Goal: Task Accomplishment & Management: Manage account settings

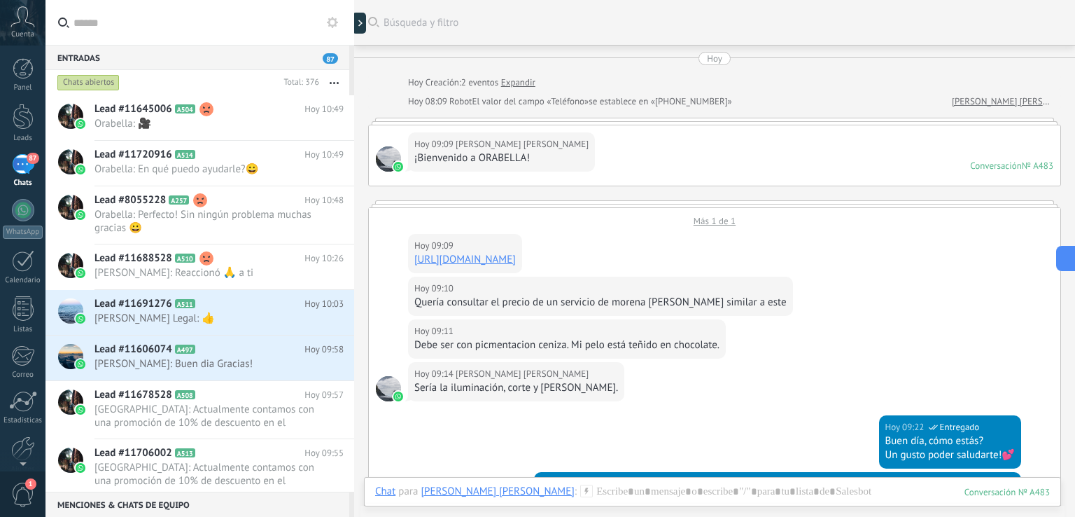
click at [608, 353] on div "Buscar Búsqueda y filtro Carga más Hoy Hoy Creación: 2 eventos Expandir Hoy 08:…" at bounding box center [714, 518] width 721 height 1037
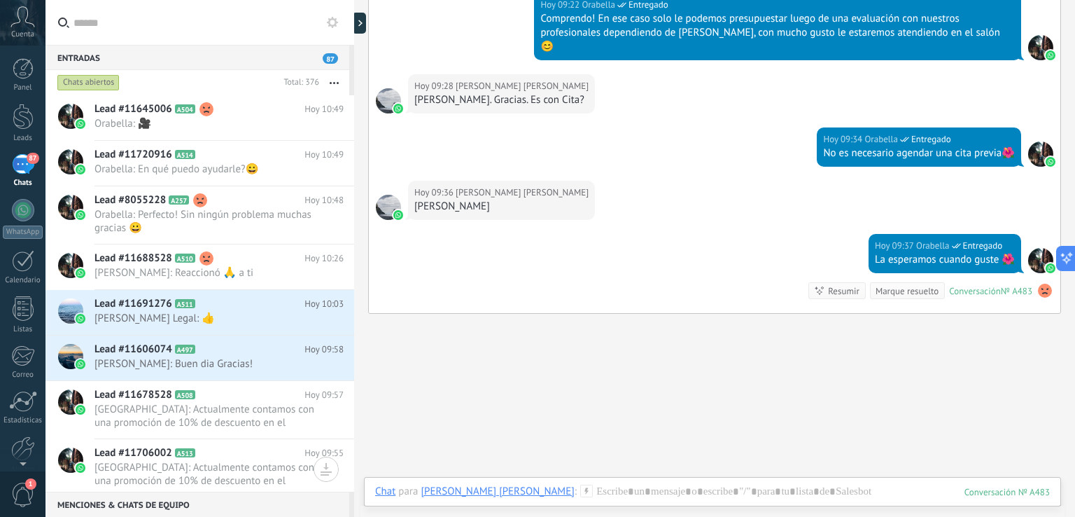
click at [29, 164] on div "87" at bounding box center [23, 164] width 22 height 20
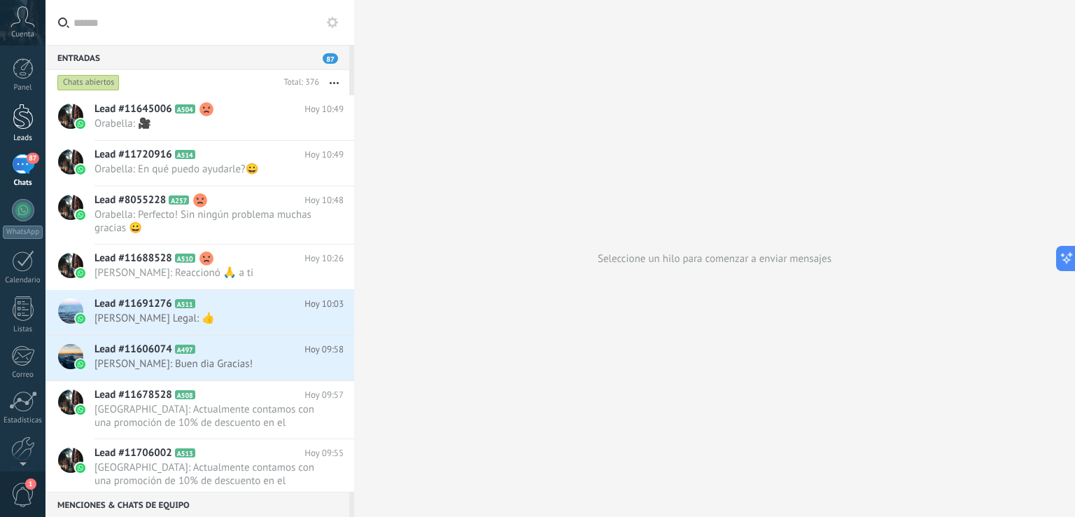
click at [31, 127] on div at bounding box center [23, 117] width 21 height 26
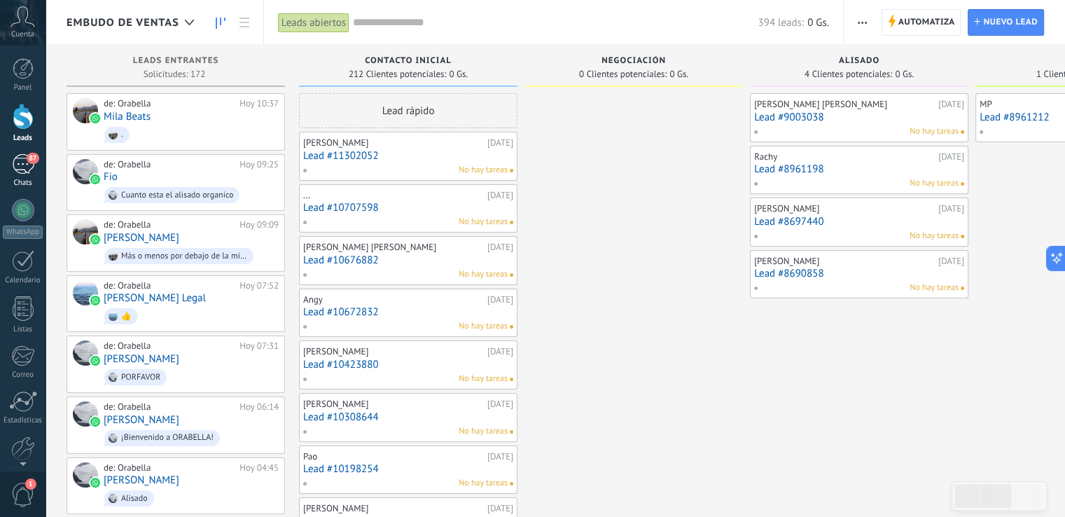
click at [24, 159] on div "87" at bounding box center [23, 164] width 22 height 20
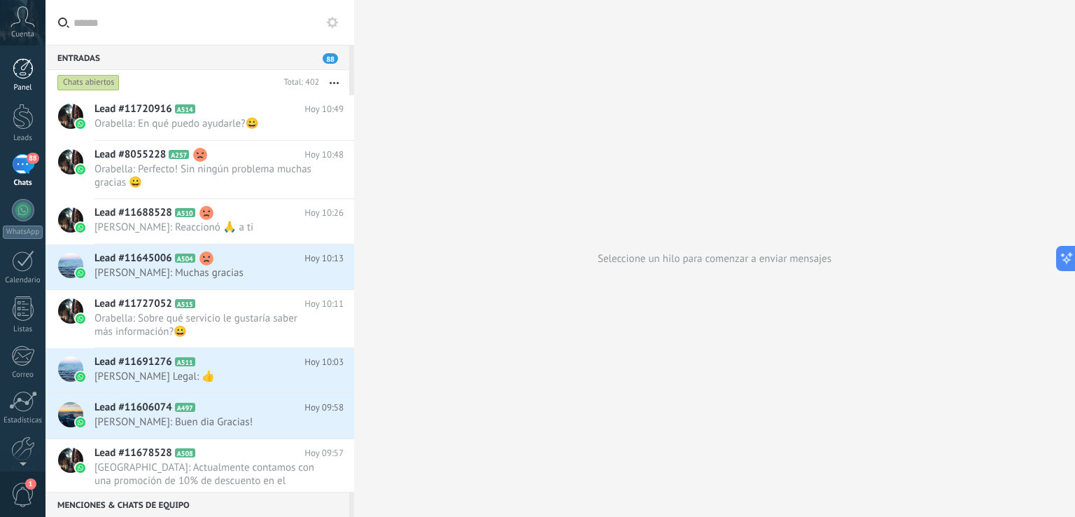
click at [29, 65] on div at bounding box center [23, 68] width 21 height 21
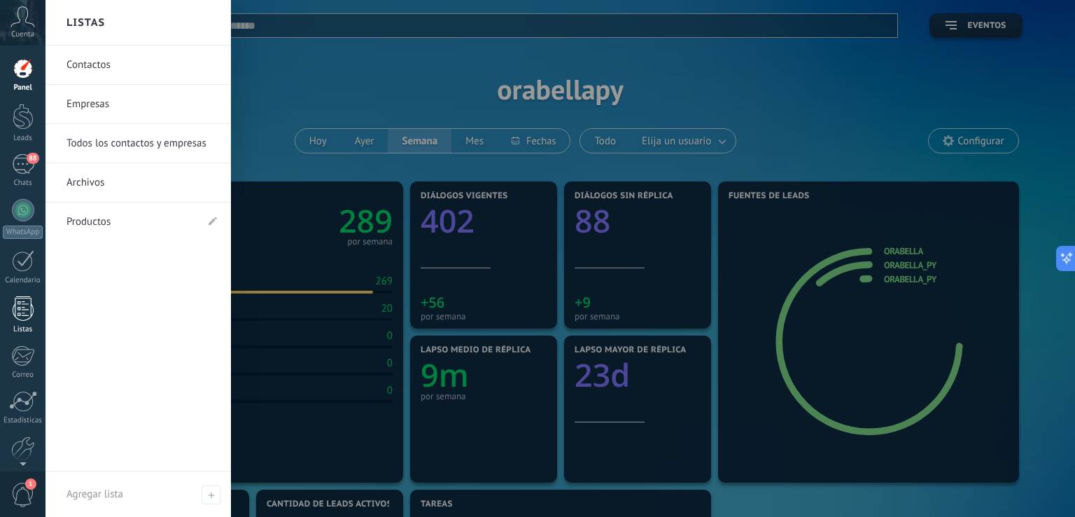
click at [32, 316] on div at bounding box center [23, 308] width 21 height 25
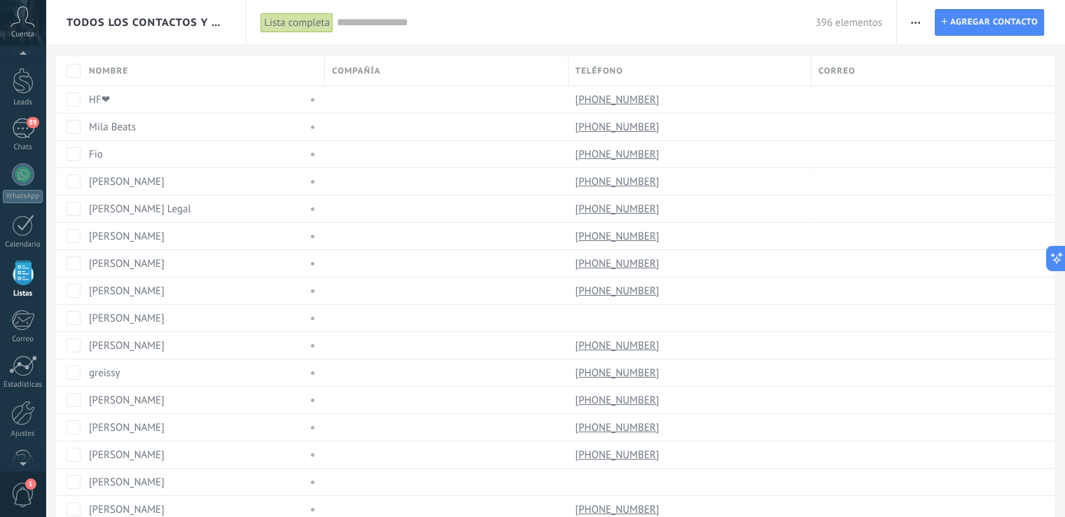
click at [162, 25] on span "Todos los contactos y empresas" at bounding box center [147, 22] width 160 height 13
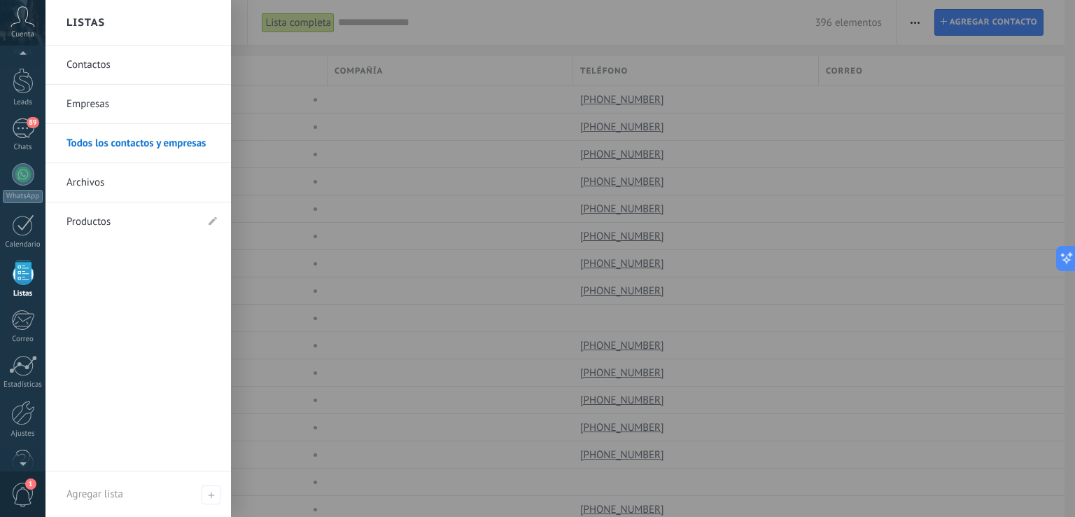
click at [530, 33] on div at bounding box center [583, 258] width 1075 height 517
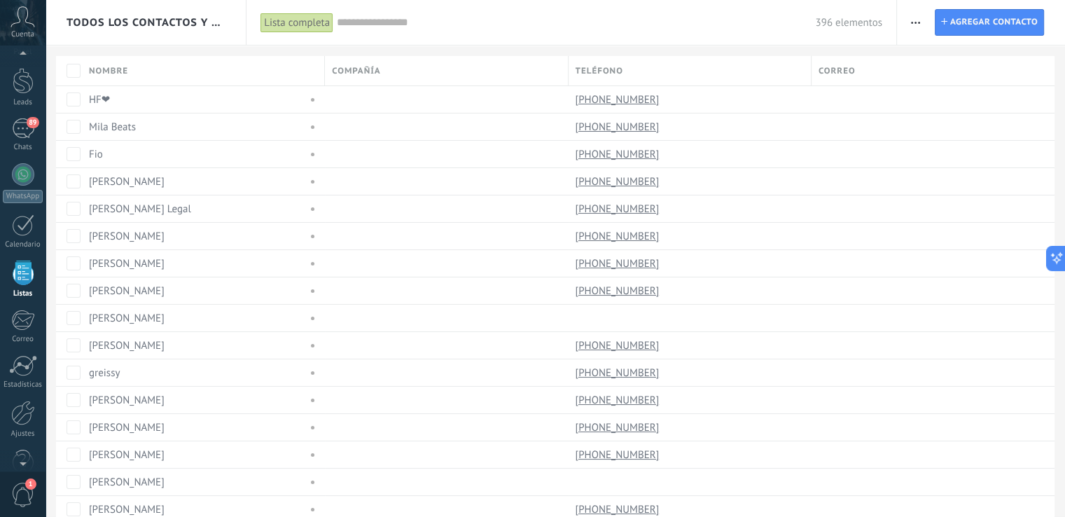
click at [911, 15] on span "button" at bounding box center [915, 22] width 9 height 27
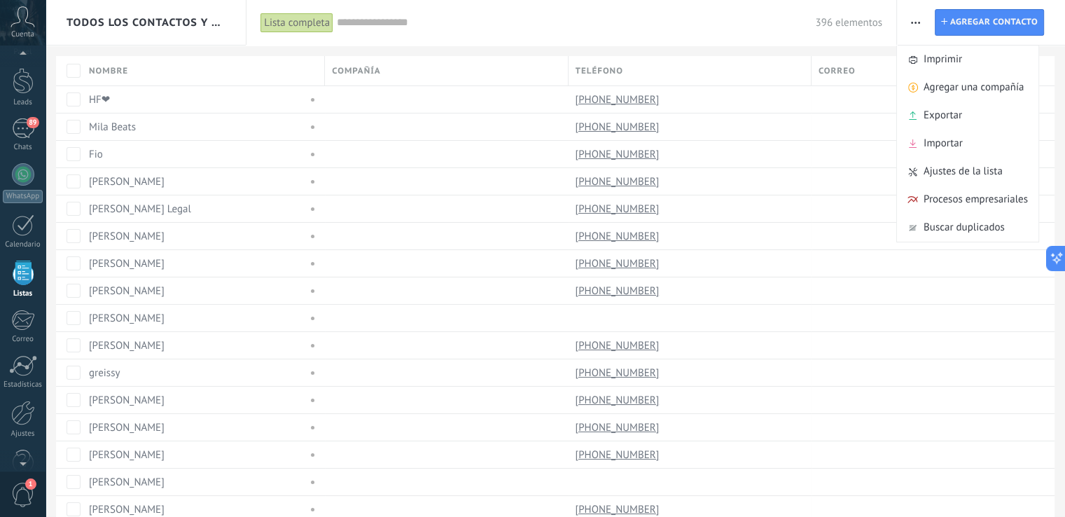
click at [601, 9] on div "396 elementos" at bounding box center [609, 22] width 545 height 45
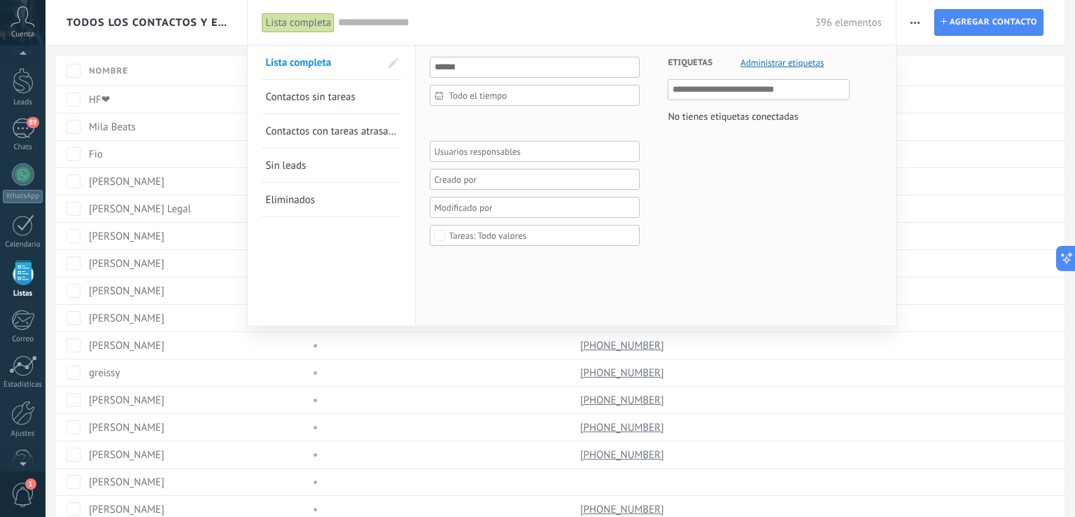
click at [605, 13] on div "396 elementos" at bounding box center [610, 22] width 544 height 45
click at [921, 23] on div at bounding box center [537, 258] width 1075 height 517
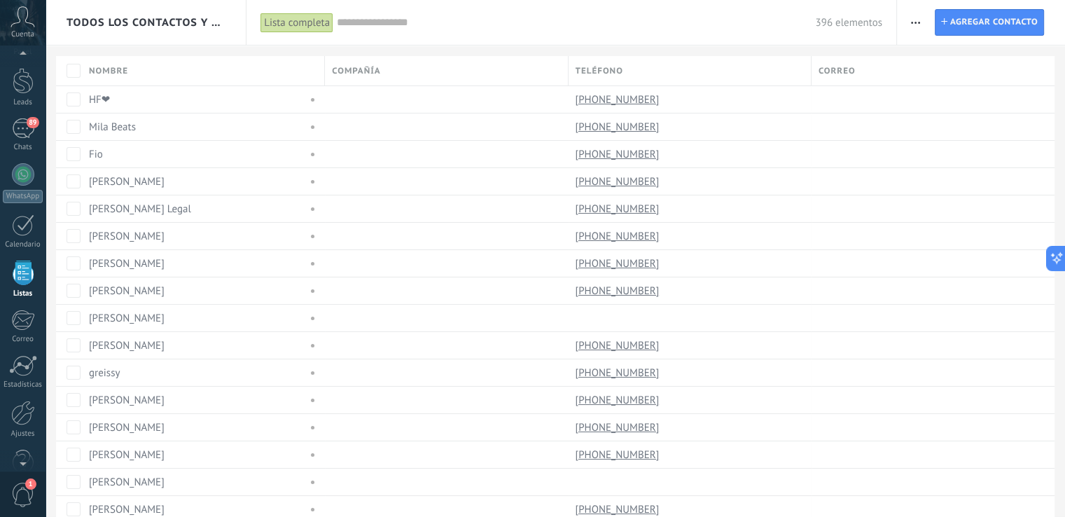
click at [918, 22] on icon "button" at bounding box center [915, 23] width 9 height 2
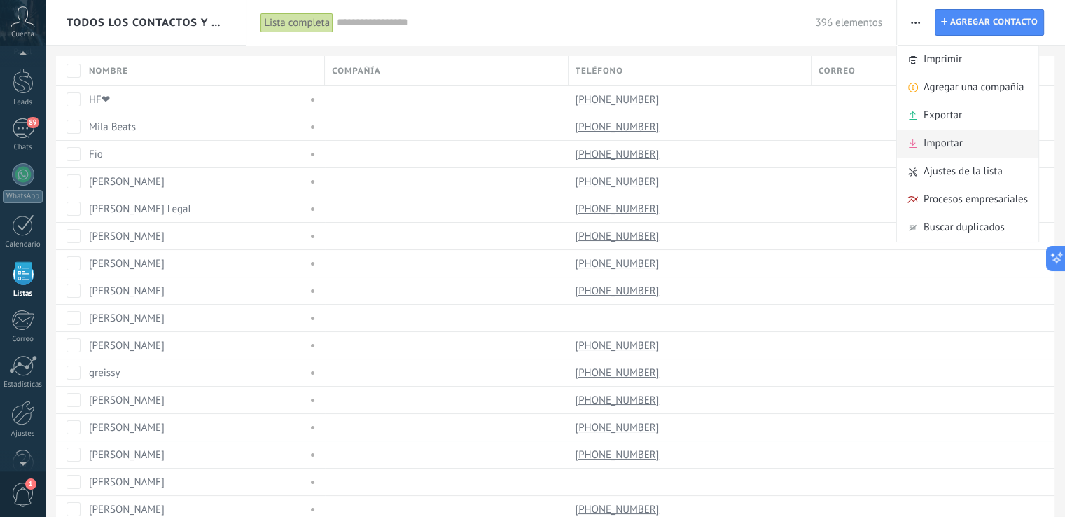
click at [949, 146] on span "Importar" at bounding box center [942, 144] width 39 height 28
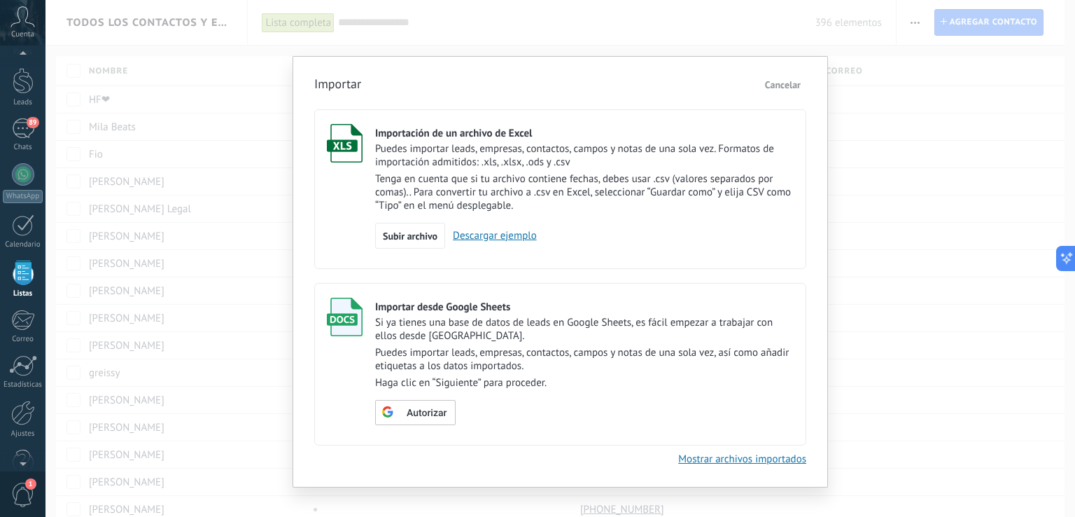
click at [785, 78] on span "Cancelar" at bounding box center [783, 84] width 36 height 13
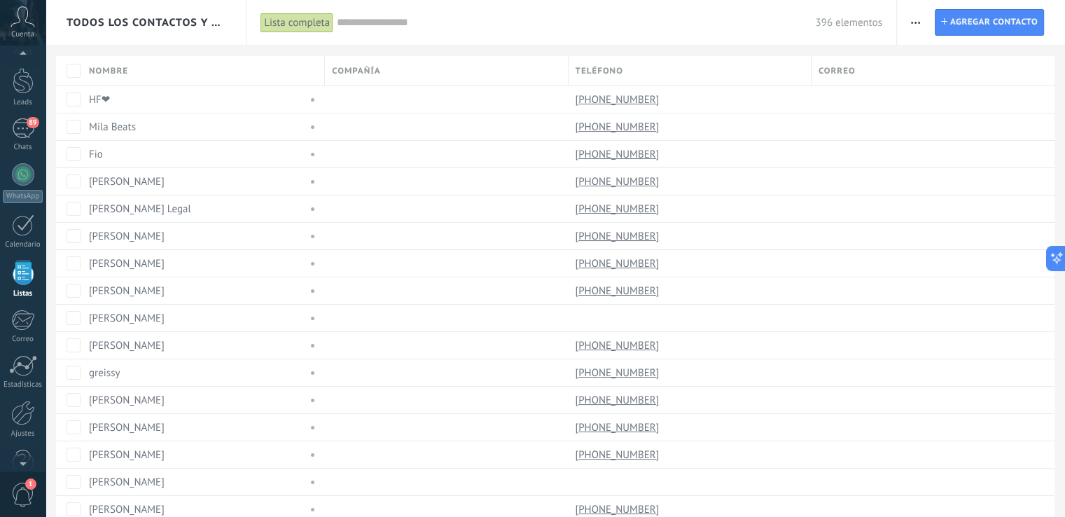
click at [918, 18] on span "button" at bounding box center [915, 22] width 9 height 27
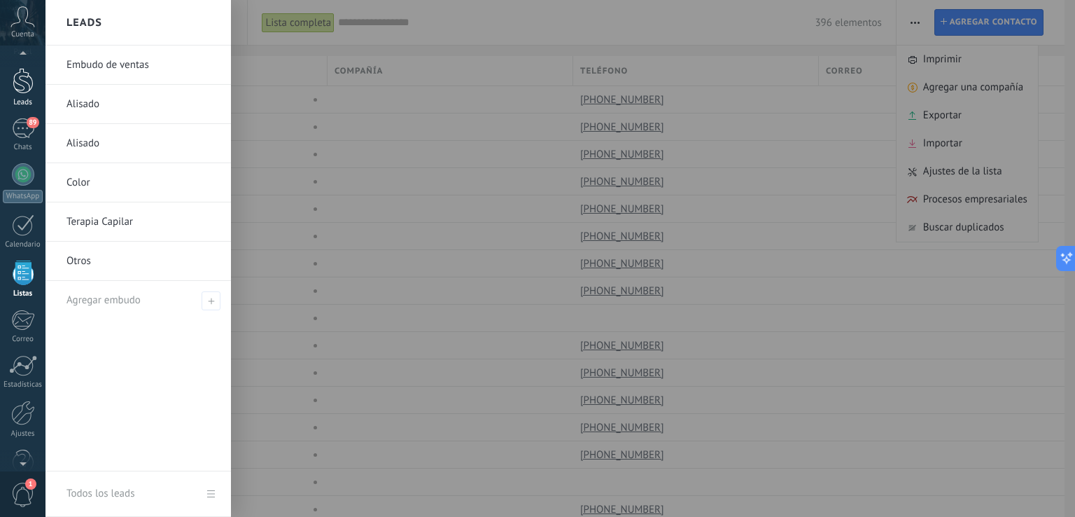
click at [38, 86] on link "Leads" at bounding box center [23, 87] width 46 height 39
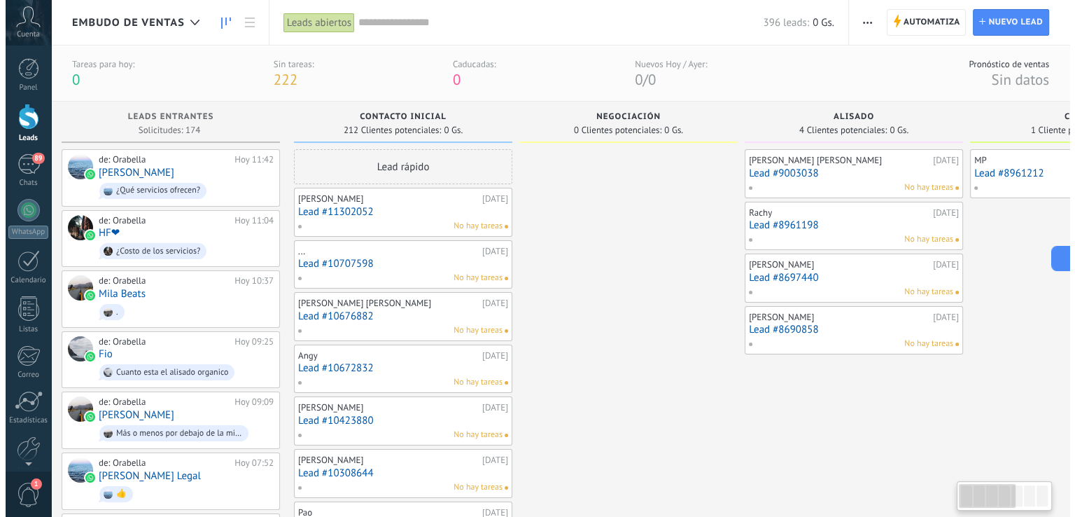
scroll to position [0, 601]
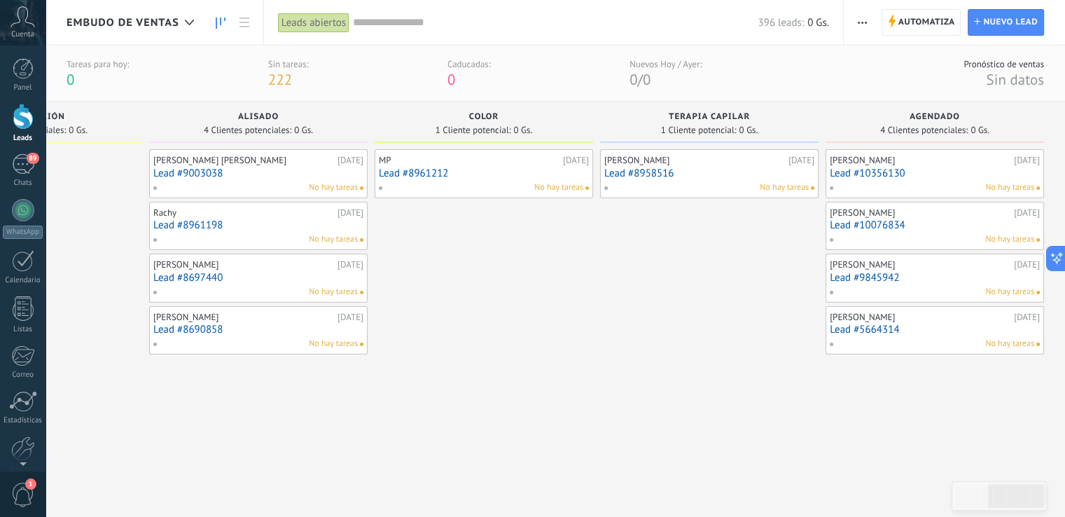
drag, startPoint x: 1004, startPoint y: 498, endPoint x: 1075, endPoint y: 486, distance: 71.8
click at [1065, 486] on html ".abccls-1,.abccls-2{fill-rule:evenodd}.abccls-2{fill:#fff} .abfcls-1{fill:none}…" at bounding box center [532, 258] width 1065 height 517
click at [862, 23] on icon "button" at bounding box center [862, 23] width 9 height 2
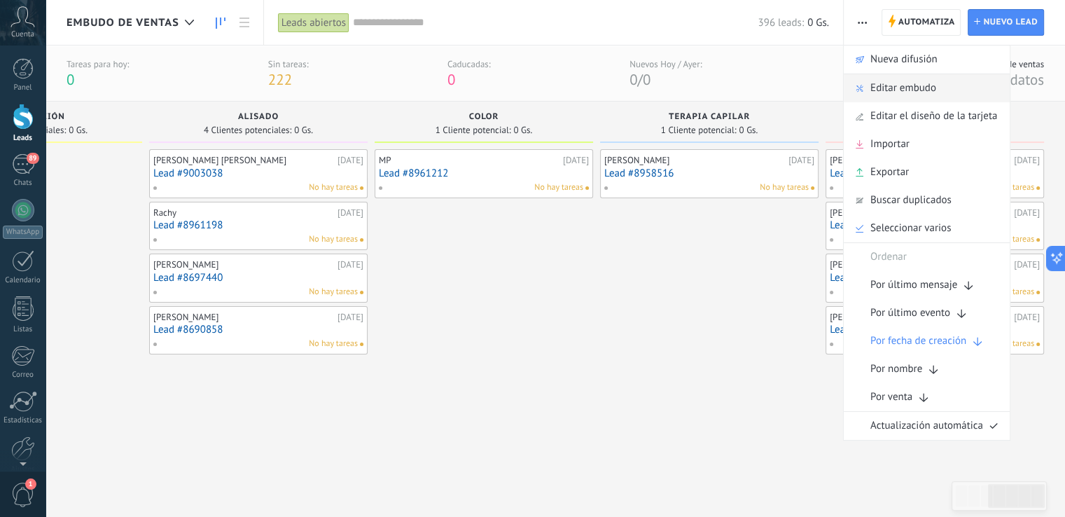
click at [899, 93] on span "Editar embudo" at bounding box center [903, 88] width 66 height 28
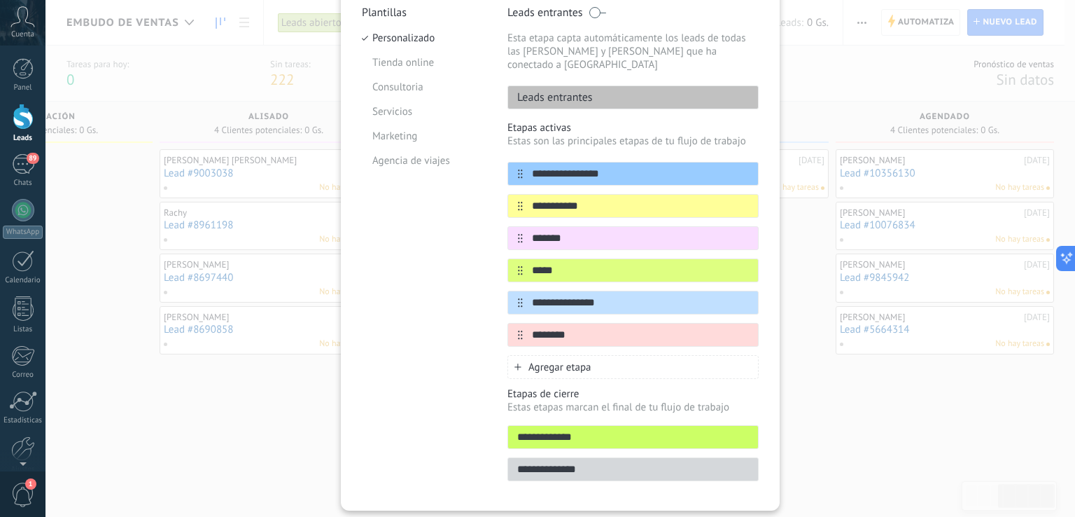
scroll to position [165, 0]
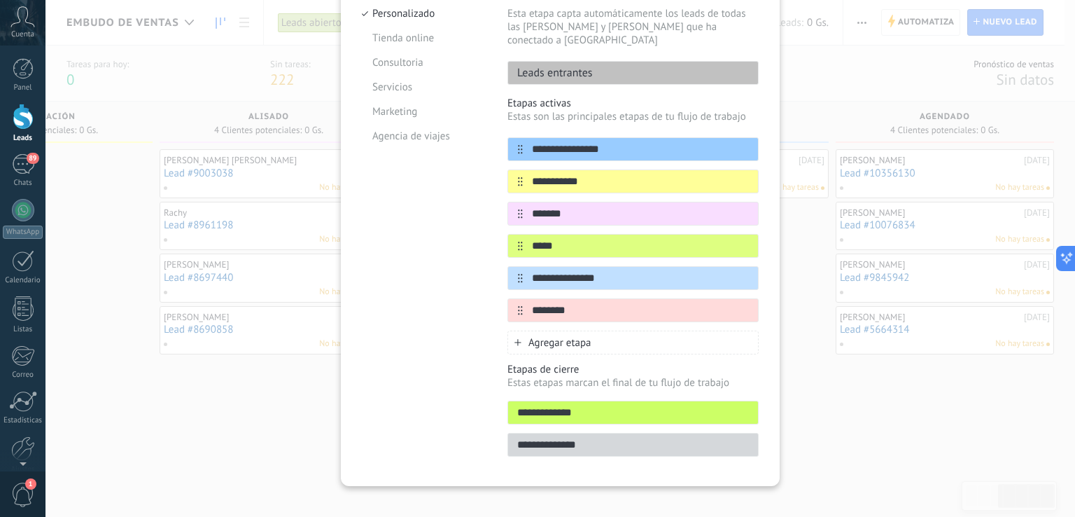
click at [580, 336] on span "Agregar etapa" at bounding box center [560, 342] width 63 height 13
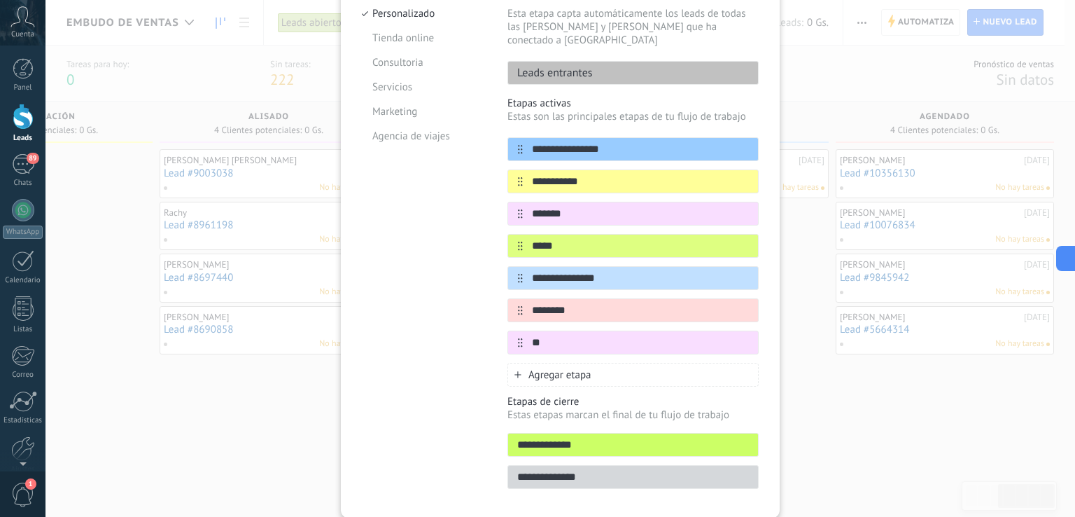
type input "*"
type input "**********"
click at [566, 368] on span "Agregar etapa" at bounding box center [560, 374] width 63 height 13
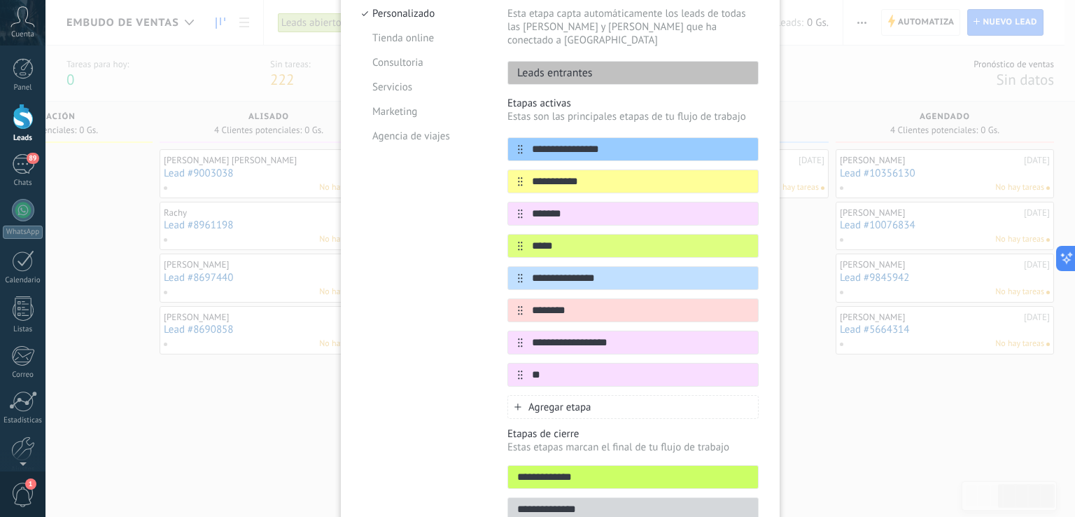
type input "*"
type input "**********"
click at [619, 335] on input "**********" at bounding box center [624, 342] width 203 height 15
type input "**********"
click at [572, 303] on input "********" at bounding box center [624, 310] width 203 height 15
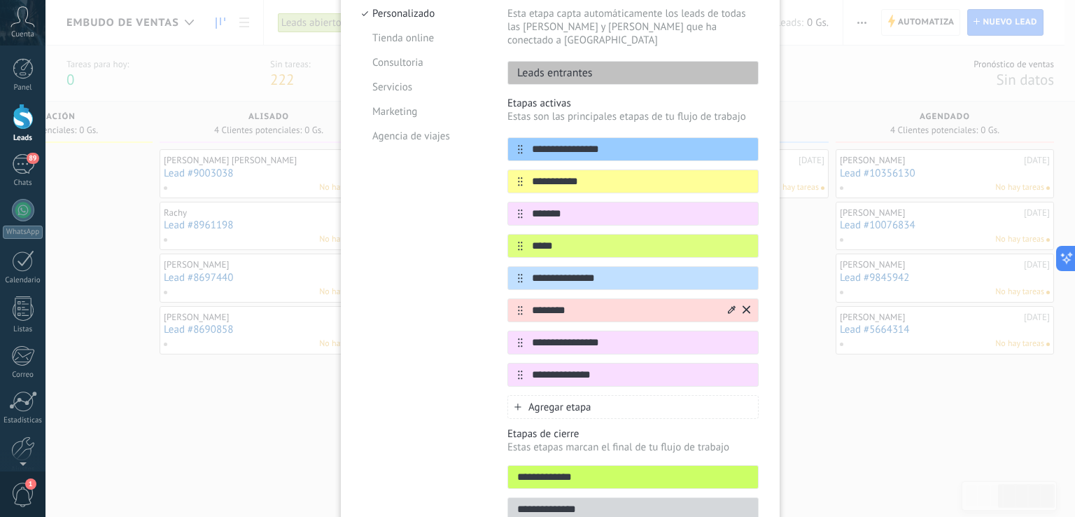
click at [572, 303] on input "********" at bounding box center [624, 310] width 203 height 15
type input "*********"
click at [728, 305] on icon at bounding box center [732, 309] width 8 height 8
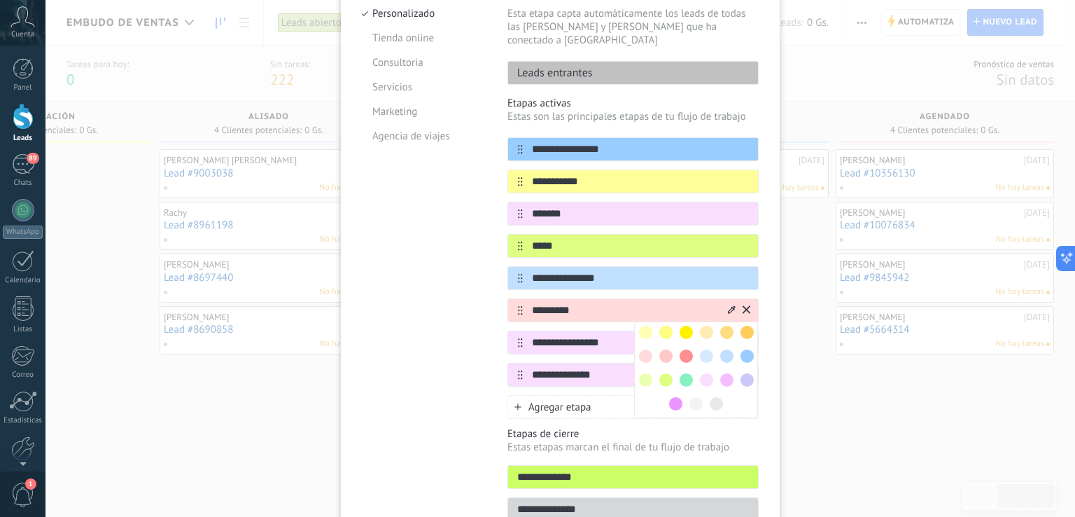
click at [684, 349] on span at bounding box center [686, 355] width 13 height 13
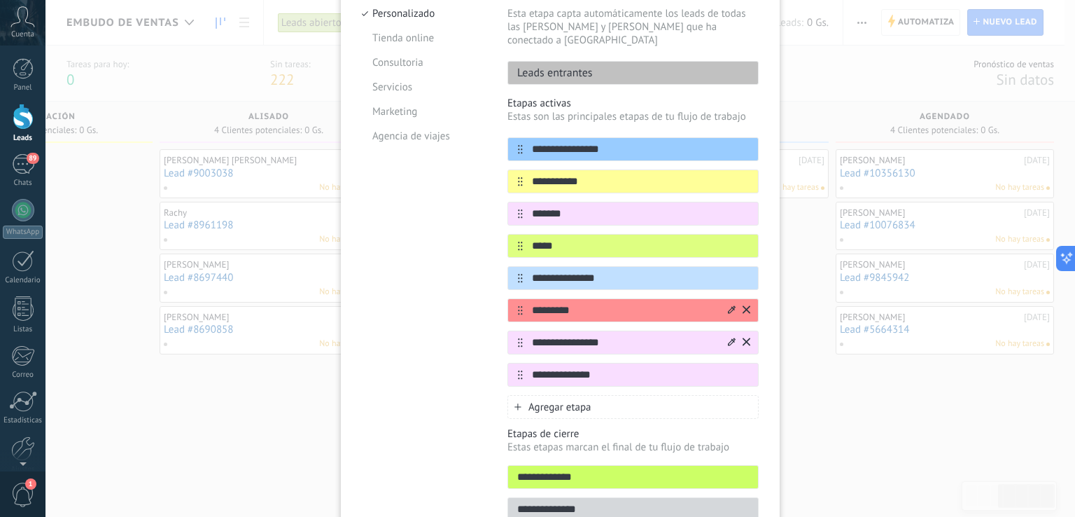
click at [735, 331] on div at bounding box center [738, 342] width 25 height 22
click at [731, 337] on icon at bounding box center [732, 341] width 8 height 8
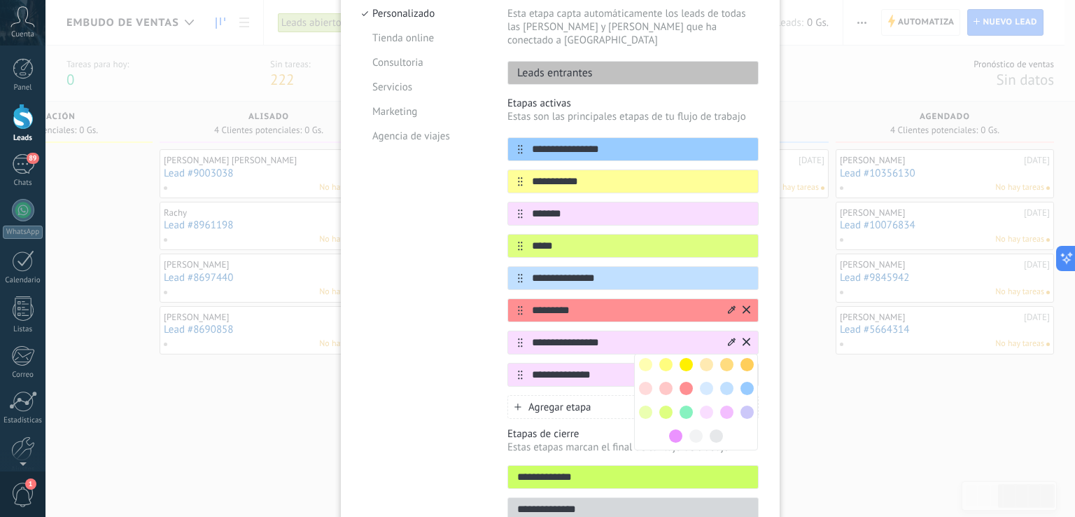
click at [573, 368] on input "**********" at bounding box center [624, 375] width 203 height 15
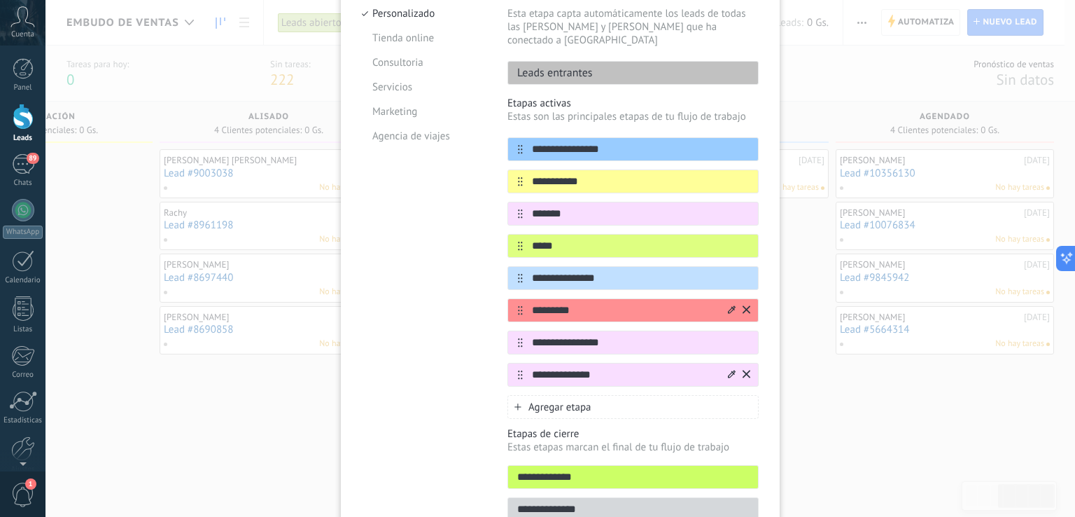
click at [728, 370] on icon at bounding box center [732, 374] width 8 height 8
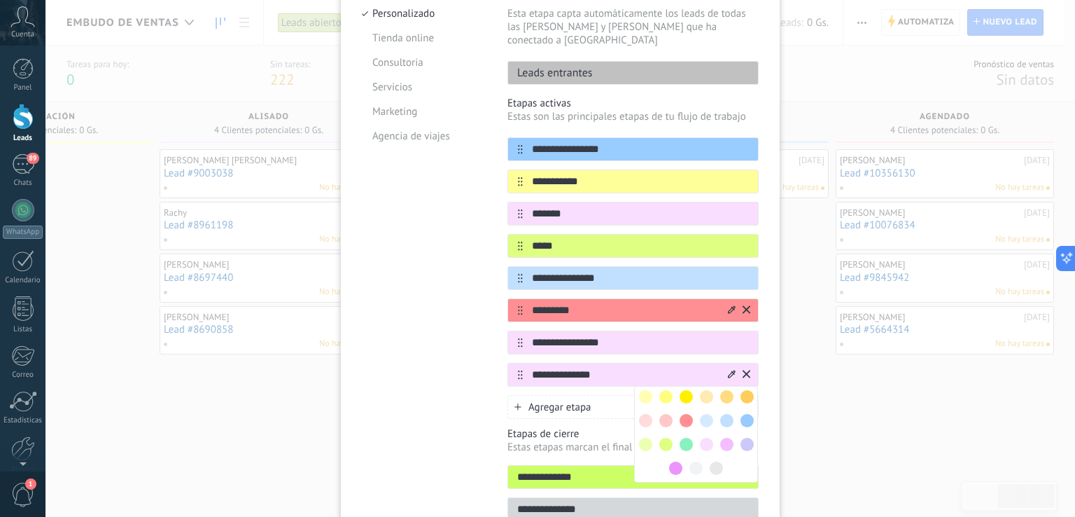
click at [659, 438] on span at bounding box center [665, 444] width 13 height 13
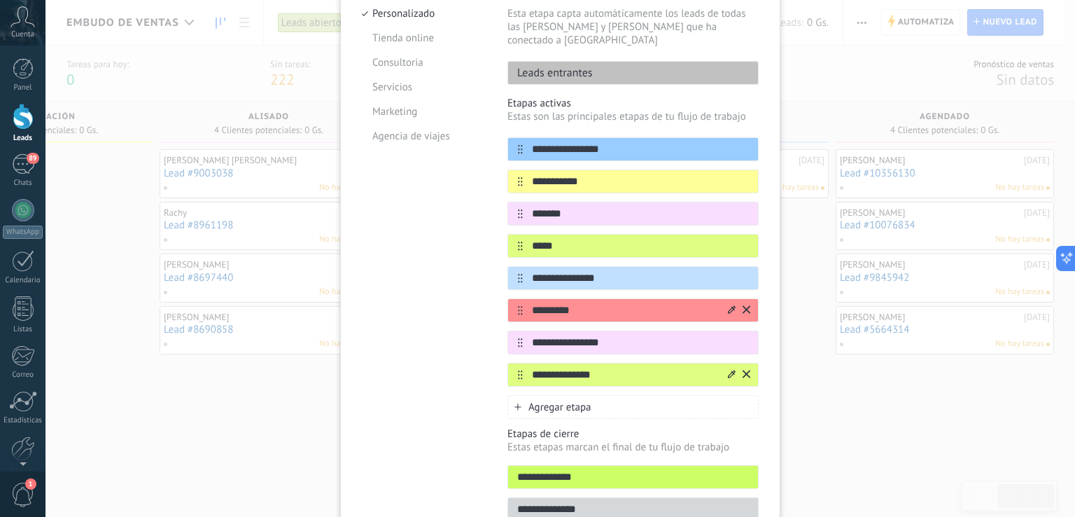
click at [726, 363] on div at bounding box center [738, 374] width 25 height 22
click at [0, 0] on icon at bounding box center [0, 0] width 0 height 0
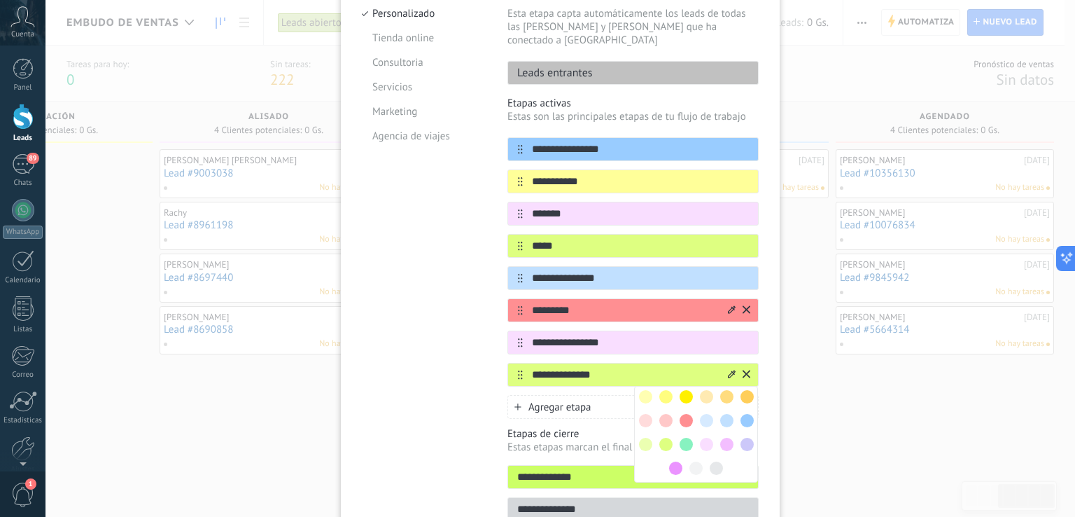
click at [644, 438] on span at bounding box center [645, 444] width 13 height 13
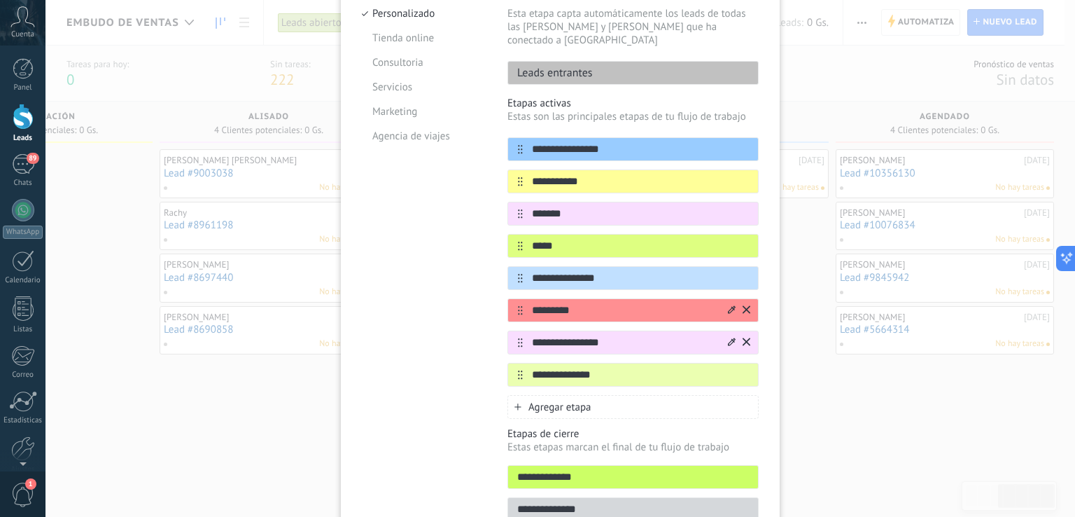
click at [732, 337] on icon at bounding box center [732, 341] width 8 height 8
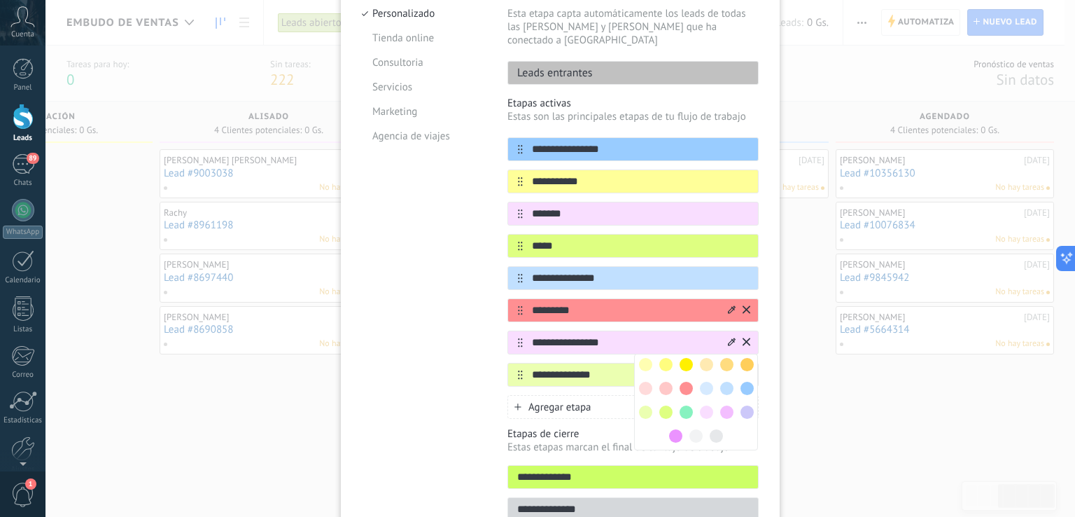
click at [708, 405] on span at bounding box center [706, 411] width 13 height 13
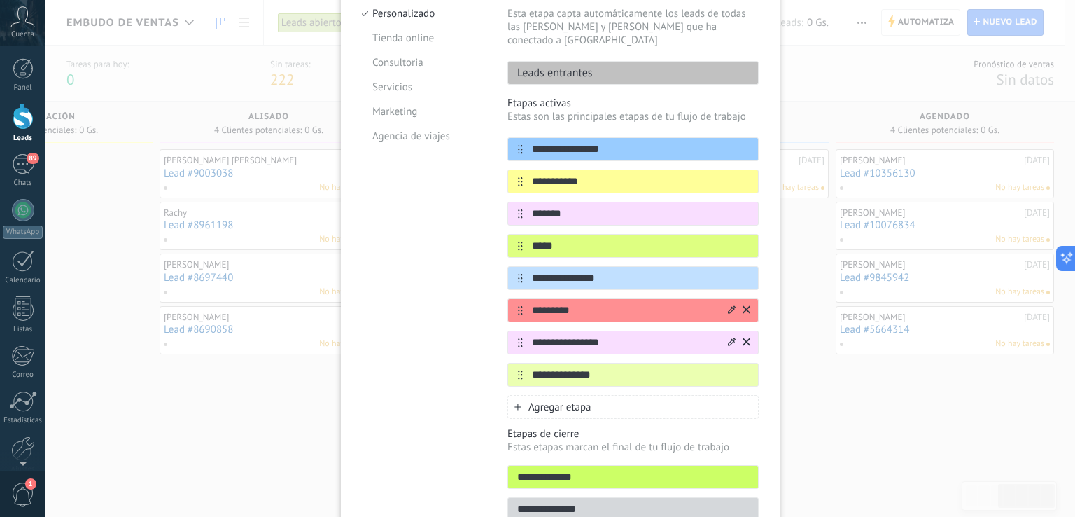
click at [731, 337] on icon at bounding box center [732, 341] width 8 height 8
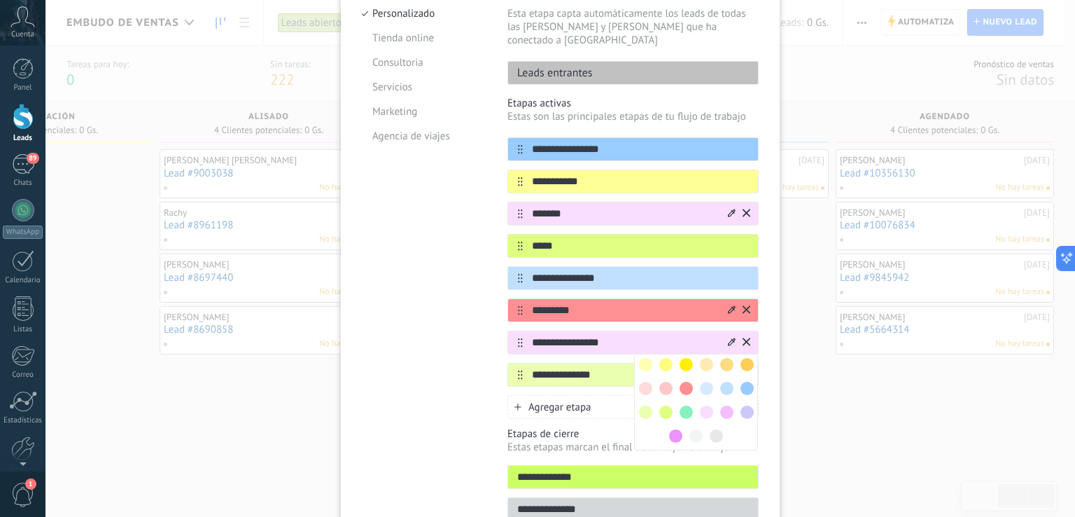
click at [590, 207] on input "*******" at bounding box center [624, 214] width 203 height 15
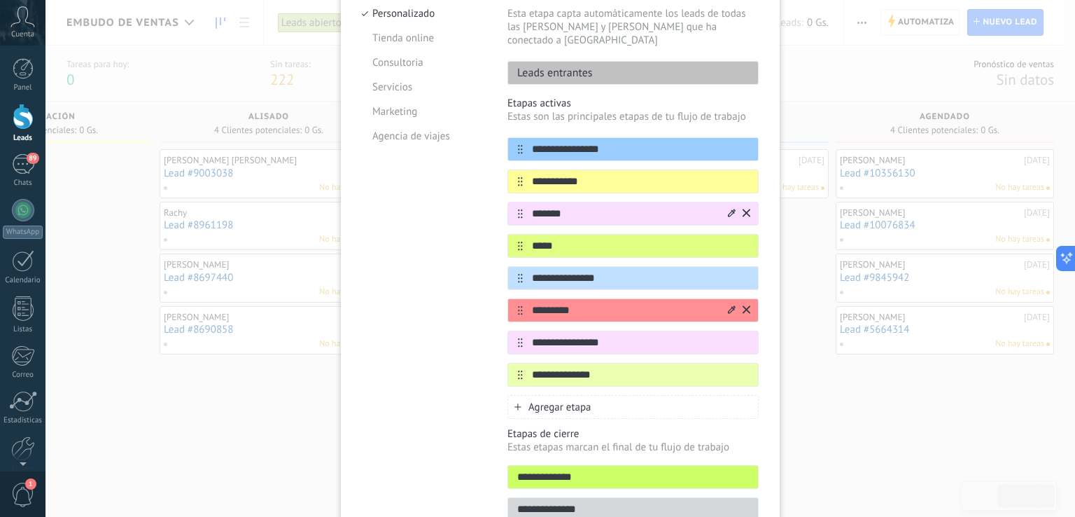
click at [730, 207] on div at bounding box center [732, 213] width 8 height 13
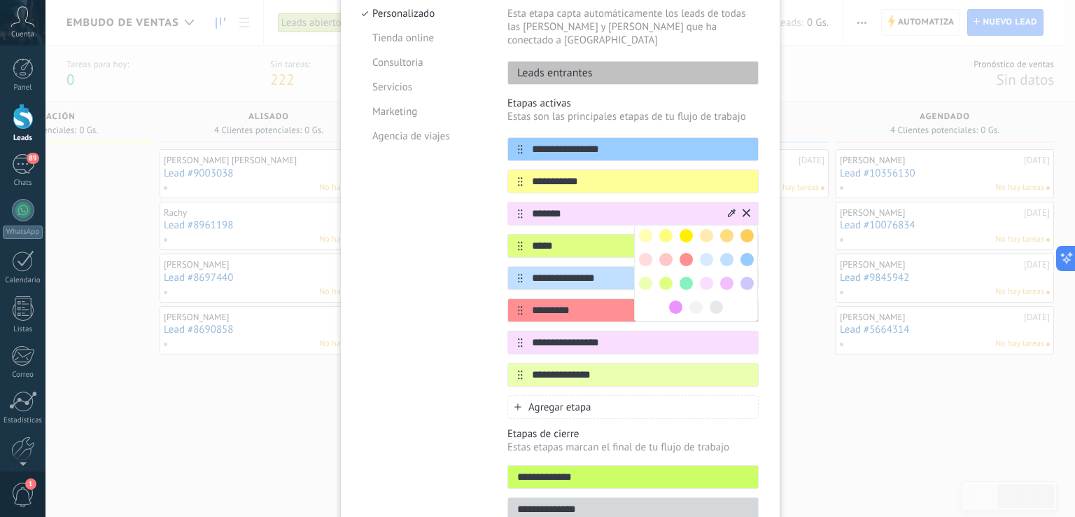
click at [725, 277] on span at bounding box center [726, 283] width 13 height 13
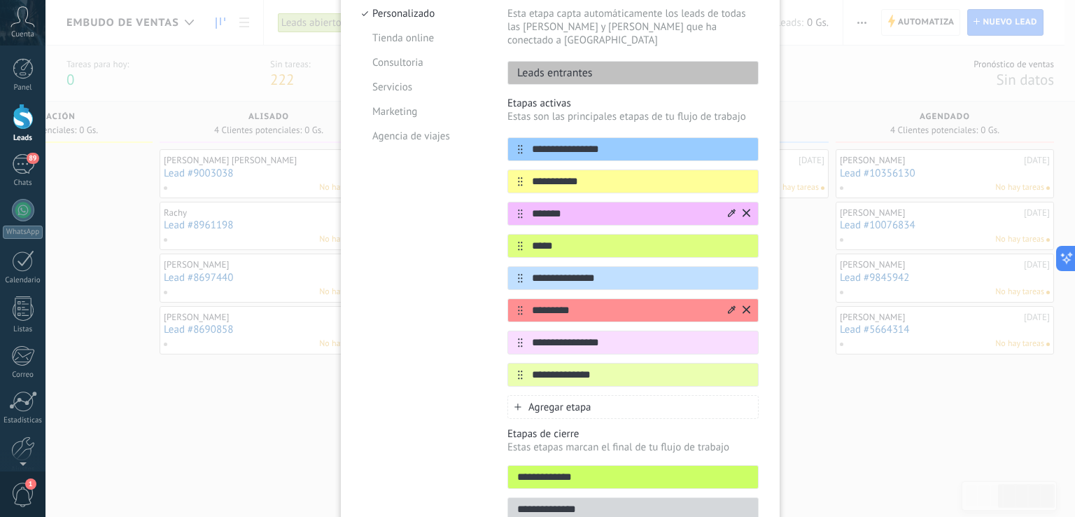
click at [785, 336] on div "**********" at bounding box center [561, 258] width 1030 height 517
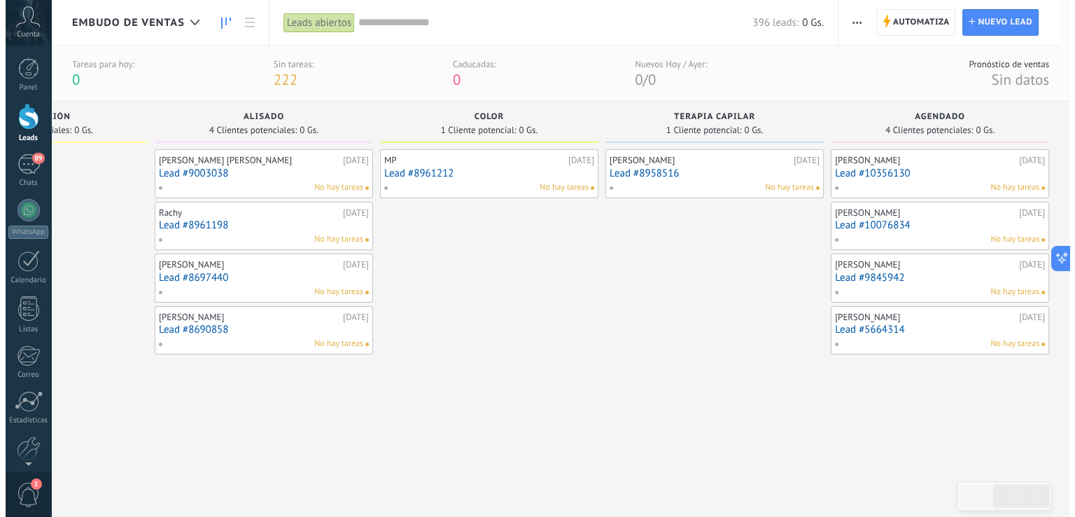
scroll to position [0, 590]
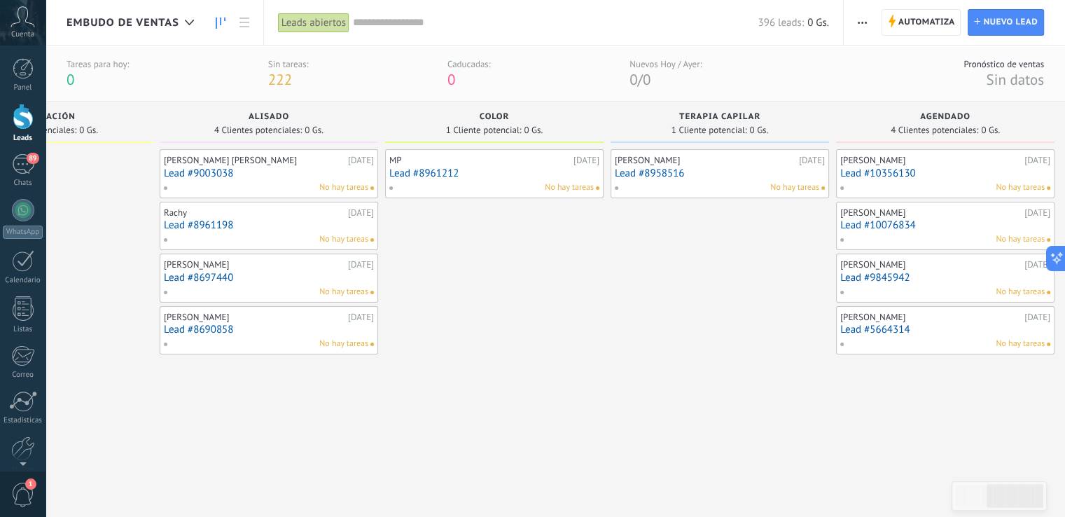
click at [869, 15] on button "button" at bounding box center [862, 22] width 20 height 27
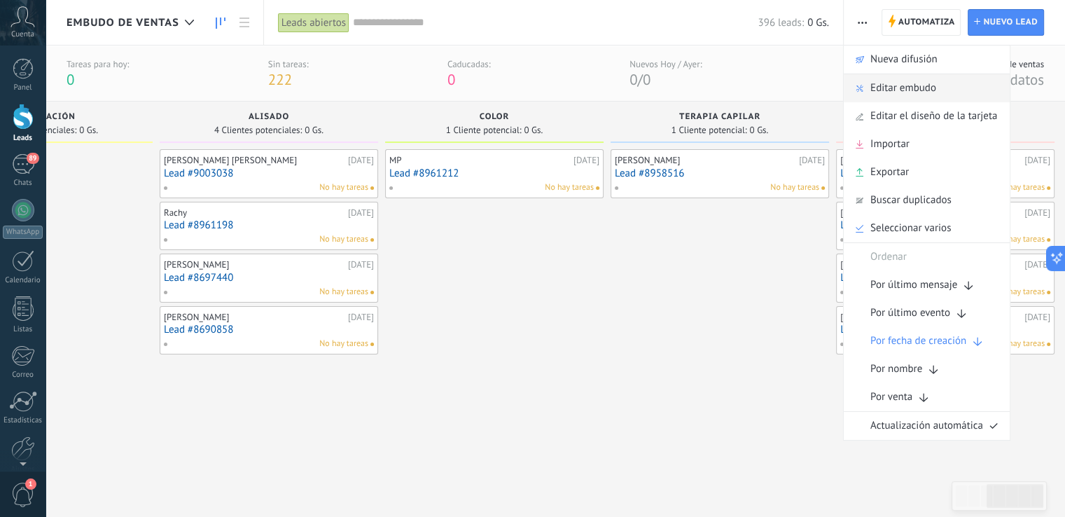
click at [906, 79] on span "Editar embudo" at bounding box center [903, 88] width 66 height 28
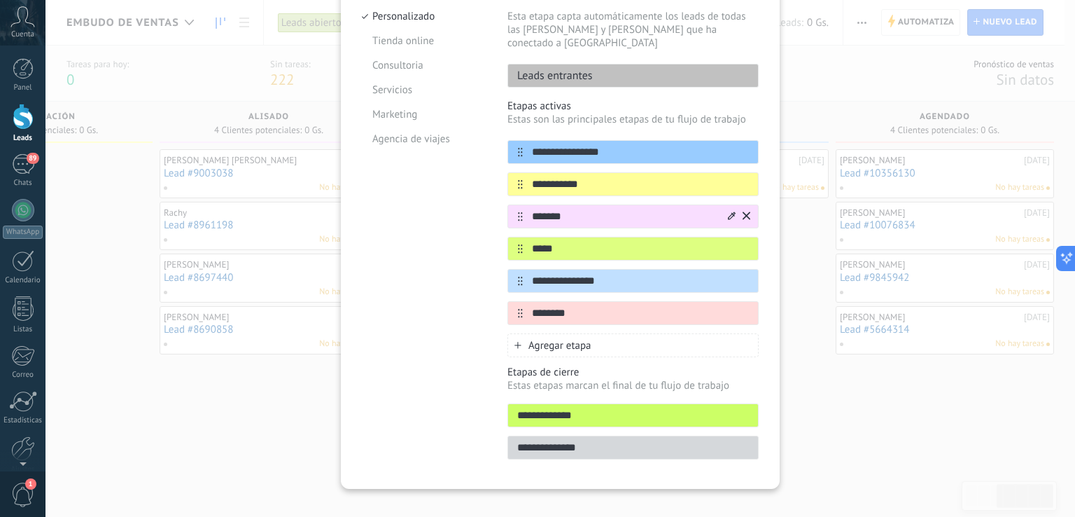
scroll to position [165, 0]
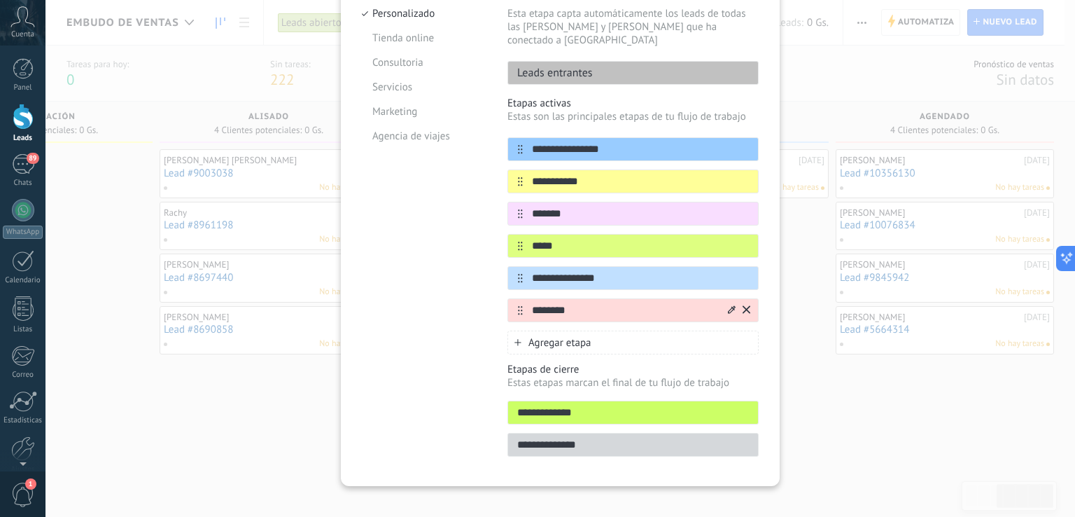
click at [573, 303] on input "********" at bounding box center [624, 310] width 203 height 15
type input "*********"
click at [728, 305] on icon at bounding box center [732, 309] width 8 height 8
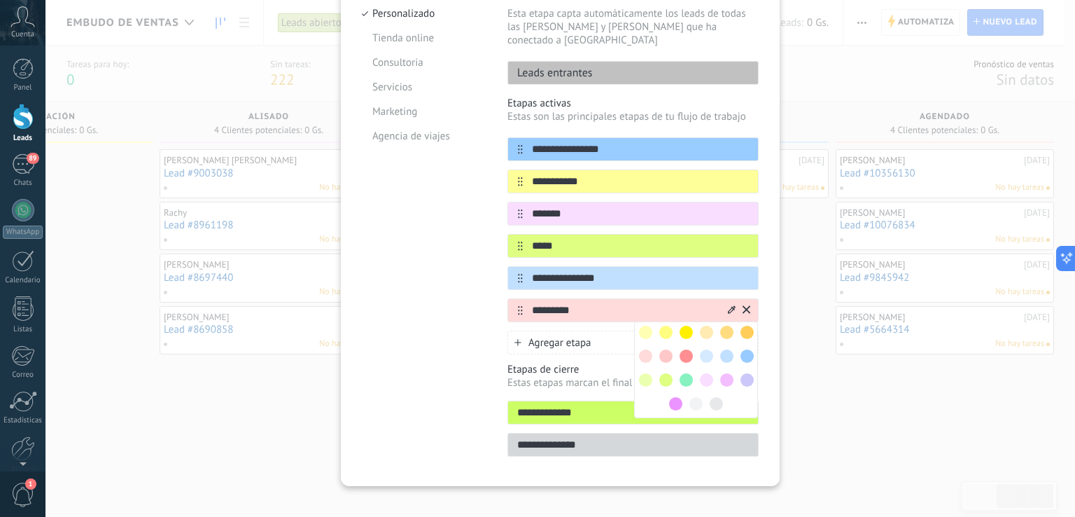
click at [686, 349] on span at bounding box center [686, 355] width 13 height 13
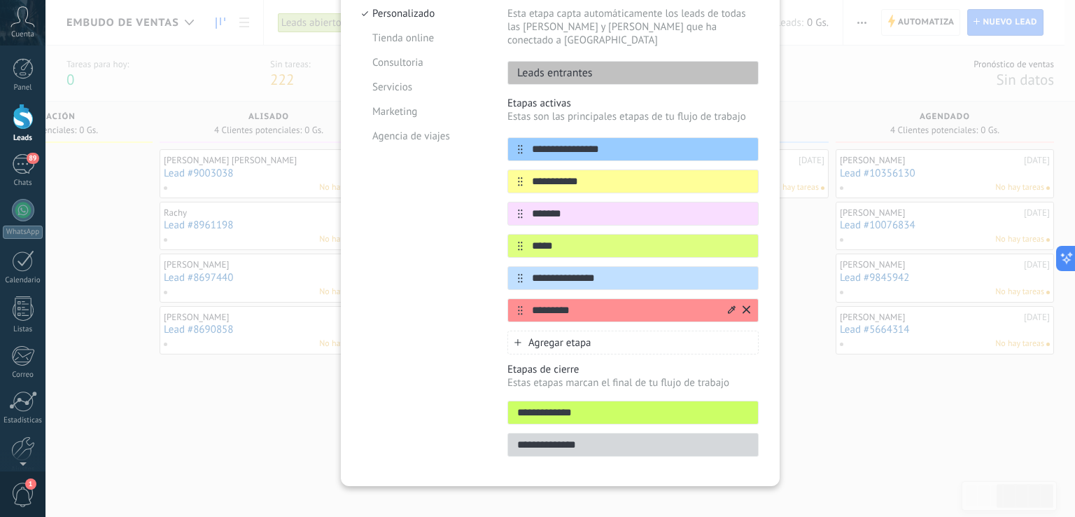
click at [554, 336] on span "Agregar etapa" at bounding box center [560, 342] width 63 height 13
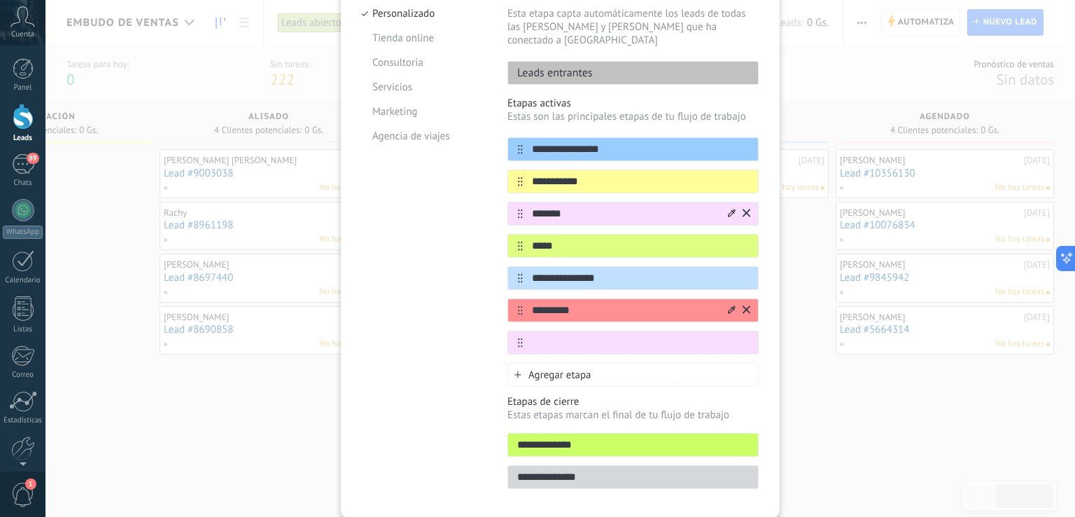
click at [728, 207] on div at bounding box center [732, 213] width 8 height 13
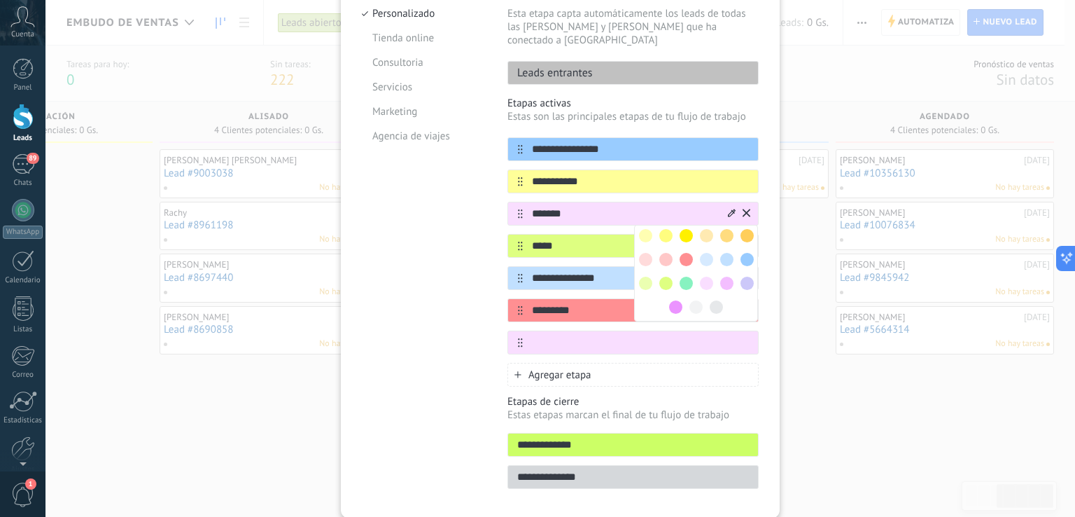
click at [728, 277] on span at bounding box center [726, 283] width 13 height 13
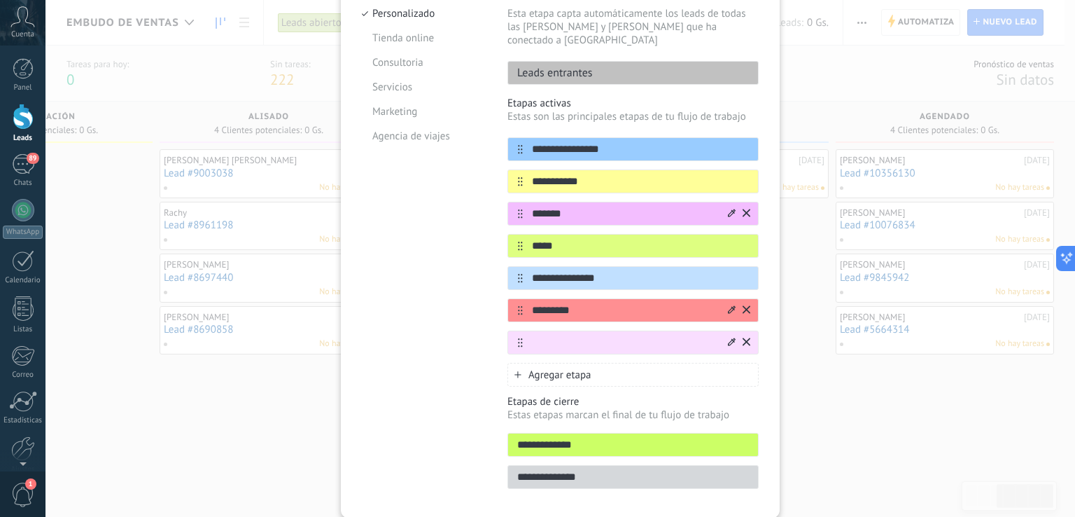
click at [601, 335] on input "text" at bounding box center [624, 342] width 203 height 15
type input "**********"
click at [636, 363] on div "Agregar etapa" at bounding box center [633, 375] width 251 height 24
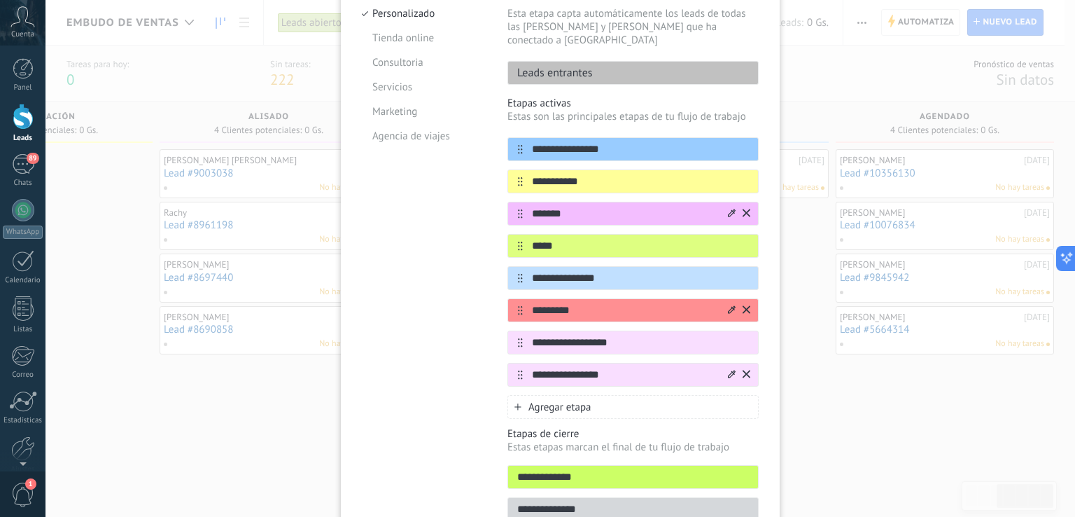
type input "**********"
drag, startPoint x: 701, startPoint y: 365, endPoint x: 677, endPoint y: 334, distance: 39.5
click at [677, 335] on input "**********" at bounding box center [624, 342] width 203 height 15
click at [733, 370] on icon at bounding box center [732, 374] width 8 height 8
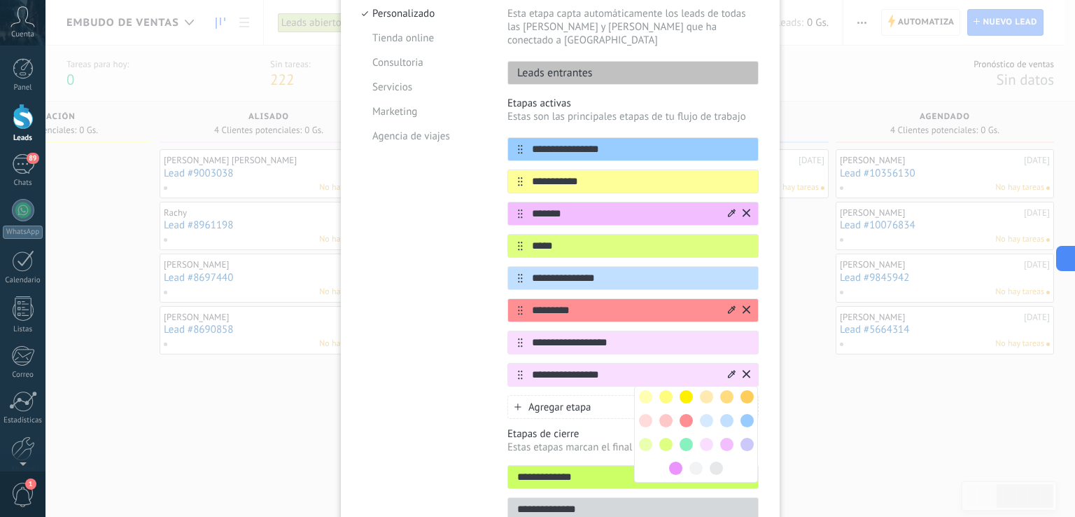
click at [639, 438] on span at bounding box center [645, 444] width 13 height 13
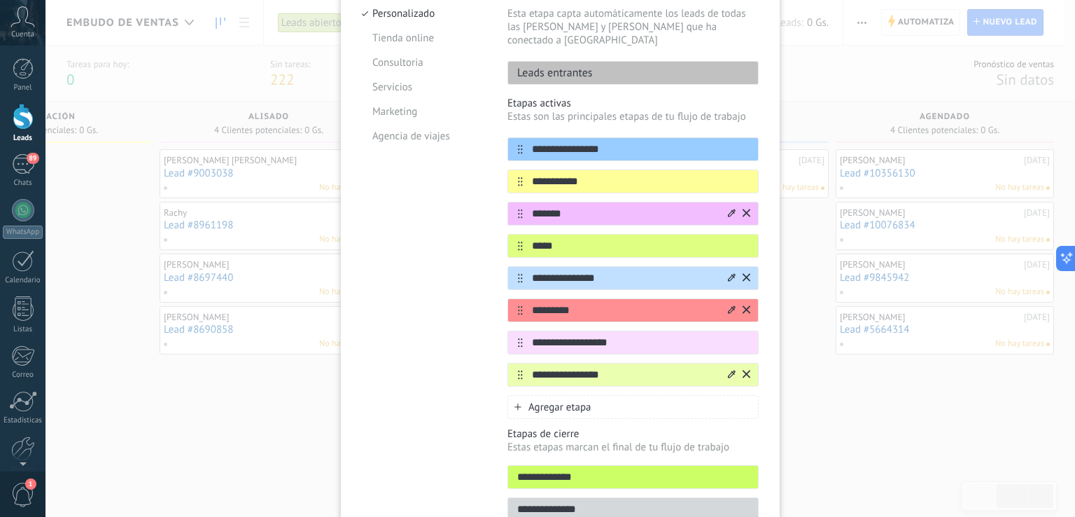
click at [518, 274] on icon at bounding box center [520, 278] width 5 height 9
click at [568, 400] on span "Agregar etapa" at bounding box center [560, 406] width 63 height 13
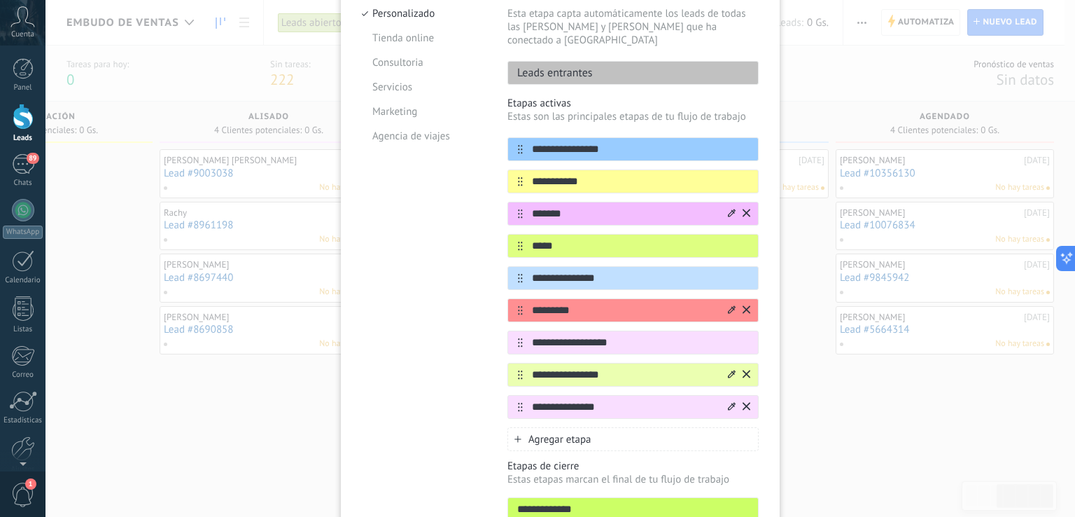
type input "**********"
click at [729, 402] on icon at bounding box center [732, 406] width 8 height 8
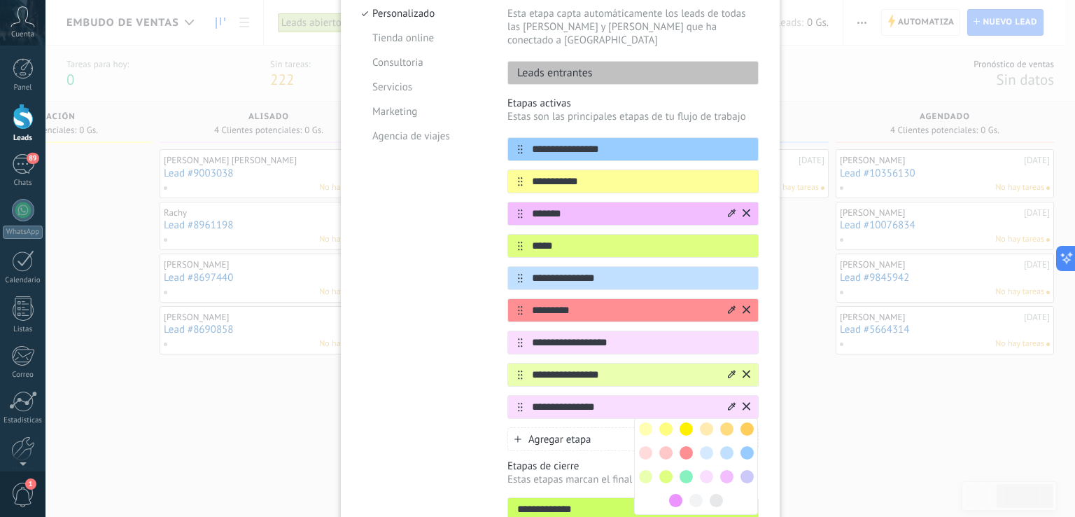
click at [707, 446] on span at bounding box center [706, 452] width 13 height 13
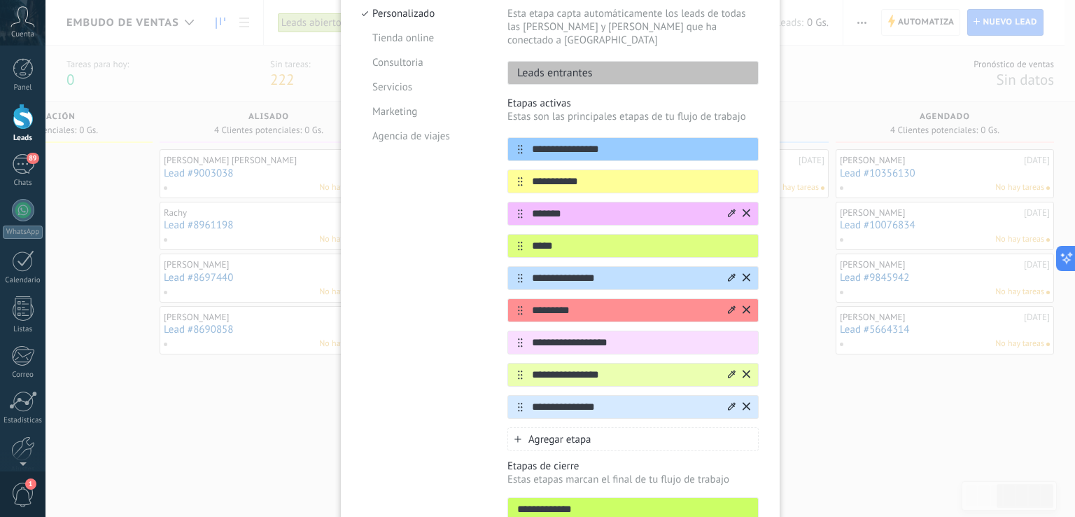
click at [729, 273] on icon at bounding box center [732, 277] width 8 height 8
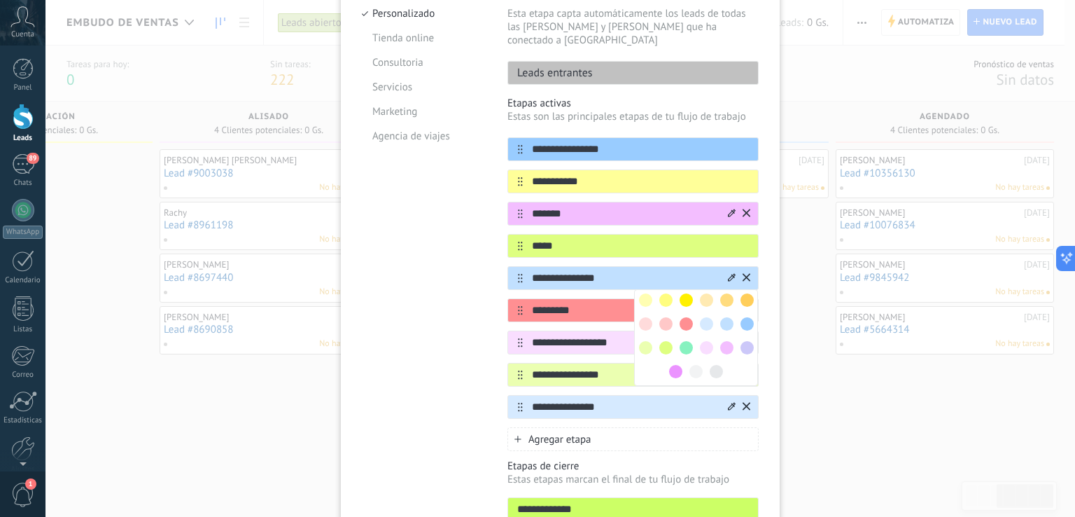
click at [748, 317] on span at bounding box center [747, 323] width 13 height 13
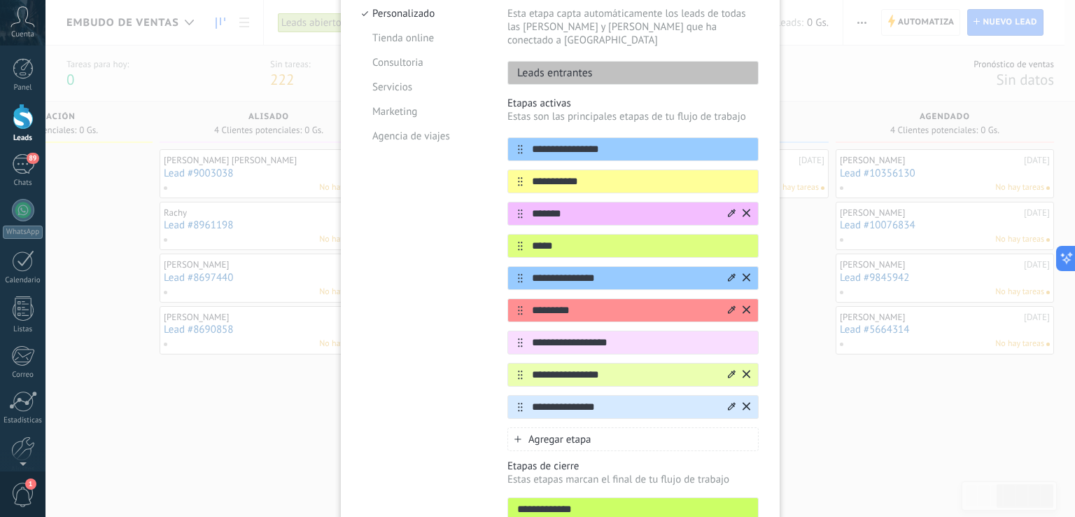
click at [781, 336] on div "**********" at bounding box center [561, 258] width 1030 height 517
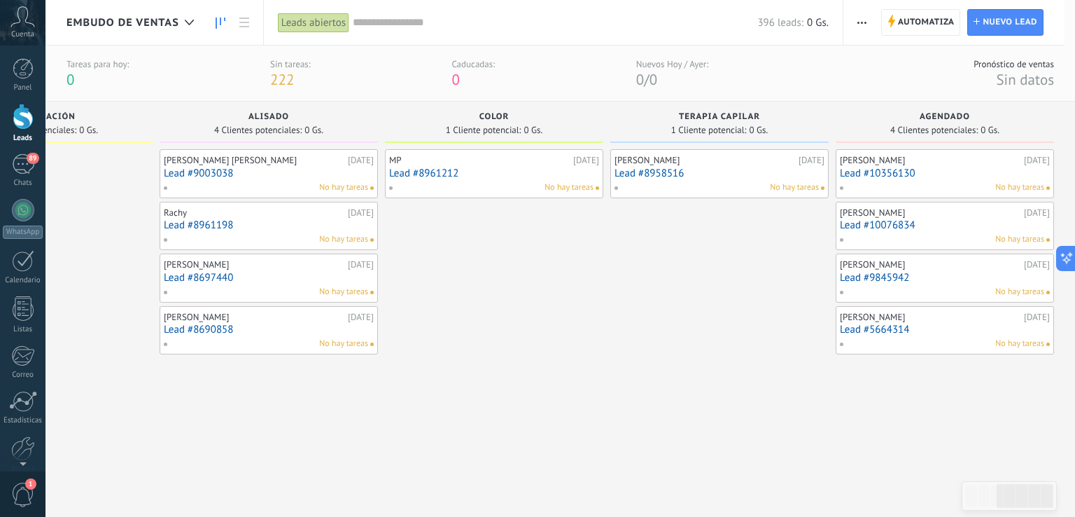
scroll to position [0, 0]
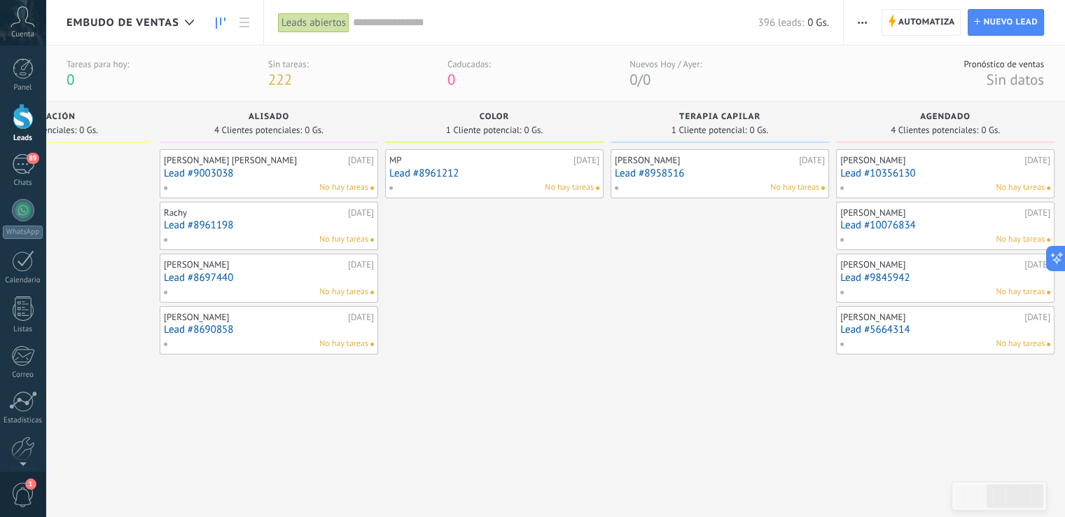
click at [861, 18] on span "button" at bounding box center [862, 22] width 9 height 27
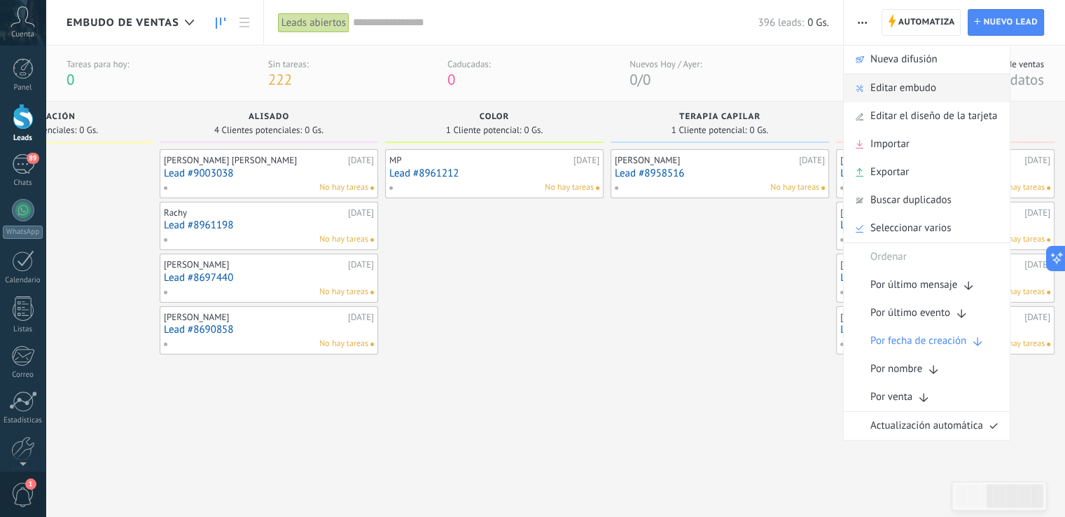
click at [920, 81] on span "Editar embudo" at bounding box center [903, 88] width 66 height 28
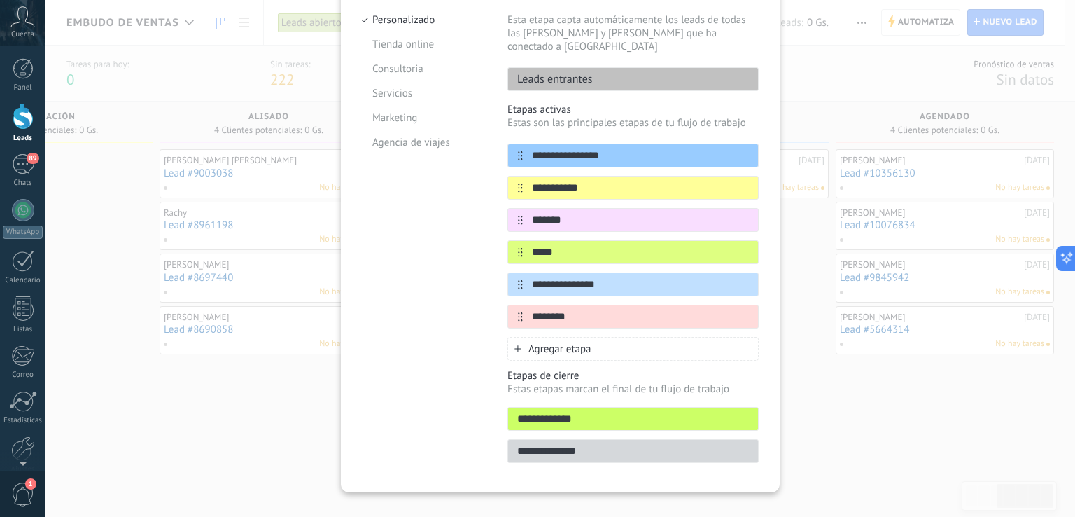
scroll to position [165, 0]
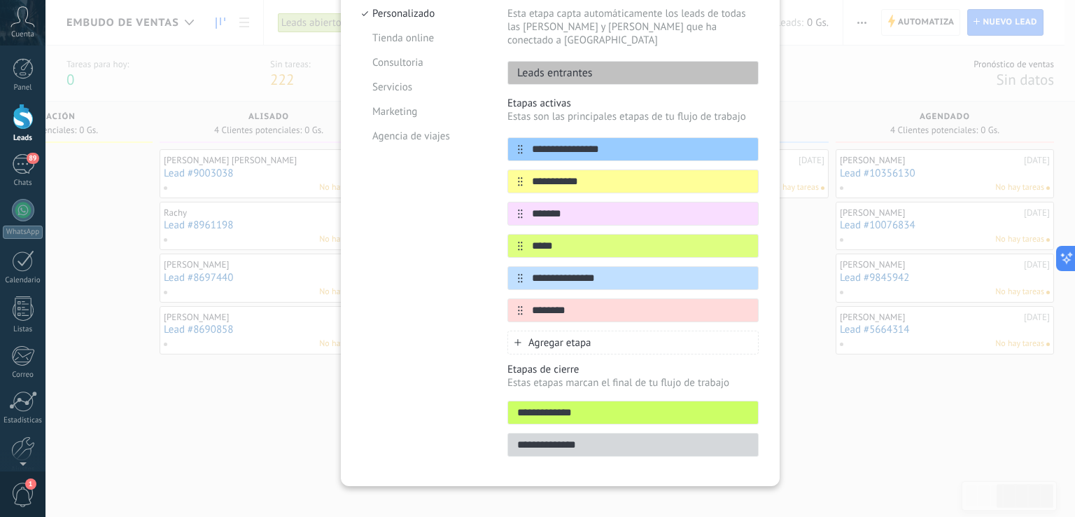
click at [565, 336] on span "Agregar etapa" at bounding box center [560, 342] width 63 height 13
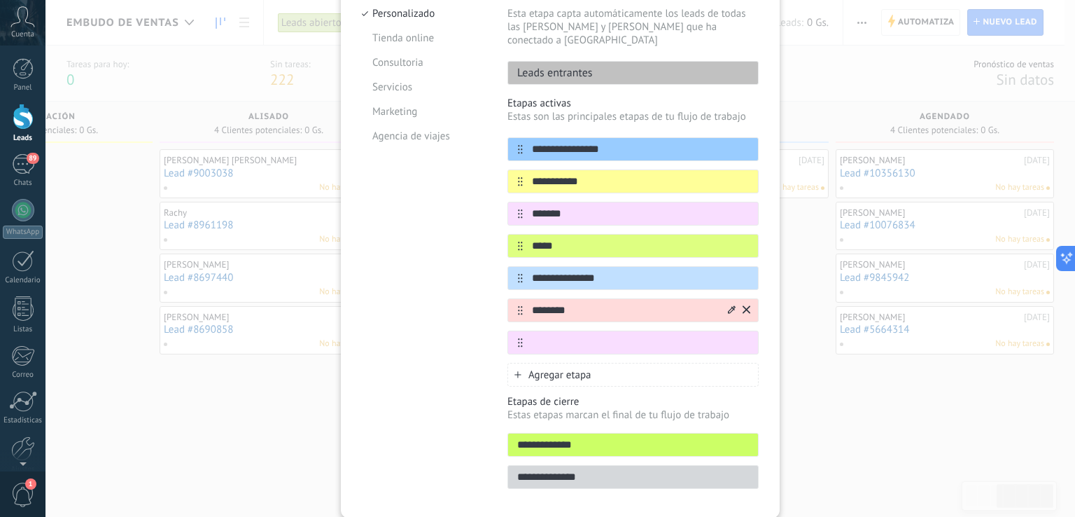
click at [566, 303] on input "********" at bounding box center [624, 310] width 203 height 15
type input "*********"
click at [600, 335] on input "text" at bounding box center [624, 342] width 203 height 15
type input "**********"
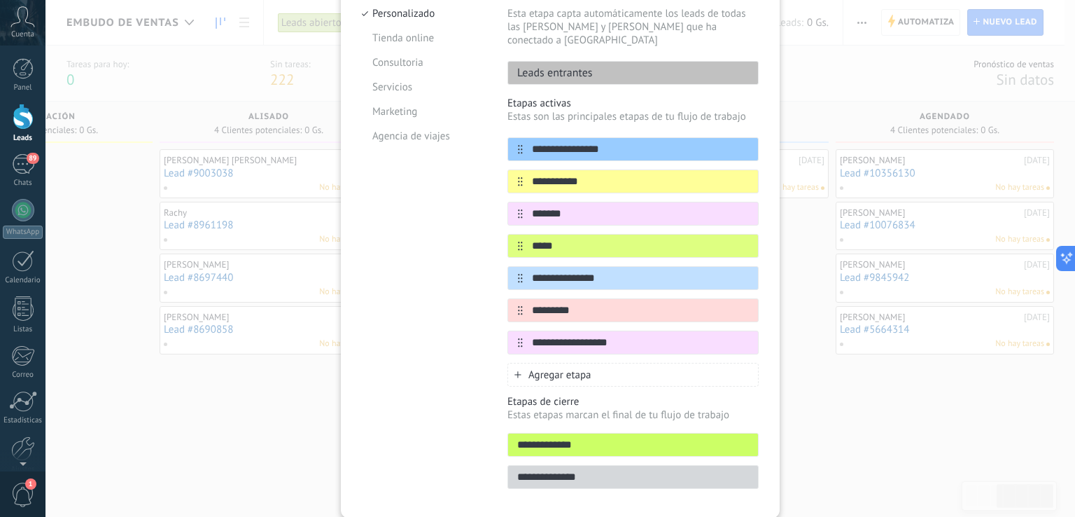
click at [542, 368] on span "Agregar etapa" at bounding box center [560, 374] width 63 height 13
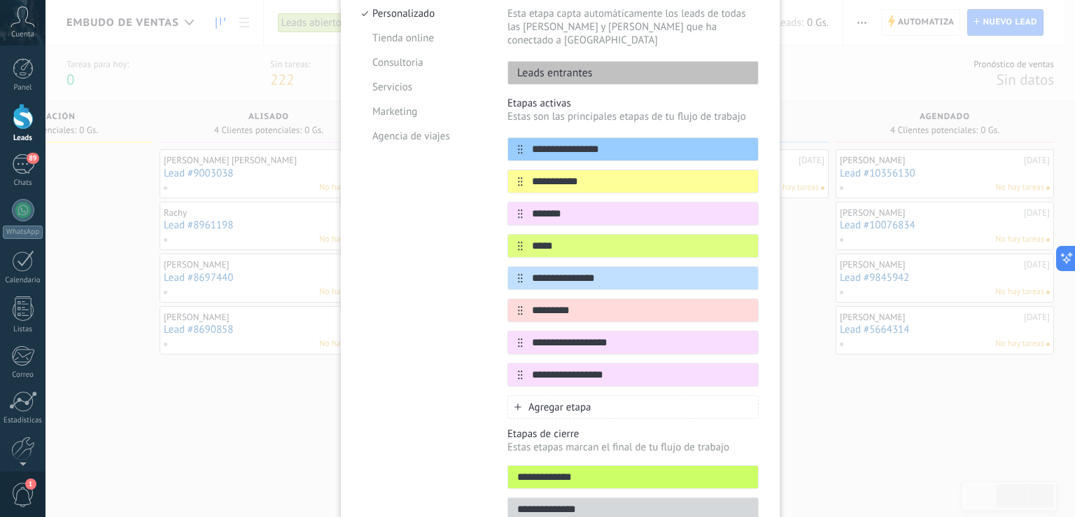
type input "**********"
click at [566, 395] on div "Agregar etapa" at bounding box center [633, 407] width 251 height 24
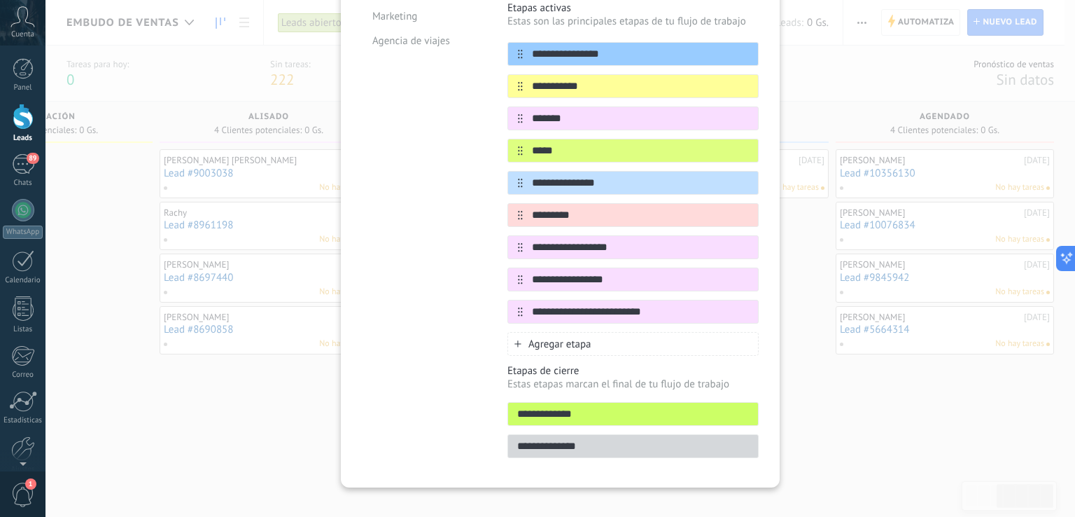
scroll to position [0, 0]
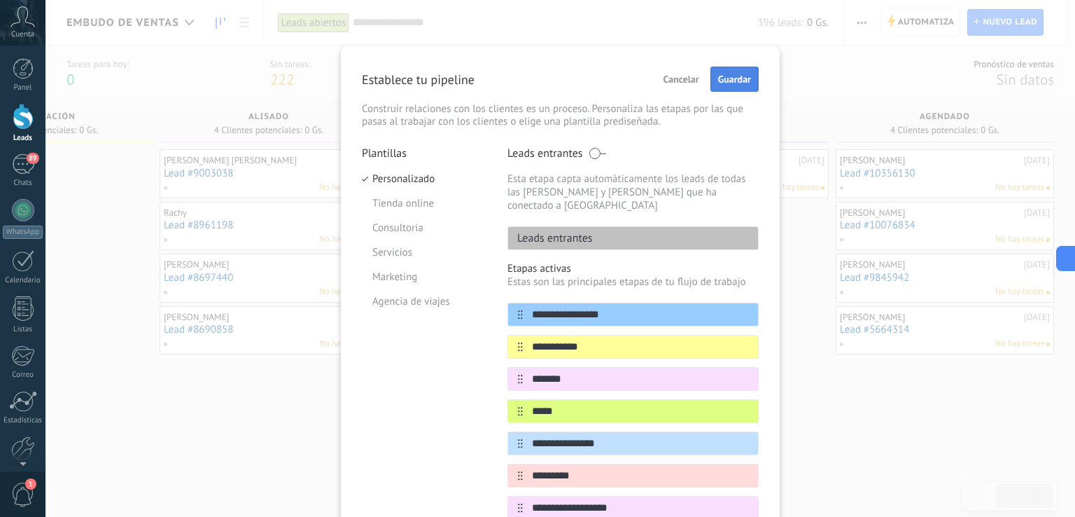
type input "**********"
click at [718, 84] on span "Guardar" at bounding box center [734, 79] width 33 height 10
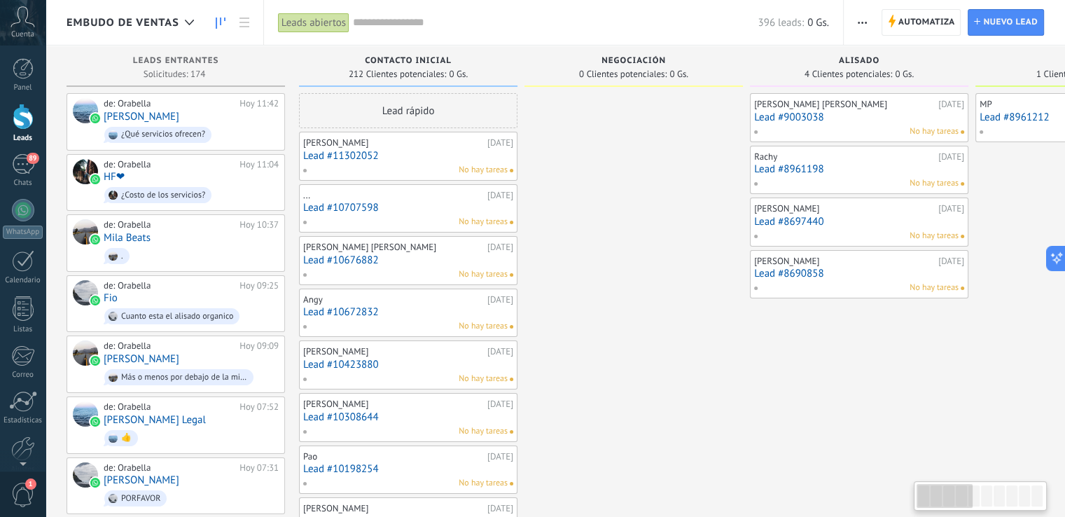
click at [863, 23] on use "button" at bounding box center [862, 23] width 9 height 2
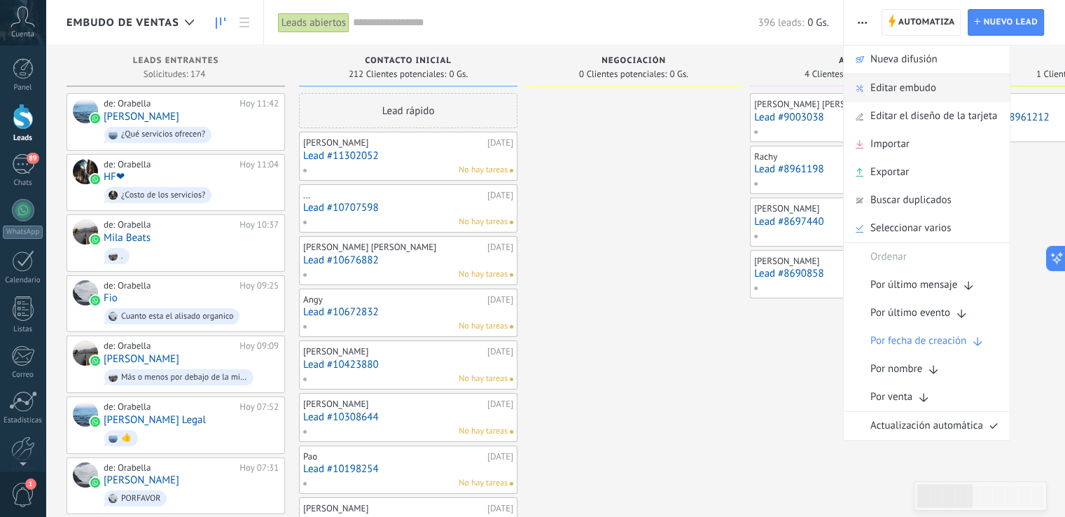
click at [899, 92] on span "Editar embudo" at bounding box center [903, 88] width 66 height 28
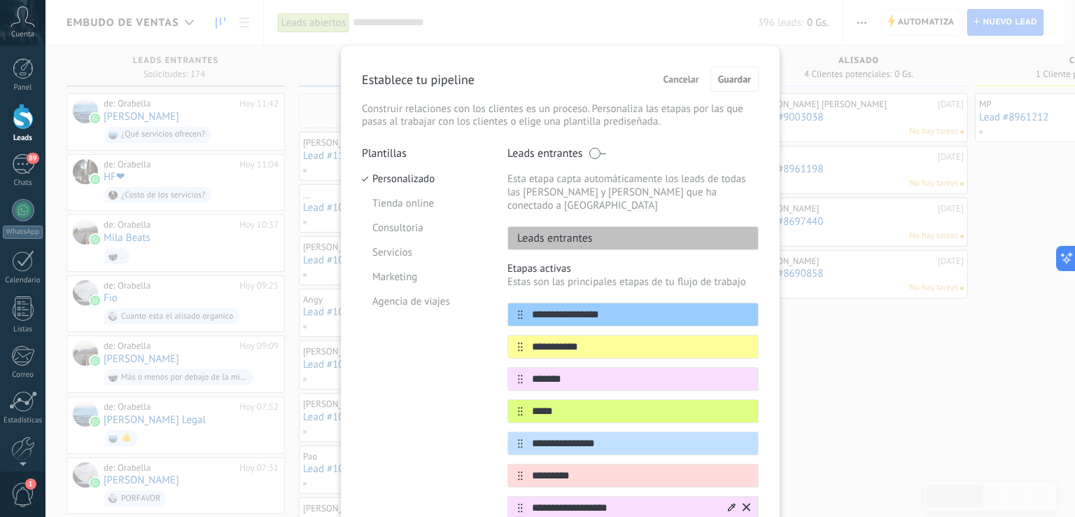
scroll to position [233, 0]
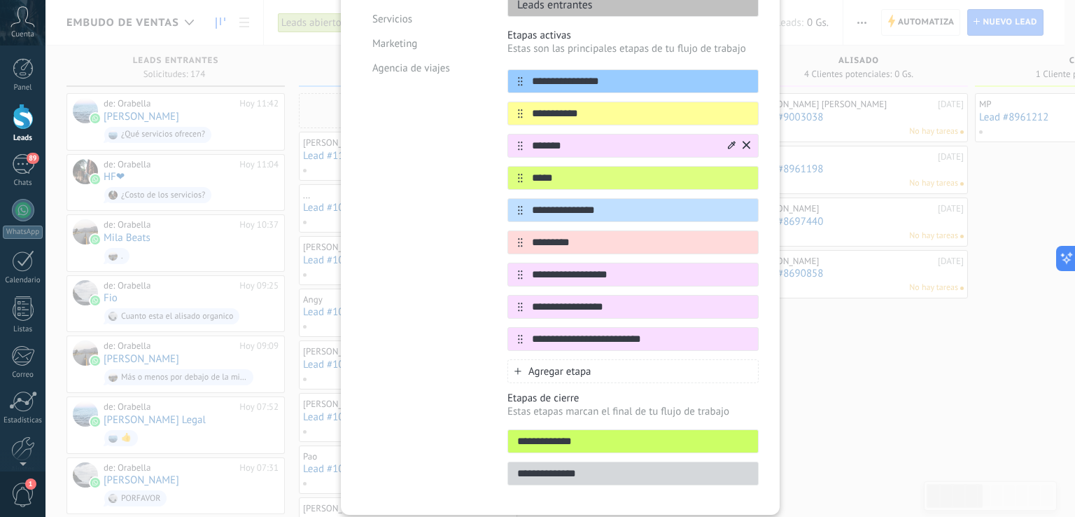
click at [579, 139] on input "*******" at bounding box center [624, 146] width 203 height 15
click at [728, 141] on icon at bounding box center [732, 145] width 8 height 8
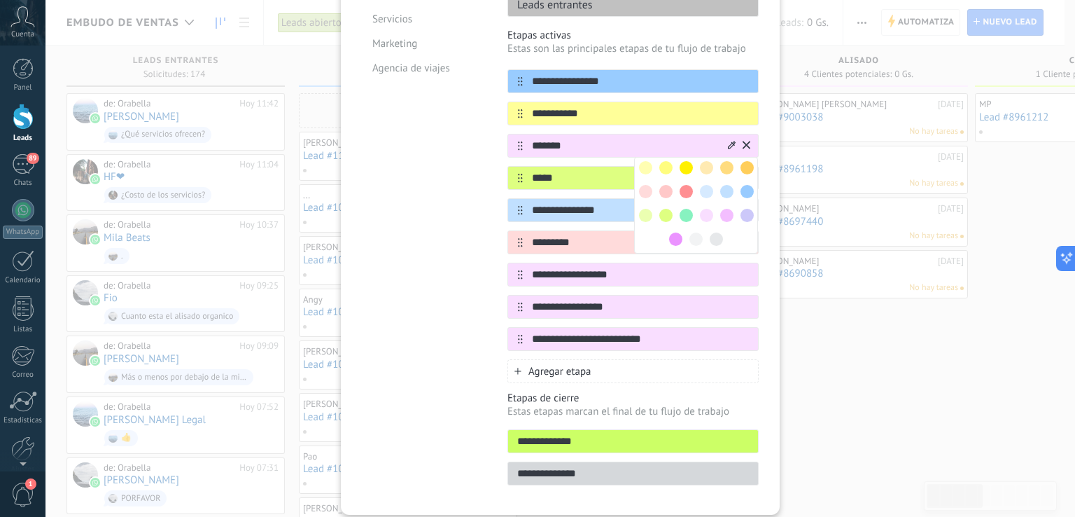
click at [722, 209] on span at bounding box center [726, 215] width 13 height 13
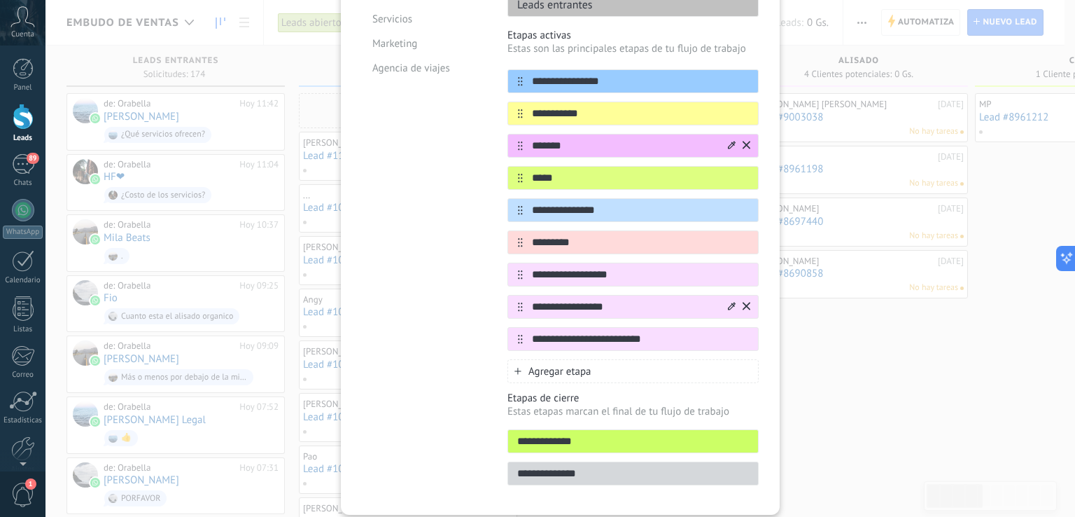
click at [731, 300] on div at bounding box center [732, 306] width 8 height 13
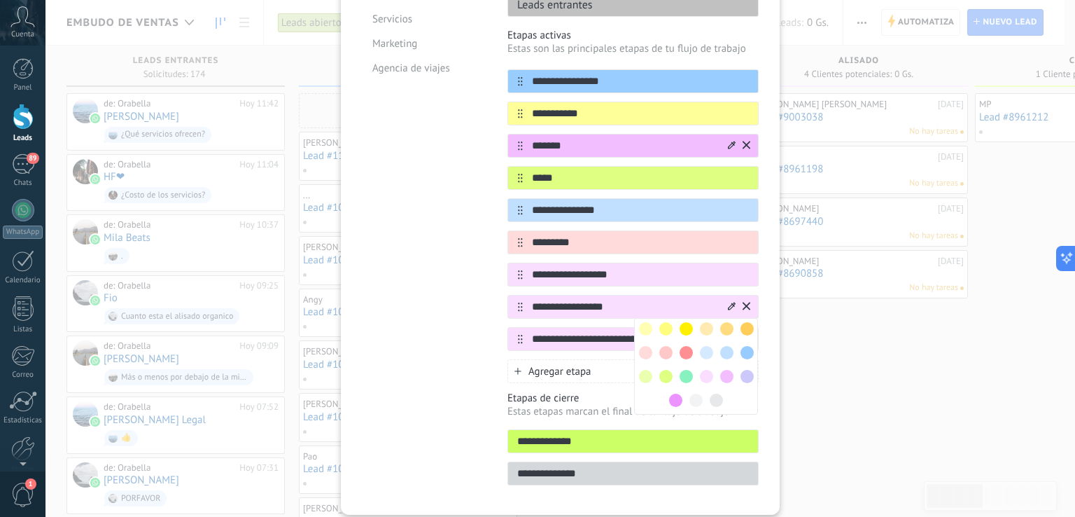
click at [645, 370] on span at bounding box center [645, 376] width 13 height 13
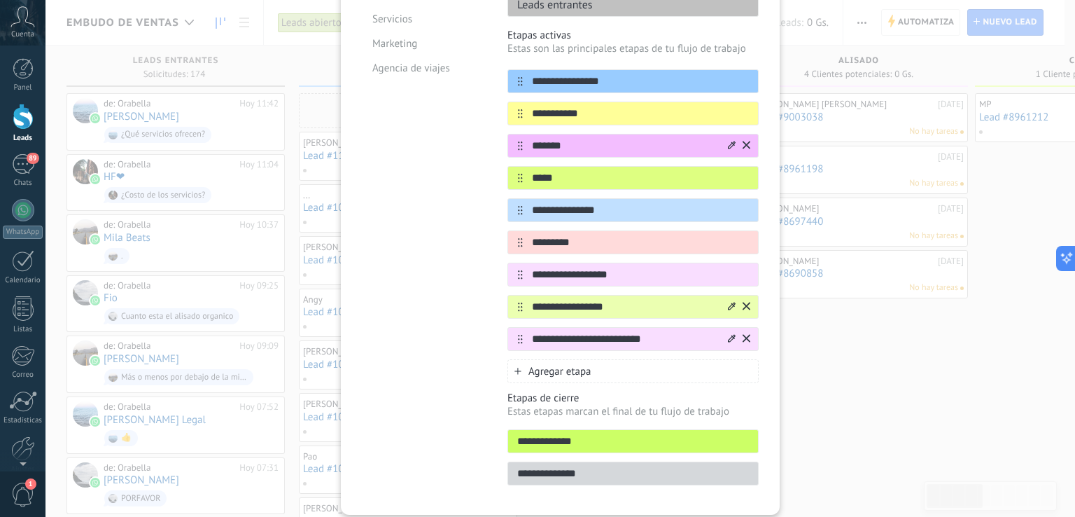
click at [728, 334] on icon at bounding box center [732, 338] width 8 height 8
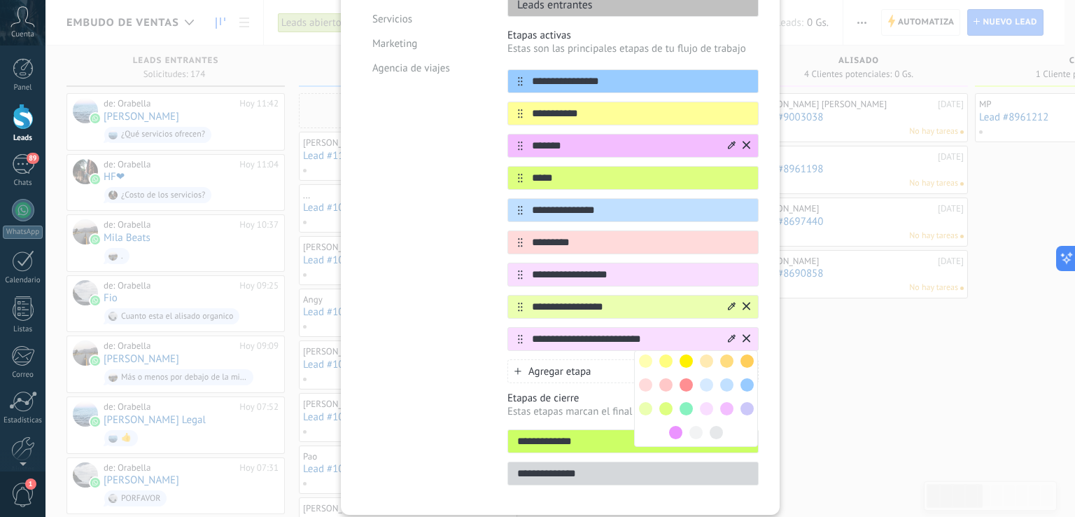
click at [701, 378] on span at bounding box center [706, 384] width 13 height 13
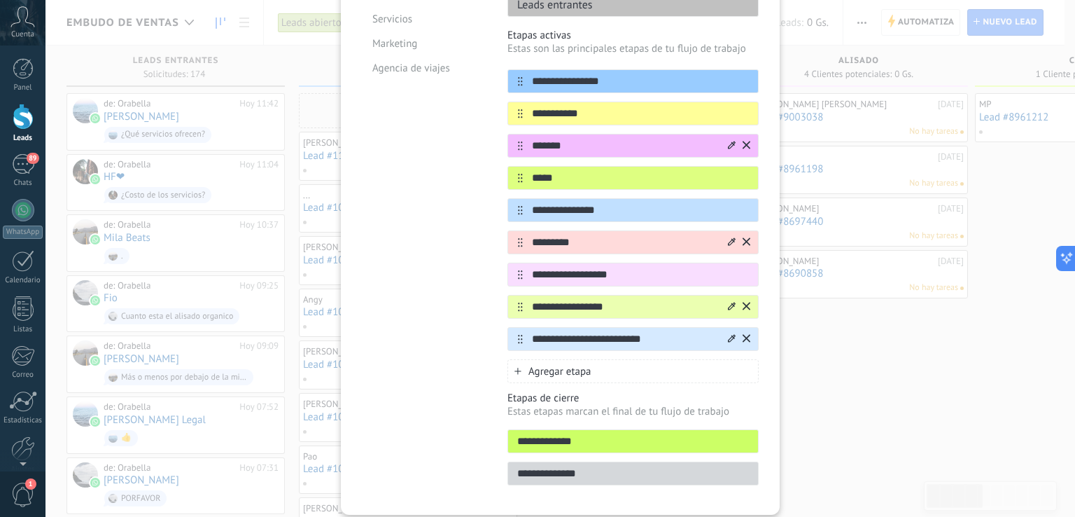
click at [729, 237] on icon at bounding box center [732, 241] width 8 height 8
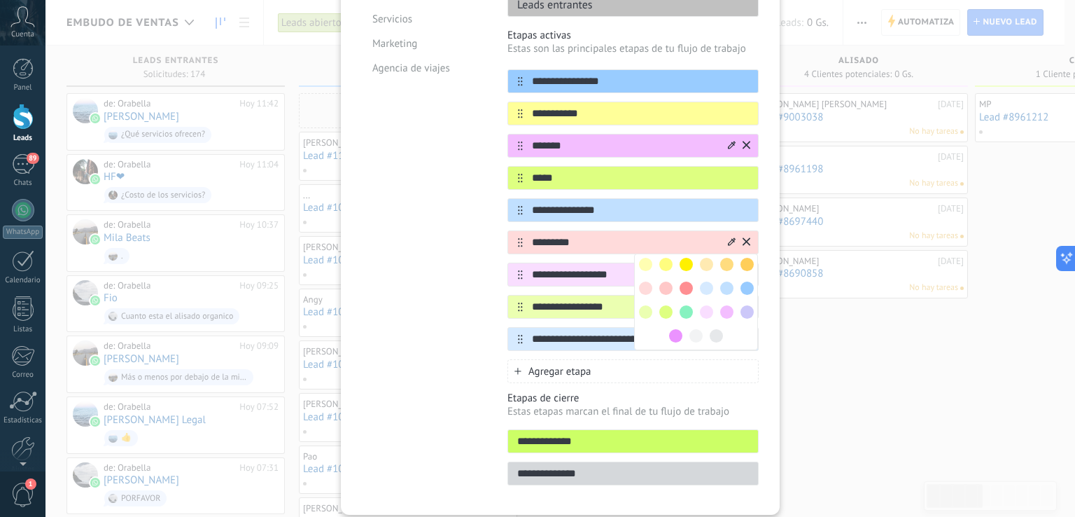
click at [684, 281] on span at bounding box center [686, 287] width 13 height 13
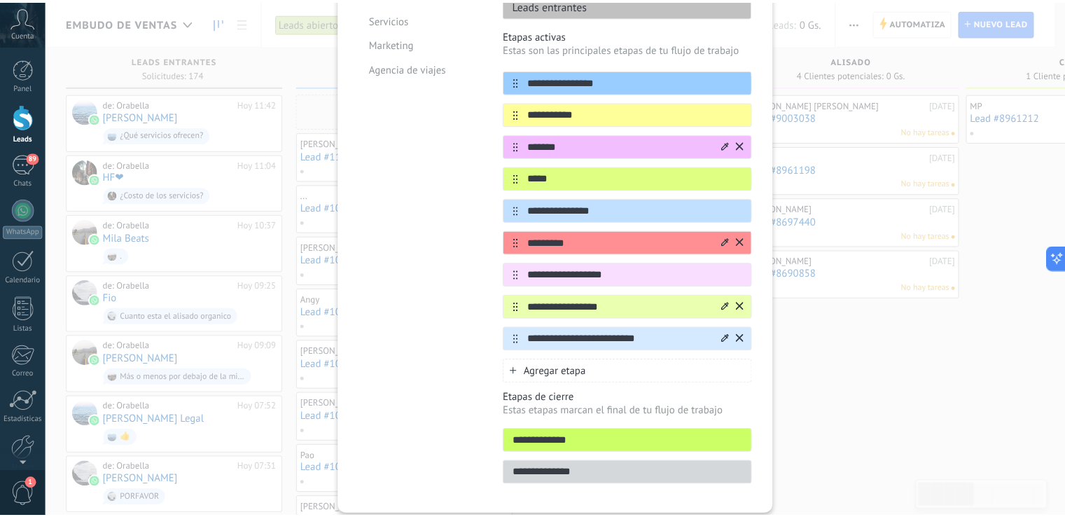
scroll to position [0, 0]
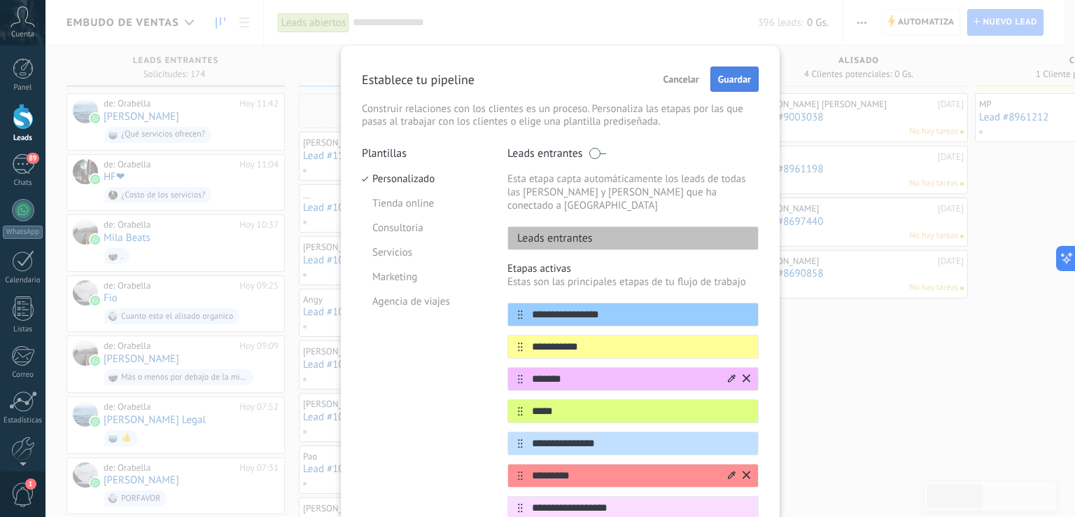
click at [736, 77] on span "Guardar" at bounding box center [734, 79] width 33 height 10
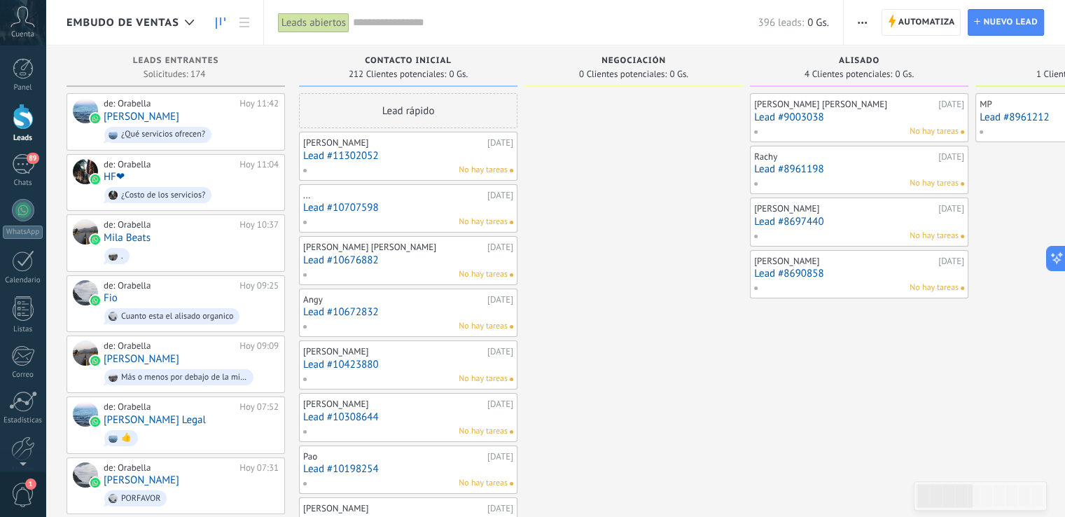
click at [865, 22] on icon "button" at bounding box center [862, 23] width 9 height 2
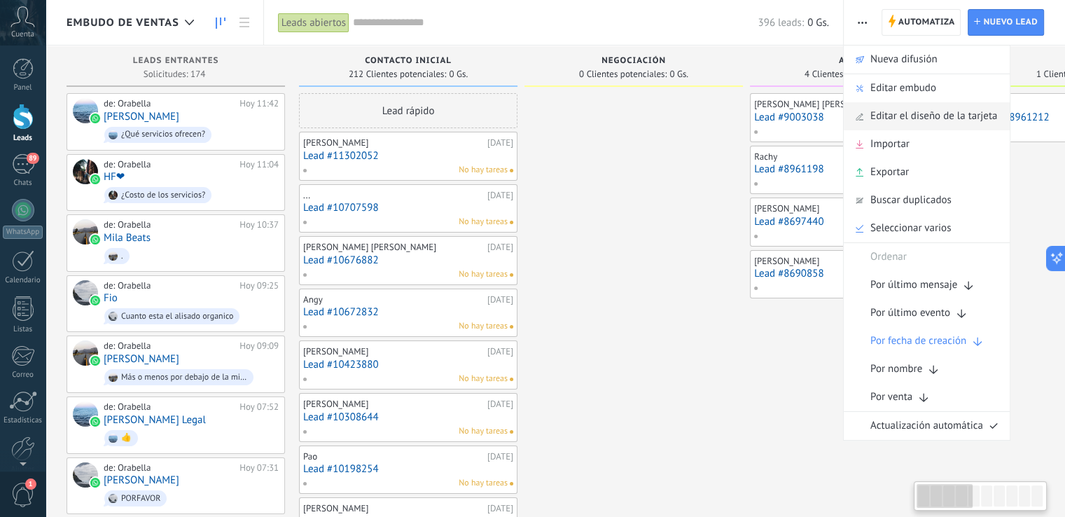
click at [911, 121] on span "Editar el diseño de la tarjeta" at bounding box center [933, 116] width 127 height 28
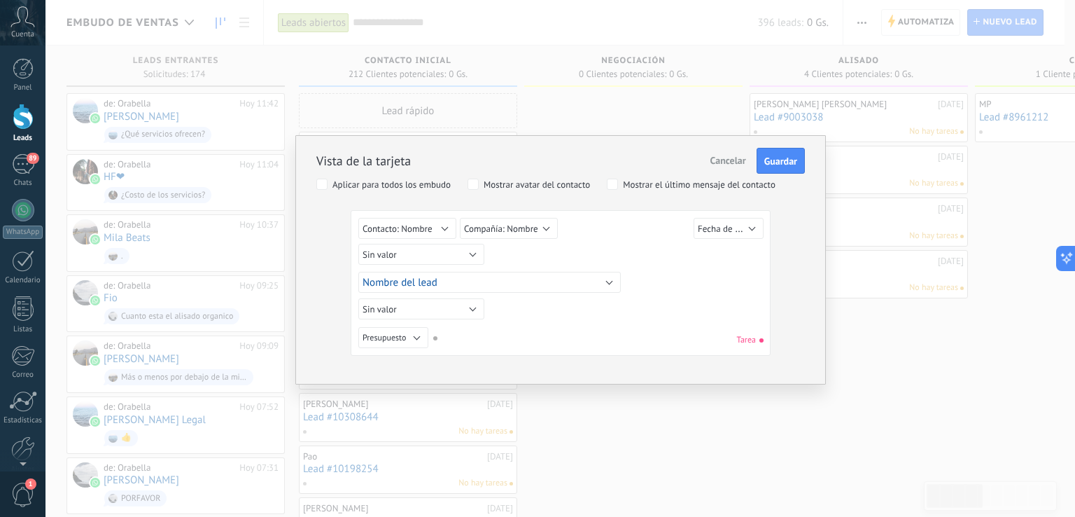
click at [729, 154] on span "Cancelar" at bounding box center [729, 160] width 36 height 13
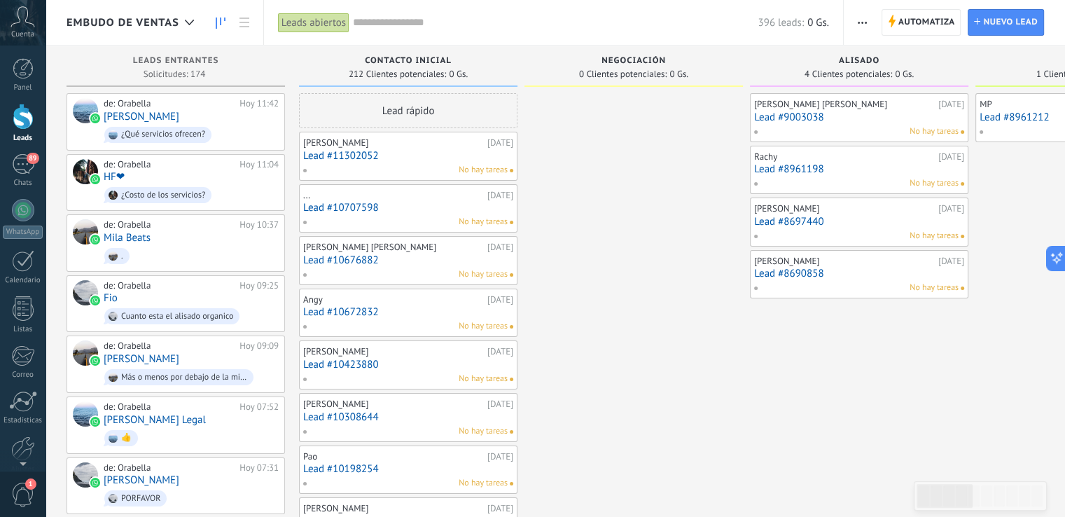
click at [843, 16] on div "Leads abiertos Aplicar 396 leads: 0 Gs. Leads abiertos Mis leads Leads ganados …" at bounding box center [553, 22] width 580 height 45
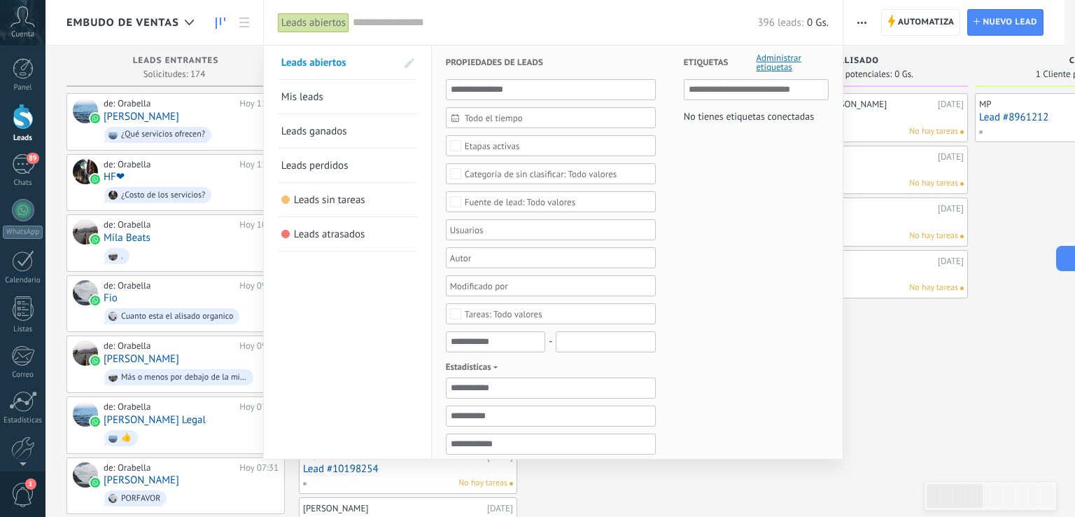
click at [853, 29] on div at bounding box center [537, 258] width 1075 height 517
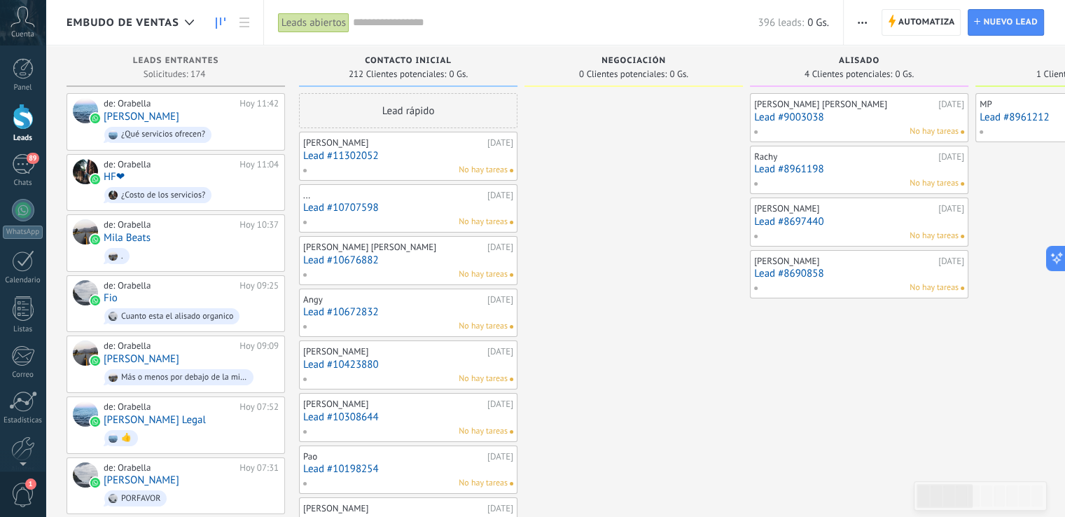
click at [860, 26] on span "button" at bounding box center [862, 22] width 9 height 27
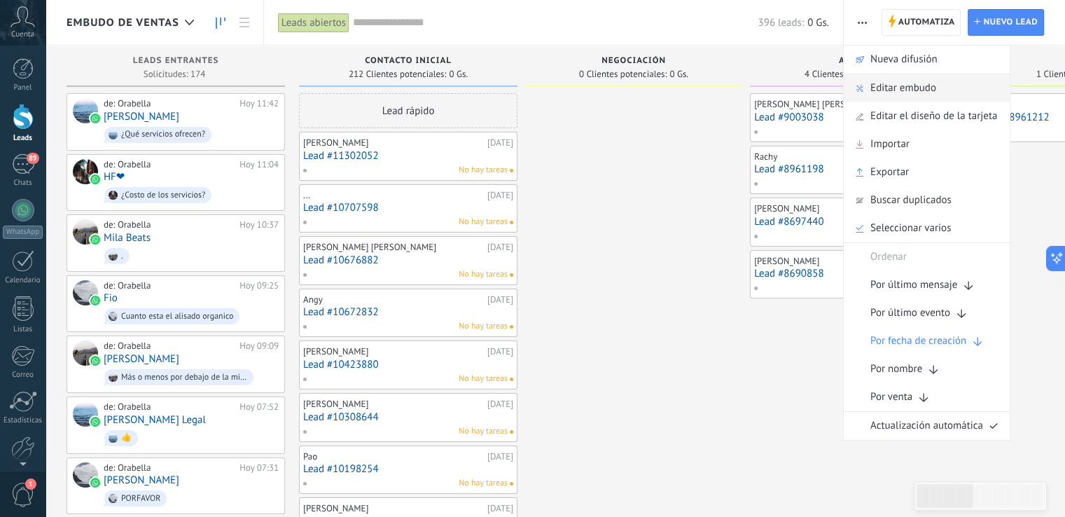
click at [891, 87] on span "Editar embudo" at bounding box center [903, 88] width 66 height 28
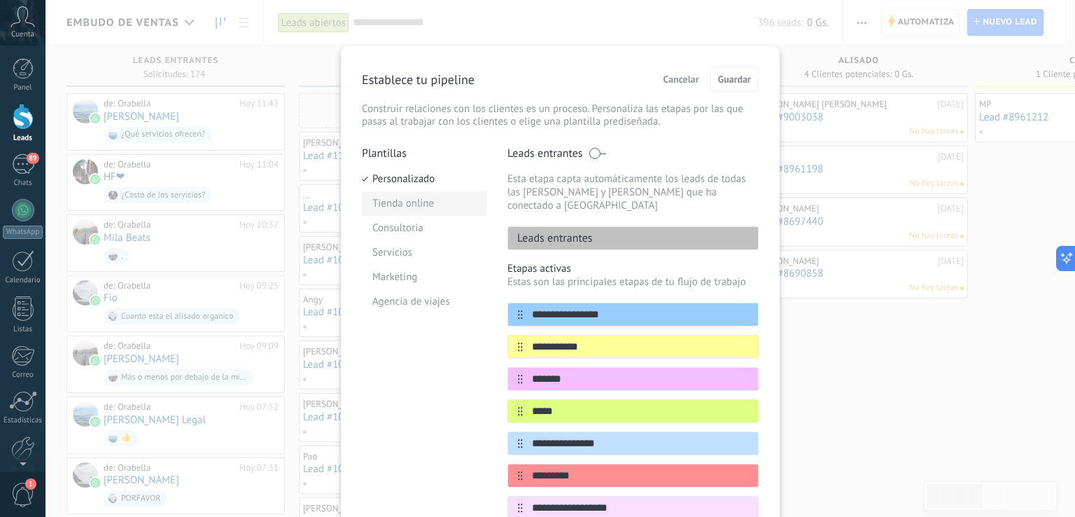
click at [412, 200] on li "Tienda online" at bounding box center [424, 203] width 125 height 25
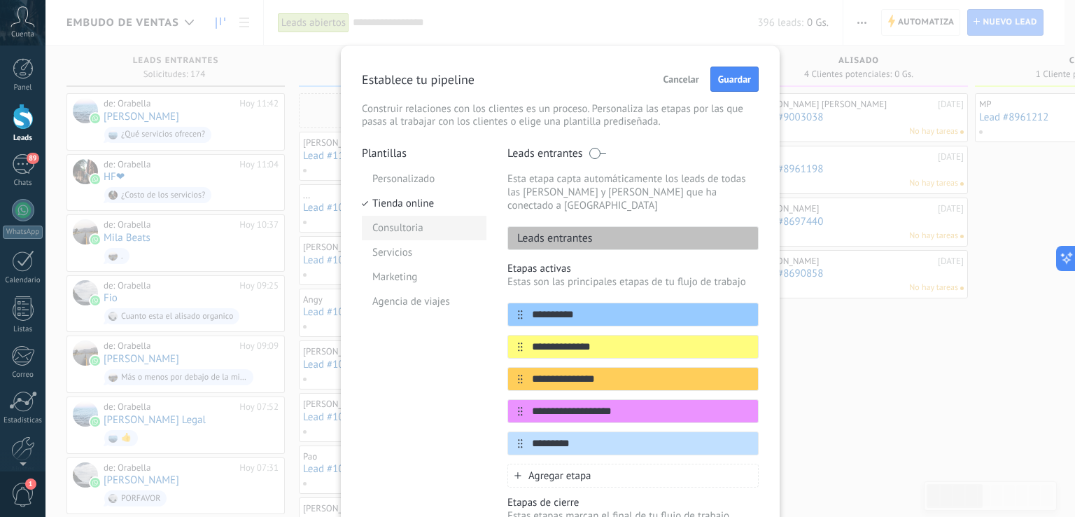
click at [407, 228] on li "Consultoria" at bounding box center [424, 228] width 125 height 25
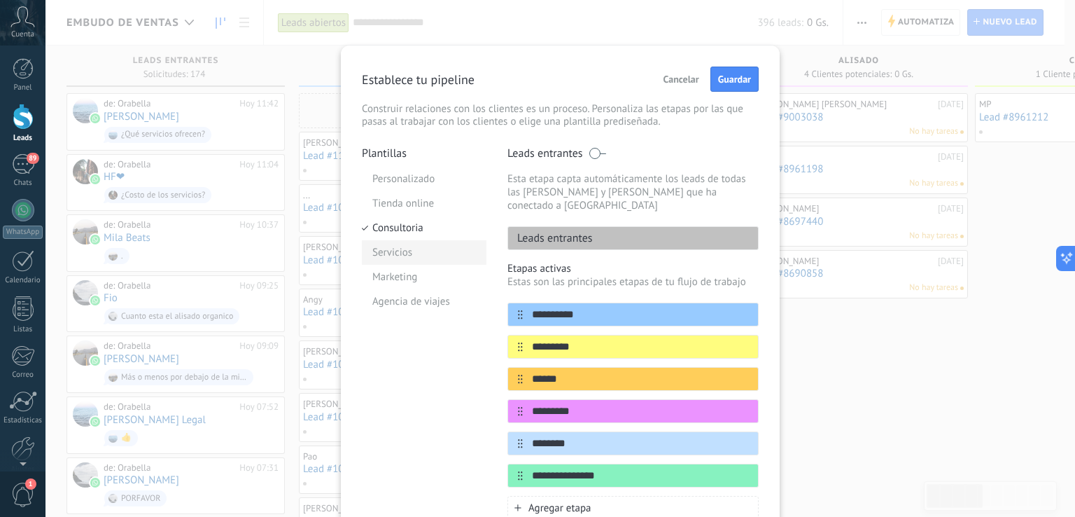
click at [409, 249] on li "Servicios" at bounding box center [424, 252] width 125 height 25
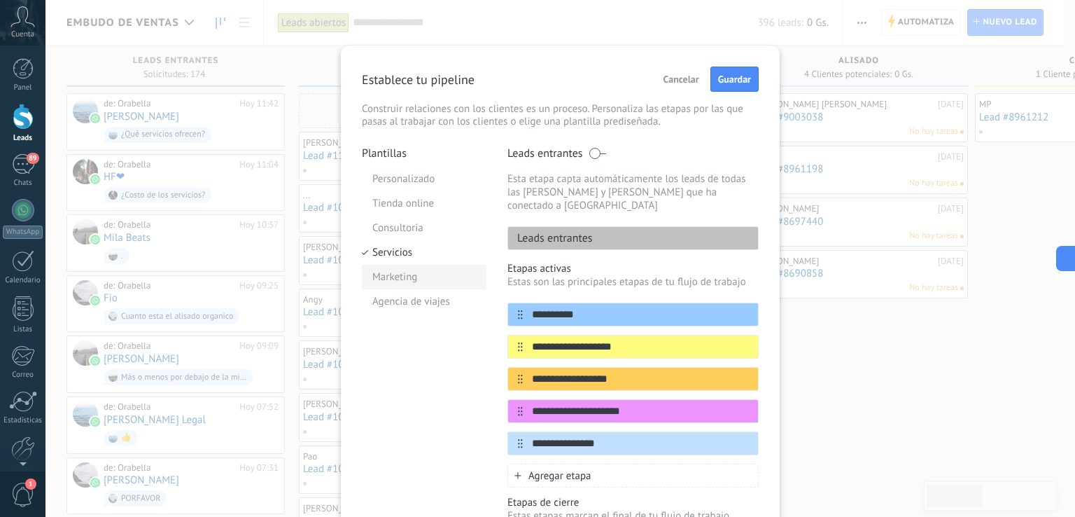
click at [409, 277] on li "Marketing" at bounding box center [424, 277] width 125 height 25
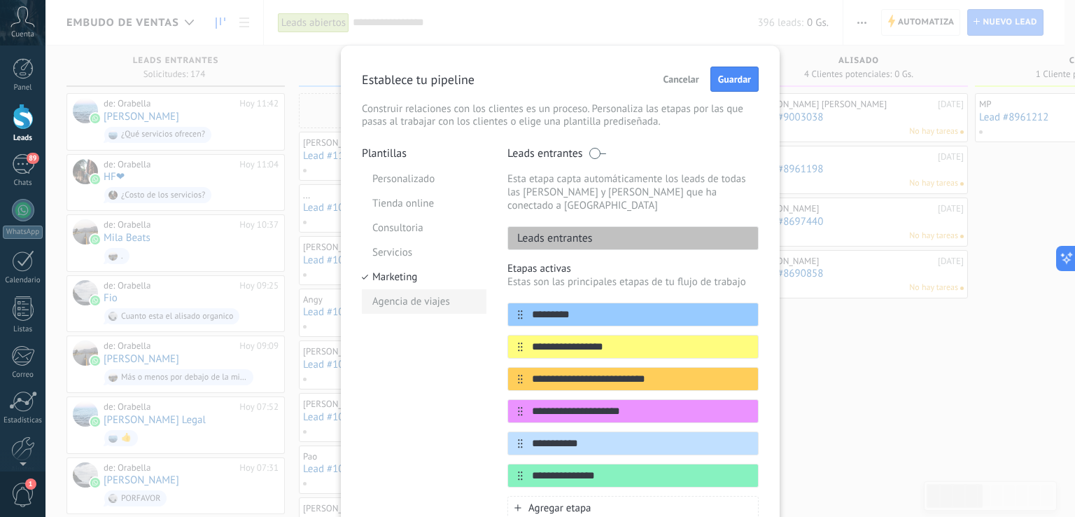
click at [414, 311] on li "Agencia de viajes" at bounding box center [424, 301] width 125 height 25
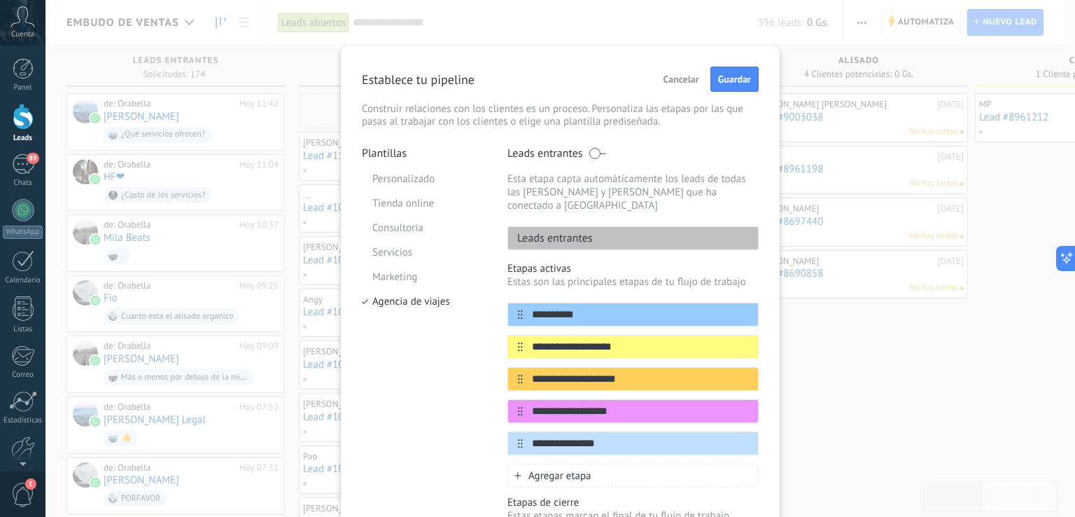
click at [683, 74] on span "Cancelar" at bounding box center [682, 79] width 36 height 10
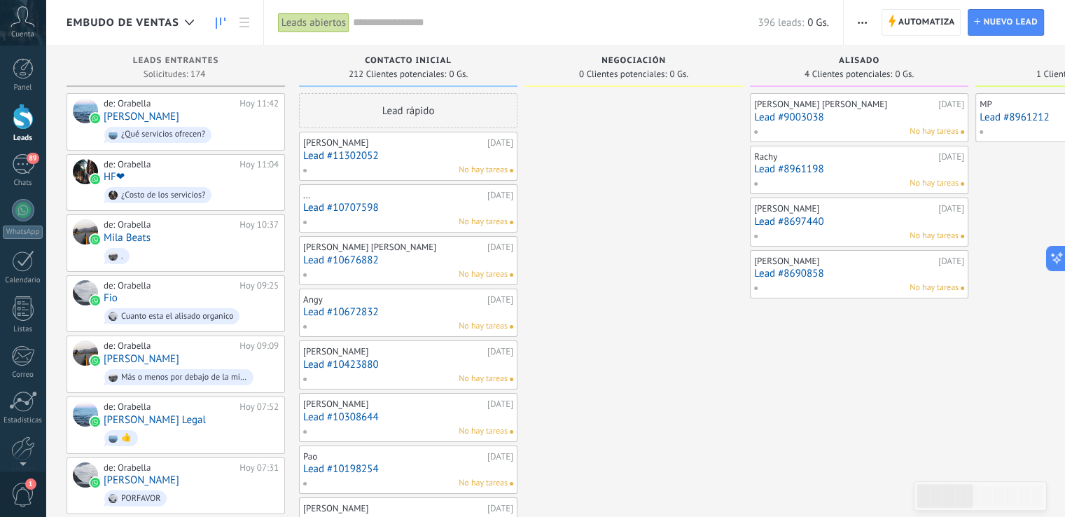
click at [865, 18] on span "button" at bounding box center [862, 22] width 9 height 27
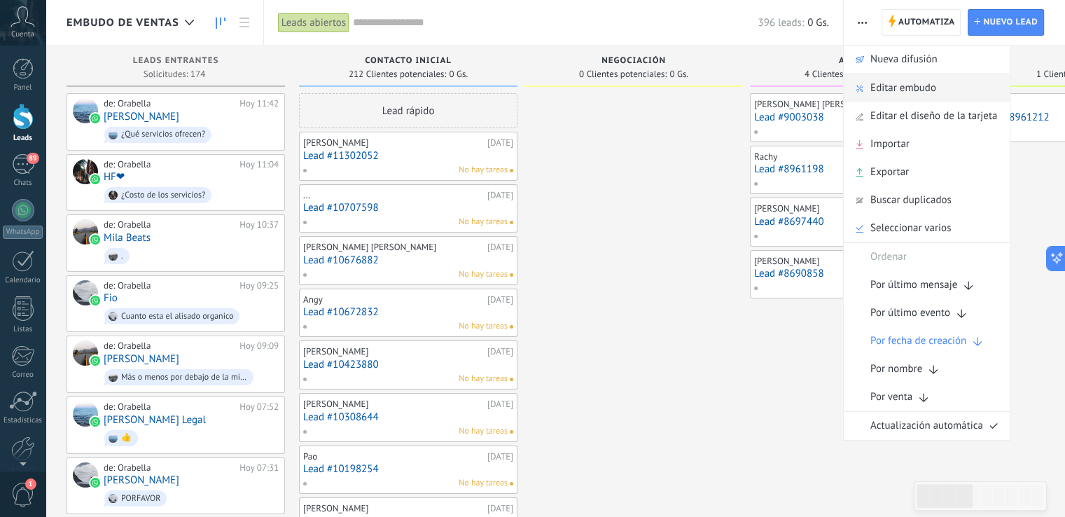
click at [892, 90] on span "Editar embudo" at bounding box center [903, 88] width 66 height 28
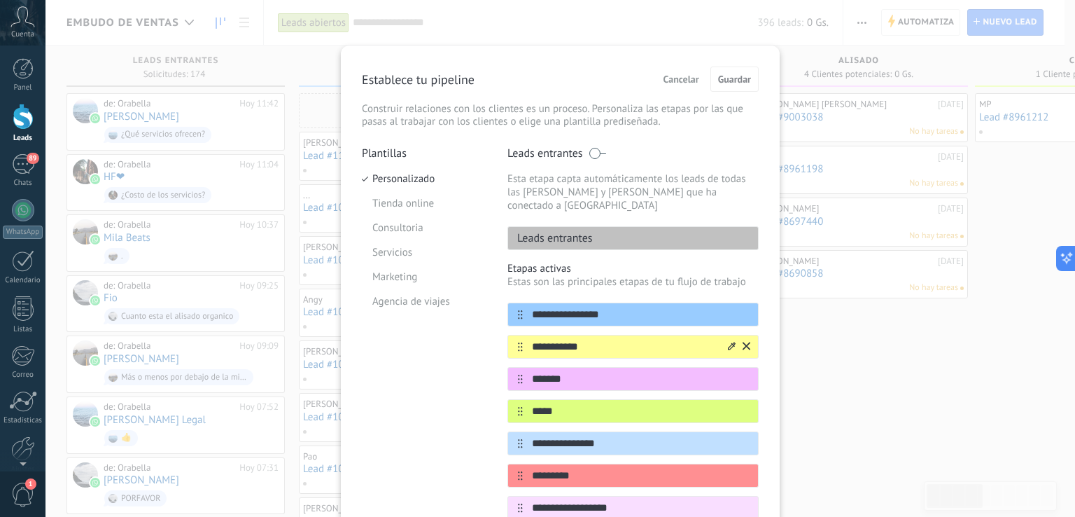
click at [747, 340] on button at bounding box center [747, 346] width 8 height 13
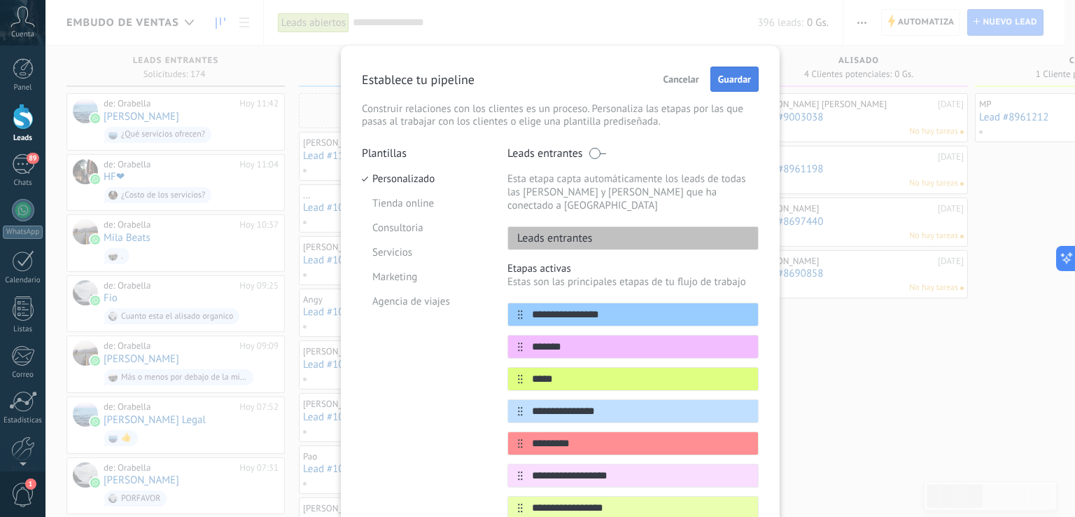
click at [735, 86] on button "Guardar" at bounding box center [735, 79] width 48 height 25
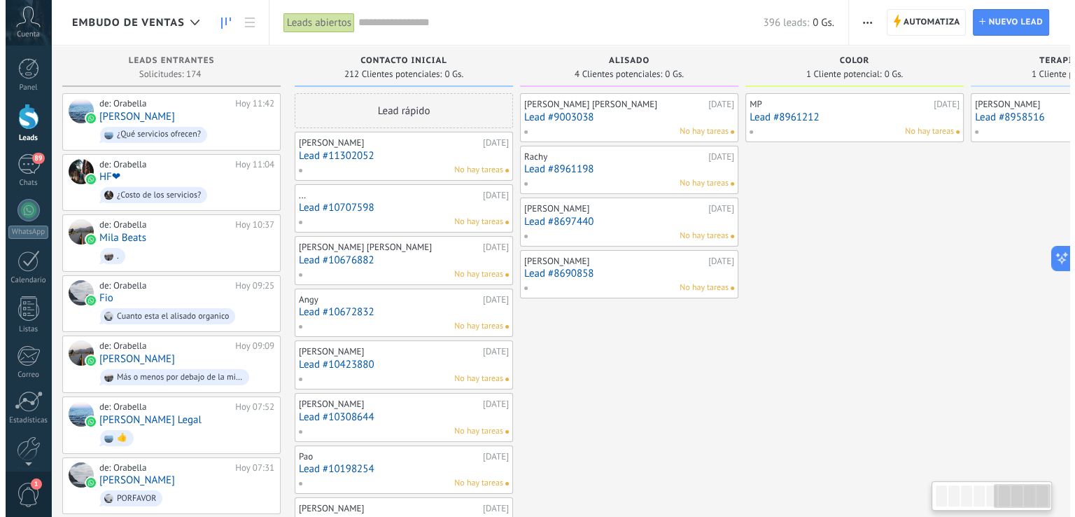
scroll to position [0, 1052]
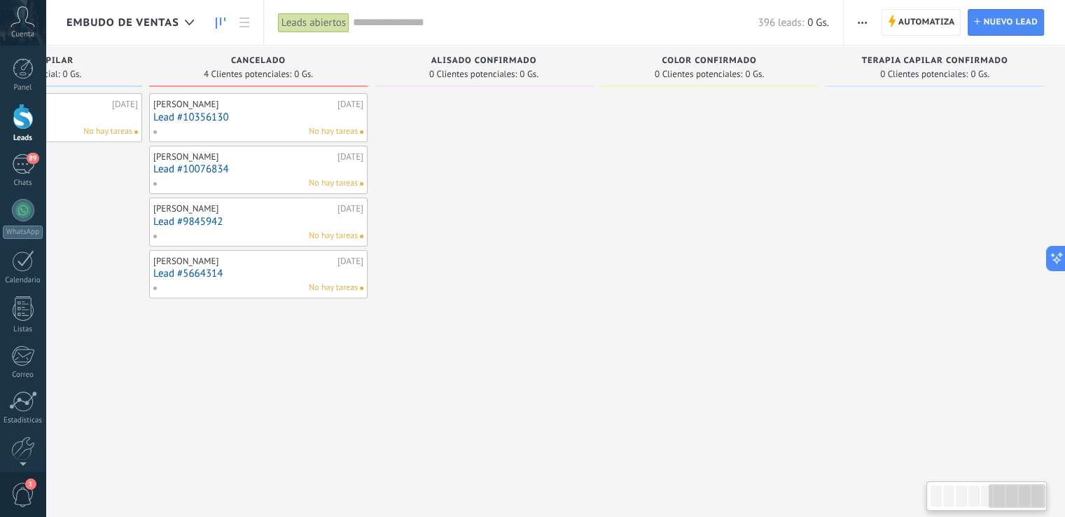
drag, startPoint x: 940, startPoint y: 501, endPoint x: 1075, endPoint y: 460, distance: 141.1
click at [1065, 460] on html ".abccls-1,.abccls-2{fill-rule:evenodd}.abccls-2{fill:#fff} .abfcls-1{fill:none}…" at bounding box center [532, 258] width 1065 height 517
click at [298, 121] on link "Lead #10356130" at bounding box center [258, 117] width 210 height 12
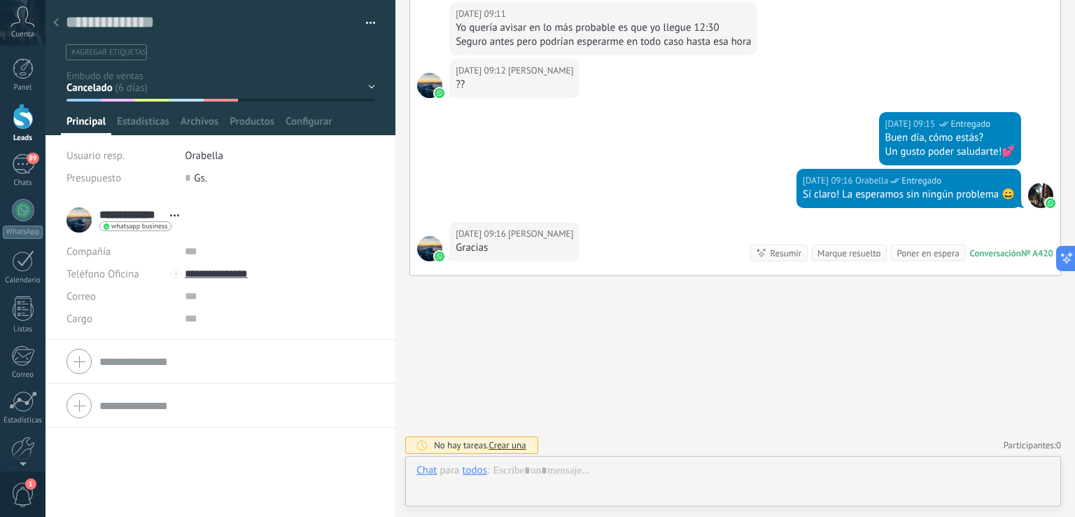
scroll to position [20, 0]
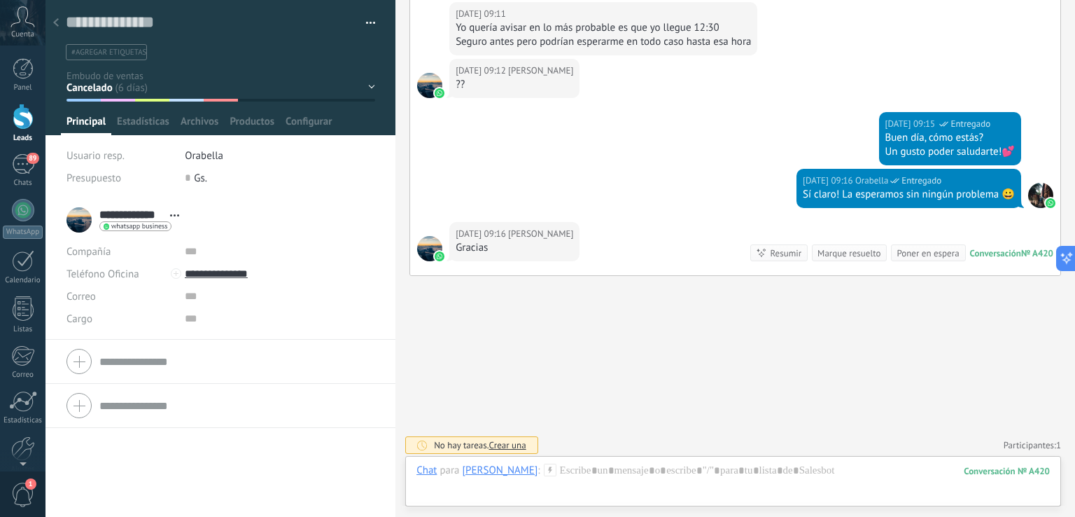
click at [379, 88] on div at bounding box center [221, 67] width 351 height 135
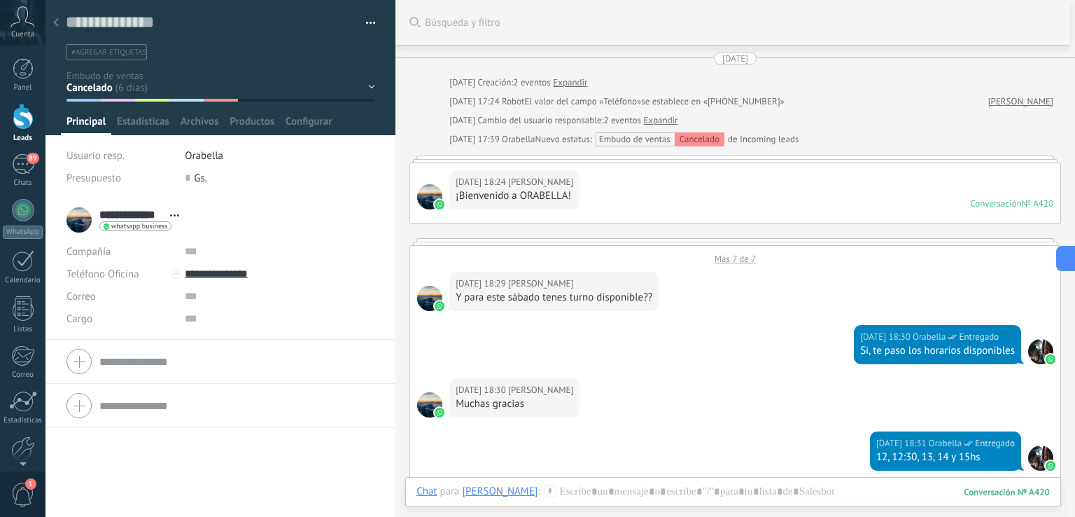
scroll to position [233, 0]
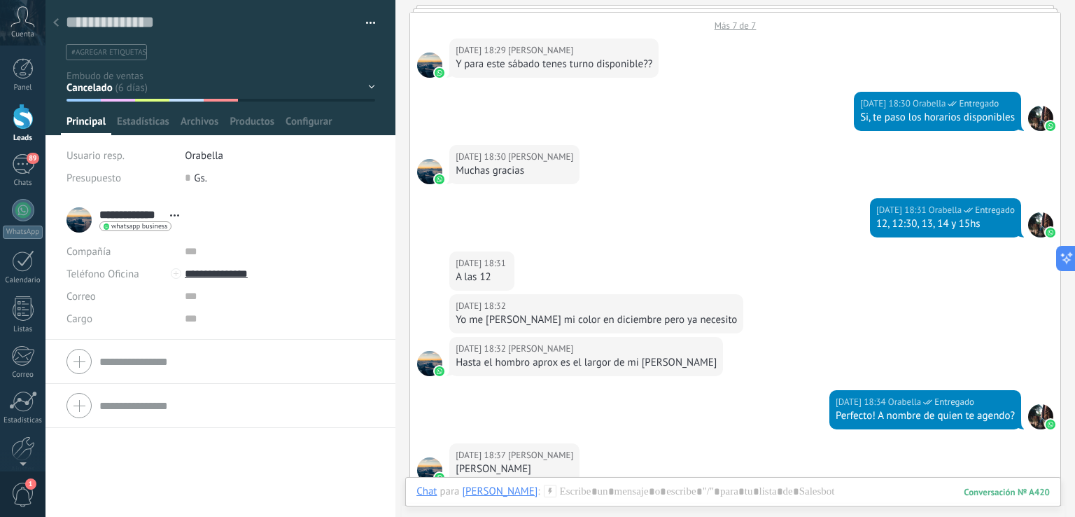
click at [0, 0] on div "Contacto inicial Alisado Color Terapia Capilar Cancelado Alisado confirmado Col…" at bounding box center [0, 0] width 0 height 0
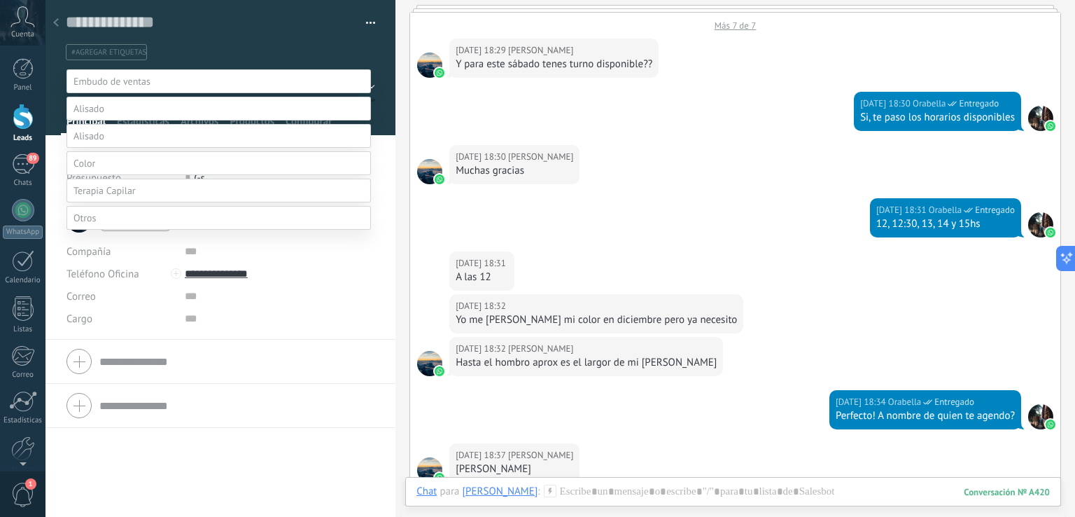
click at [0, 0] on label "Color confirmado" at bounding box center [0, 0] width 0 height 0
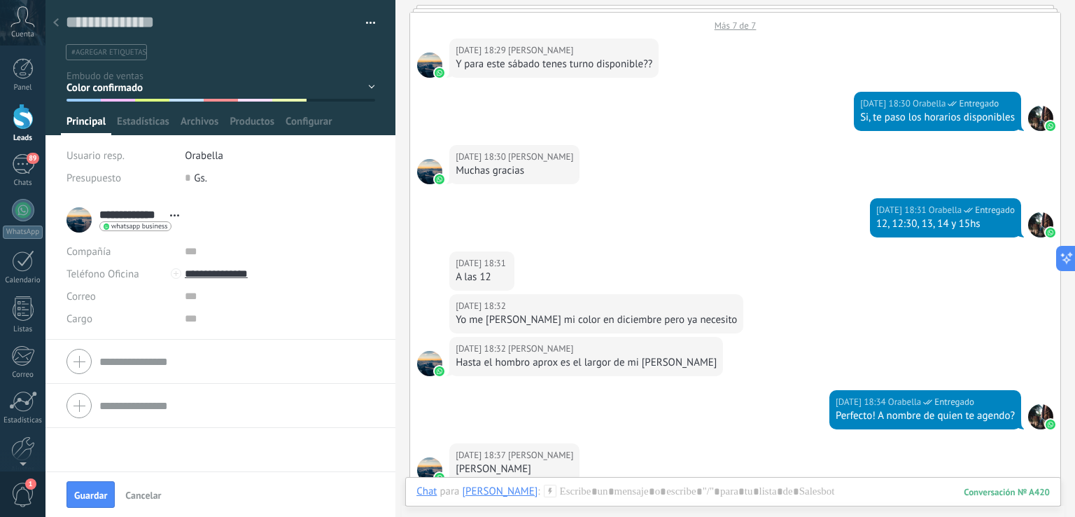
scroll to position [0, 0]
click at [87, 494] on span "Guardar" at bounding box center [90, 495] width 33 height 10
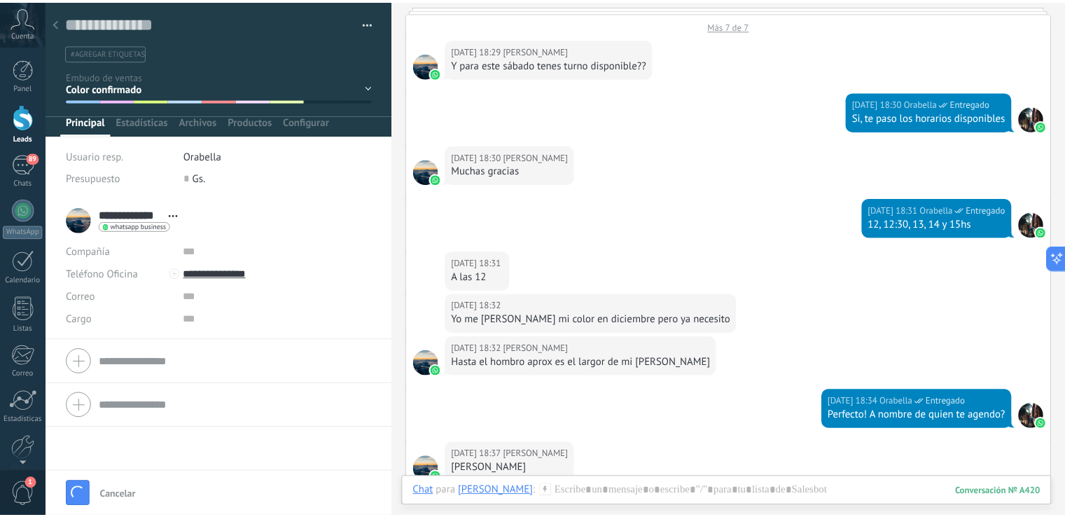
scroll to position [283, 0]
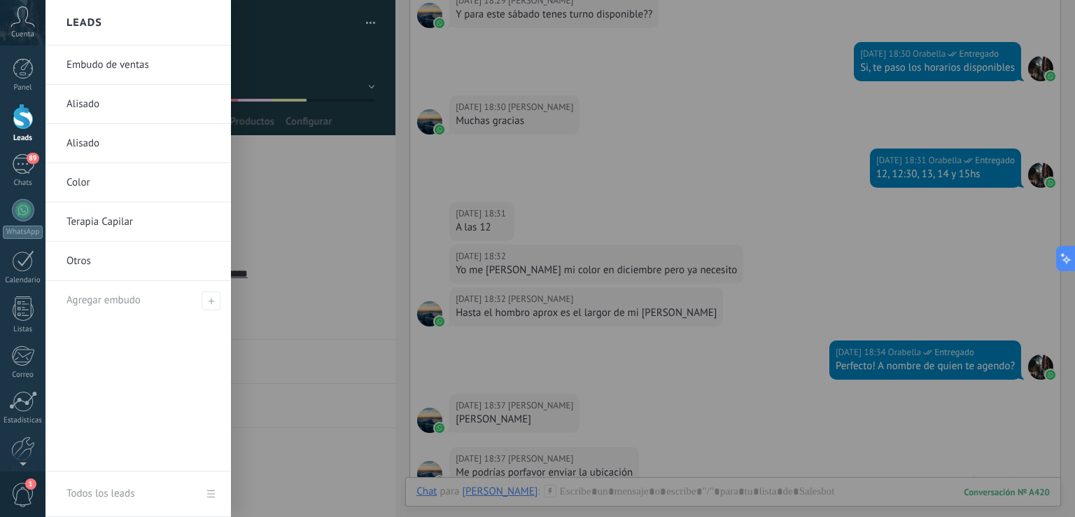
click at [17, 116] on div at bounding box center [23, 117] width 21 height 26
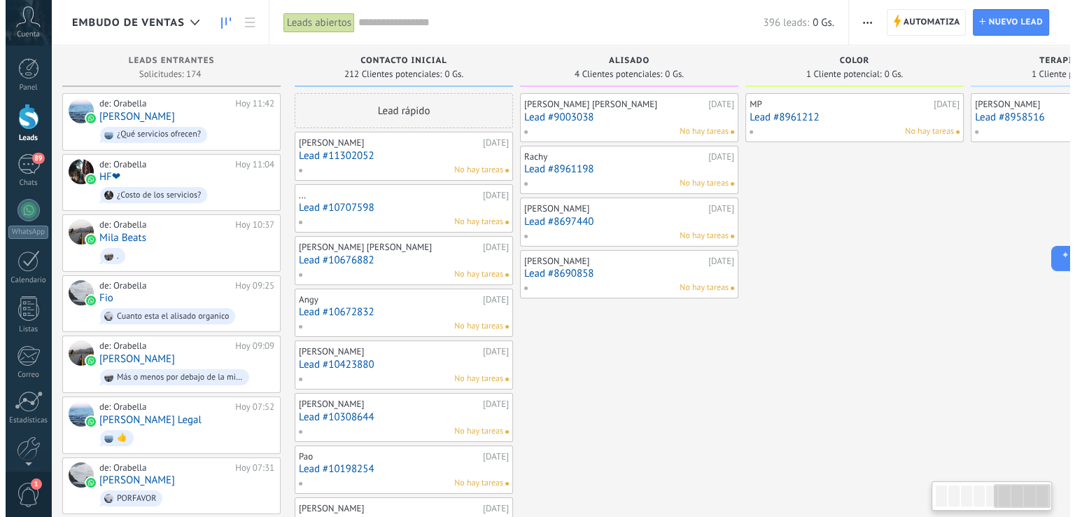
scroll to position [0, 1052]
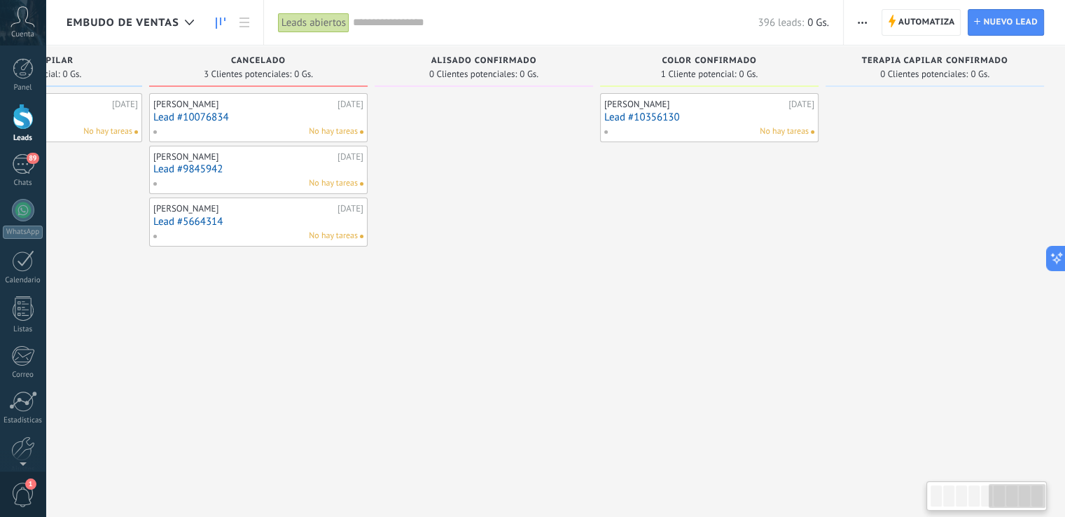
drag, startPoint x: 952, startPoint y: 492, endPoint x: 1070, endPoint y: 452, distance: 124.2
click at [1065, 453] on html ".abccls-1,.abccls-2{fill-rule:evenodd}.abccls-2{fill:#fff} .abfcls-1{fill:none}…" at bounding box center [532, 258] width 1065 height 517
click at [276, 121] on link "Lead #10076834" at bounding box center [258, 117] width 210 height 12
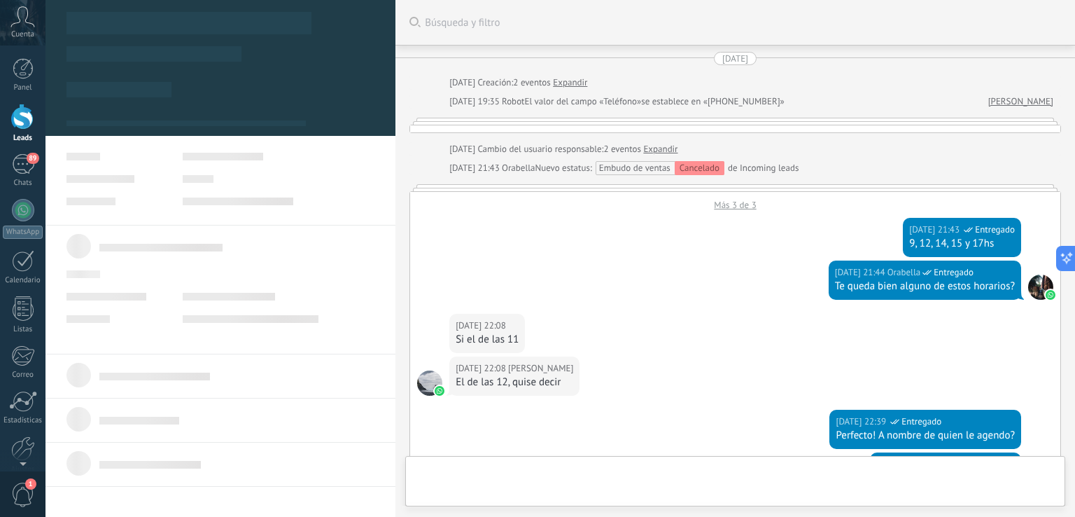
scroll to position [566, 0]
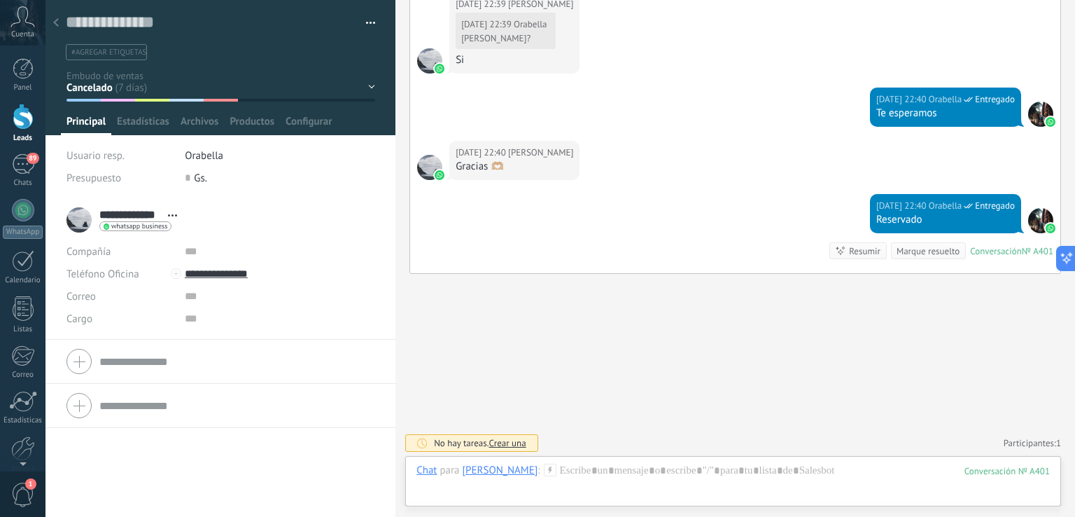
click at [0, 0] on div "Contacto inicial Alisado Color Terapia Capilar Cancelado Alisado confirmado Col…" at bounding box center [0, 0] width 0 height 0
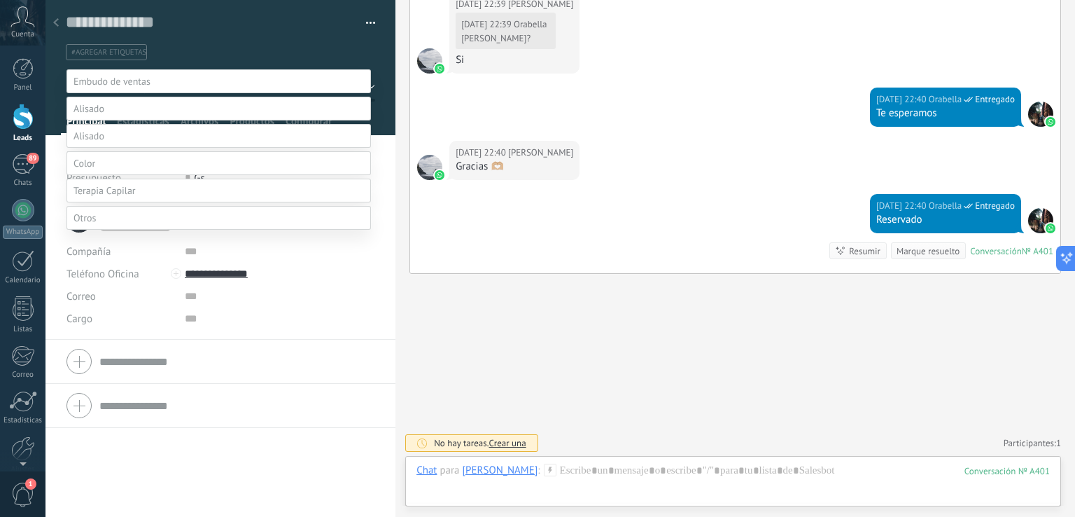
click at [638, 180] on div at bounding box center [561, 258] width 1030 height 517
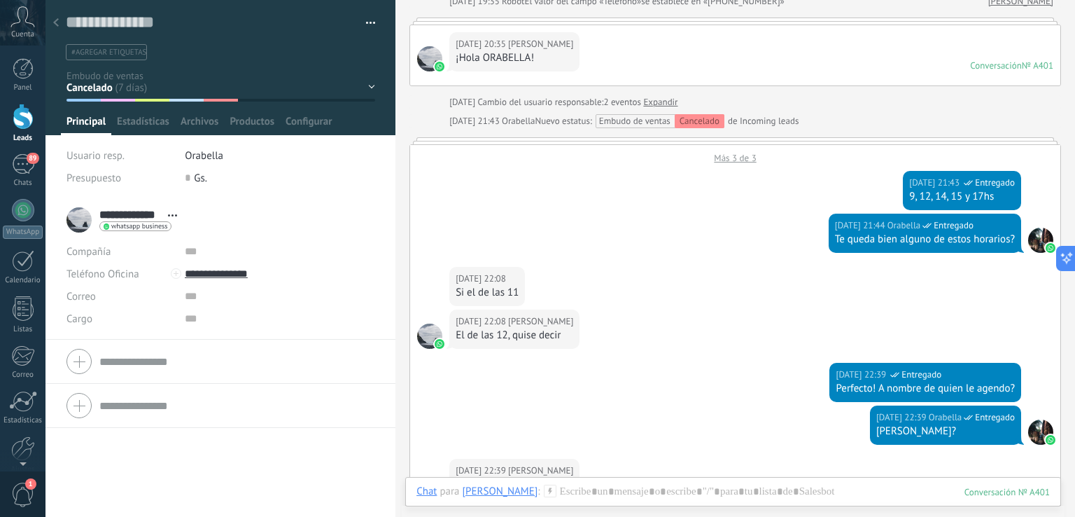
scroll to position [0, 0]
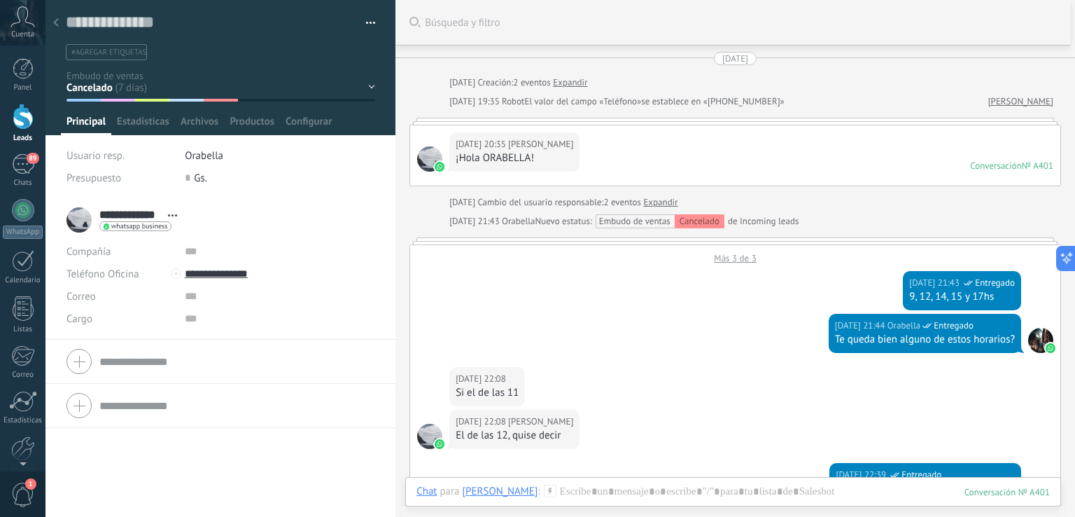
click at [1003, 176] on div "27.08.2025 20:35 Leslie Acosta ¡Hola ORABELLA! Conversación № A401 Conversación…" at bounding box center [735, 155] width 650 height 60
click at [996, 167] on div "Conversación" at bounding box center [996, 166] width 52 height 12
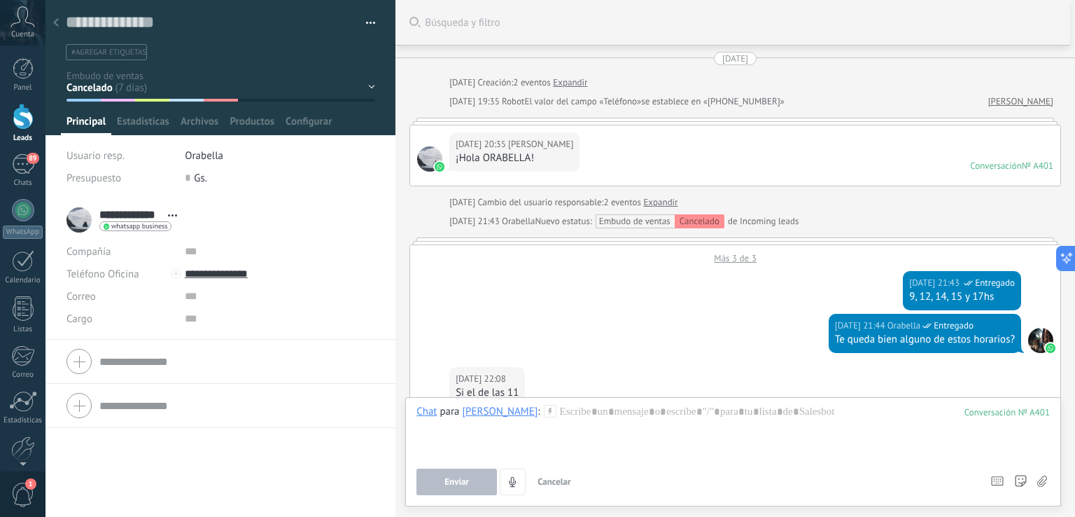
drag, startPoint x: 591, startPoint y: 415, endPoint x: 330, endPoint y: 387, distance: 261.9
click at [336, 389] on div "Guardar y crear Imprimir Administrar etiquetas" at bounding box center [561, 258] width 1030 height 517
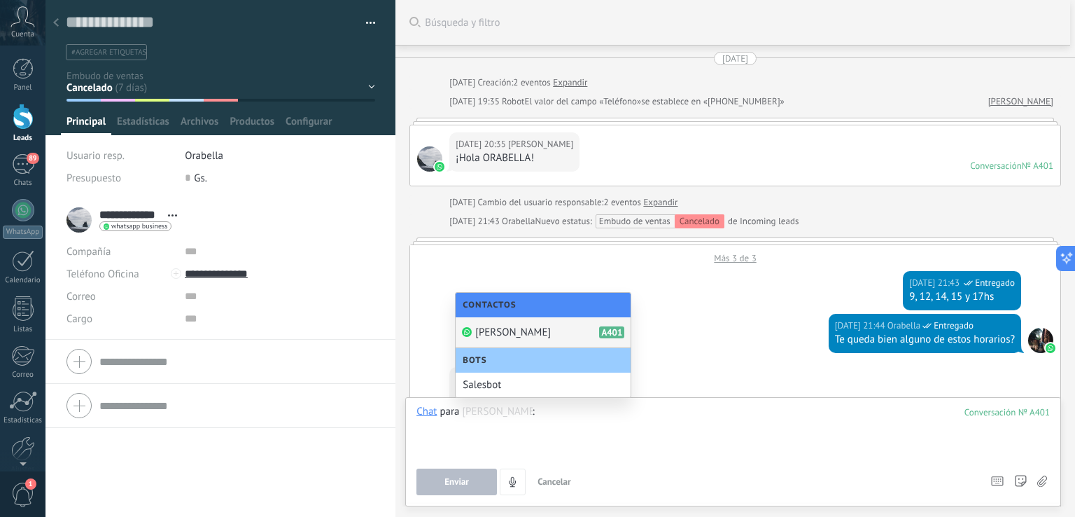
click at [605, 452] on div at bounding box center [734, 431] width 634 height 53
click at [731, 332] on div "27.08.2025 21:44 Orabella Entregado Te queda bien alguno de estos horarios?" at bounding box center [735, 340] width 650 height 53
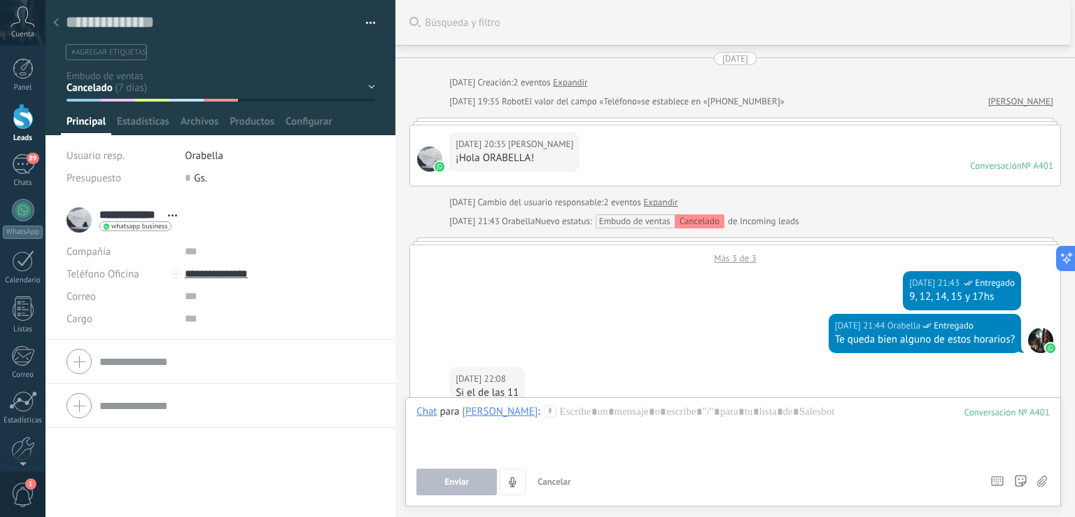
click at [546, 488] on button "Cancelar" at bounding box center [554, 481] width 45 height 27
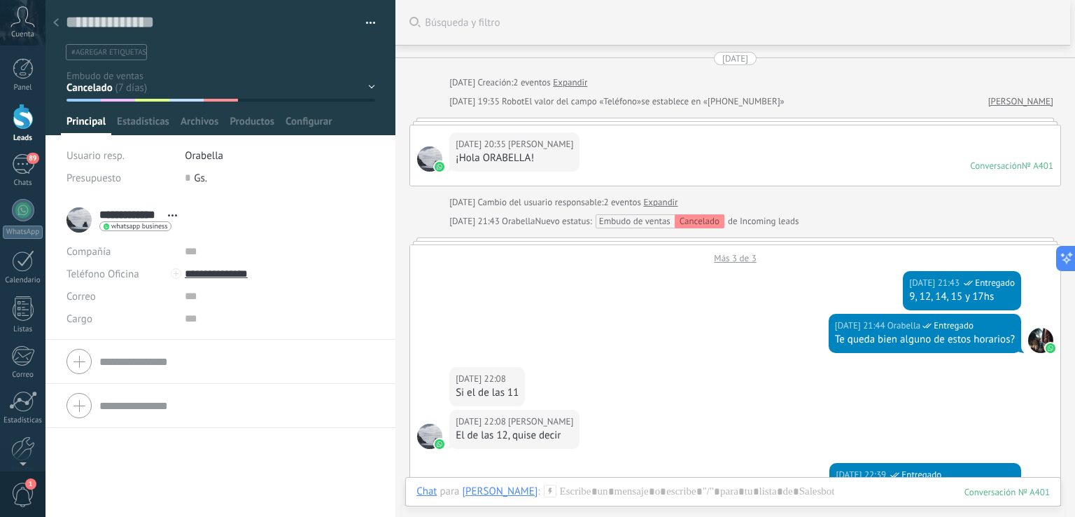
click at [646, 219] on div "Embudo de ventas Cancelado" at bounding box center [661, 221] width 125 height 14
click at [598, 90] on div "27.08.2025 27.08.2025 Creación: 2 eventos Expandir 27.08.2025 19:35 Robot El va…" at bounding box center [736, 446] width 652 height 788
click at [587, 88] on link "Expandir" at bounding box center [570, 83] width 34 height 14
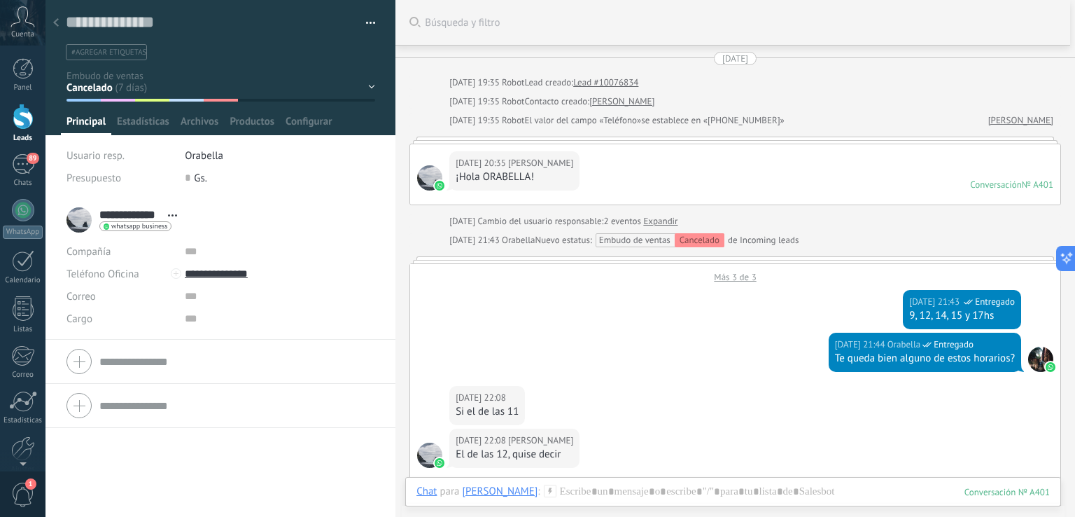
click at [661, 167] on div "27.08.2025 20:35 Leslie Acosta ¡Hola ORABELLA! Conversación № A401 Conversación…" at bounding box center [735, 174] width 650 height 60
click at [739, 163] on div "27.08.2025 20:35 Leslie Acosta ¡Hola ORABELLA! Conversación № A401 Conversación…" at bounding box center [735, 174] width 650 height 60
drag, startPoint x: 508, startPoint y: 221, endPoint x: 585, endPoint y: 230, distance: 77.6
click at [585, 230] on div "27.08.2025 27.08.2025 19:35 Robot Lead creado: Lead #10076834 27.08.2025 19:35 …" at bounding box center [736, 455] width 652 height 807
click at [498, 248] on div "27.08.2025 27.08.2025 19:35 Robot Lead creado: Lead #10076834 27.08.2025 19:35 …" at bounding box center [736, 455] width 652 height 807
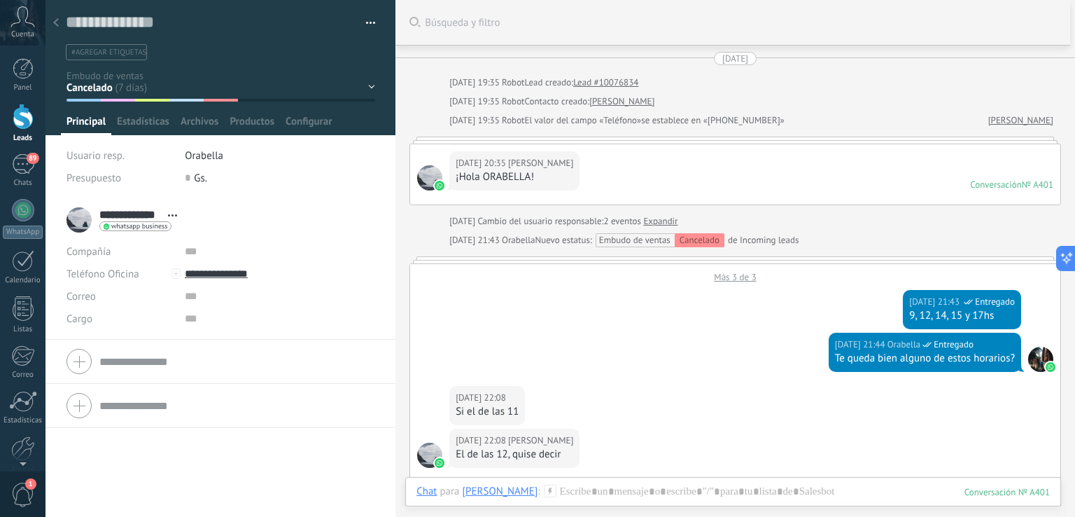
click at [630, 246] on div "Embudo de ventas Cancelado" at bounding box center [661, 240] width 125 height 14
click at [630, 241] on div "Embudo de ventas Cancelado" at bounding box center [661, 240] width 125 height 14
click at [793, 242] on div "Nuevo estatus: Embudo de ventas Cancelado de Incoming leads" at bounding box center [667, 240] width 264 height 14
click at [744, 275] on div "Más 3 de 3" at bounding box center [735, 273] width 650 height 19
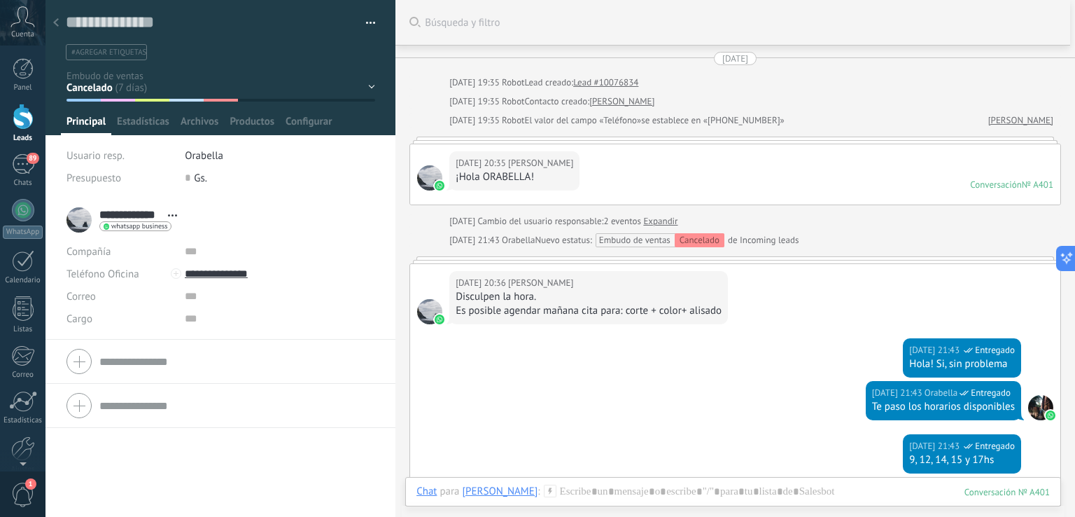
click at [0, 0] on div "Contacto inicial Alisado Color Terapia Capilar Cancelado Alisado confirmado Col…" at bounding box center [0, 0] width 0 height 0
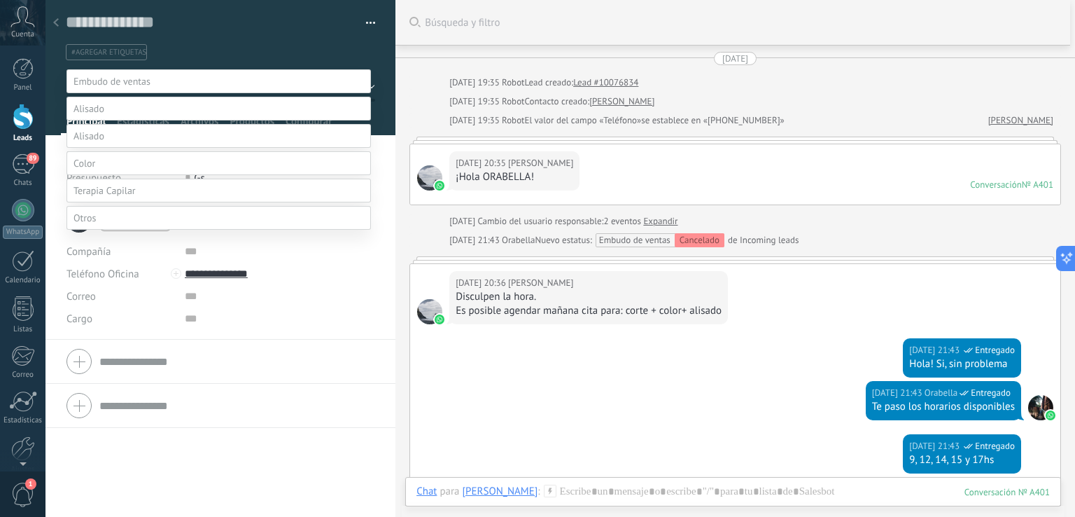
click at [0, 0] on label "Alisado confirmado" at bounding box center [0, 0] width 0 height 0
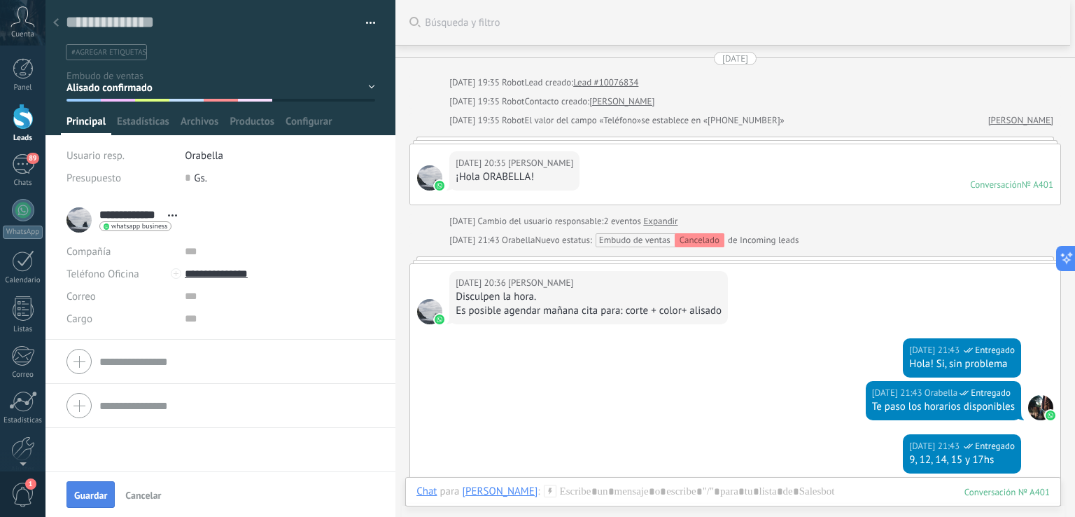
click at [78, 490] on span "Guardar" at bounding box center [90, 495] width 33 height 10
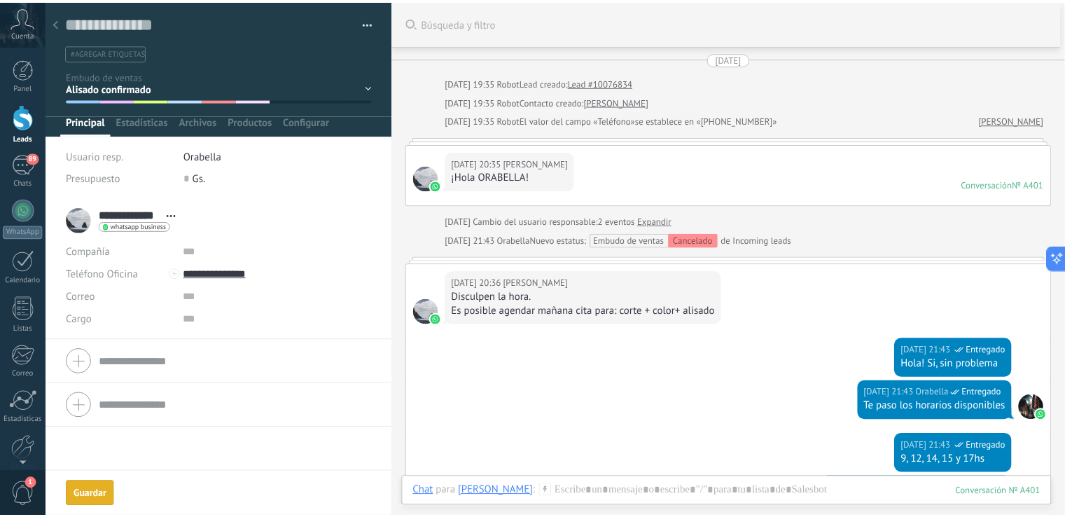
scroll to position [49, 0]
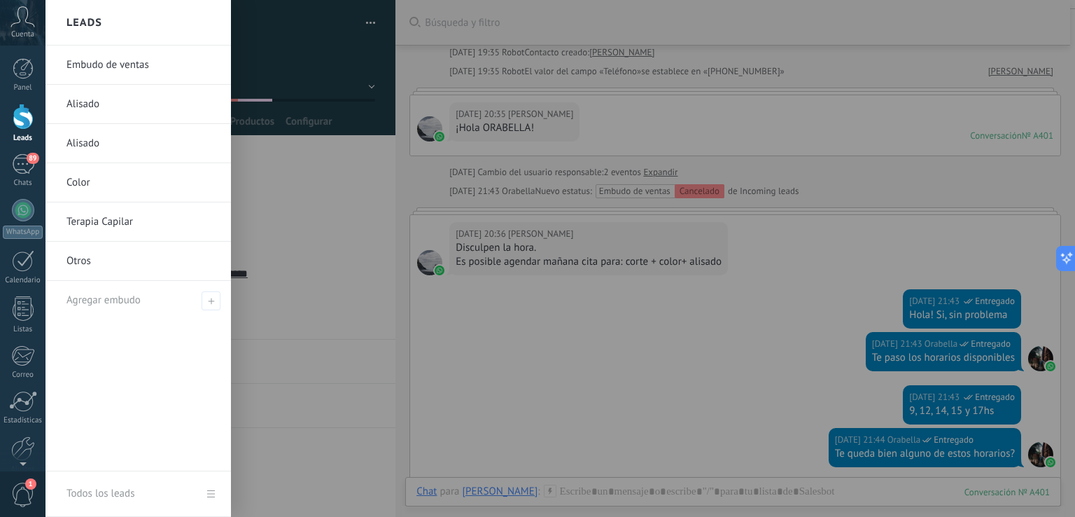
click at [19, 118] on div at bounding box center [23, 117] width 21 height 26
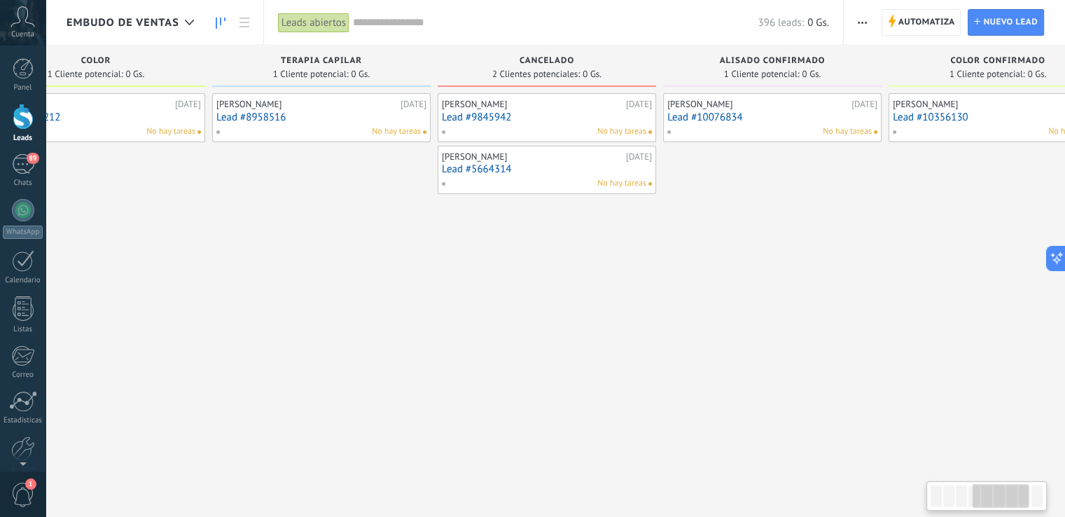
scroll to position [0, 699]
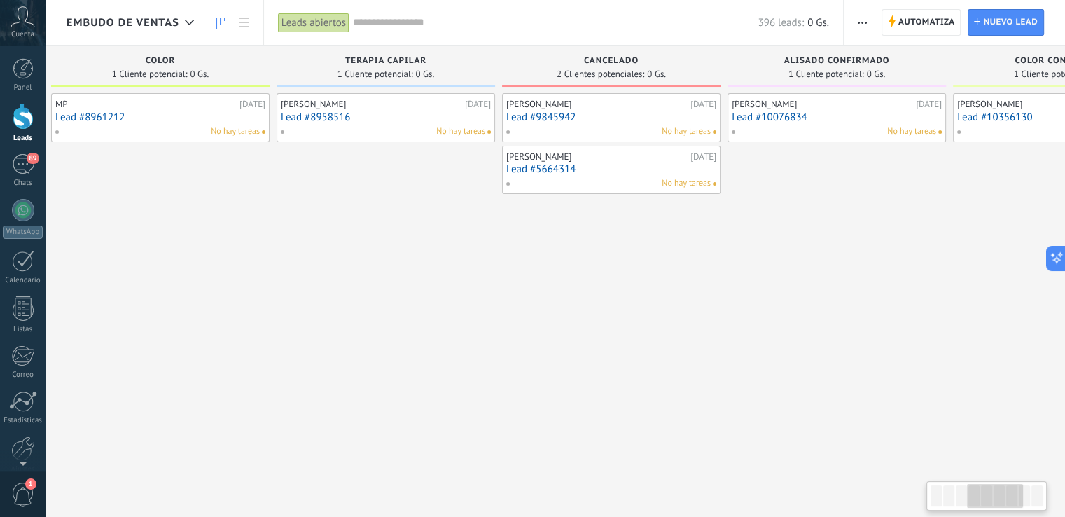
drag, startPoint x: 954, startPoint y: 501, endPoint x: 991, endPoint y: 452, distance: 61.9
click at [991, 452] on body ".abccls-1,.abccls-2{fill-rule:evenodd}.abccls-2{fill:#fff} .abfcls-1{fill:none}…" at bounding box center [532, 258] width 1065 height 517
click at [568, 106] on div "[PERSON_NAME]" at bounding box center [596, 104] width 181 height 11
click at [601, 124] on div "Diana Gavilan 27.08.2025 Lead #9845942 No hay tareas" at bounding box center [611, 117] width 210 height 41
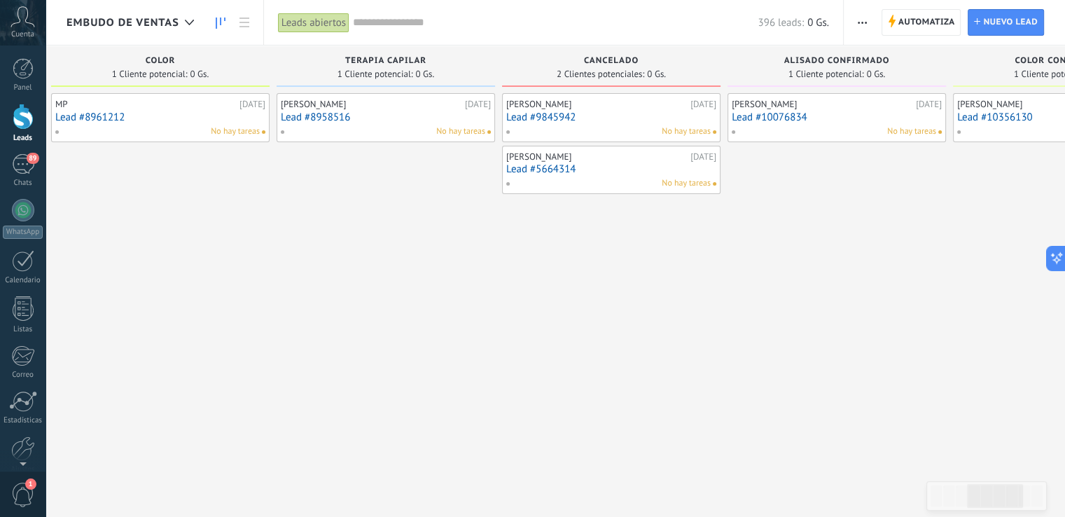
click at [607, 106] on div "[PERSON_NAME]" at bounding box center [596, 104] width 181 height 11
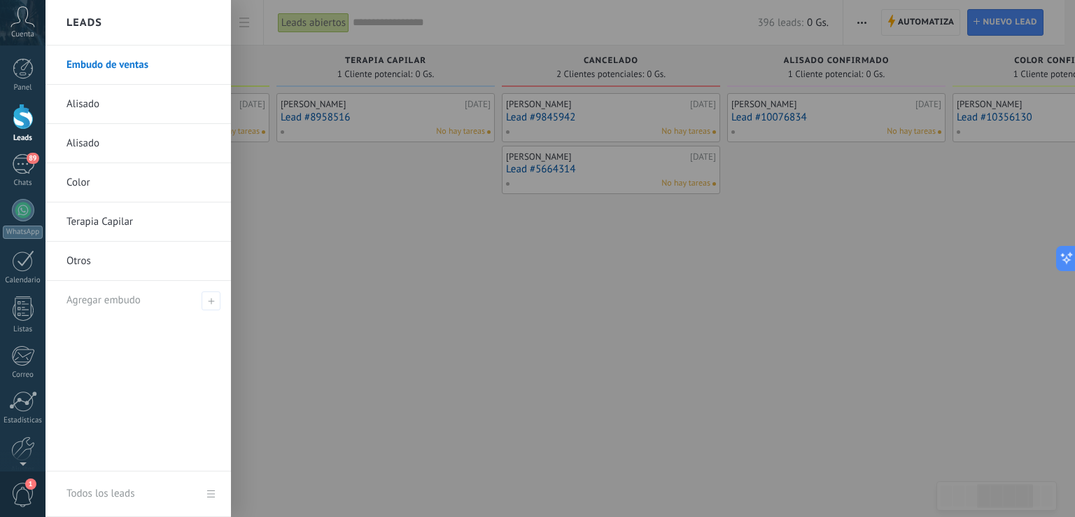
click at [29, 127] on div at bounding box center [23, 117] width 21 height 26
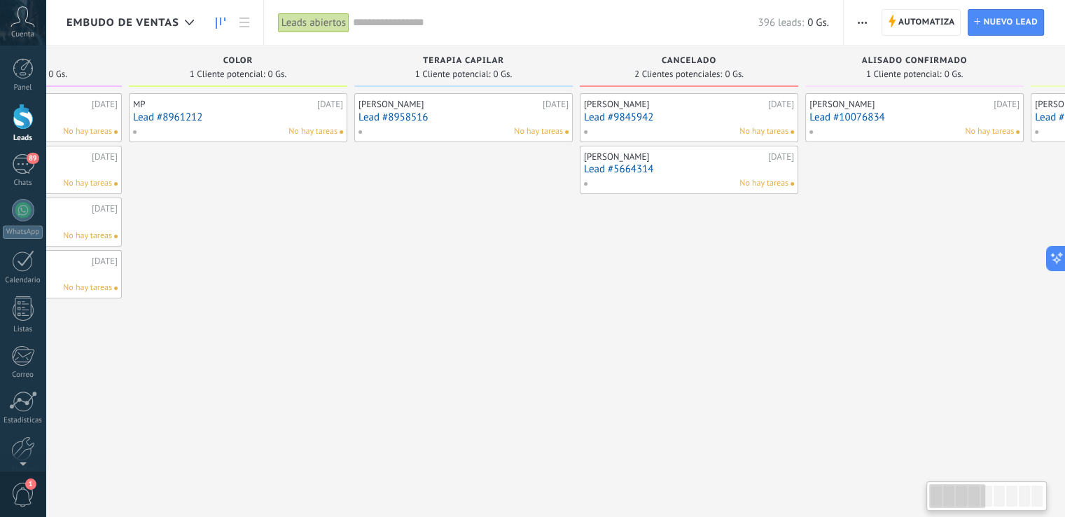
scroll to position [0, 1052]
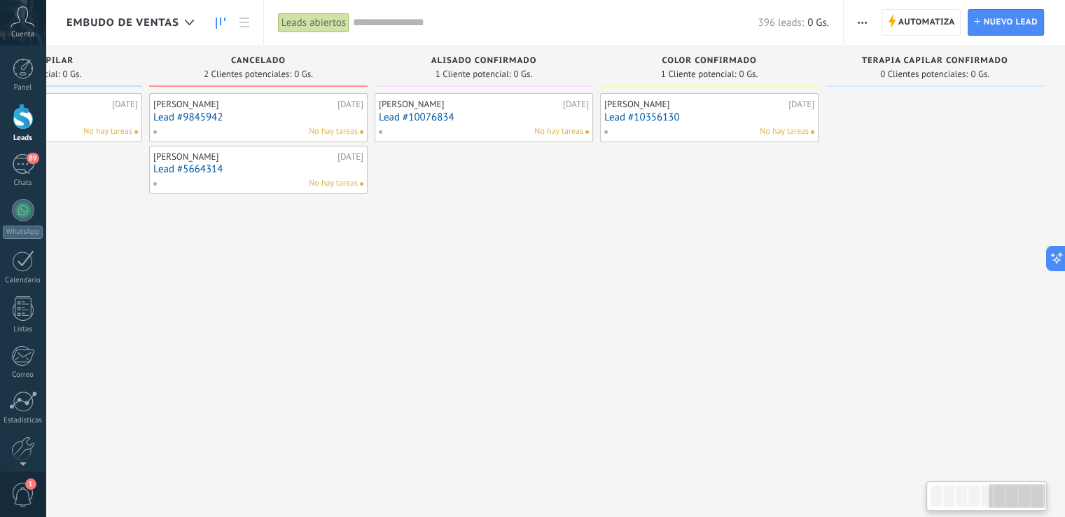
drag, startPoint x: 980, startPoint y: 499, endPoint x: 1010, endPoint y: 499, distance: 30.1
click at [1010, 499] on div at bounding box center [1017, 496] width 56 height 24
click at [244, 129] on div "No hay tareas" at bounding box center [255, 131] width 205 height 13
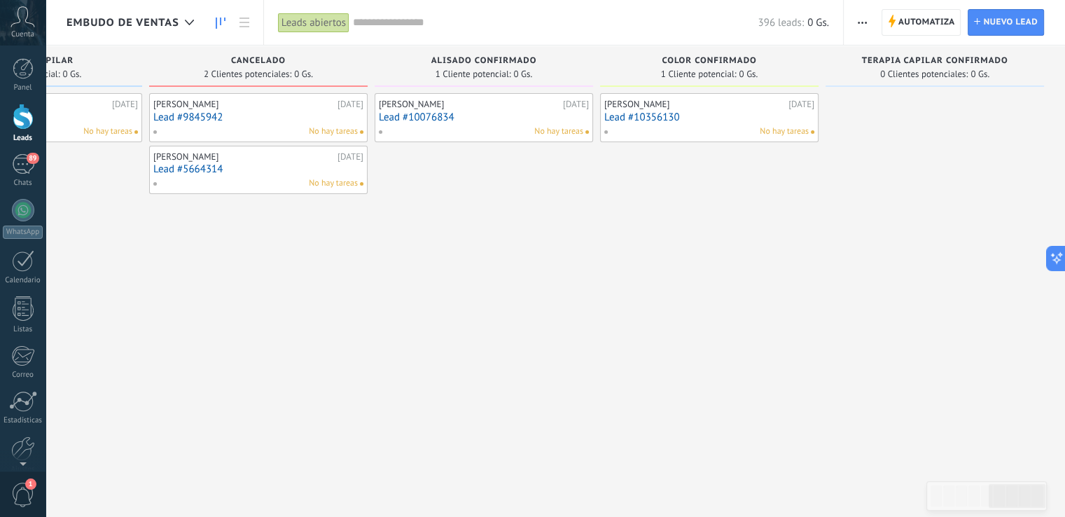
click at [449, 124] on div "Leslie Acosta 27.08.2025 Lead #10076834 No hay tareas" at bounding box center [484, 117] width 210 height 41
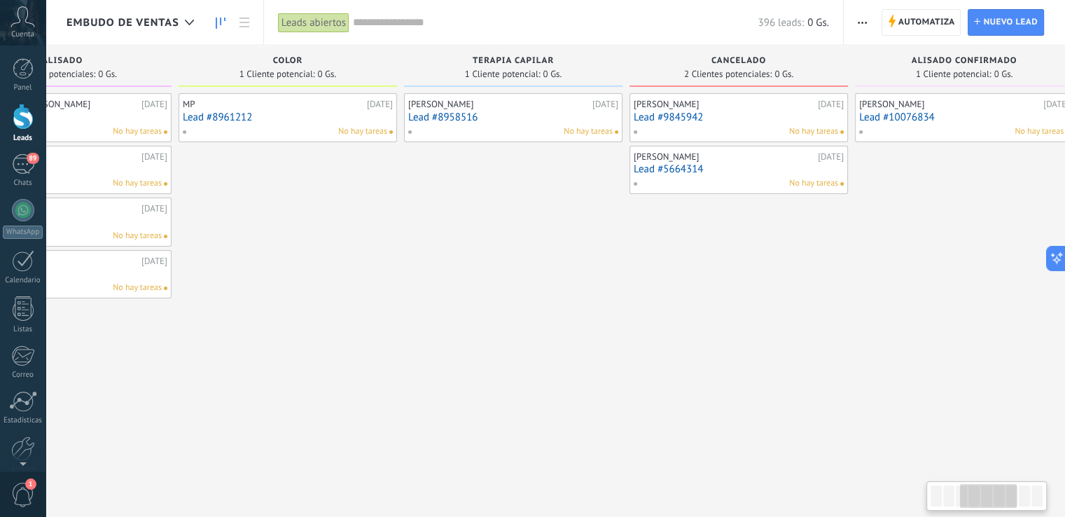
drag, startPoint x: 1000, startPoint y: 499, endPoint x: 878, endPoint y: 382, distance: 169.4
click at [965, 472] on body ".abccls-1,.abccls-2{fill-rule:evenodd}.abccls-2{fill:#fff} .abfcls-1{fill:none}…" at bounding box center [532, 258] width 1065 height 517
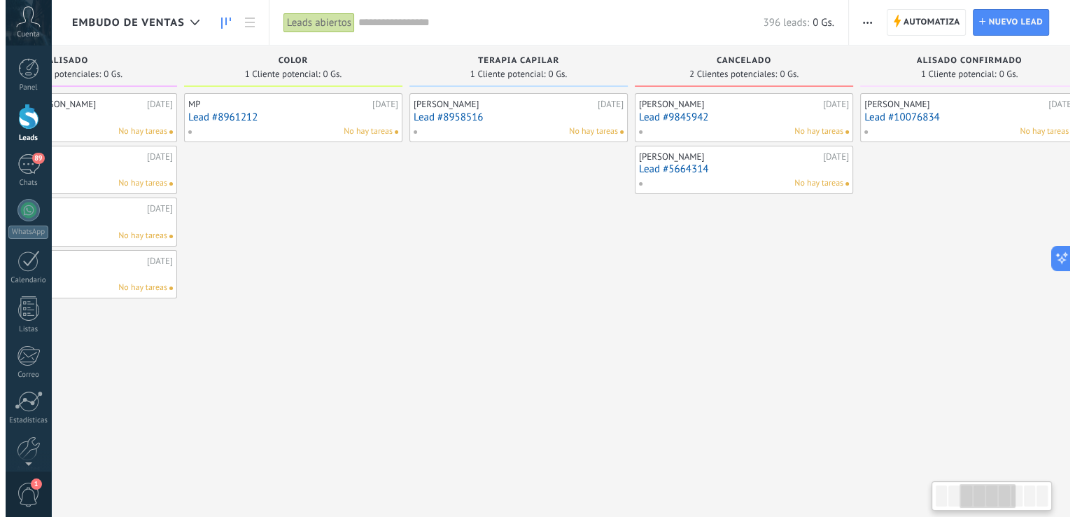
scroll to position [0, 455]
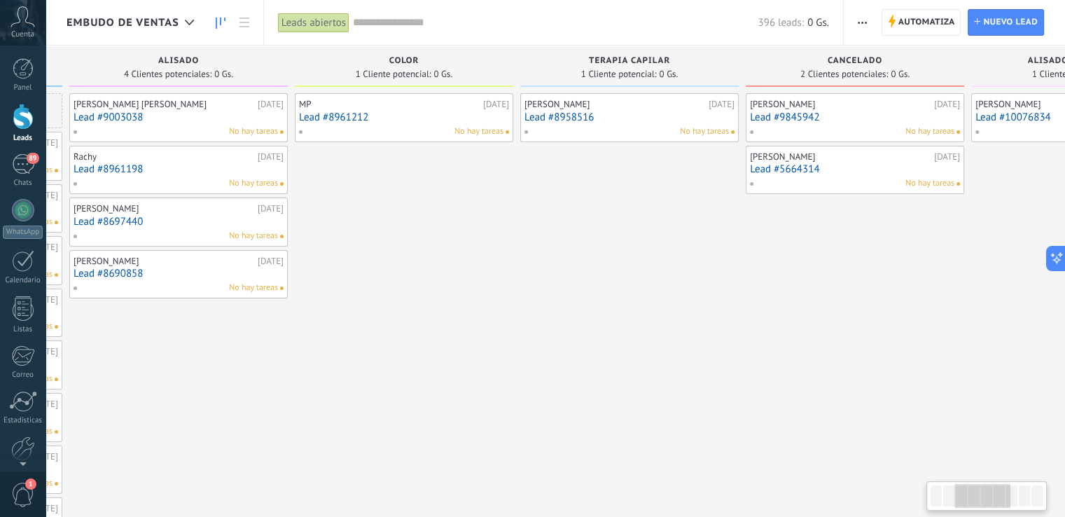
click at [793, 169] on link "Lead #5664314" at bounding box center [855, 169] width 210 height 12
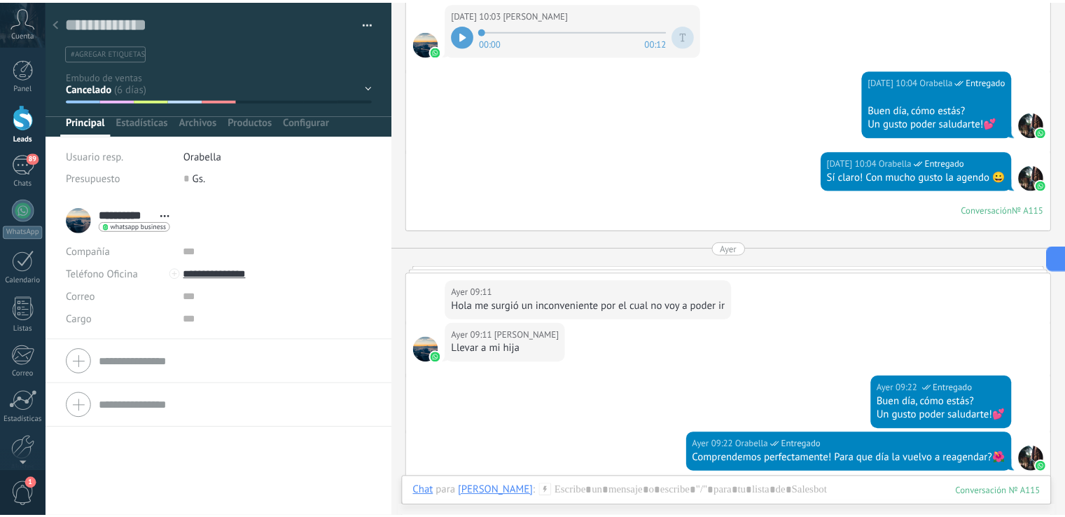
scroll to position [3084, 0]
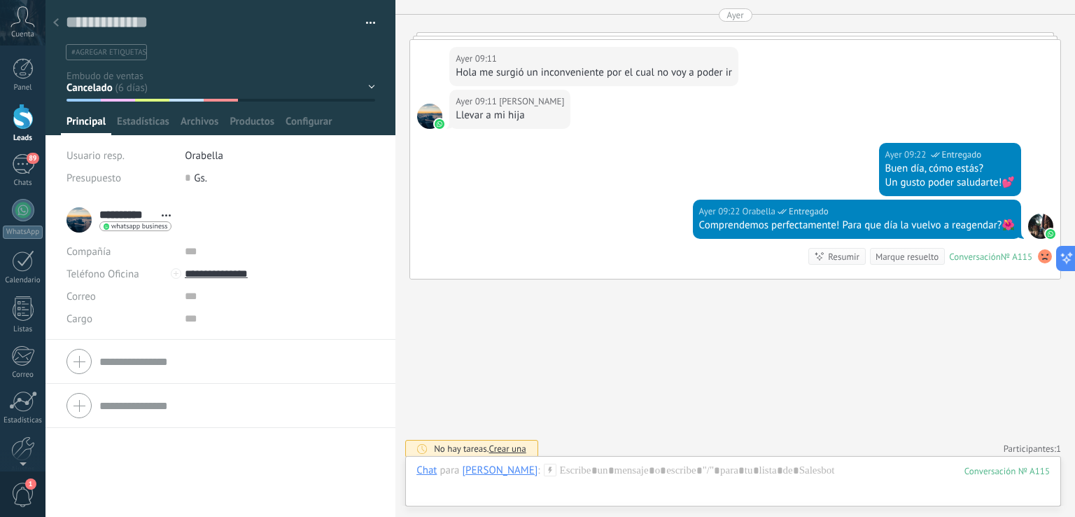
click at [0, 0] on div "Contacto inicial Alisado Color Terapia Capilar Cancelado Alisado confirmado Col…" at bounding box center [0, 0] width 0 height 0
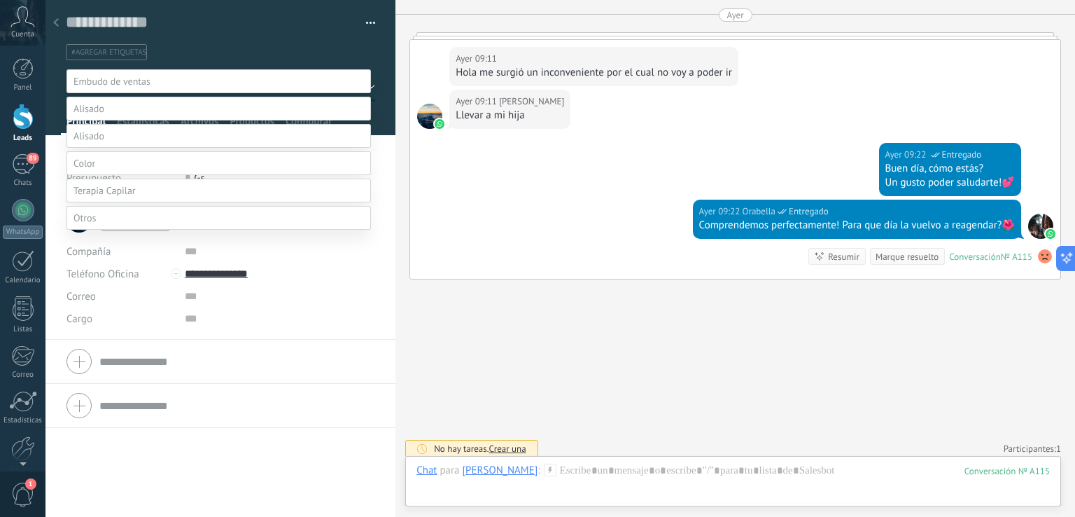
click at [0, 0] on label "Terapia Capilar" at bounding box center [0, 0] width 0 height 0
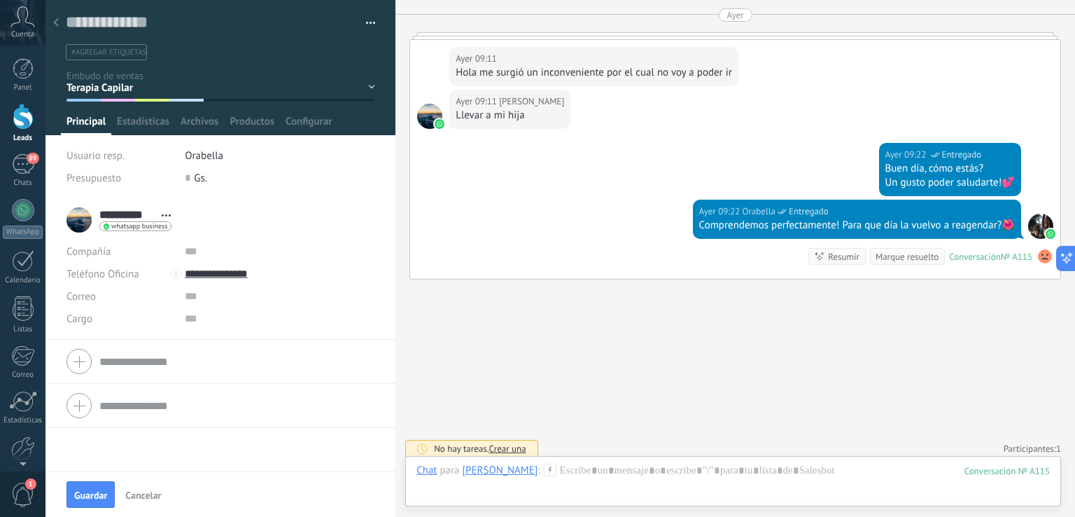
click at [0, 0] on div "Contacto inicial Alisado Color Terapia Capilar Cancelado Alisado confirmado Col…" at bounding box center [0, 0] width 0 height 0
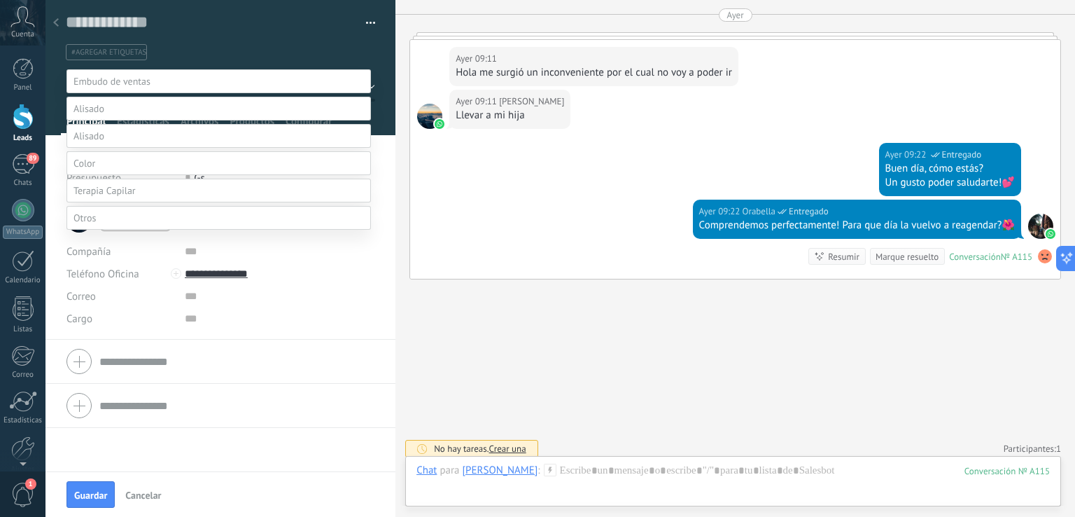
click at [0, 0] on label "Cancelado" at bounding box center [0, 0] width 0 height 0
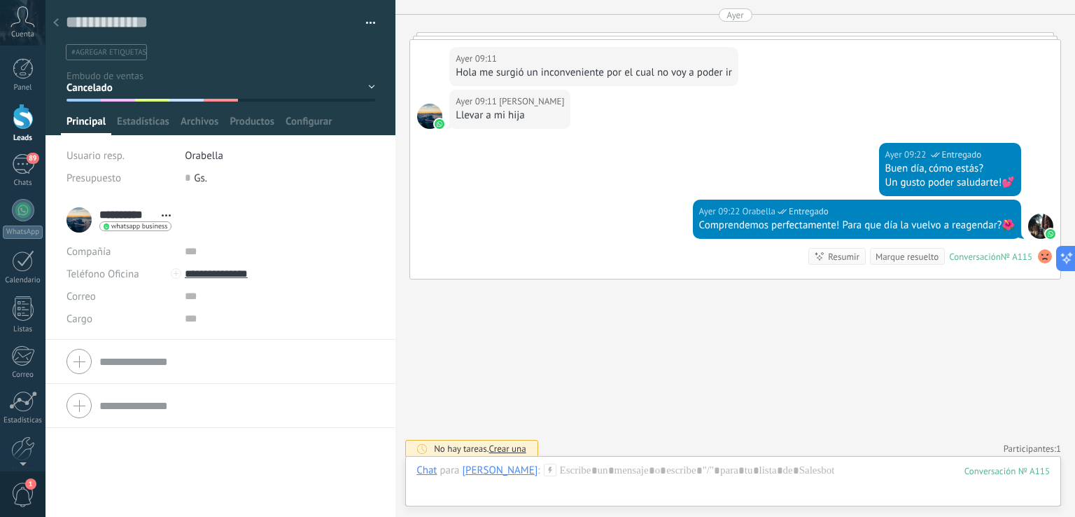
click at [123, 498] on div "**********" at bounding box center [221, 357] width 350 height 319
click at [27, 166] on div "89" at bounding box center [23, 164] width 22 height 20
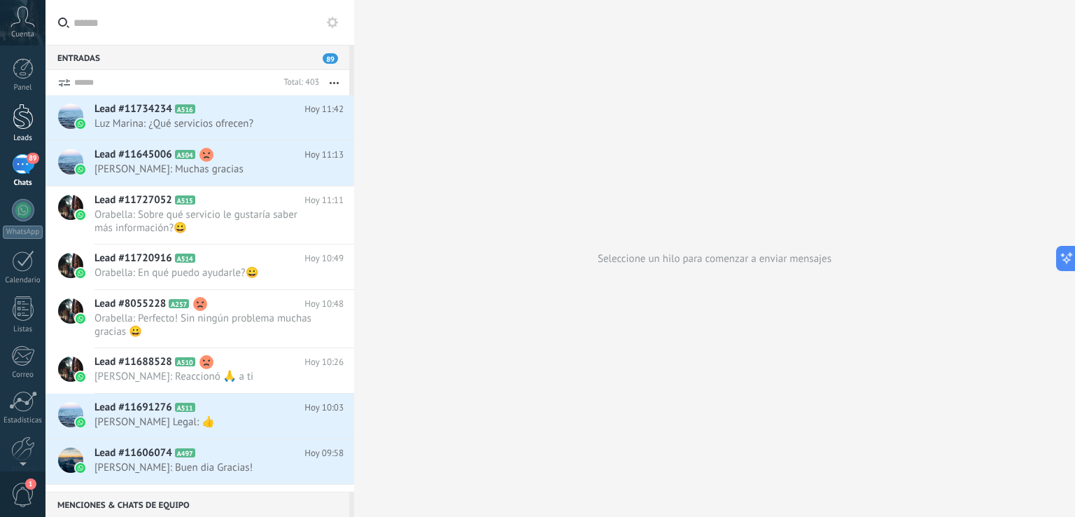
click at [32, 116] on div at bounding box center [23, 117] width 21 height 26
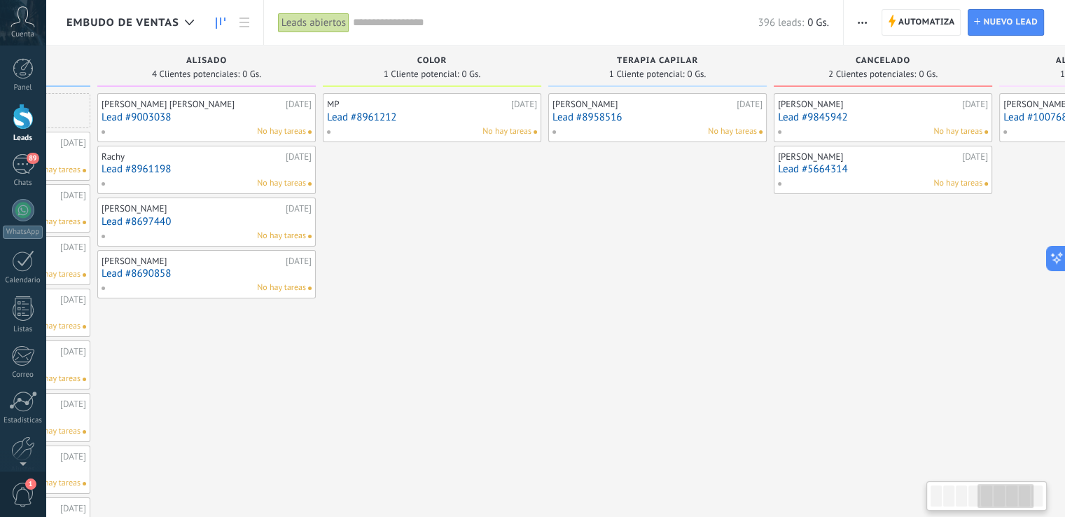
drag, startPoint x: 952, startPoint y: 508, endPoint x: 869, endPoint y: 416, distance: 123.9
click at [977, 491] on div at bounding box center [1005, 496] width 56 height 24
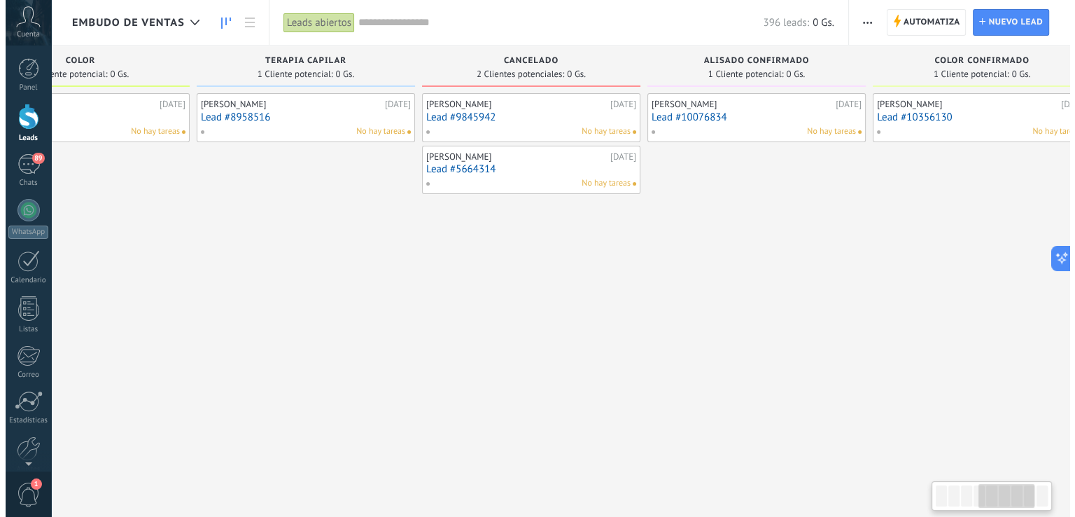
scroll to position [0, 810]
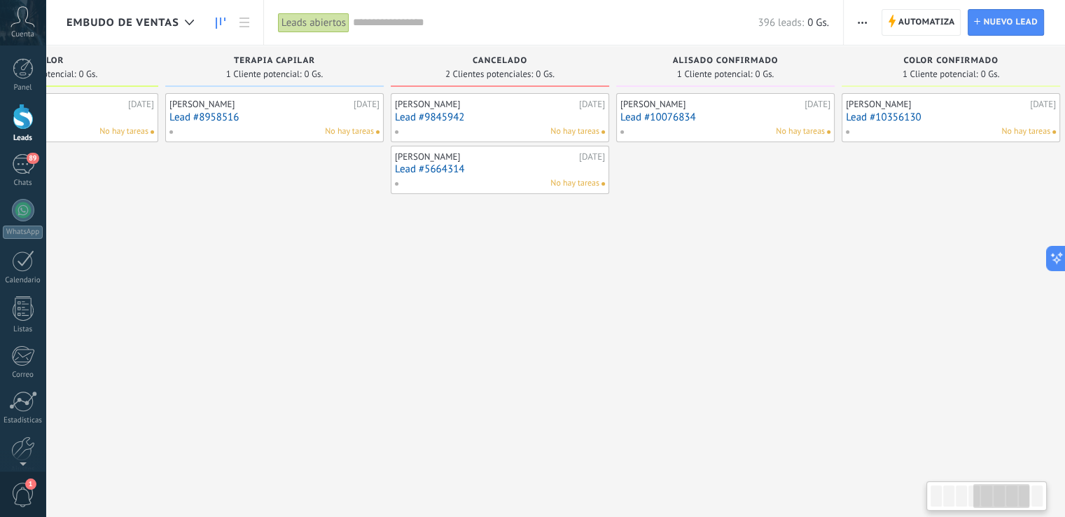
drag, startPoint x: 989, startPoint y: 493, endPoint x: 1016, endPoint y: 500, distance: 27.5
click at [1016, 500] on div at bounding box center [1001, 496] width 56 height 24
click at [426, 172] on link "Lead #5664314" at bounding box center [500, 169] width 210 height 12
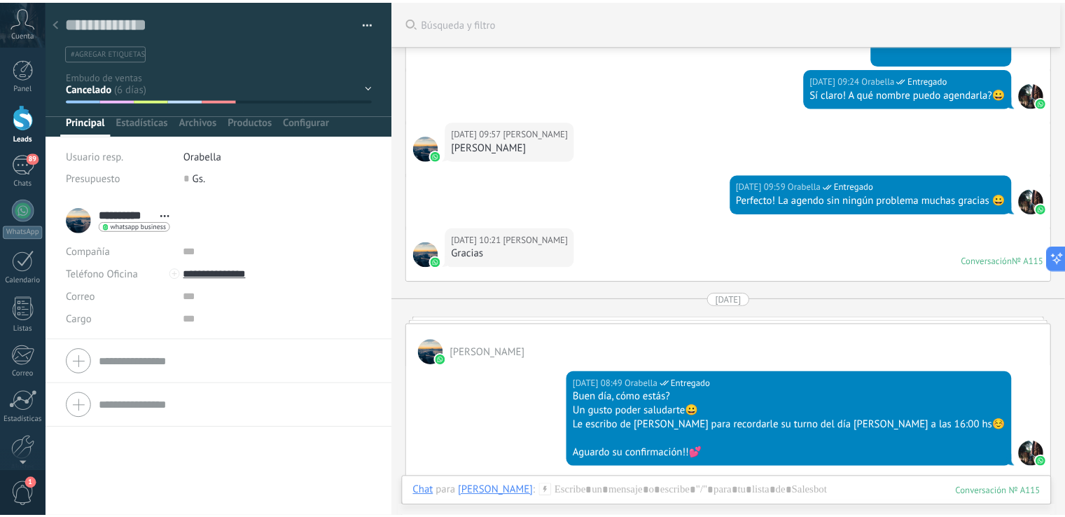
scroll to position [517, 0]
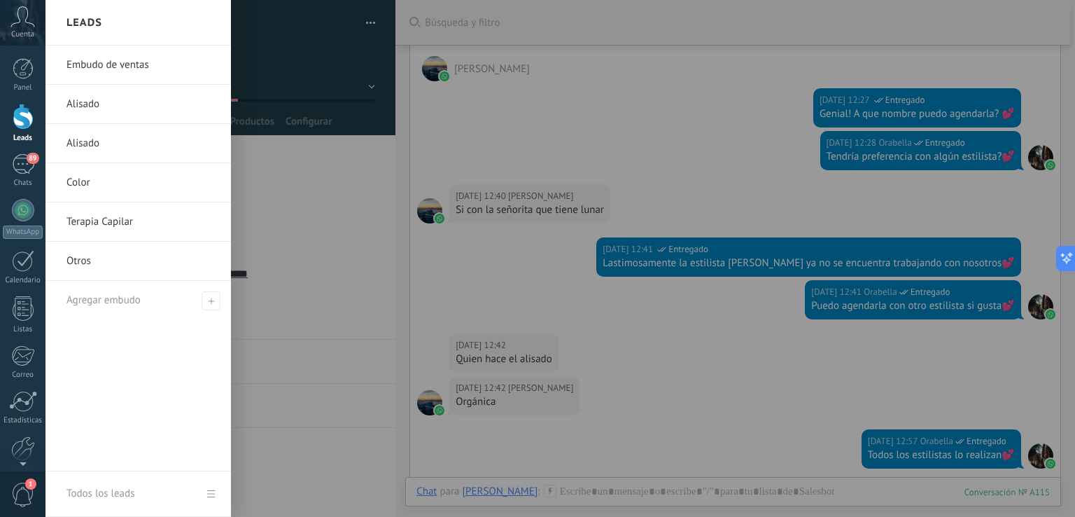
click at [27, 119] on div at bounding box center [23, 117] width 21 height 26
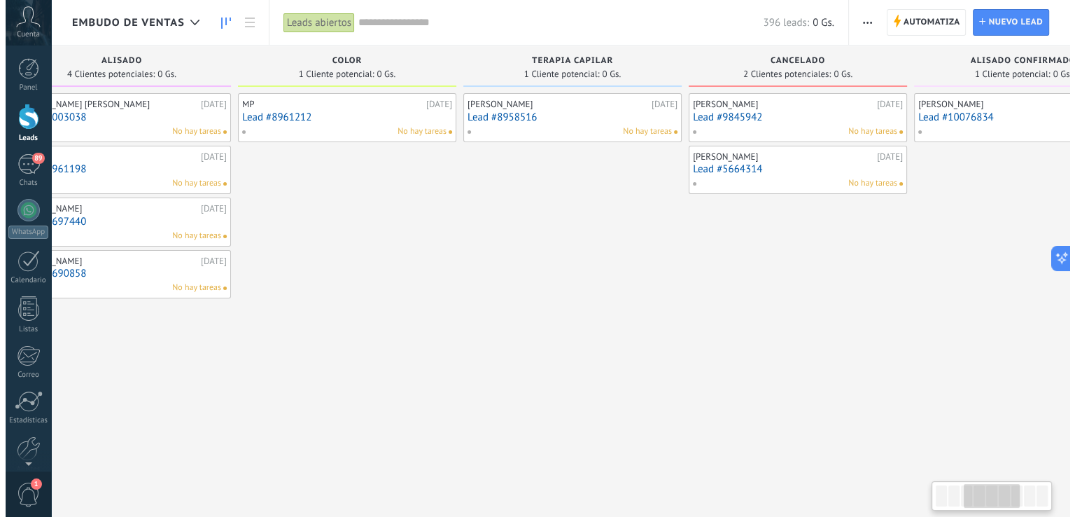
scroll to position [0, 543]
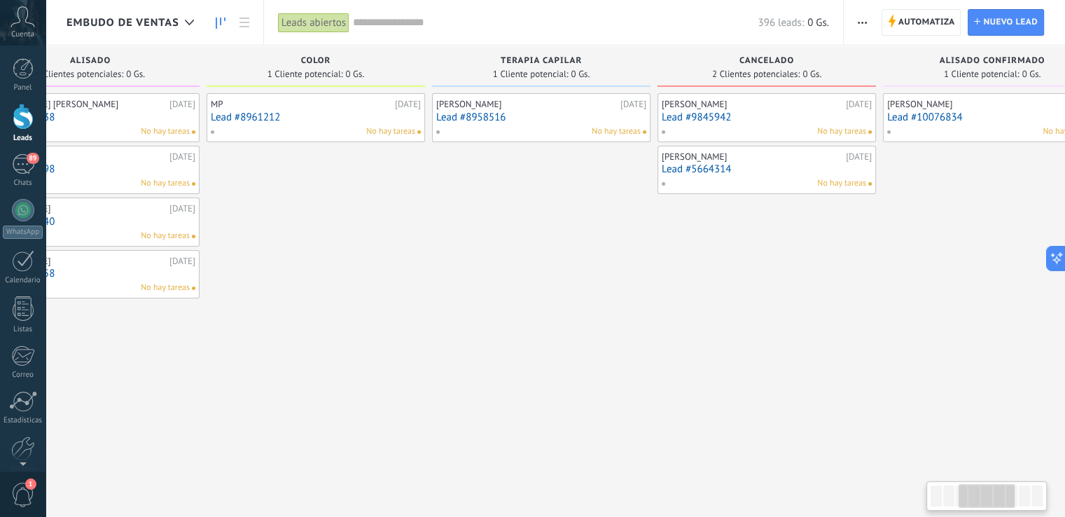
drag, startPoint x: 963, startPoint y: 500, endPoint x: 992, endPoint y: 504, distance: 29.7
click at [992, 504] on div at bounding box center [986, 496] width 56 height 24
click at [750, 123] on div "Diana Gavilan 27.08.2025 Lead #9845942 No hay tareas" at bounding box center [767, 117] width 210 height 41
click at [706, 120] on link "Lead #9845942" at bounding box center [767, 117] width 210 height 12
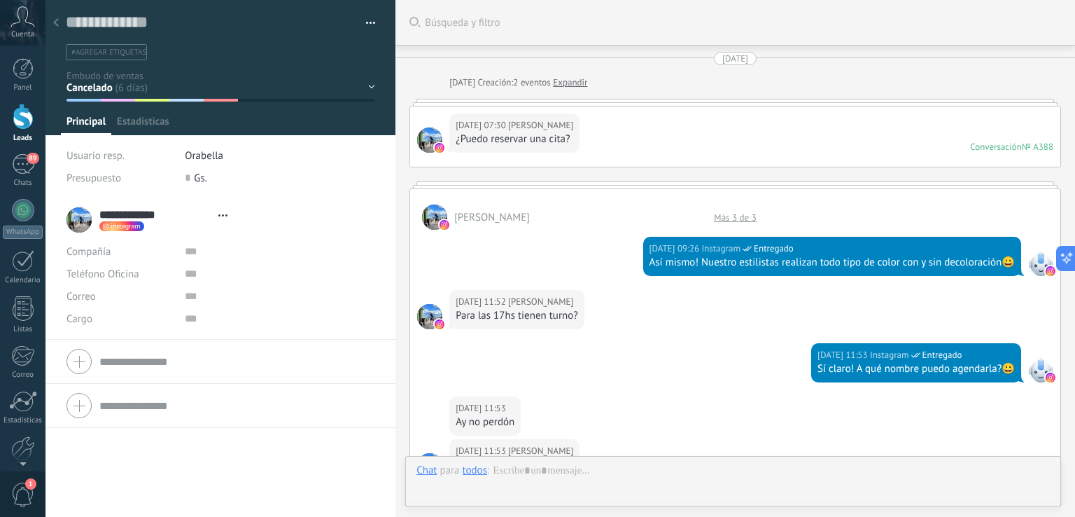
type textarea "**********"
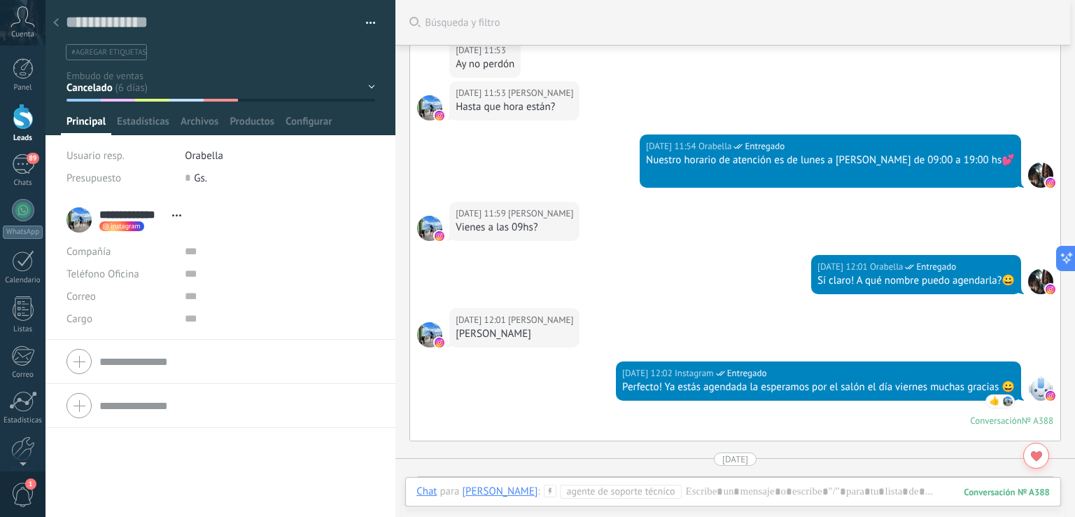
scroll to position [265, 0]
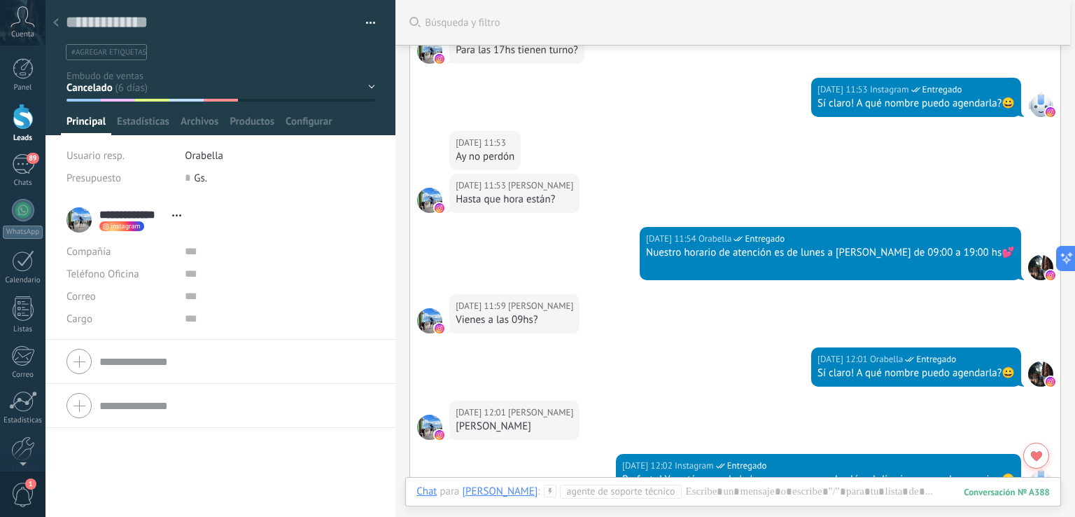
click at [0, 0] on div "Contacto inicial Alisado Color Terapia Capilar Cancelado Alisado confirmado Col…" at bounding box center [0, 0] width 0 height 0
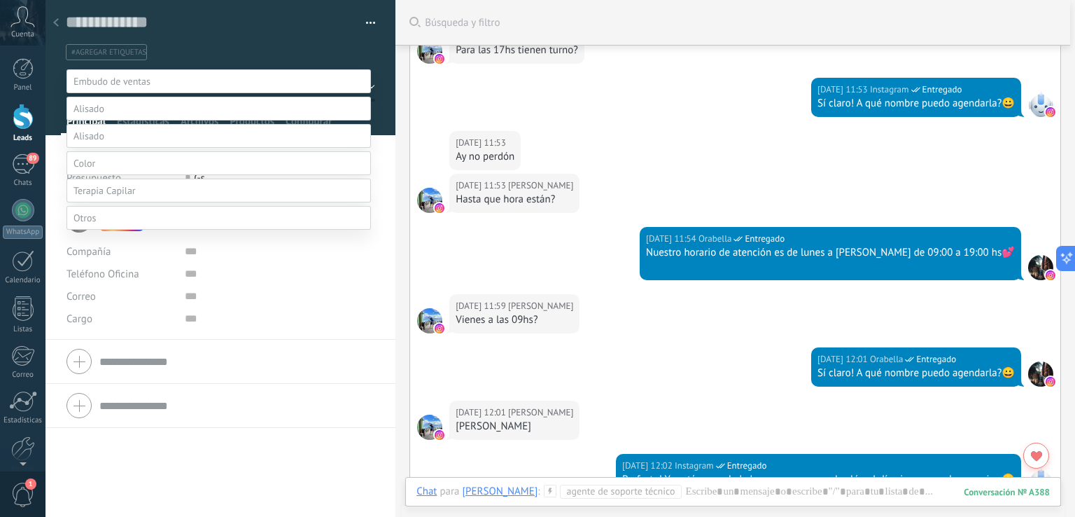
click at [0, 0] on label "Color confirmado" at bounding box center [0, 0] width 0 height 0
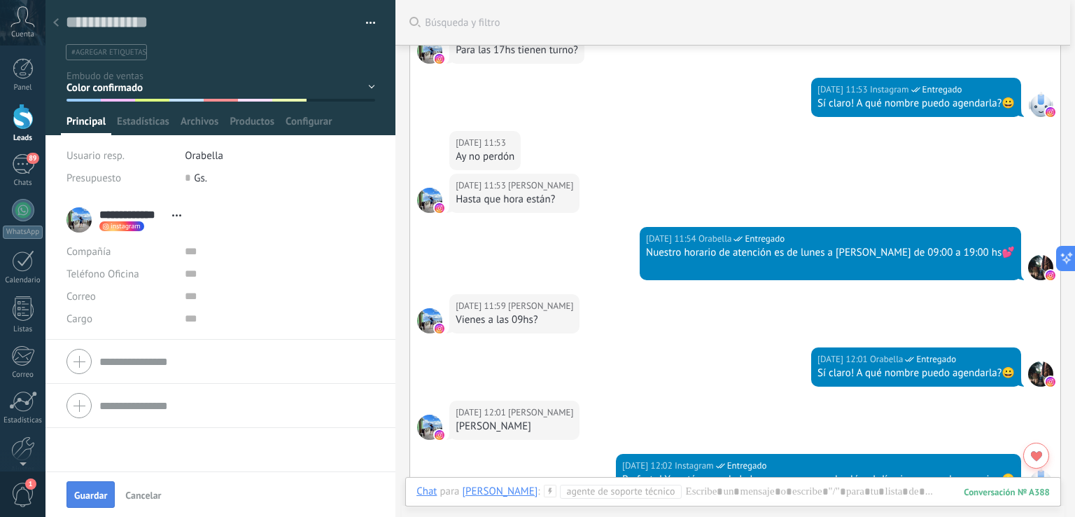
click at [101, 498] on span "Guardar" at bounding box center [90, 495] width 33 height 10
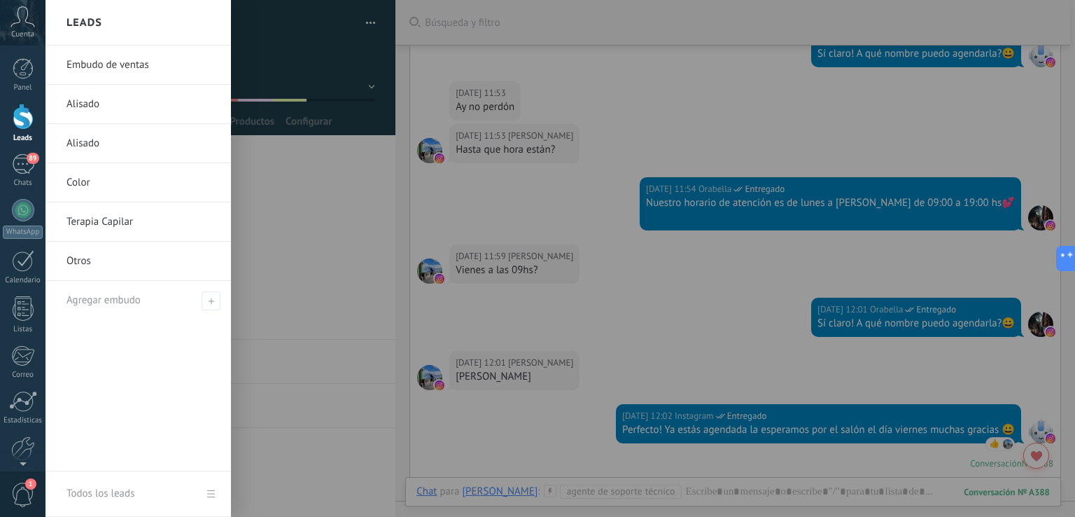
click at [26, 106] on div at bounding box center [23, 117] width 21 height 26
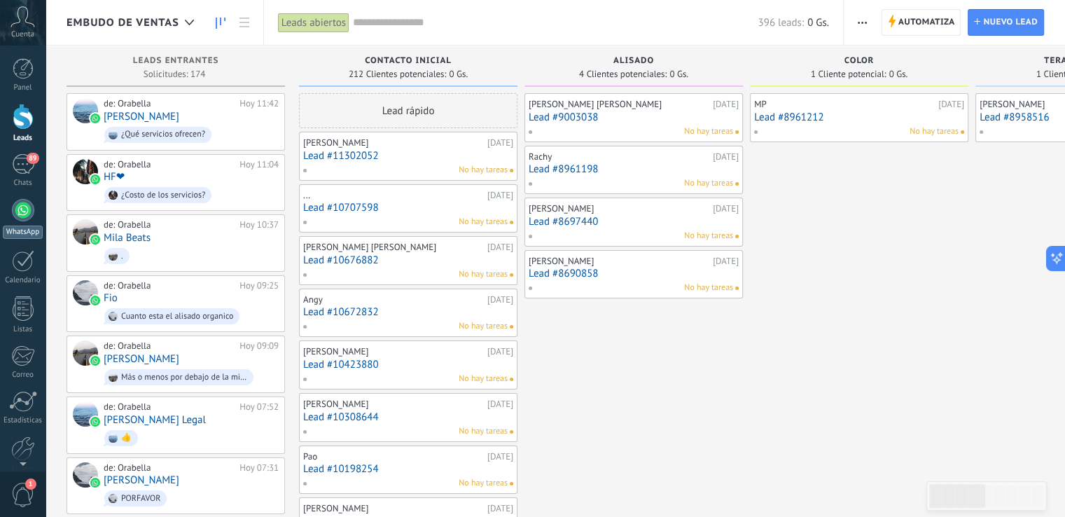
click at [35, 206] on link "WhatsApp" at bounding box center [23, 219] width 46 height 40
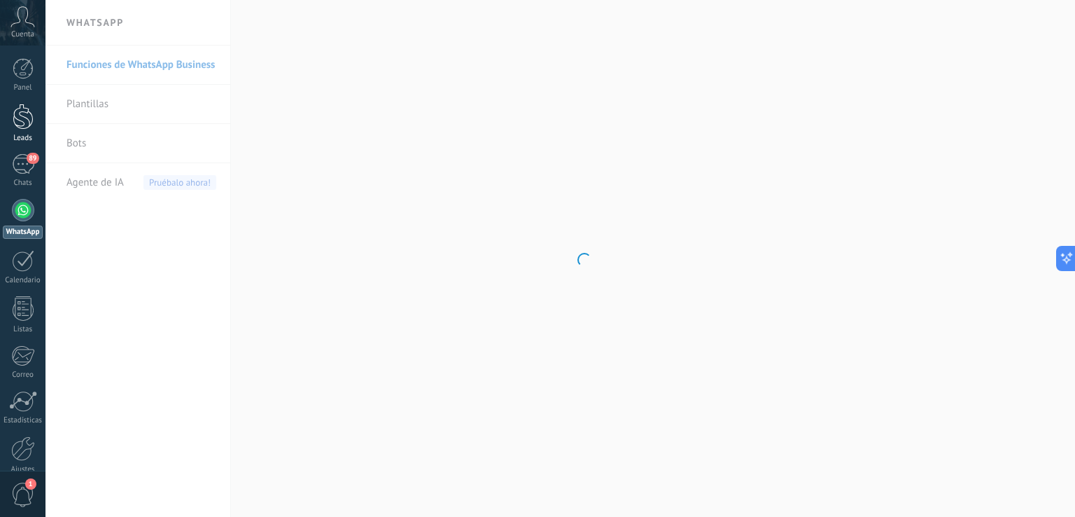
click at [22, 134] on div "Leads" at bounding box center [23, 138] width 41 height 9
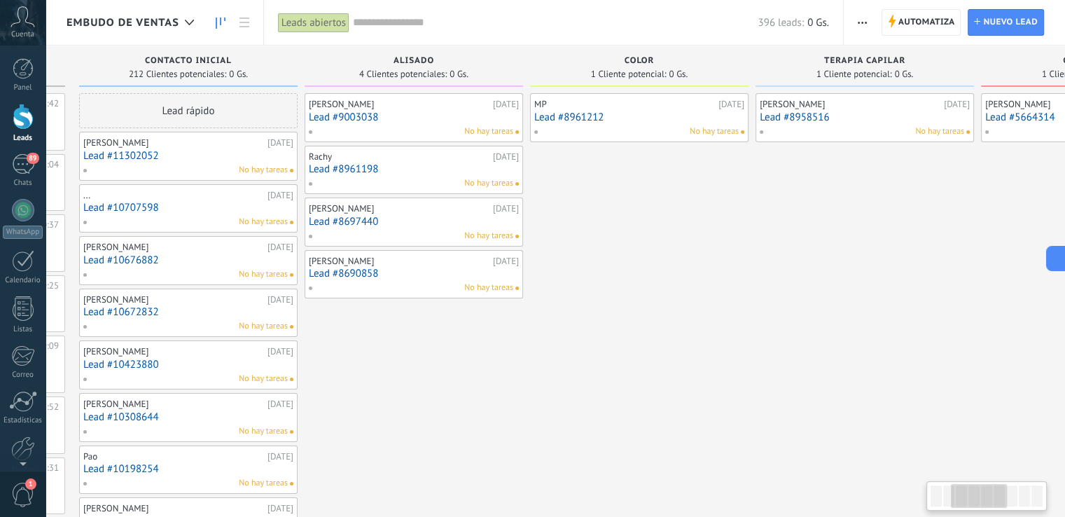
scroll to position [0, 10]
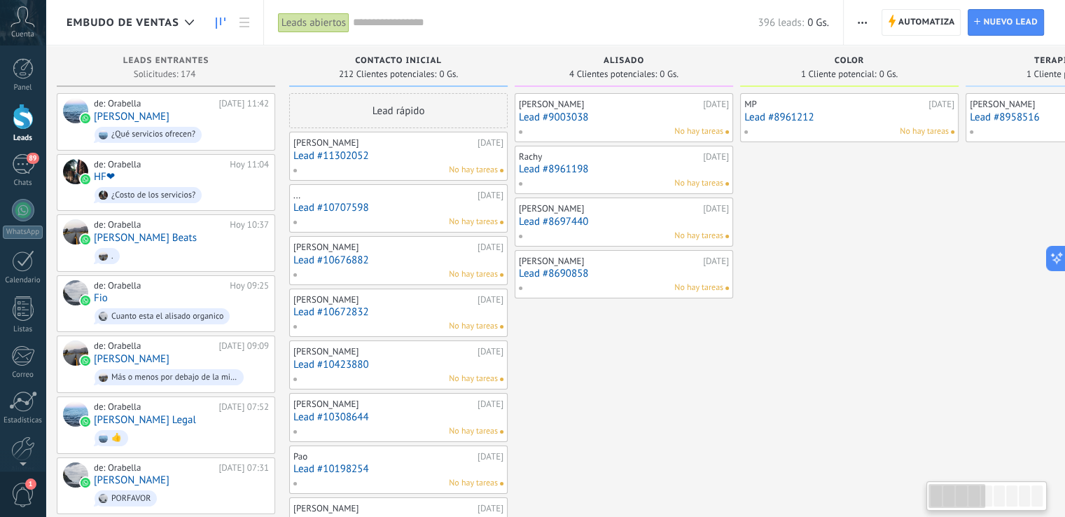
drag, startPoint x: 958, startPoint y: 507, endPoint x: 854, endPoint y: 419, distance: 136.2
click at [858, 450] on body ".abccls-1,.abccls-2{fill-rule:evenodd}.abccls-2{fill:#fff} .abfcls-1{fill:none}…" at bounding box center [532, 258] width 1065 height 517
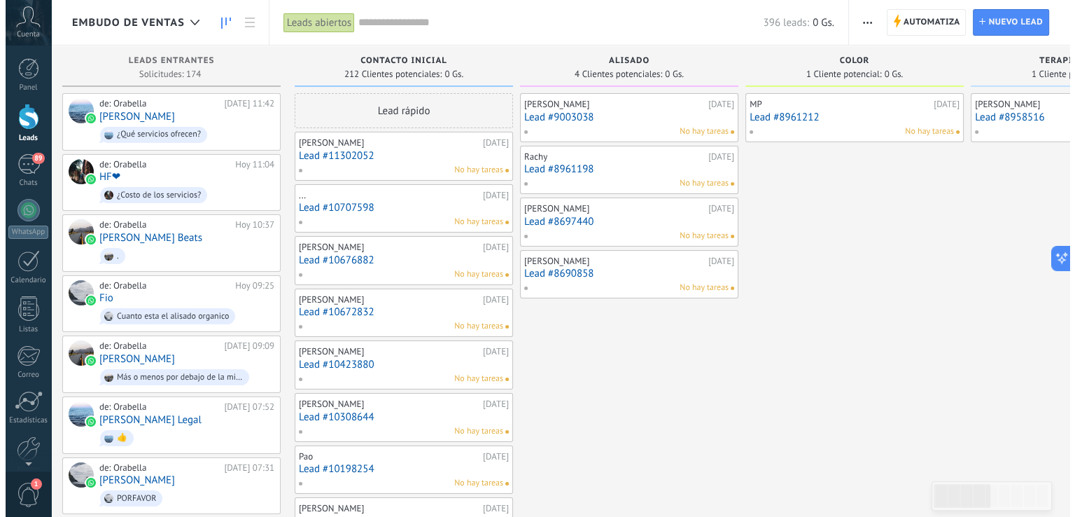
scroll to position [0, 0]
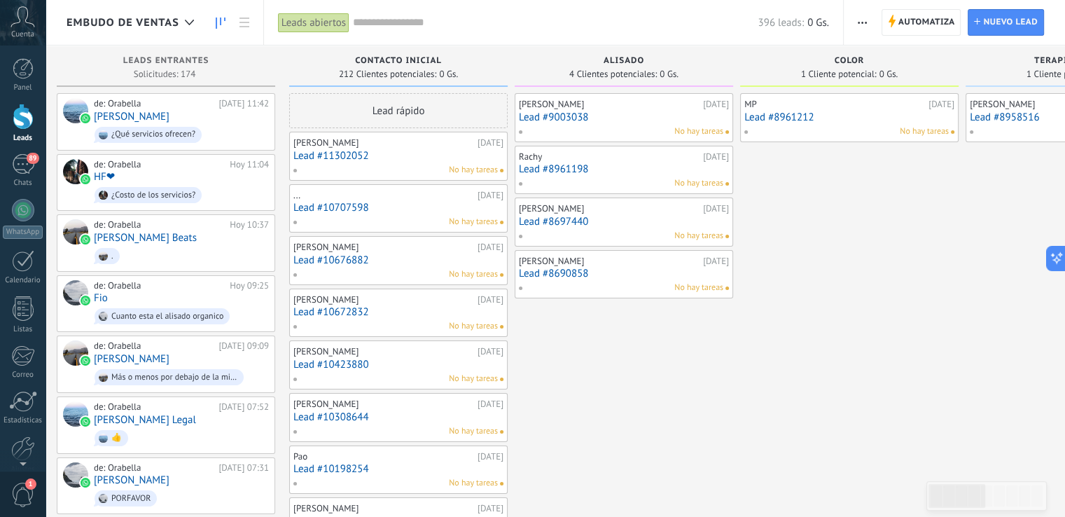
click at [657, 120] on link "Lead #9003038" at bounding box center [624, 117] width 210 height 12
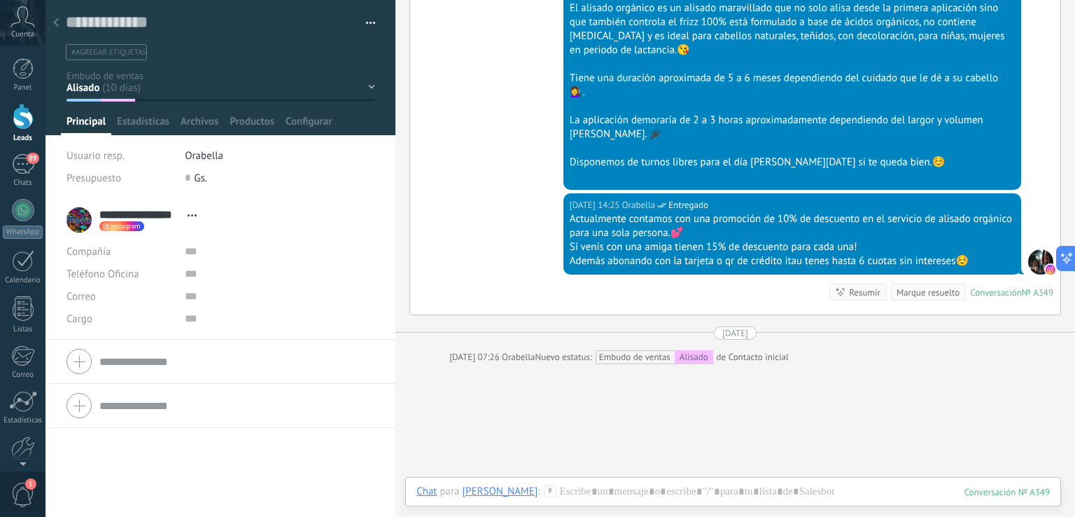
scroll to position [787, 0]
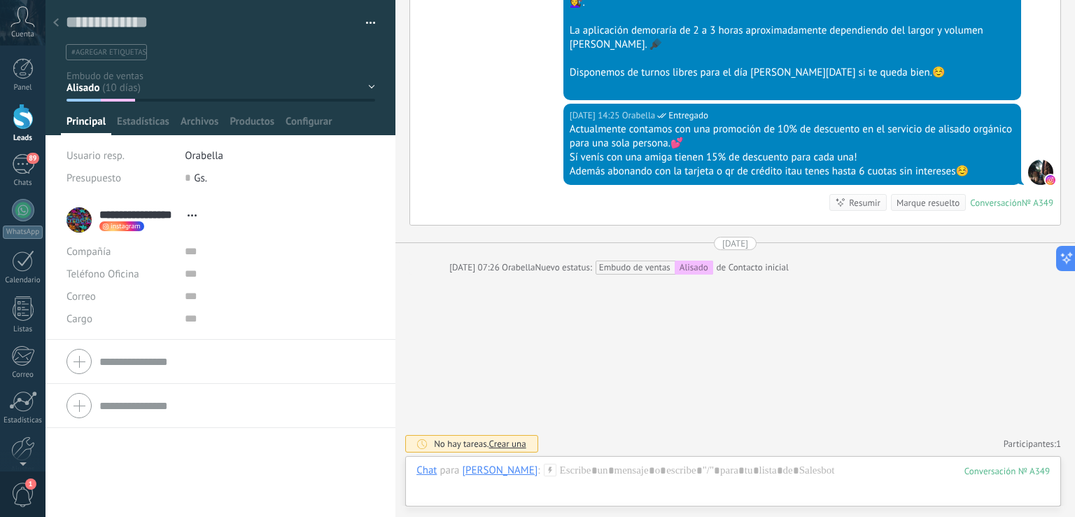
click at [56, 21] on use at bounding box center [56, 22] width 6 height 8
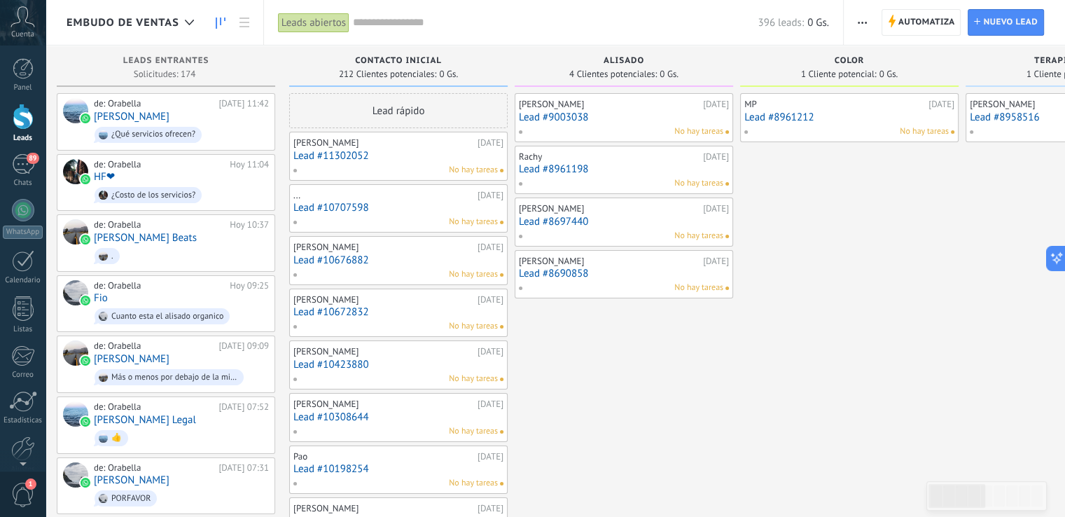
click at [623, 164] on link "Lead #8961198" at bounding box center [624, 169] width 210 height 12
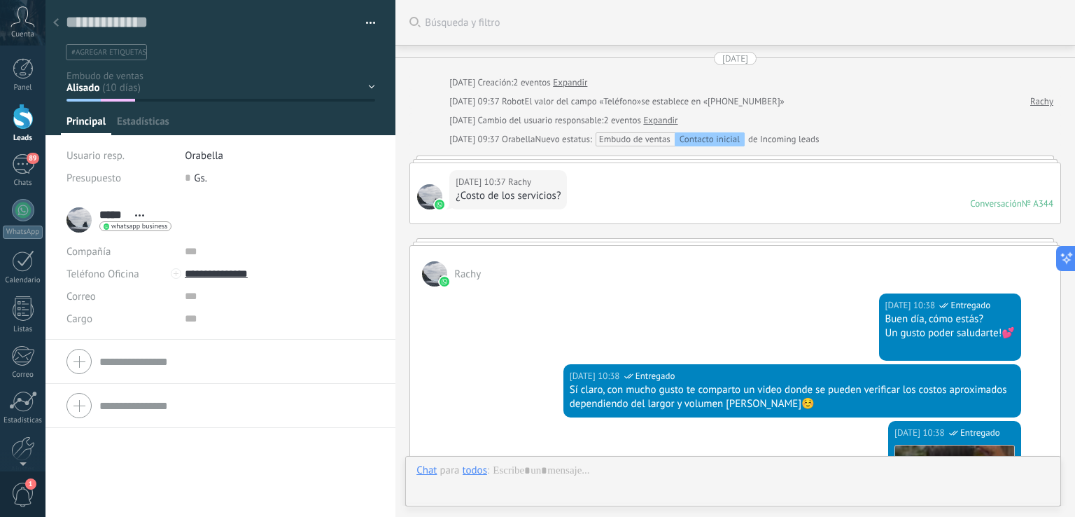
scroll to position [20, 0]
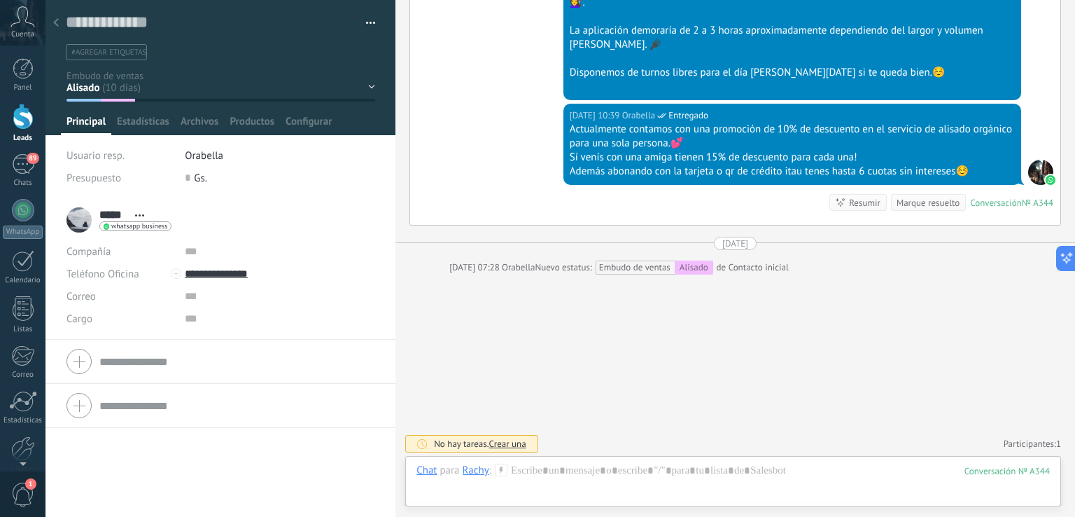
click at [56, 25] on use at bounding box center [56, 22] width 6 height 8
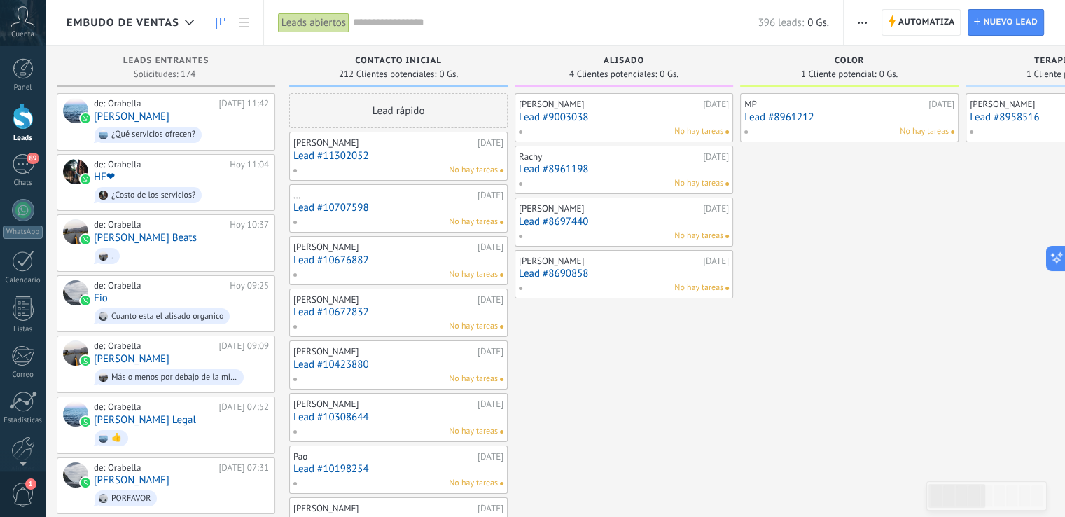
click at [614, 216] on link "Lead #8697440" at bounding box center [624, 222] width 210 height 12
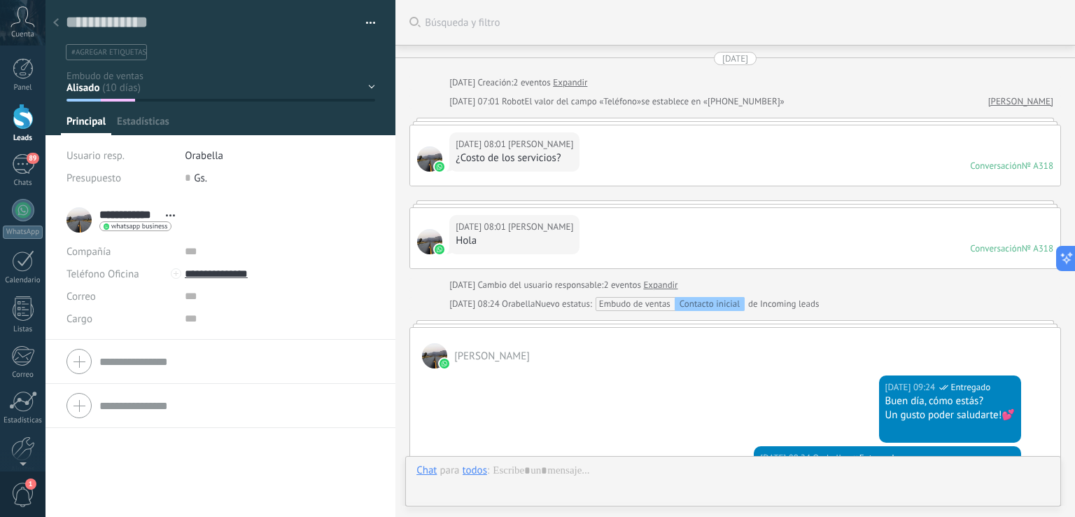
scroll to position [938, 0]
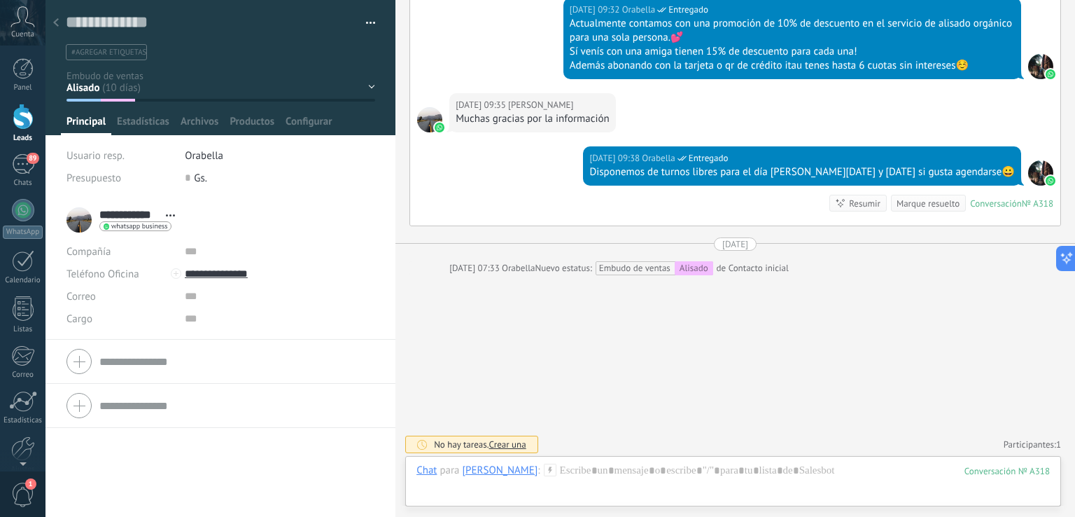
click at [57, 20] on use at bounding box center [56, 22] width 6 height 8
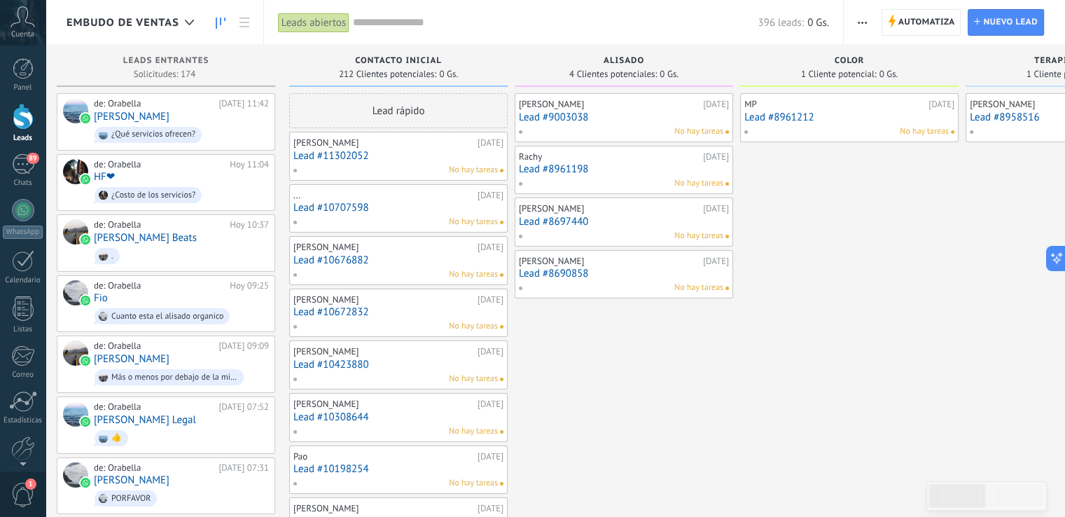
click at [382, 158] on link "Lead #11302052" at bounding box center [398, 156] width 210 height 12
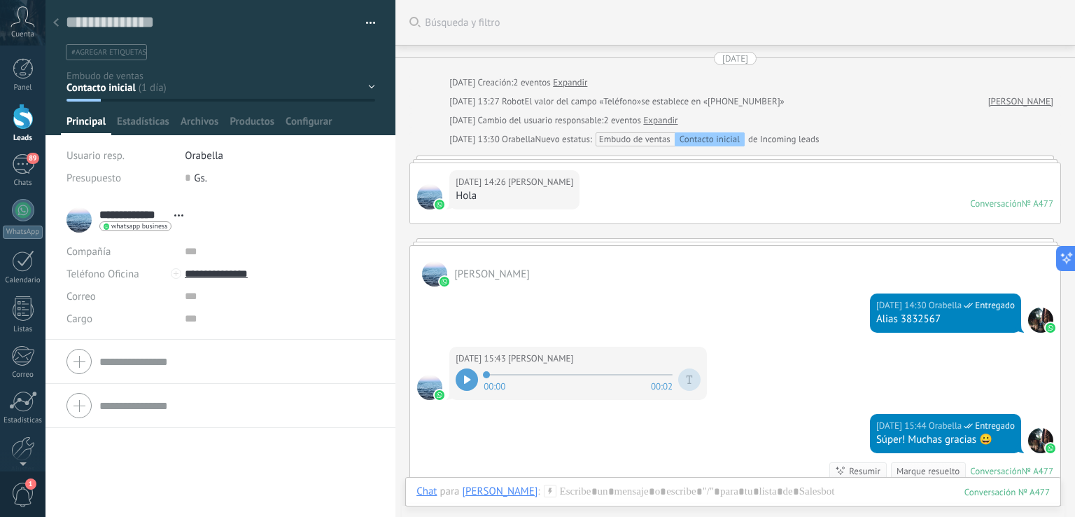
click at [675, 124] on link "Expandir" at bounding box center [660, 120] width 34 height 14
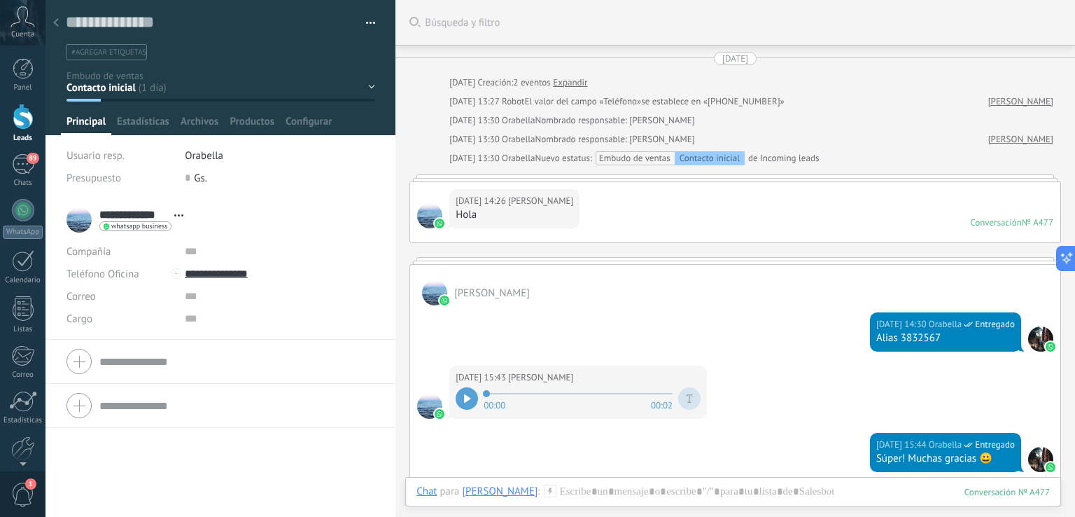
click at [57, 17] on div at bounding box center [56, 23] width 20 height 27
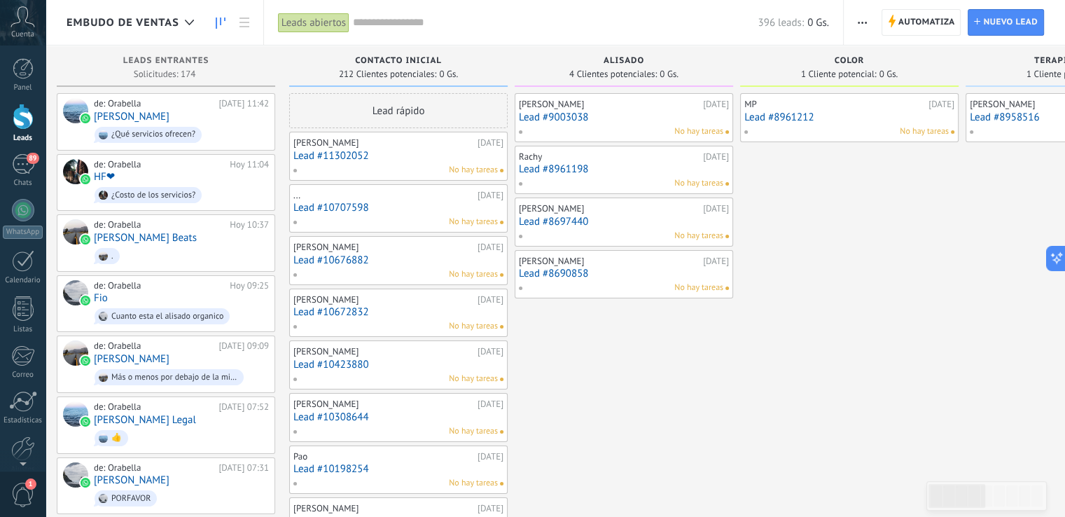
click at [362, 268] on div "No hay tareas" at bounding box center [395, 274] width 205 height 13
click at [355, 260] on link "Lead #10676882" at bounding box center [398, 260] width 210 height 12
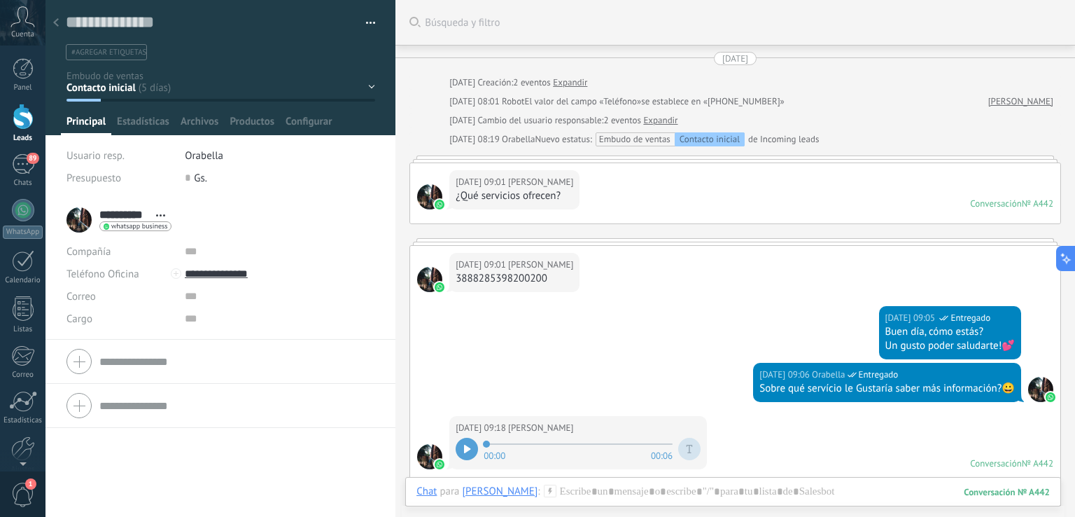
click at [682, 127] on div "[DATE] [DATE] Creación: 2 eventos Expandir [DATE] 08:01 Robot El valor del camp…" at bounding box center [736, 359] width 652 height 614
click at [678, 125] on link "Expandir" at bounding box center [660, 120] width 34 height 14
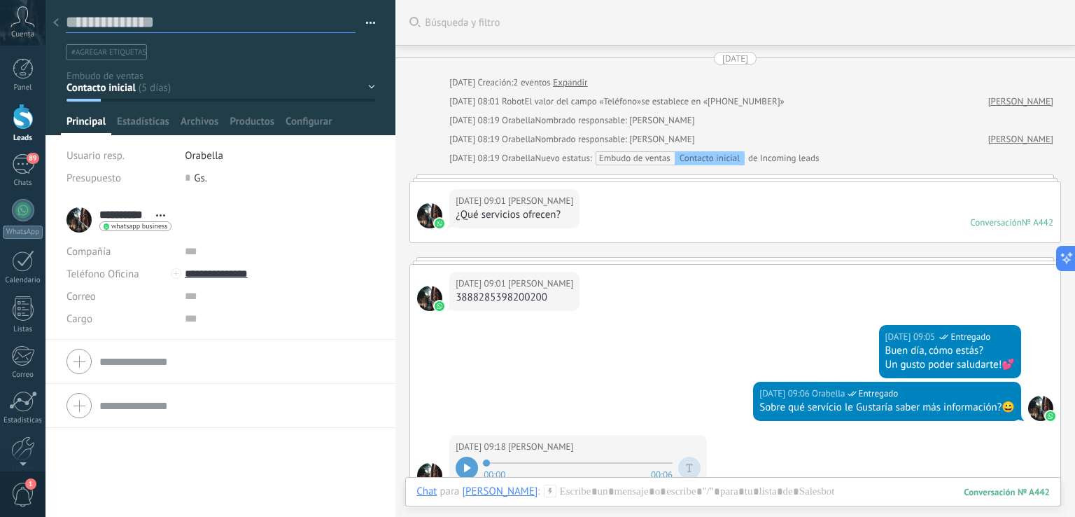
click at [67, 21] on textarea at bounding box center [211, 22] width 290 height 21
click at [58, 20] on use at bounding box center [56, 22] width 6 height 8
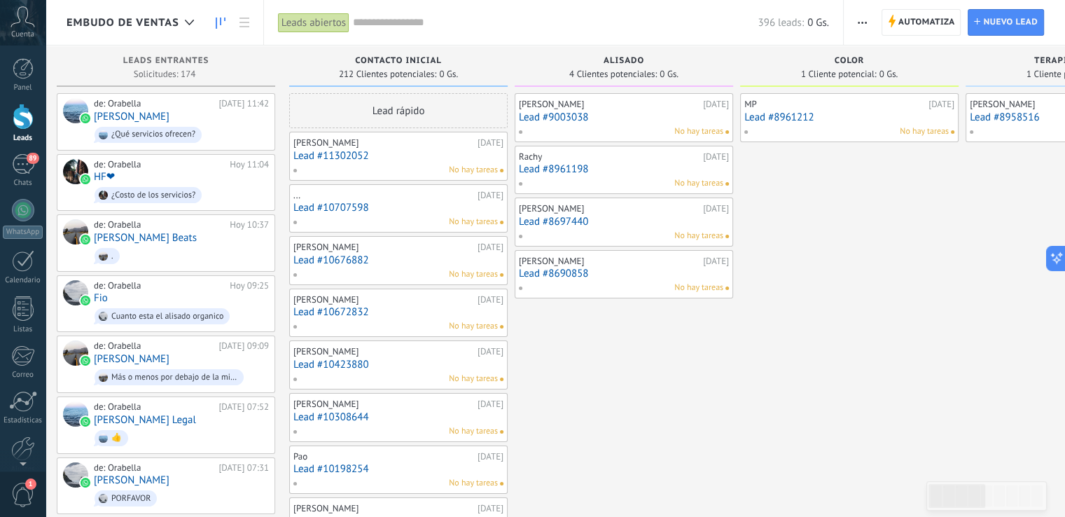
click at [375, 356] on div "[PERSON_NAME] [DATE] Lead #10423880 No hay tareas" at bounding box center [398, 364] width 210 height 41
click at [354, 355] on div "[PERSON_NAME]" at bounding box center [383, 351] width 181 height 11
click at [344, 365] on link "Lead #10423880" at bounding box center [398, 364] width 210 height 12
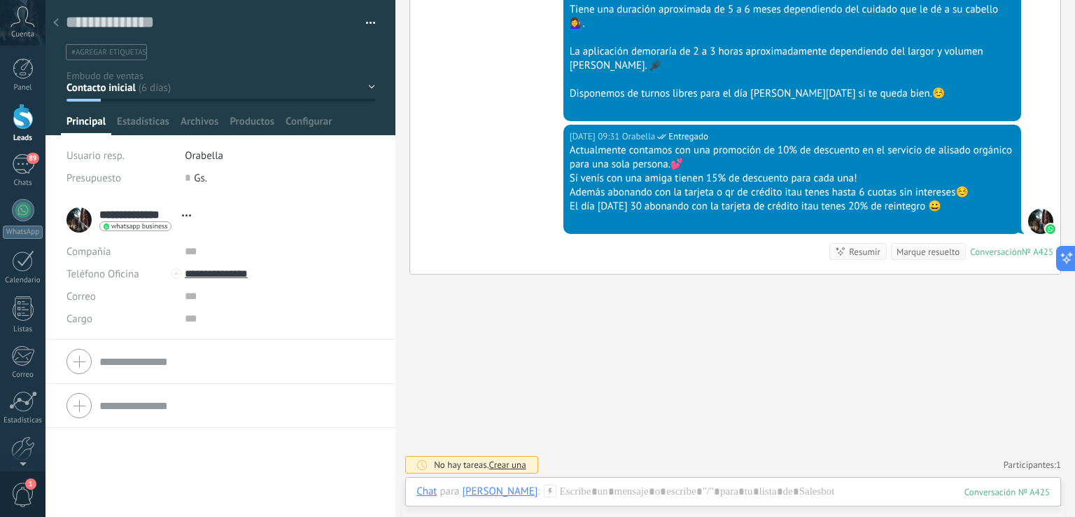
scroll to position [448, 0]
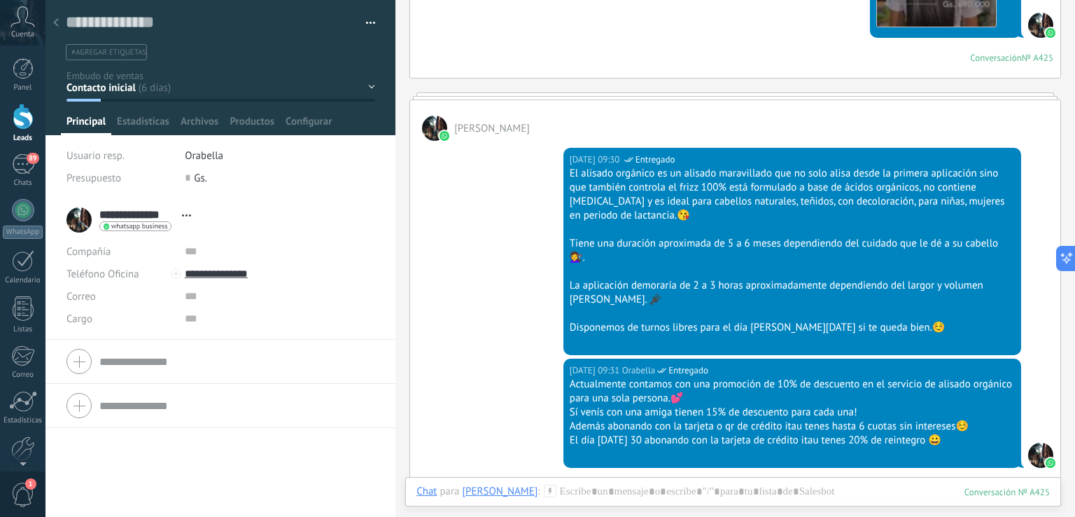
click at [0, 0] on div "Contacto inicial Alisado Color Terapia Capilar Cancelado Alisado confirmado Col…" at bounding box center [0, 0] width 0 height 0
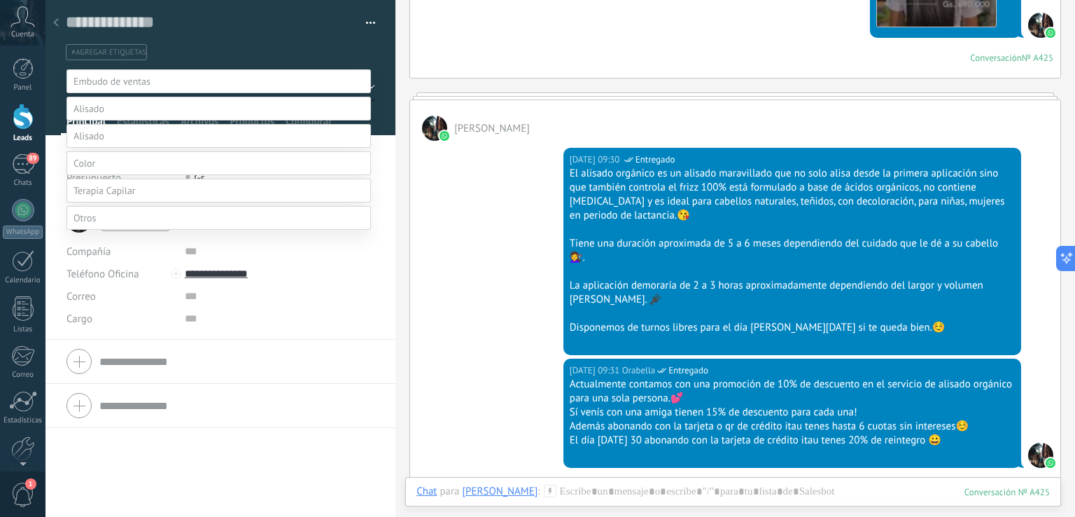
click at [0, 0] on label "Alisado" at bounding box center [0, 0] width 0 height 0
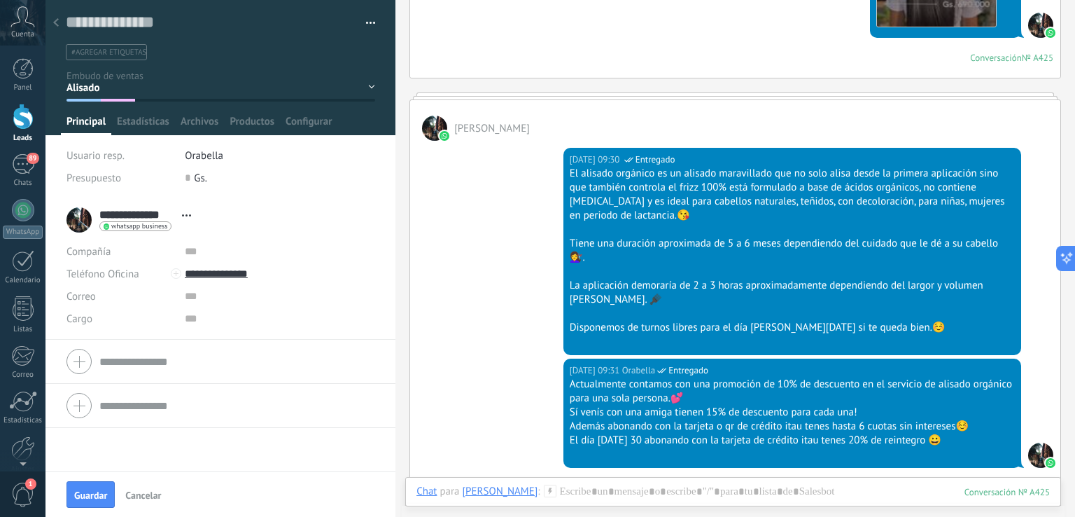
scroll to position [0, 0]
click at [104, 499] on span "Guardar" at bounding box center [90, 495] width 33 height 10
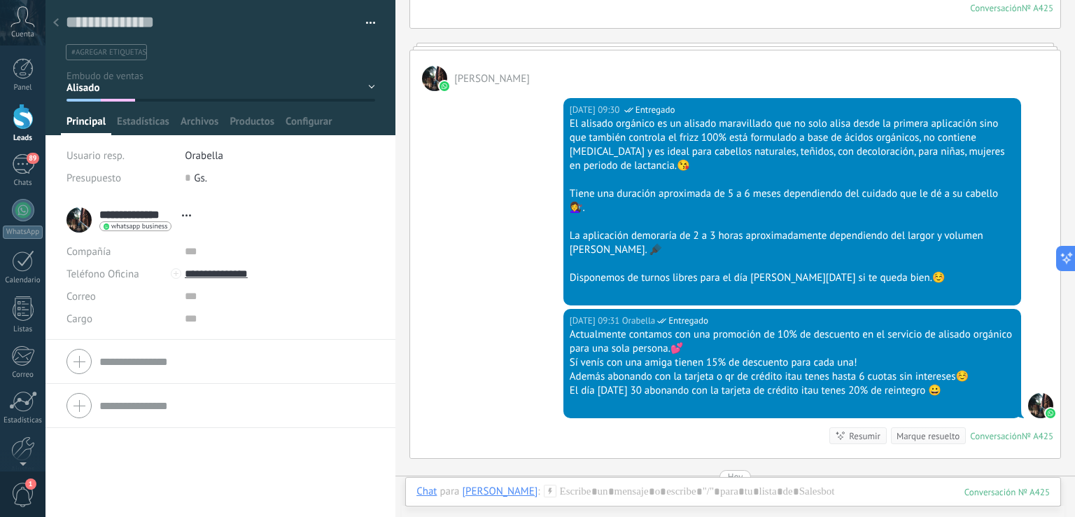
click at [50, 31] on div at bounding box center [56, 23] width 20 height 27
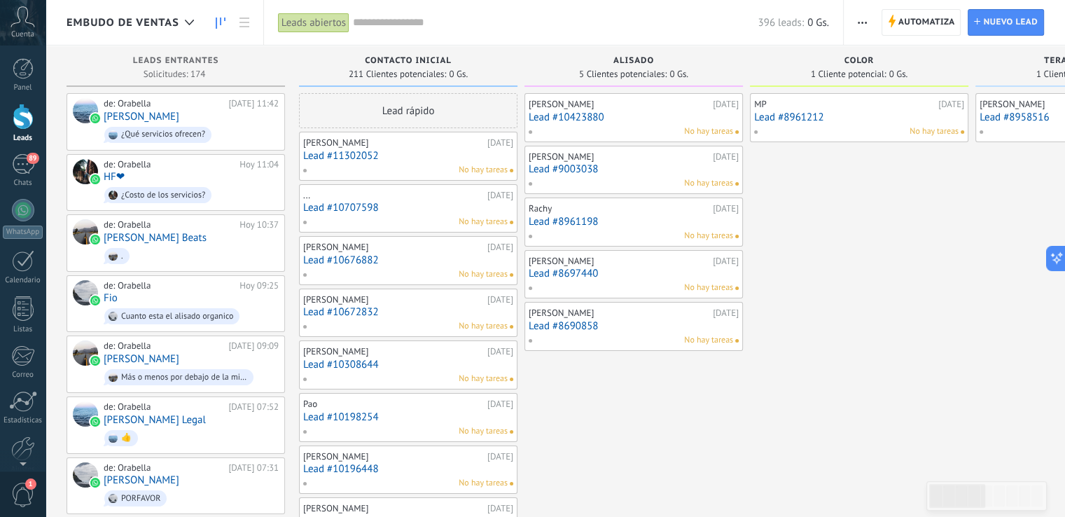
click at [321, 309] on link "Lead #10672832" at bounding box center [408, 312] width 210 height 12
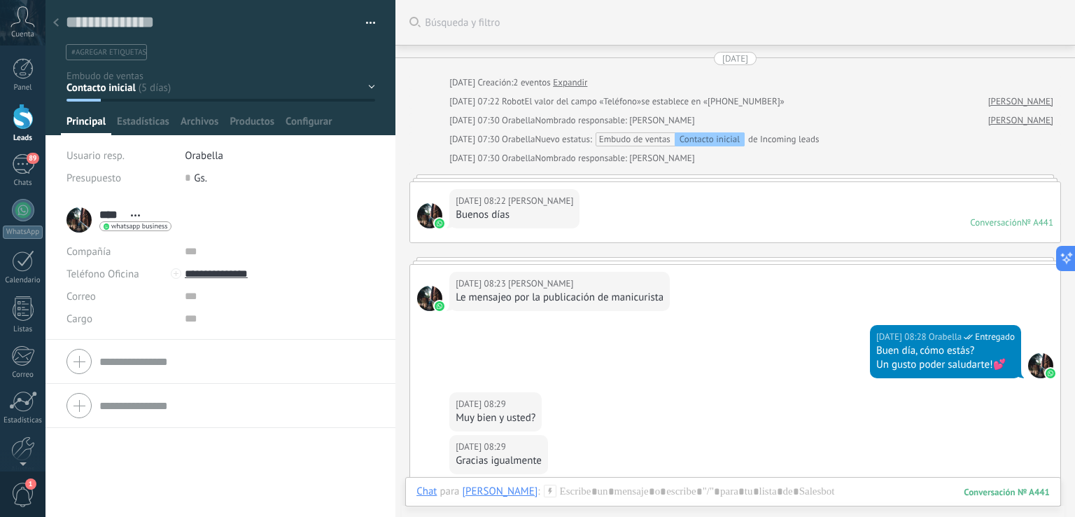
scroll to position [433, 0]
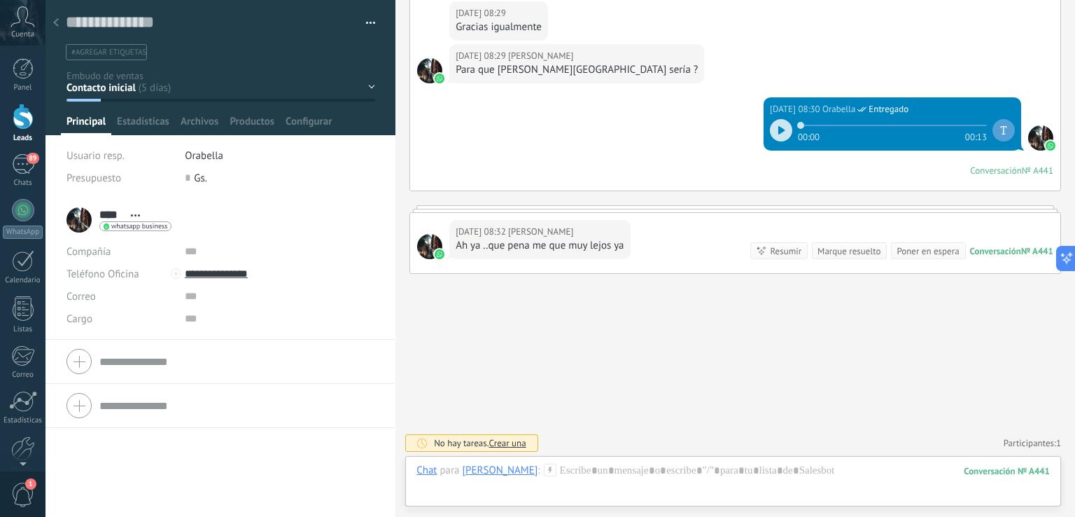
click at [554, 398] on div "Buscar Búsqueda y filtro Carga más [DATE] [DATE] Creación: 2 eventos Expandir […" at bounding box center [736, 42] width 680 height 951
click at [0, 0] on div "Contacto inicial Alisado Color Terapia Capilar Cancelado Alisado confirmado Col…" at bounding box center [0, 0] width 0 height 0
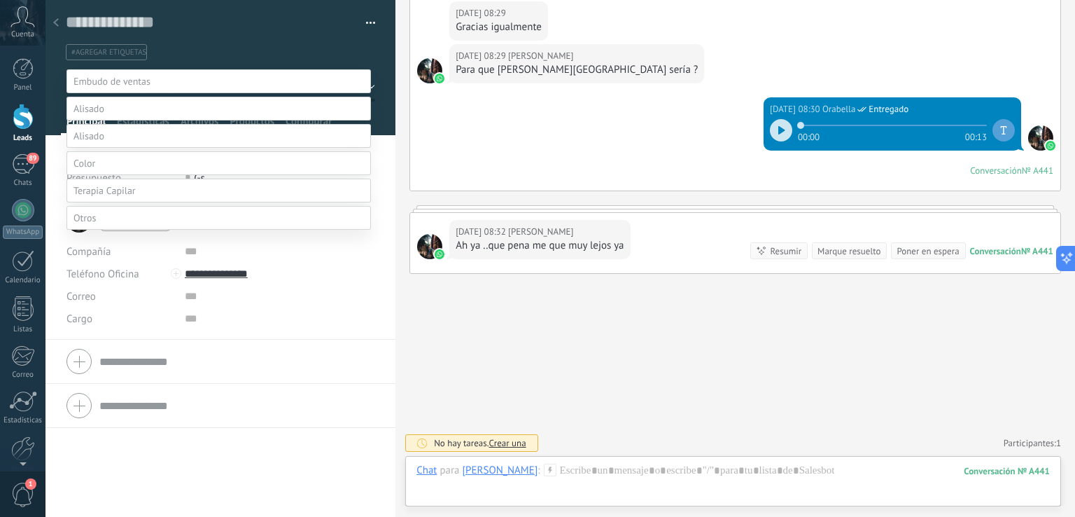
click at [0, 0] on label "Cancelado" at bounding box center [0, 0] width 0 height 0
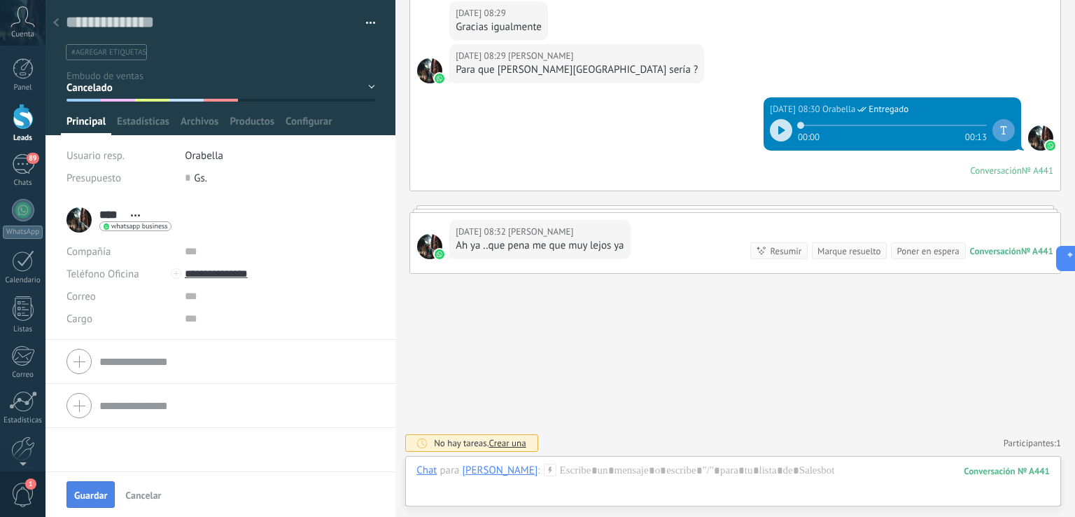
click at [91, 492] on span "Guardar" at bounding box center [90, 495] width 33 height 10
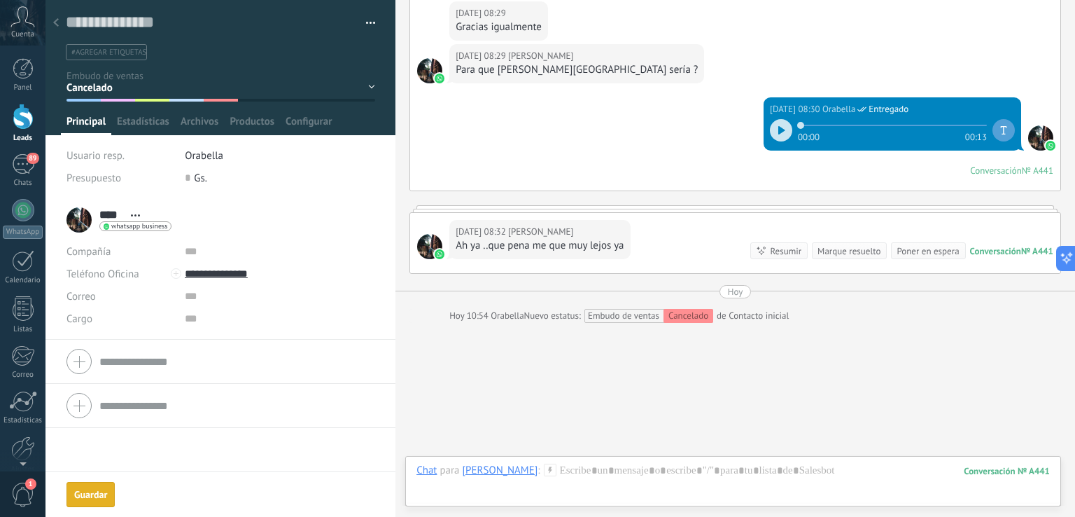
scroll to position [482, 0]
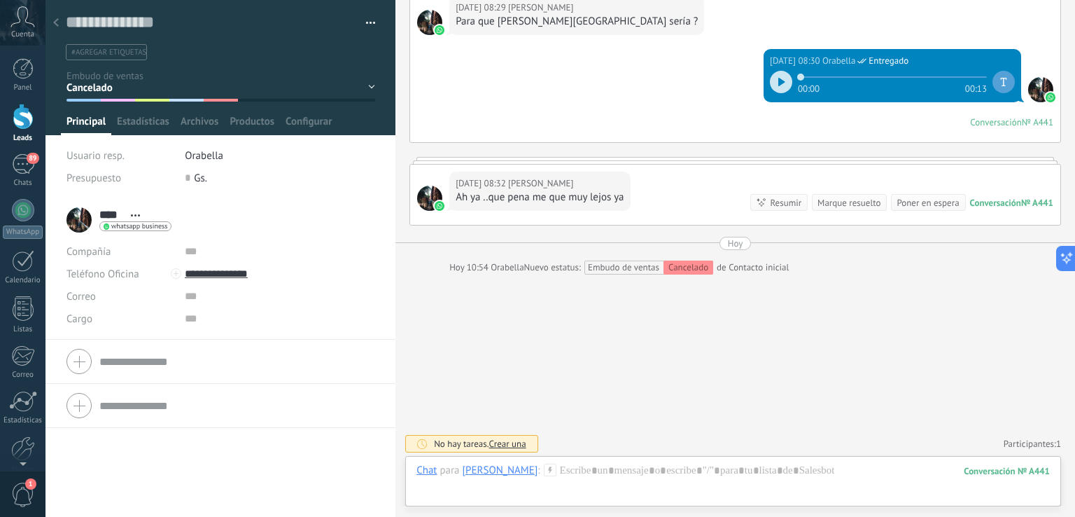
click at [55, 18] on icon at bounding box center [56, 22] width 6 height 8
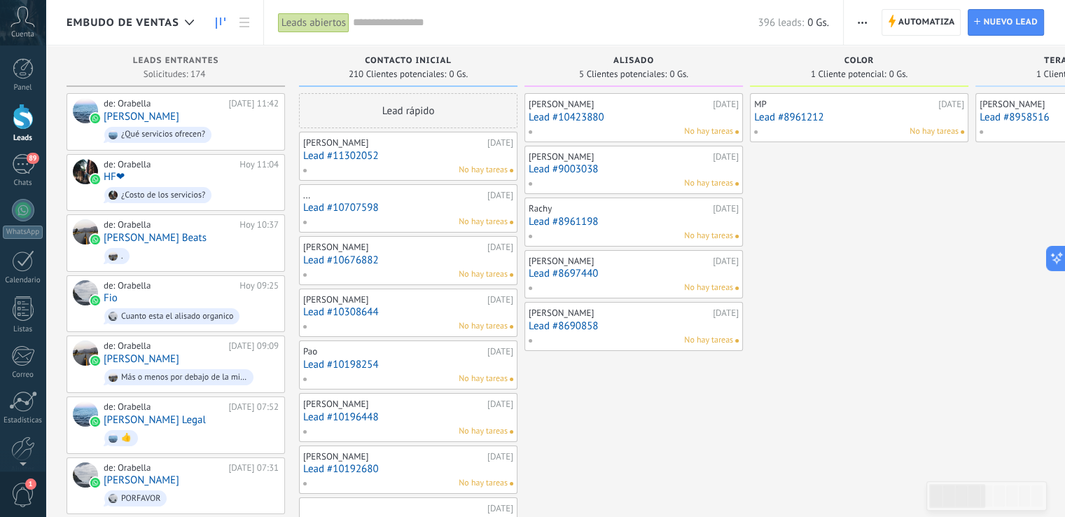
click at [333, 308] on link "Lead #10308644" at bounding box center [408, 312] width 210 height 12
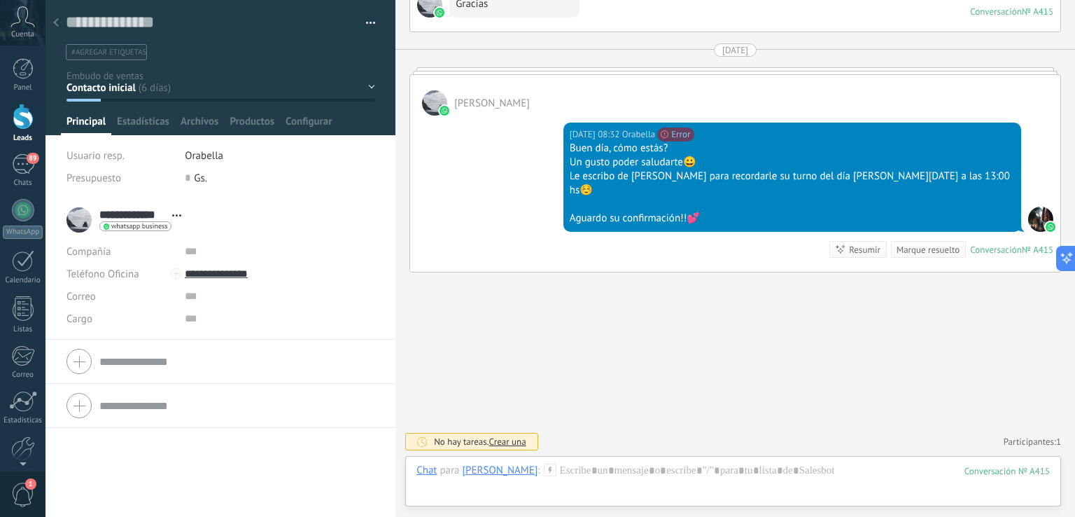
scroll to position [1145, 0]
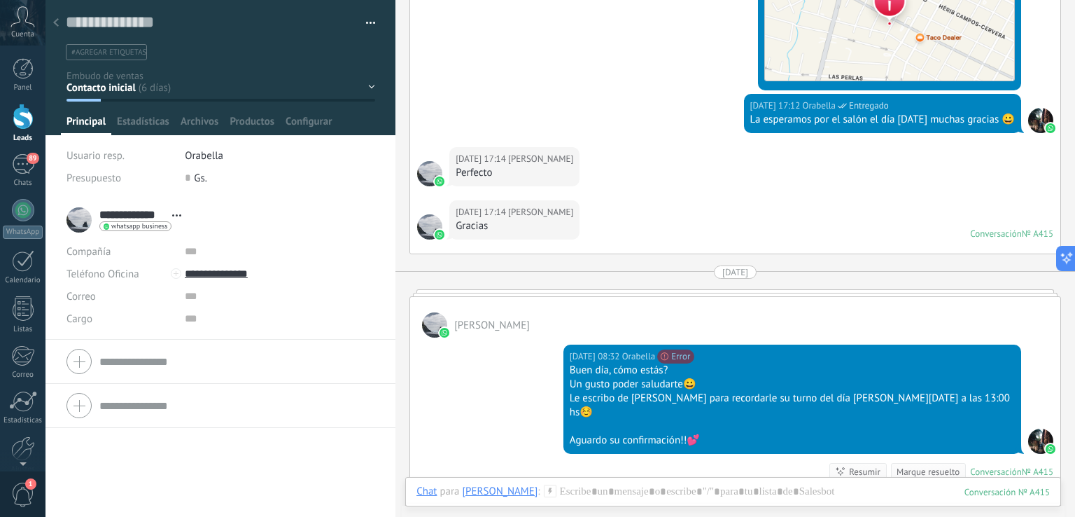
click at [0, 0] on div "Contacto inicial Alisado Color Terapia Capilar Cancelado Alisado confirmado Col…" at bounding box center [0, 0] width 0 height 0
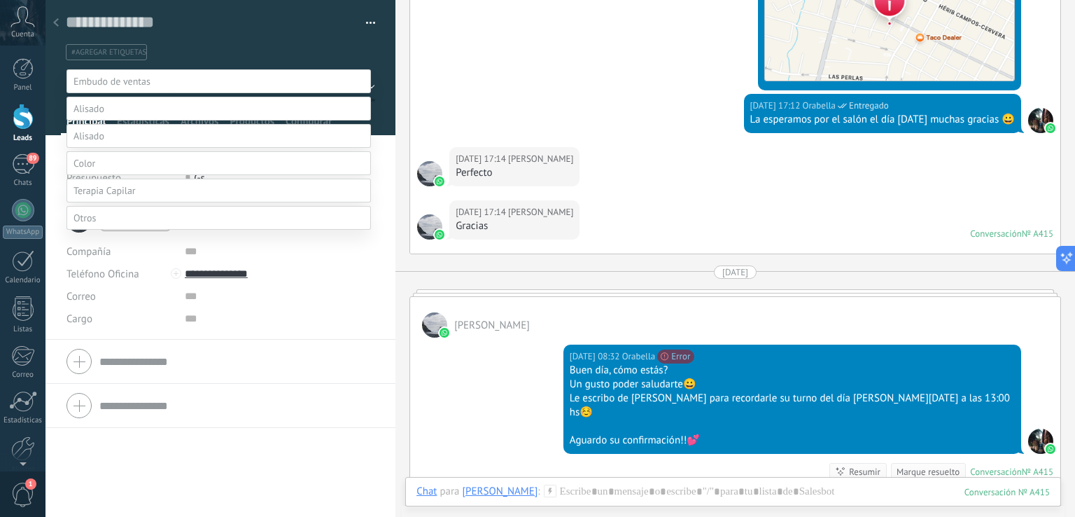
click at [0, 0] on label "Alisado confirmado" at bounding box center [0, 0] width 0 height 0
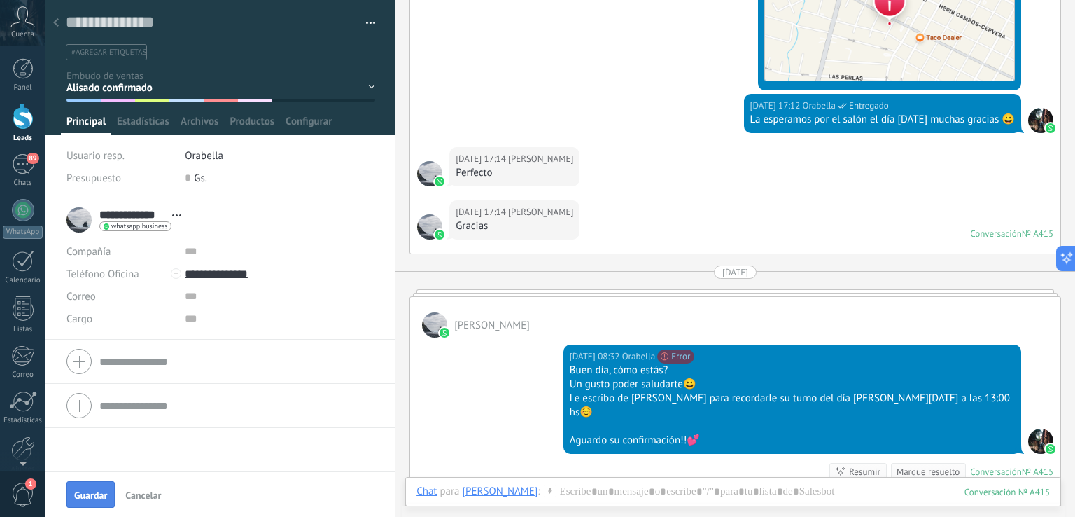
click at [97, 501] on button "Guardar" at bounding box center [91, 494] width 48 height 27
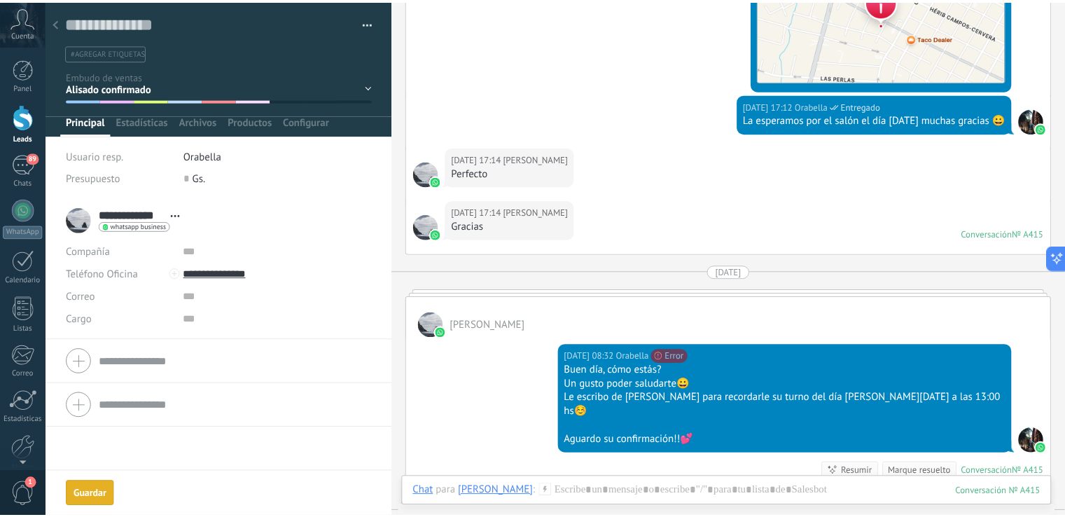
scroll to position [1194, 0]
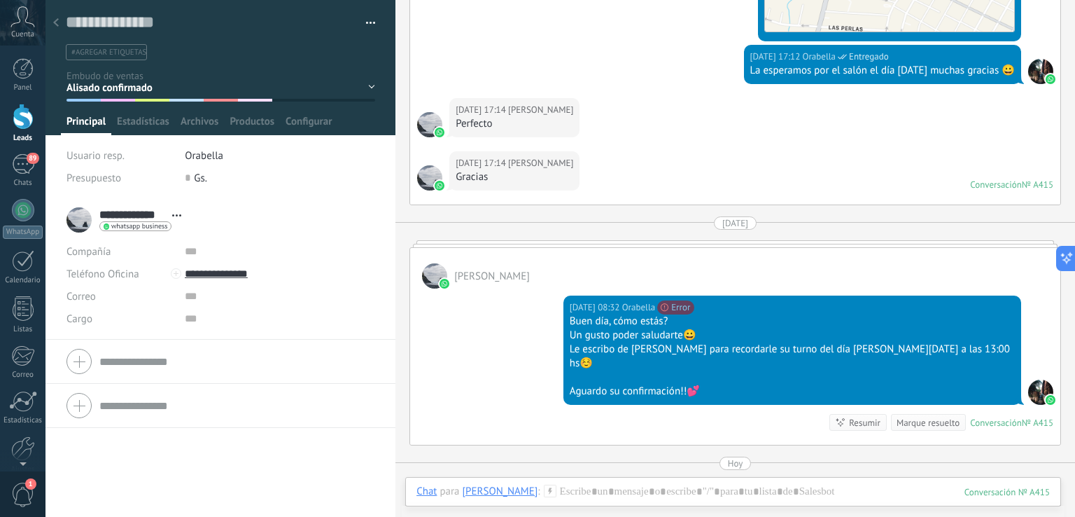
click at [53, 18] on icon at bounding box center [56, 22] width 6 height 8
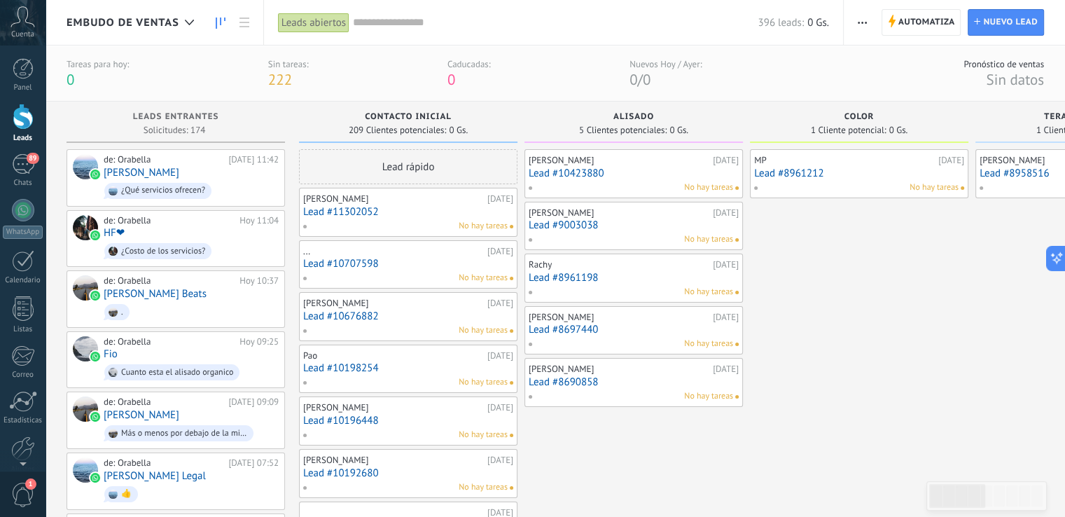
click at [321, 364] on link "Lead #10198254" at bounding box center [408, 368] width 210 height 12
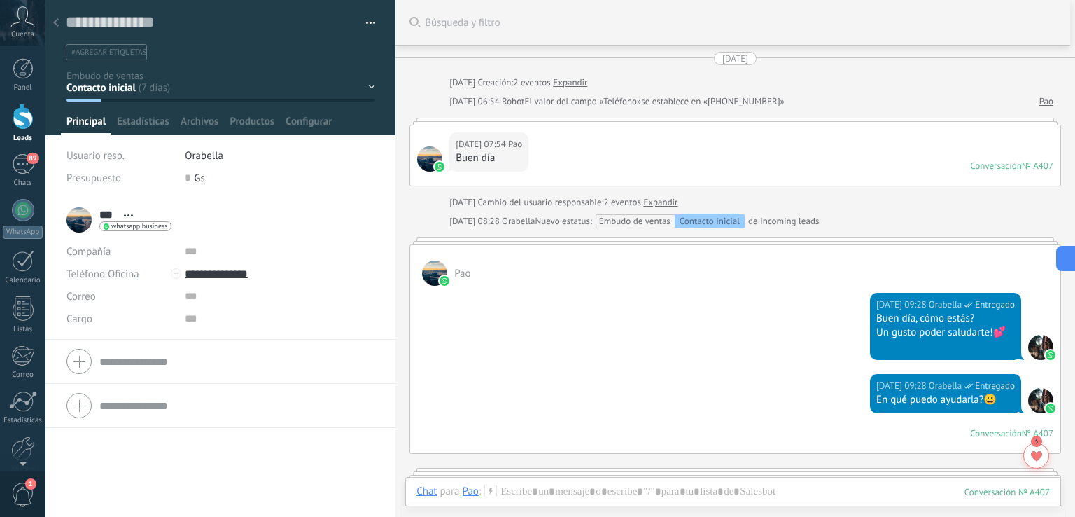
click at [676, 200] on link "Expandir" at bounding box center [660, 202] width 34 height 14
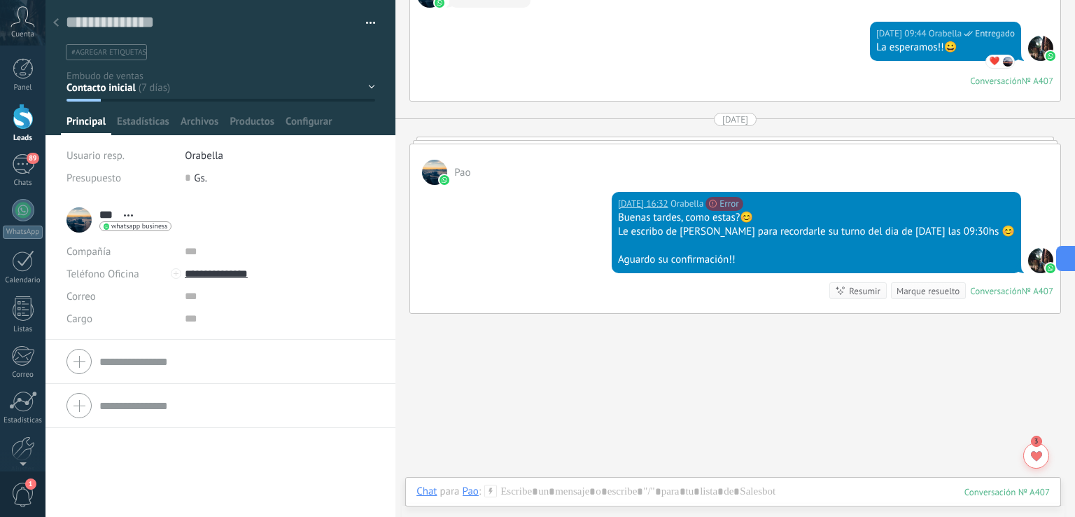
scroll to position [1054, 0]
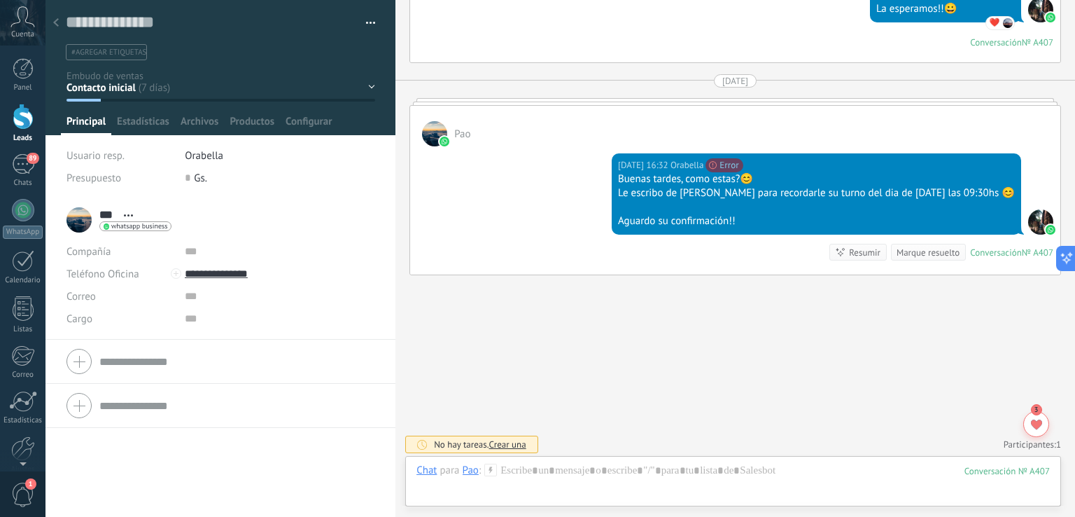
click at [732, 98] on div at bounding box center [736, 101] width 652 height 7
click at [732, 99] on div at bounding box center [736, 101] width 652 height 7
click at [725, 108] on div "Pao" at bounding box center [735, 126] width 650 height 41
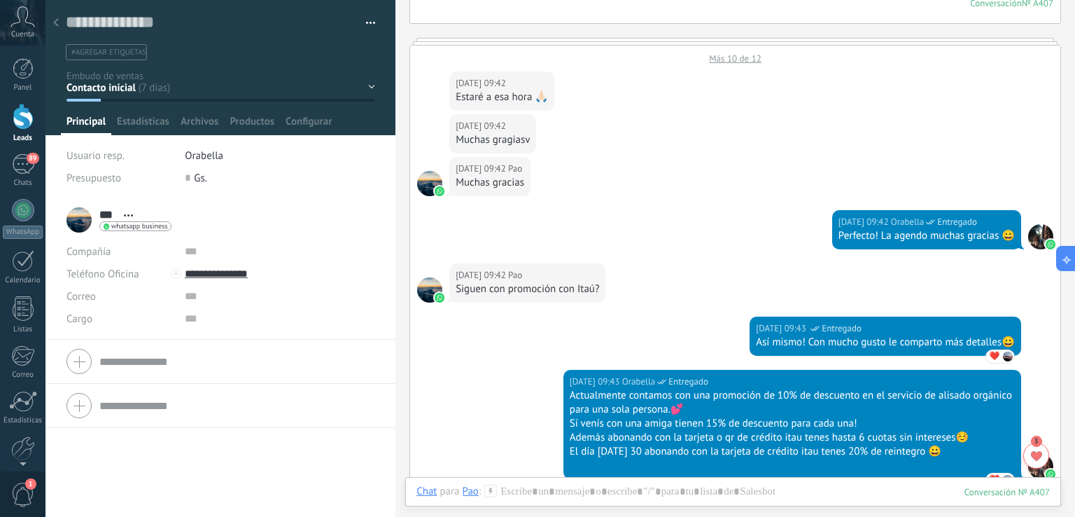
scroll to position [354, 0]
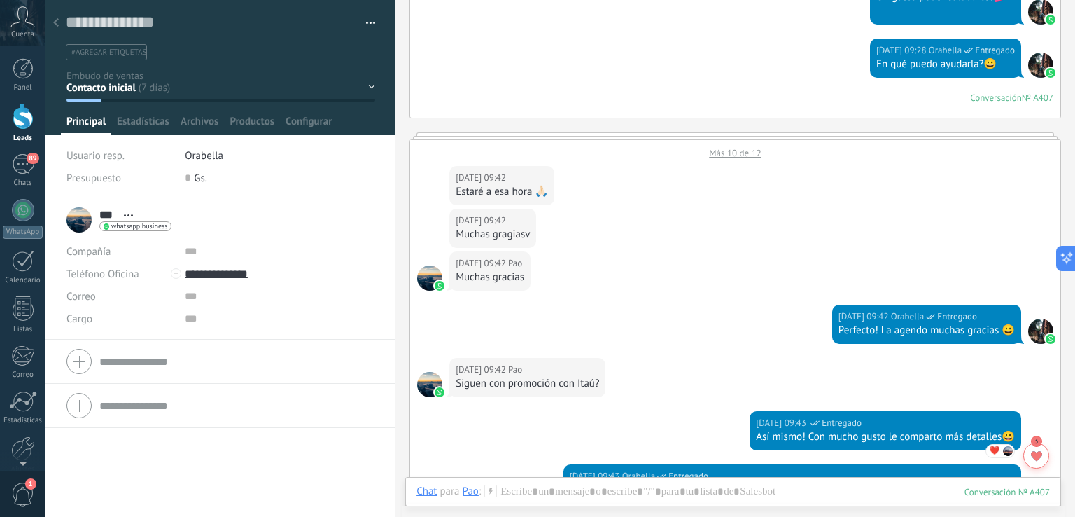
click at [745, 155] on div "Más 10 de 12" at bounding box center [735, 149] width 650 height 19
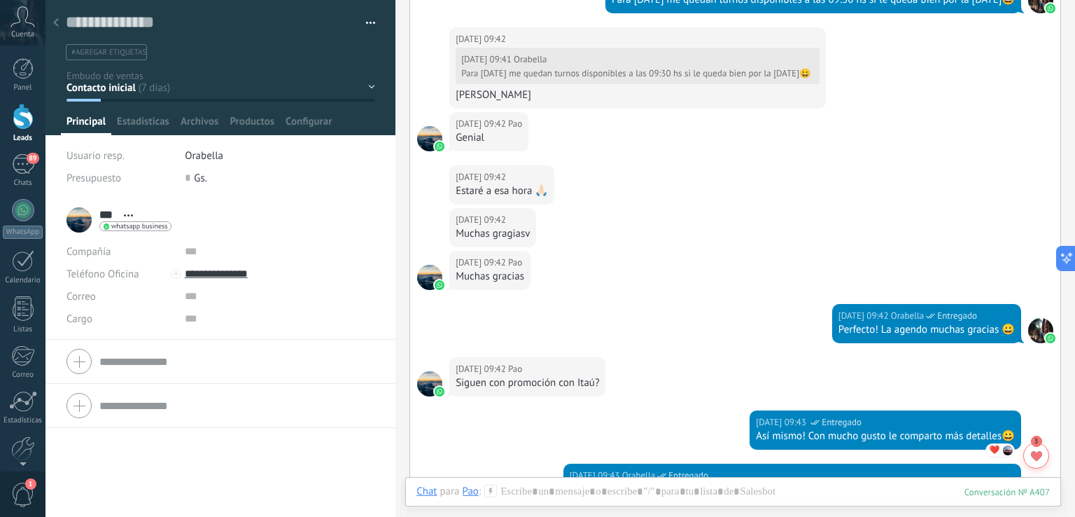
scroll to position [664, 0]
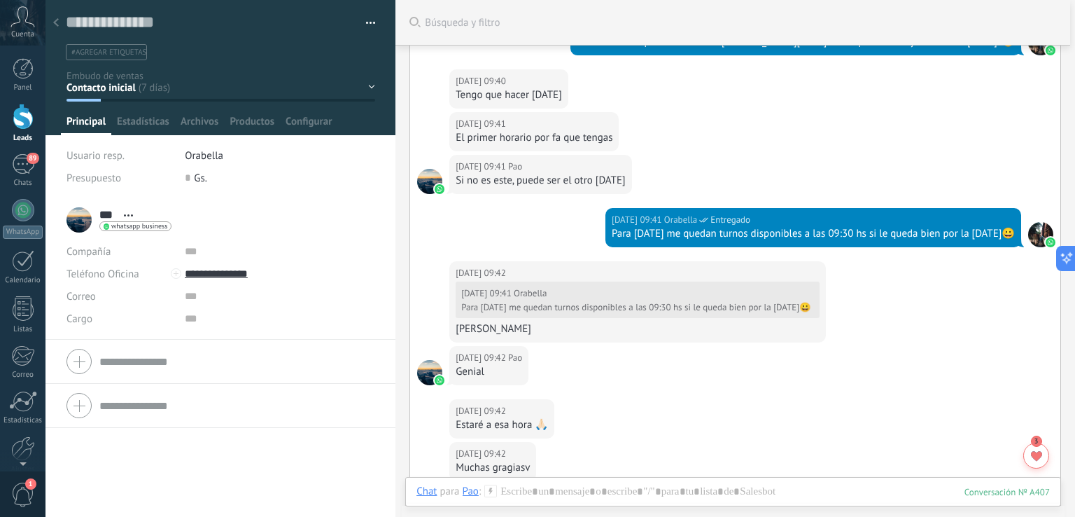
click at [0, 0] on div "Contacto inicial Alisado Color Terapia Capilar Cancelado Alisado confirmado Col…" at bounding box center [0, 0] width 0 height 0
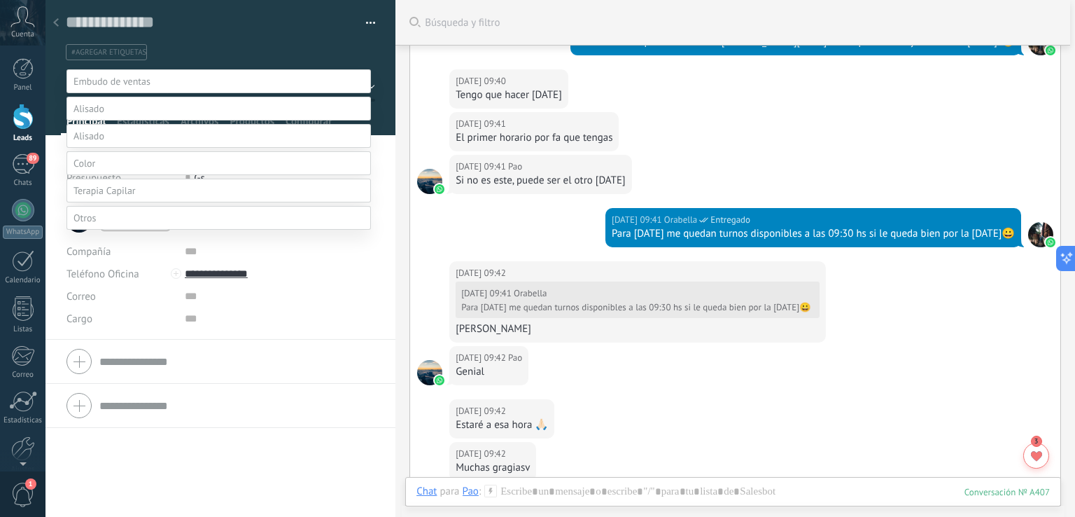
click at [0, 0] on label "Alisado confirmado" at bounding box center [0, 0] width 0 height 0
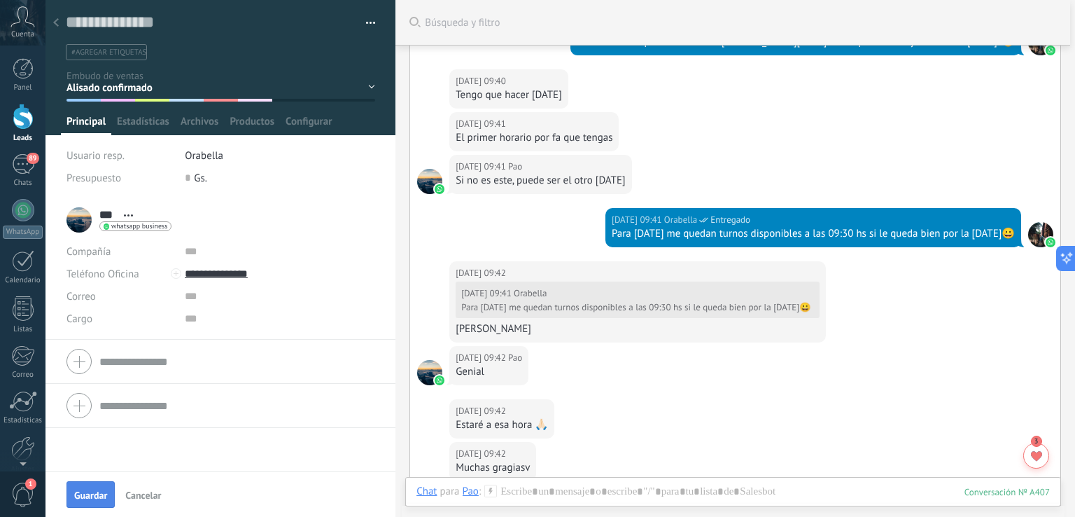
click at [73, 499] on button "Guardar" at bounding box center [91, 494] width 48 height 27
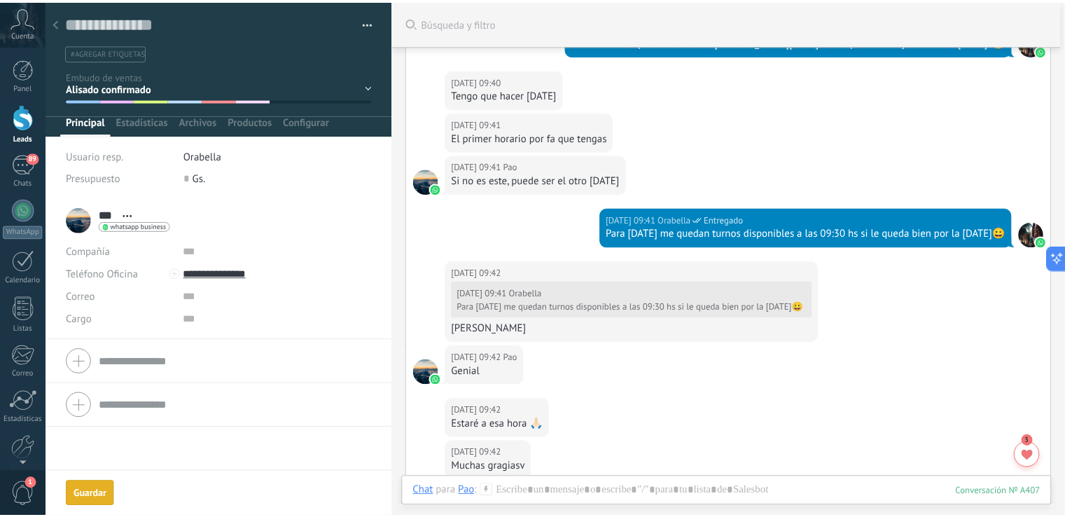
scroll to position [713, 0]
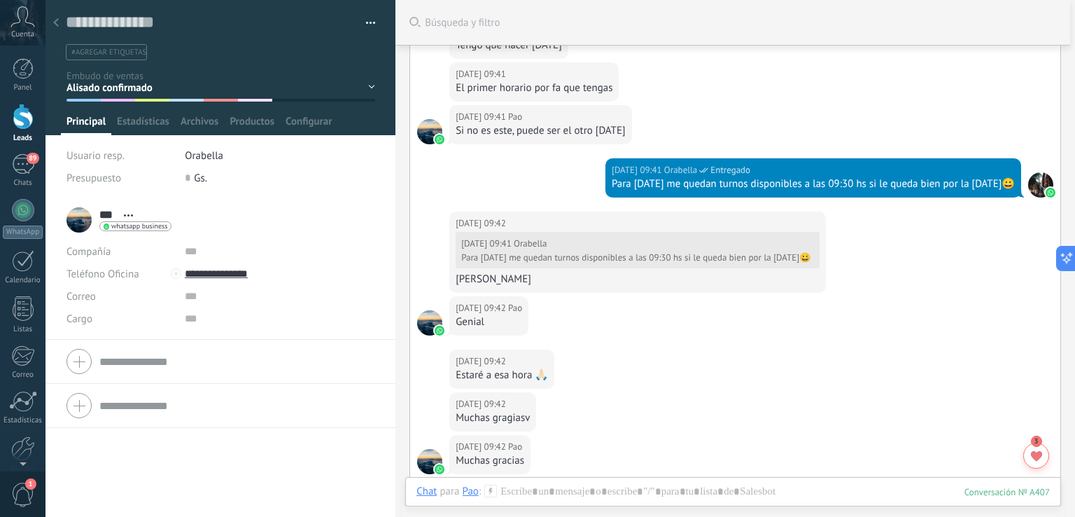
click at [60, 19] on div at bounding box center [56, 23] width 20 height 27
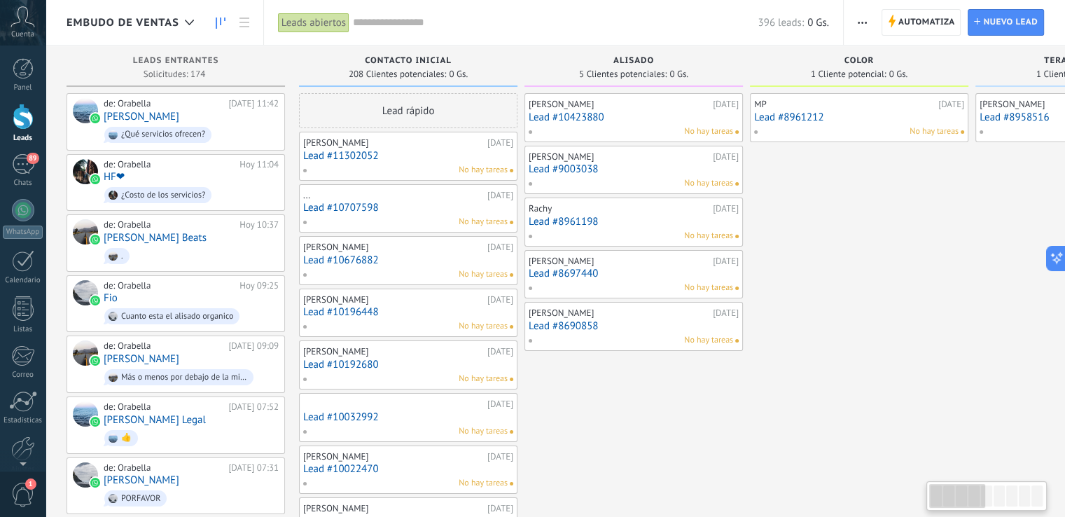
click at [1026, 501] on div at bounding box center [986, 496] width 115 height 24
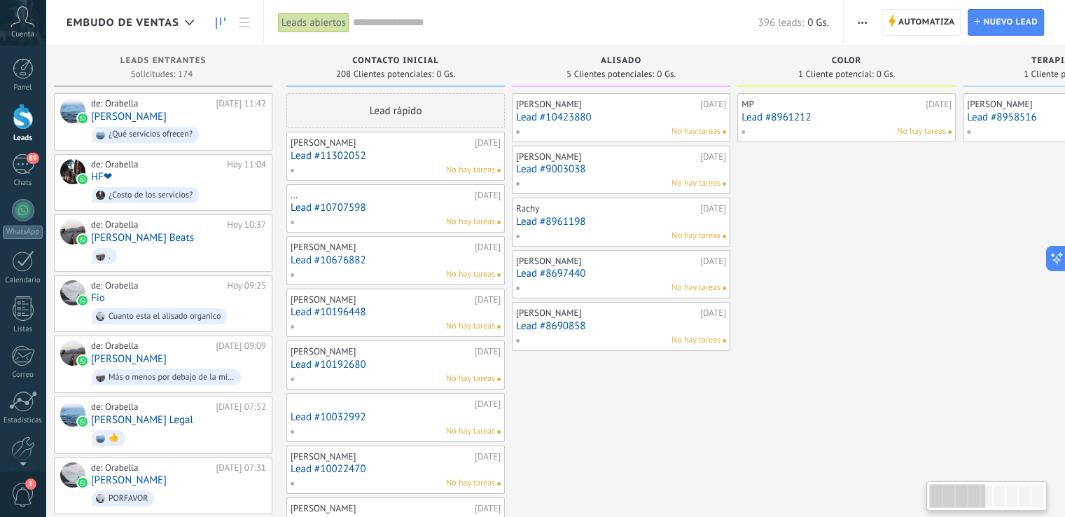
scroll to position [0, 10]
drag, startPoint x: 977, startPoint y: 501, endPoint x: 887, endPoint y: 461, distance: 98.5
click at [901, 465] on body ".abccls-1,.abccls-2{fill-rule:evenodd}.abccls-2{fill:#fff} .abfcls-1{fill:none}…" at bounding box center [532, 258] width 1065 height 517
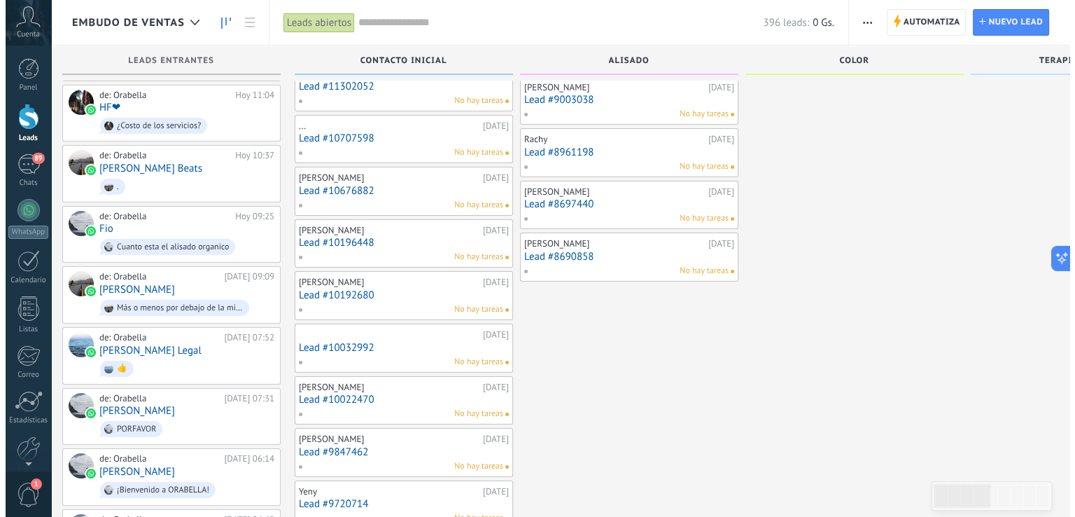
scroll to position [0, 0]
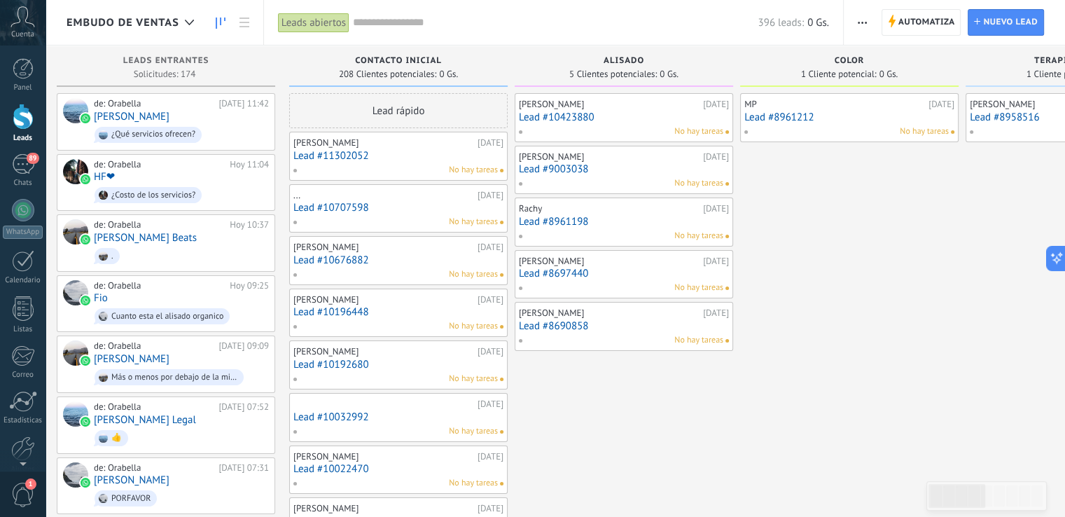
click at [323, 314] on link "Lead #10196448" at bounding box center [398, 312] width 210 height 12
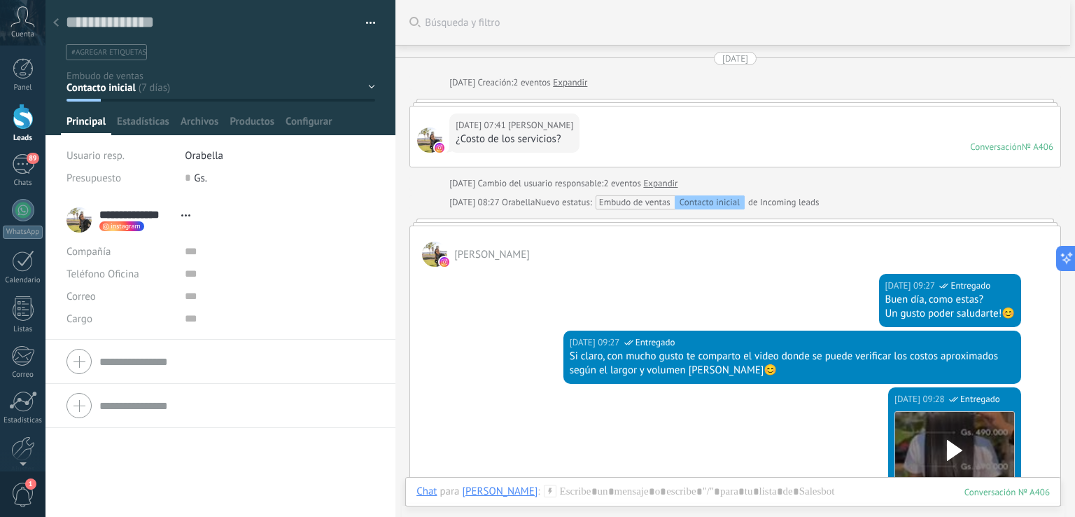
click at [678, 177] on link "Expandir" at bounding box center [660, 183] width 34 height 14
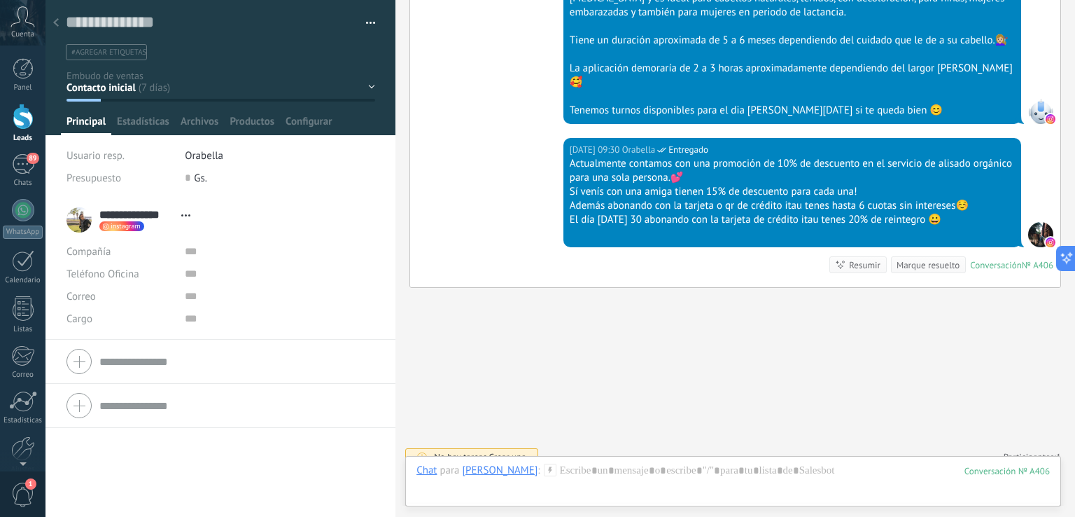
scroll to position [111, 0]
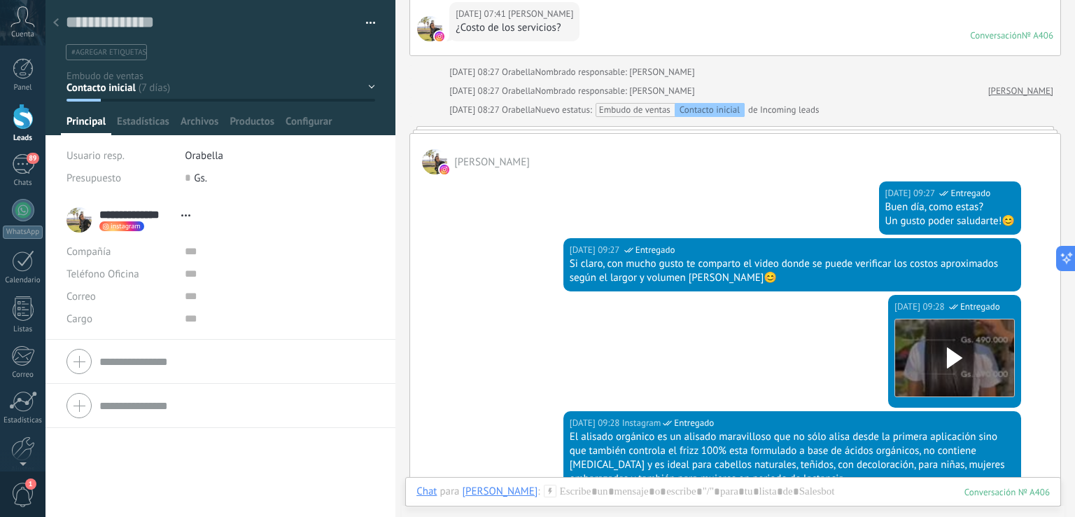
click at [0, 0] on div "Contacto inicial Alisado Color Terapia Capilar Cancelado Alisado confirmado Col…" at bounding box center [0, 0] width 0 height 0
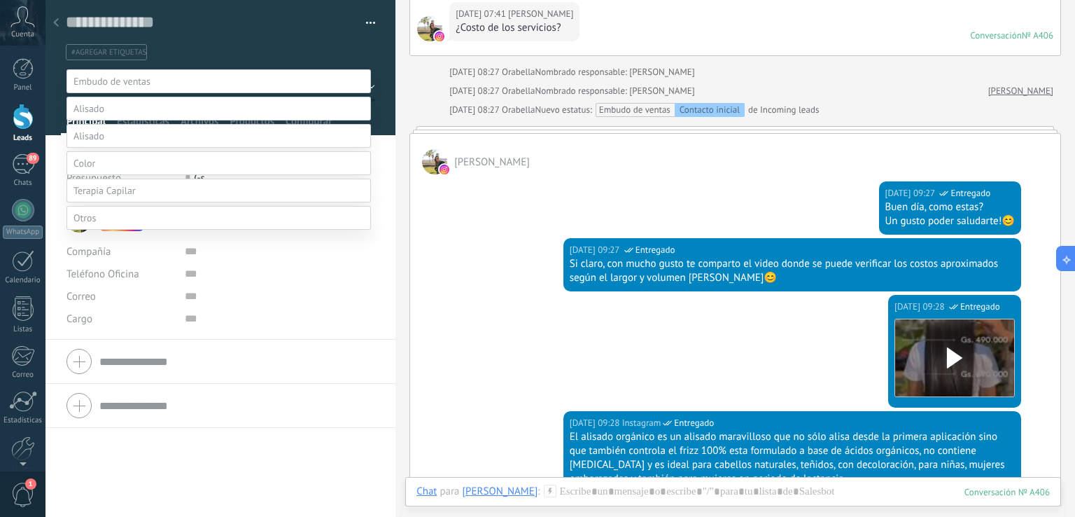
click at [0, 0] on label "Alisado" at bounding box center [0, 0] width 0 height 0
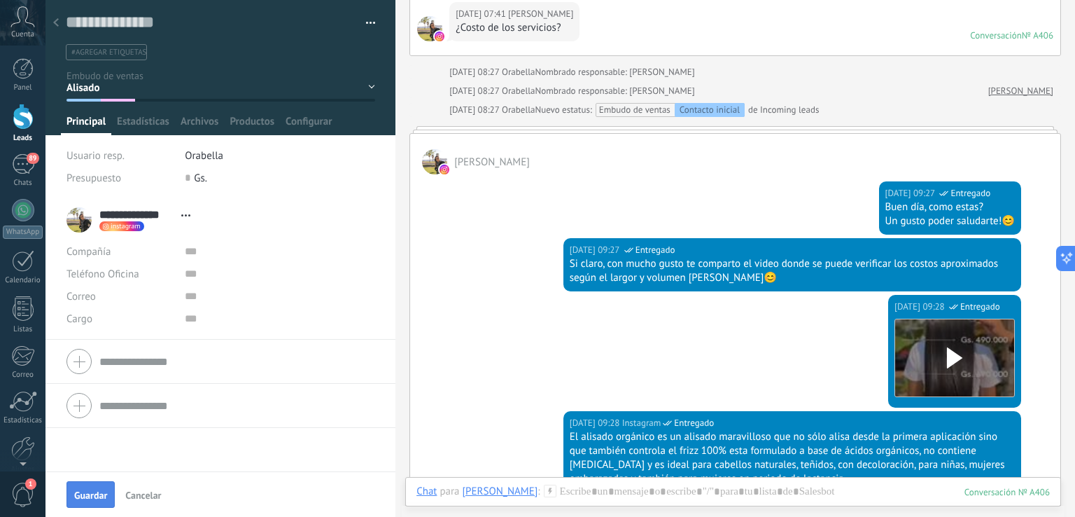
click at [92, 485] on button "Guardar" at bounding box center [91, 494] width 48 height 27
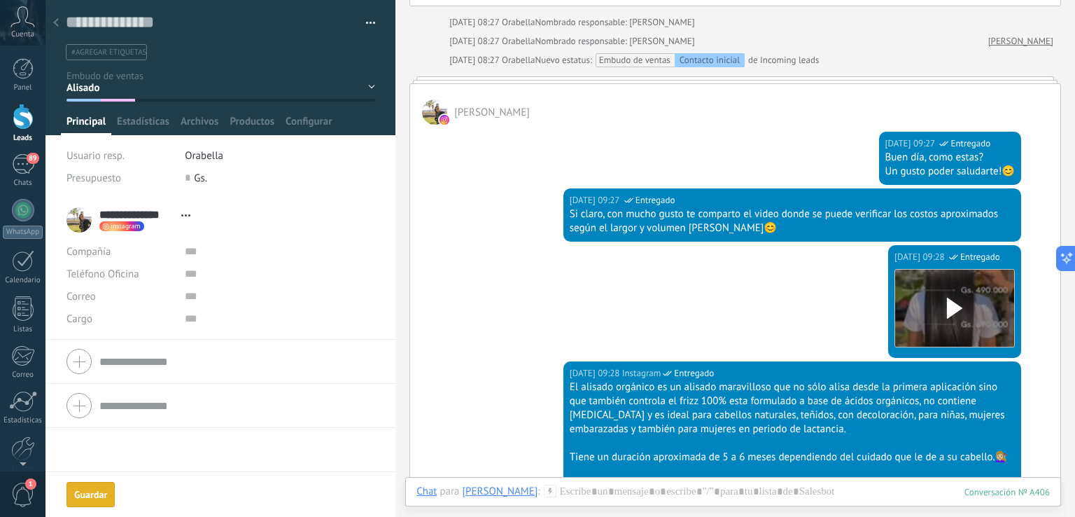
click at [53, 14] on div at bounding box center [56, 23] width 20 height 27
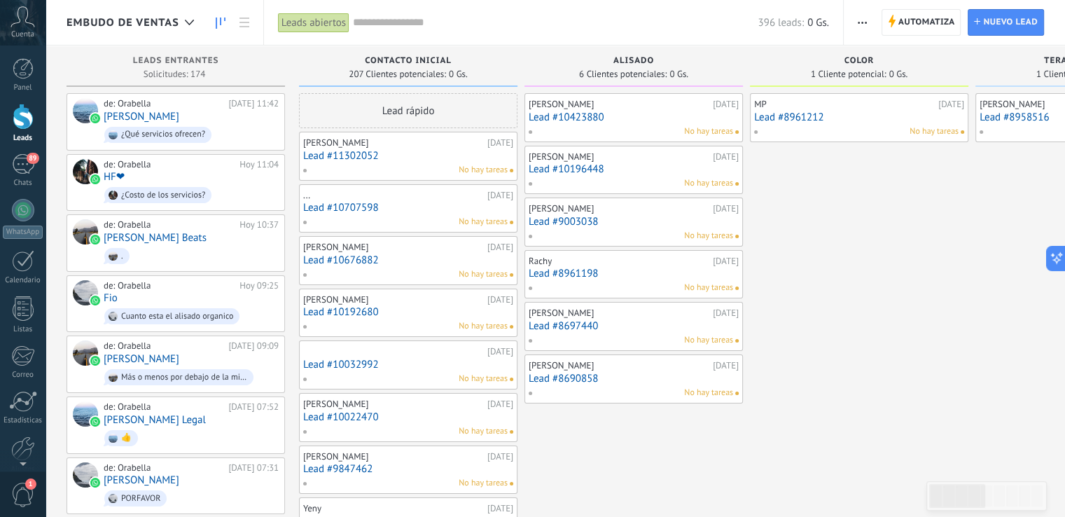
click at [333, 312] on link "Lead #10192680" at bounding box center [408, 312] width 210 height 12
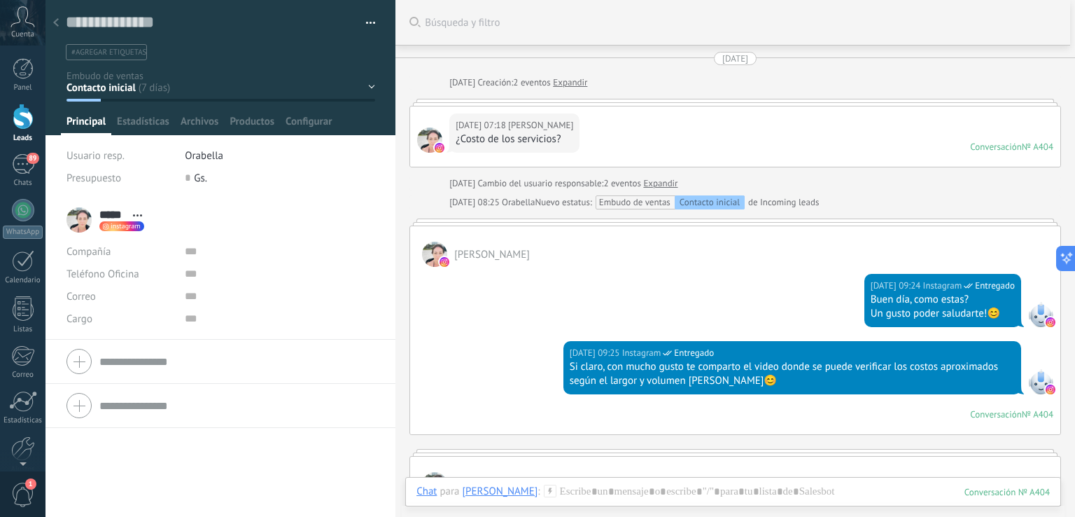
click at [669, 186] on link "Expandir" at bounding box center [660, 183] width 34 height 14
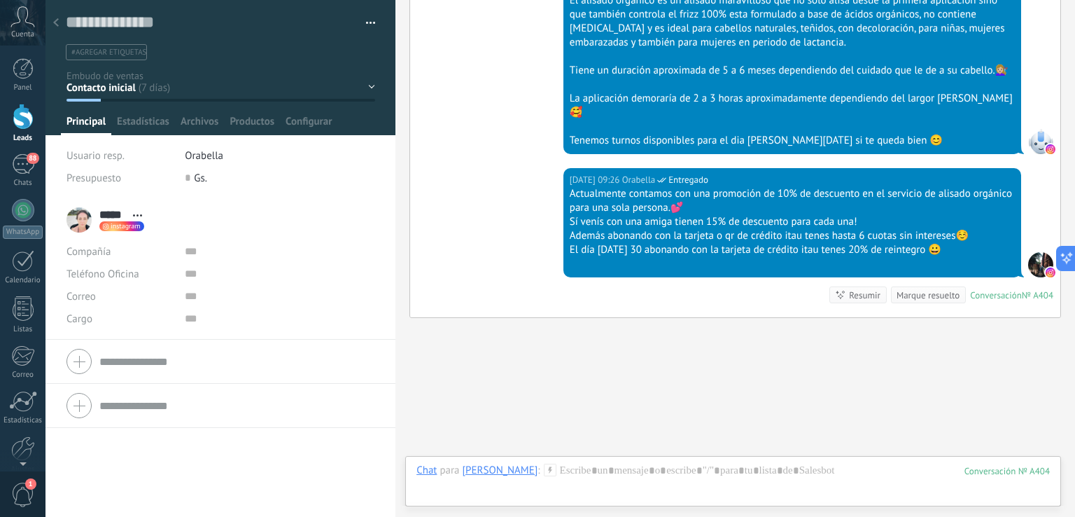
scroll to position [694, 0]
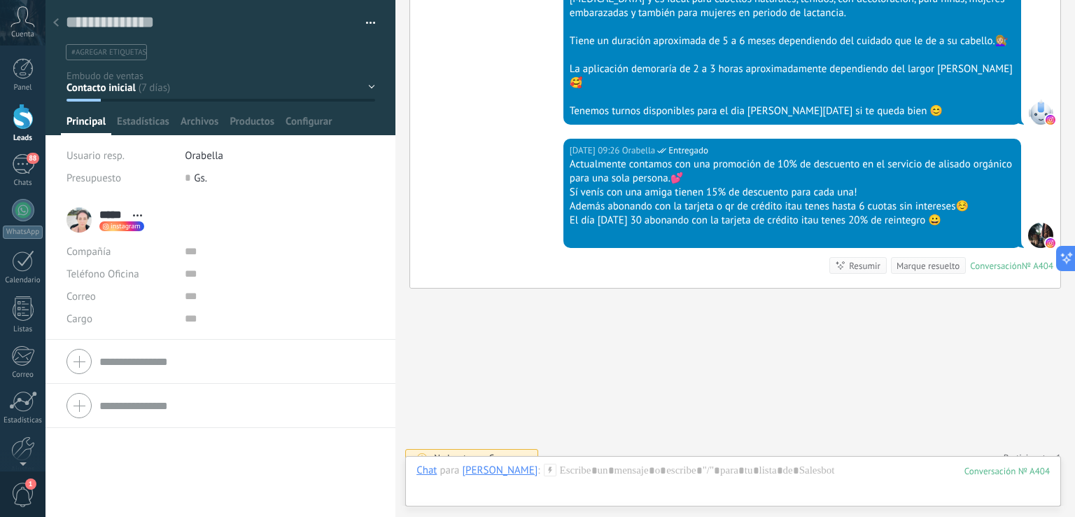
click at [0, 0] on div "Contacto inicial Alisado Color Terapia Capilar Cancelado Alisado confirmado Col…" at bounding box center [0, 0] width 0 height 0
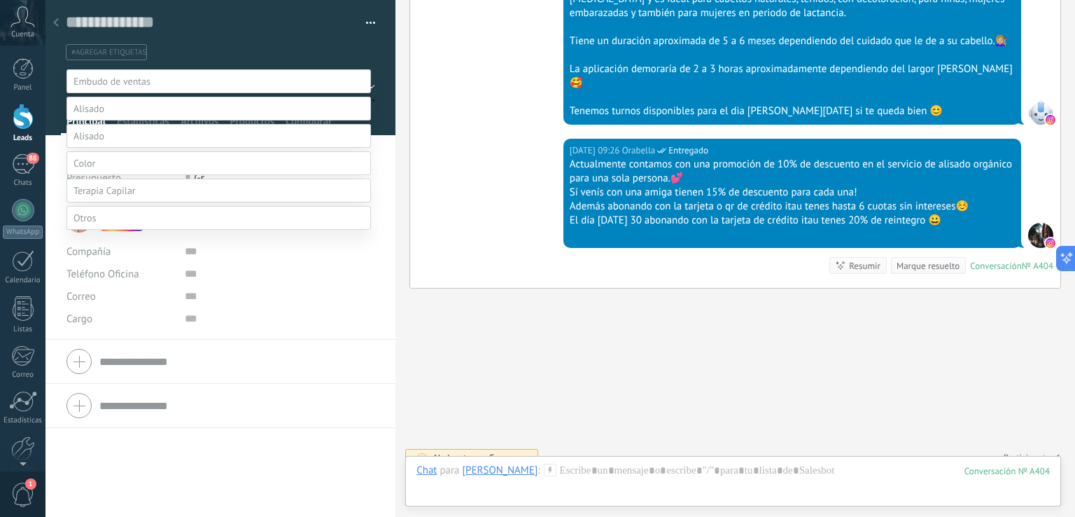
click at [0, 0] on label "Alisado" at bounding box center [0, 0] width 0 height 0
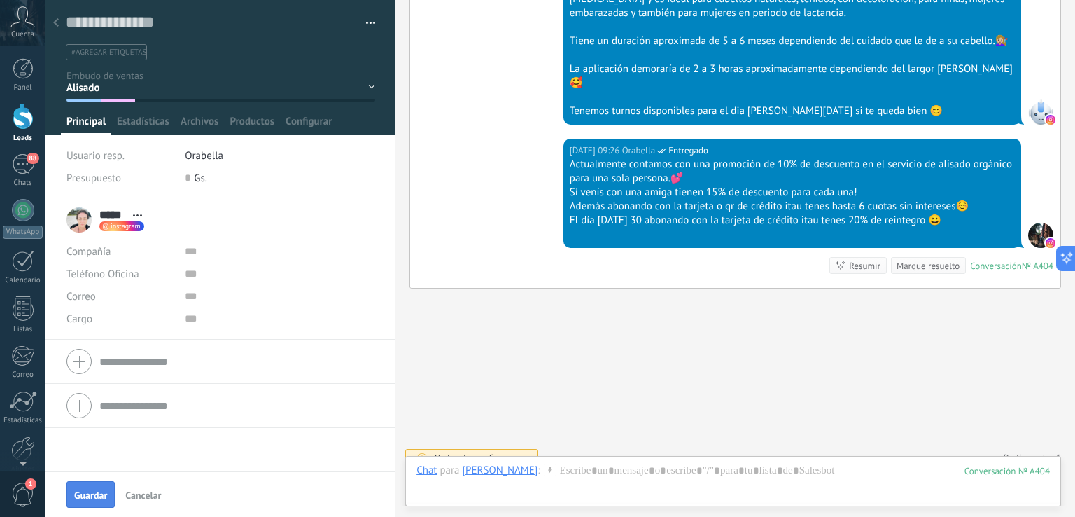
click at [96, 495] on span "Guardar" at bounding box center [90, 495] width 33 height 10
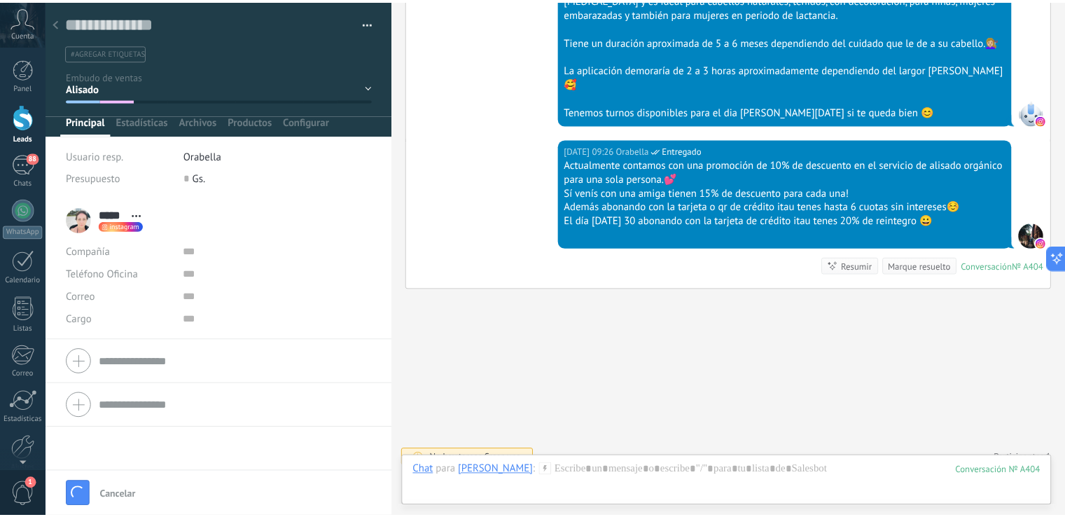
scroll to position [743, 0]
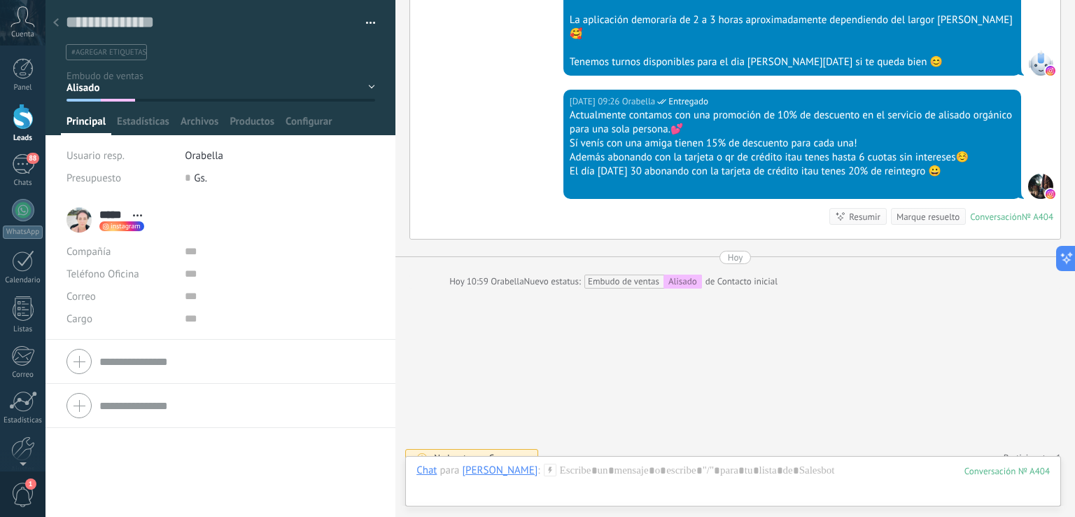
click at [48, 18] on div at bounding box center [56, 23] width 20 height 27
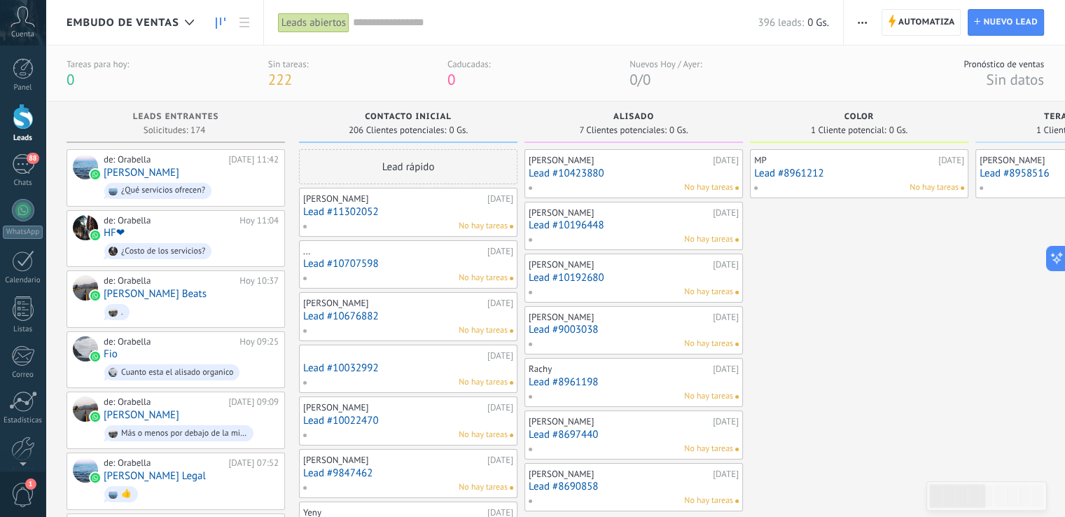
click at [335, 370] on link "Lead #10032992" at bounding box center [408, 368] width 210 height 12
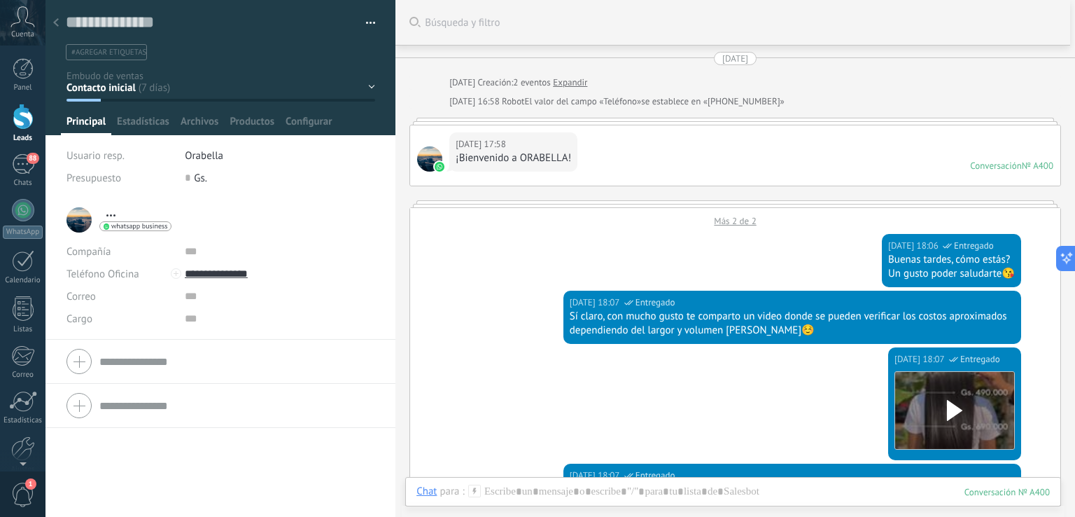
click at [731, 216] on div "Más 2 de 2" at bounding box center [735, 217] width 650 height 19
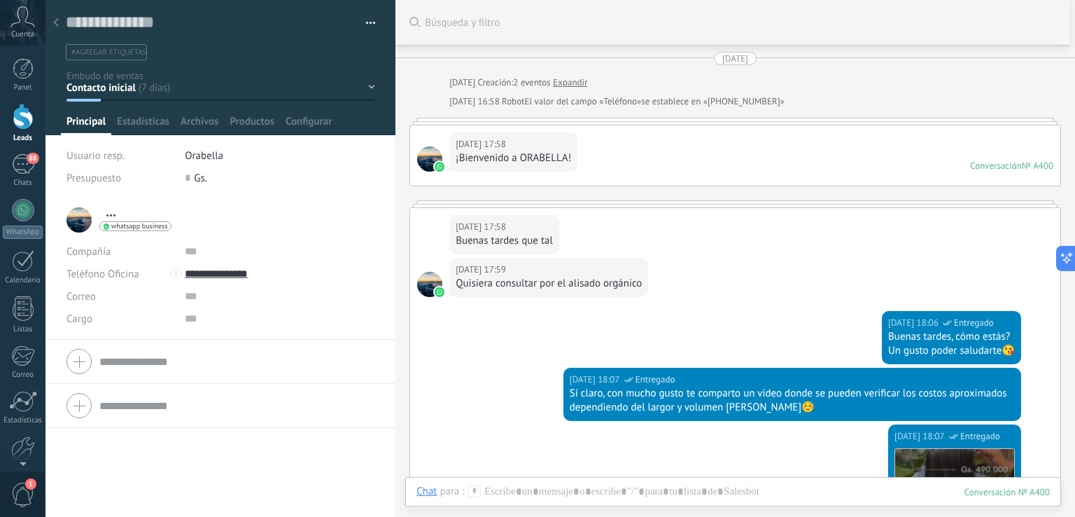
click at [582, 78] on link "Expandir" at bounding box center [570, 83] width 34 height 14
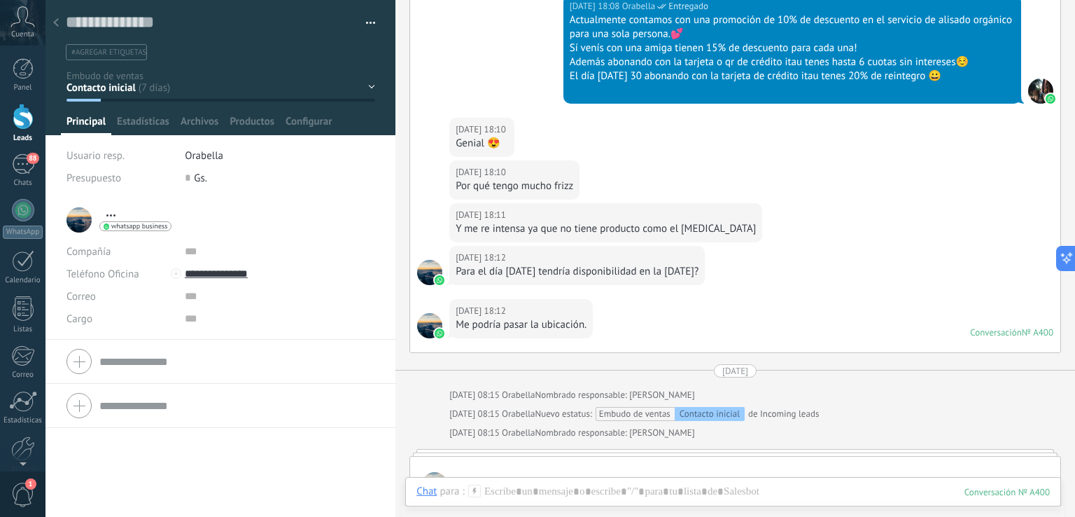
scroll to position [933, 0]
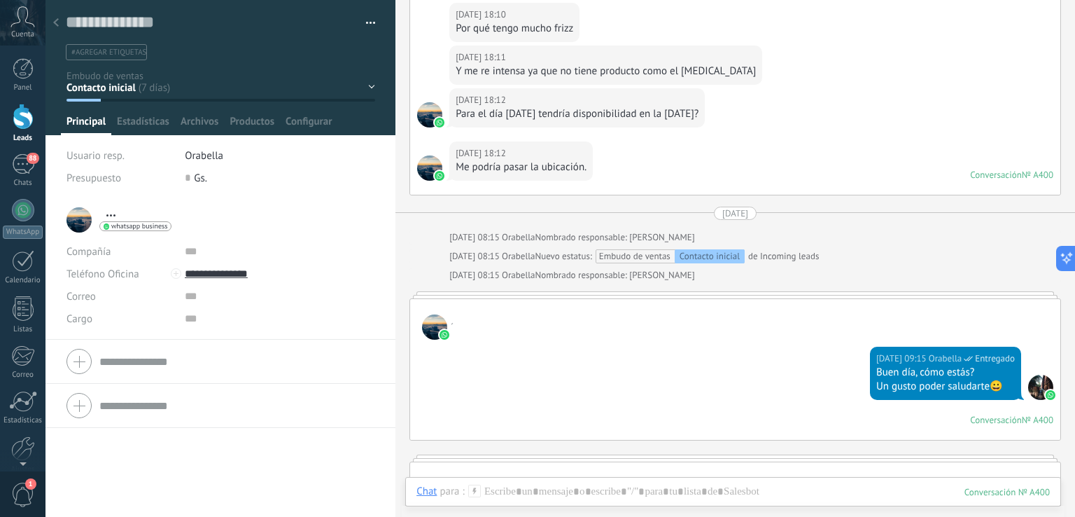
click at [0, 0] on div "Contacto inicial Alisado Color Terapia Capilar Cancelado Alisado confirmado Col…" at bounding box center [0, 0] width 0 height 0
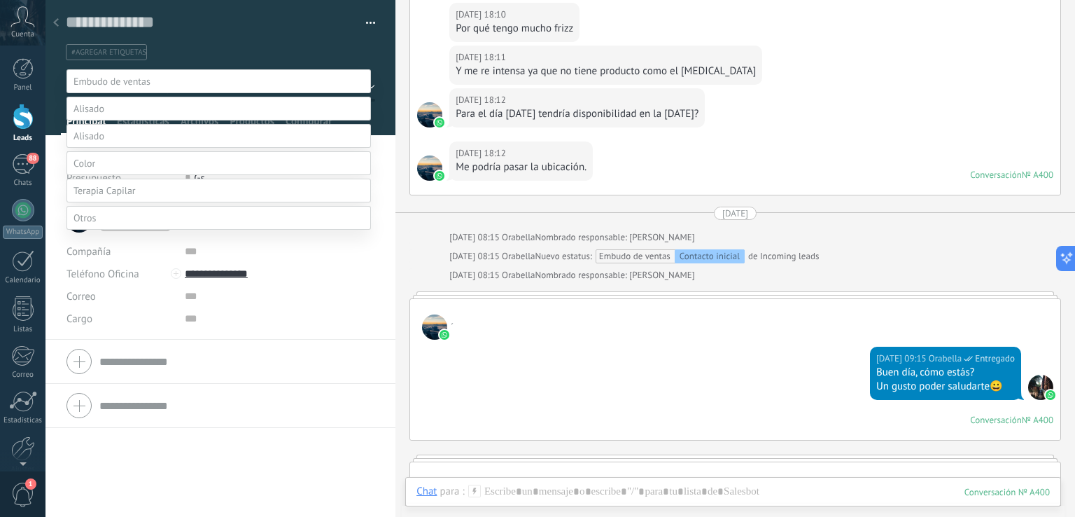
click at [0, 0] on label "Alisado" at bounding box center [0, 0] width 0 height 0
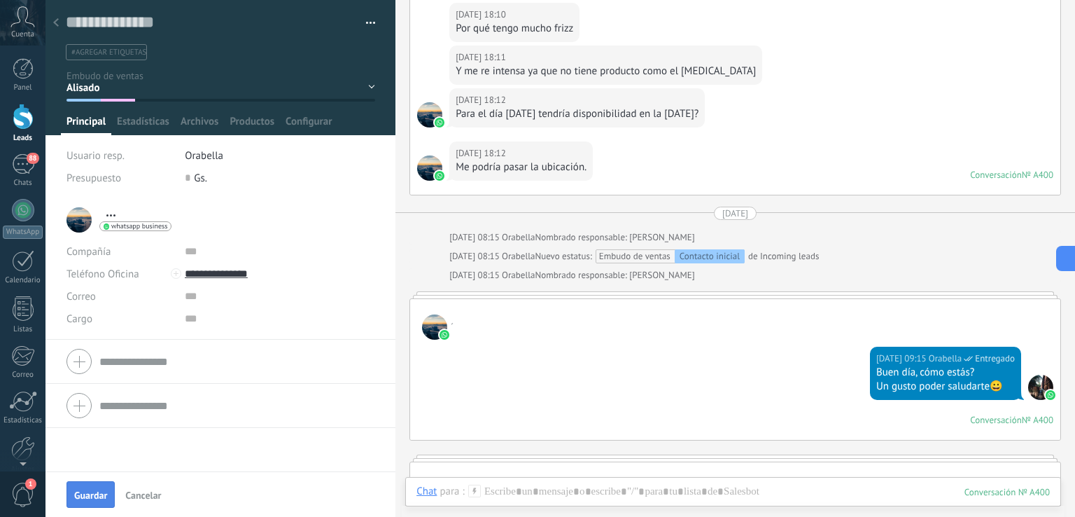
click at [99, 491] on span "Guardar" at bounding box center [90, 495] width 33 height 10
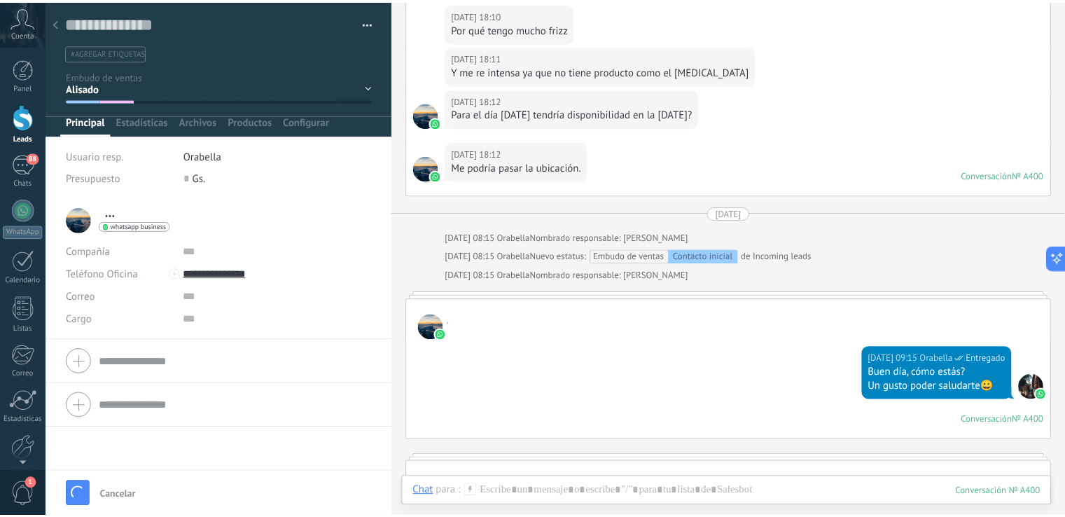
scroll to position [983, 0]
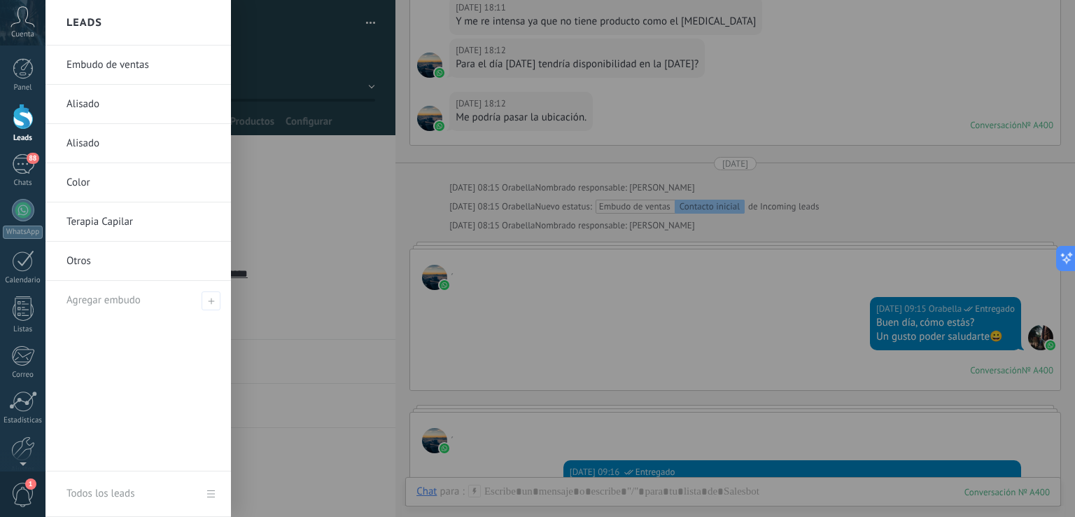
click at [28, 118] on div at bounding box center [23, 117] width 21 height 26
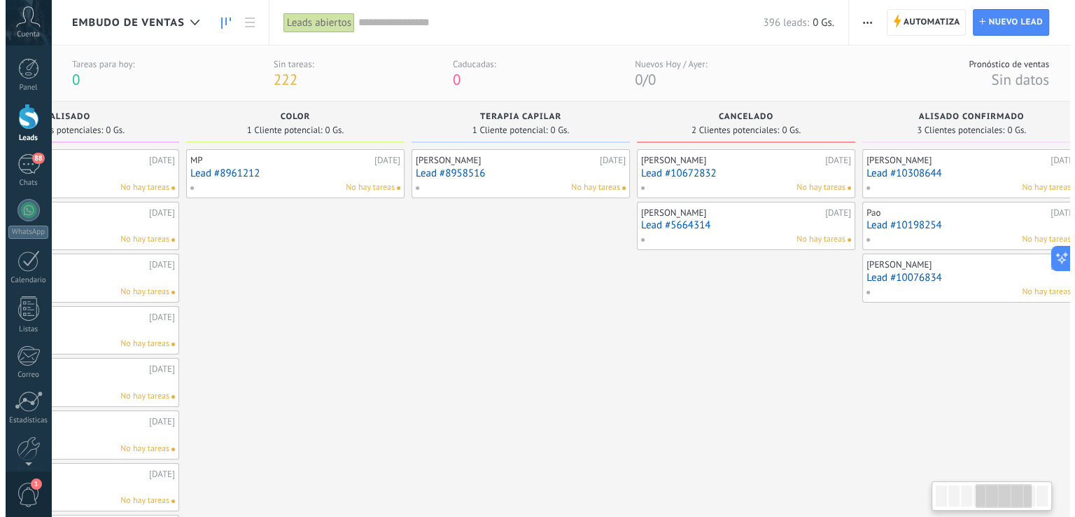
scroll to position [0, 10]
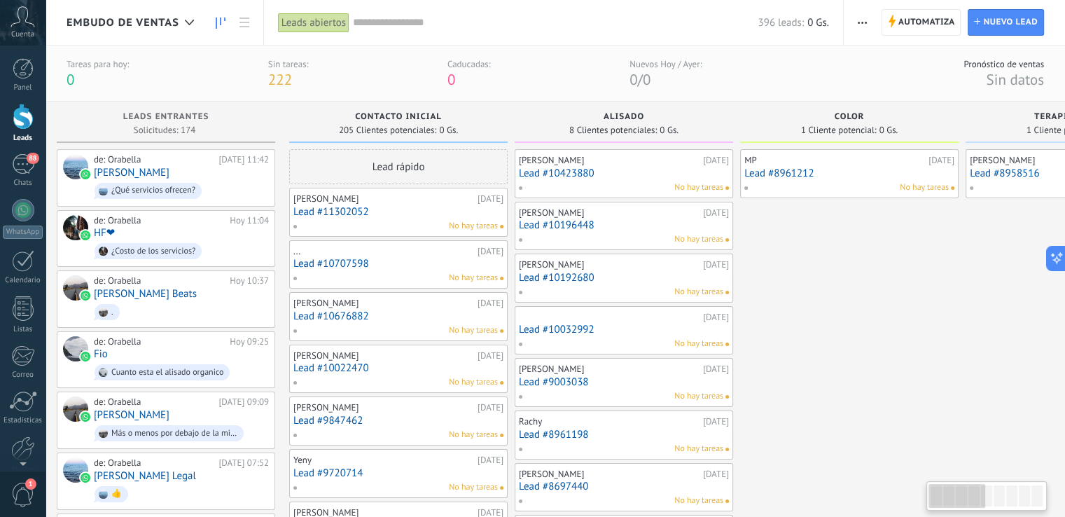
drag, startPoint x: 959, startPoint y: 500, endPoint x: 902, endPoint y: 477, distance: 61.2
click at [905, 482] on body ".abccls-1,.abccls-2{fill-rule:evenodd}.abccls-2{fill:#fff} .abfcls-1{fill:none}…" at bounding box center [532, 258] width 1065 height 517
click at [329, 364] on link "Lead #10022470" at bounding box center [398, 368] width 210 height 12
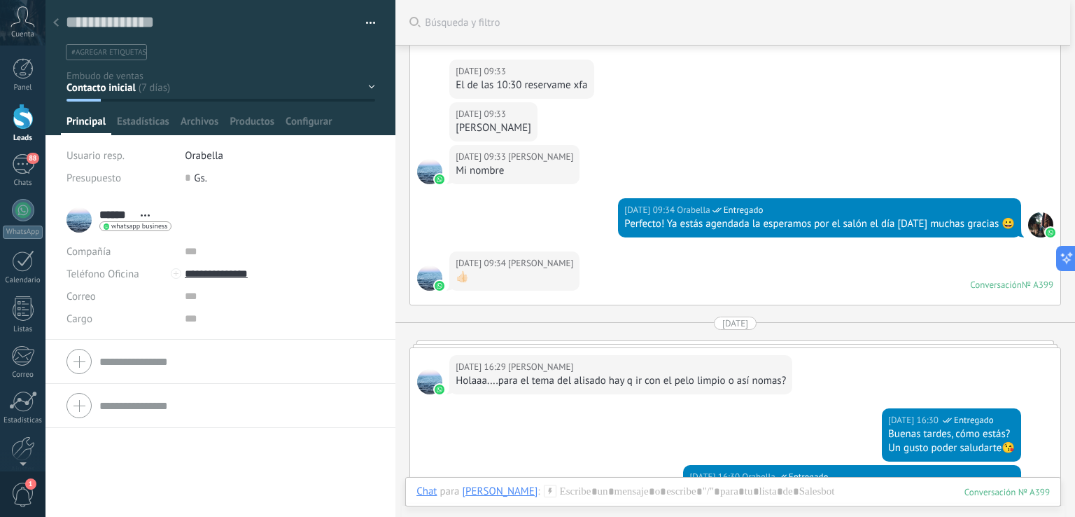
scroll to position [1307, 0]
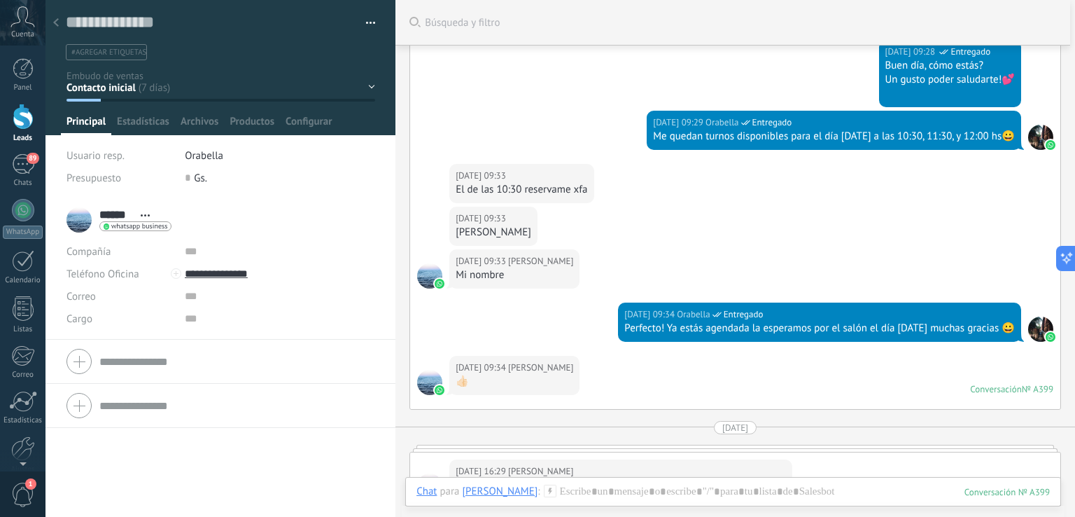
click at [0, 0] on div "Contacto inicial Alisado Color Terapia Capilar Cancelado Alisado confirmado Col…" at bounding box center [0, 0] width 0 height 0
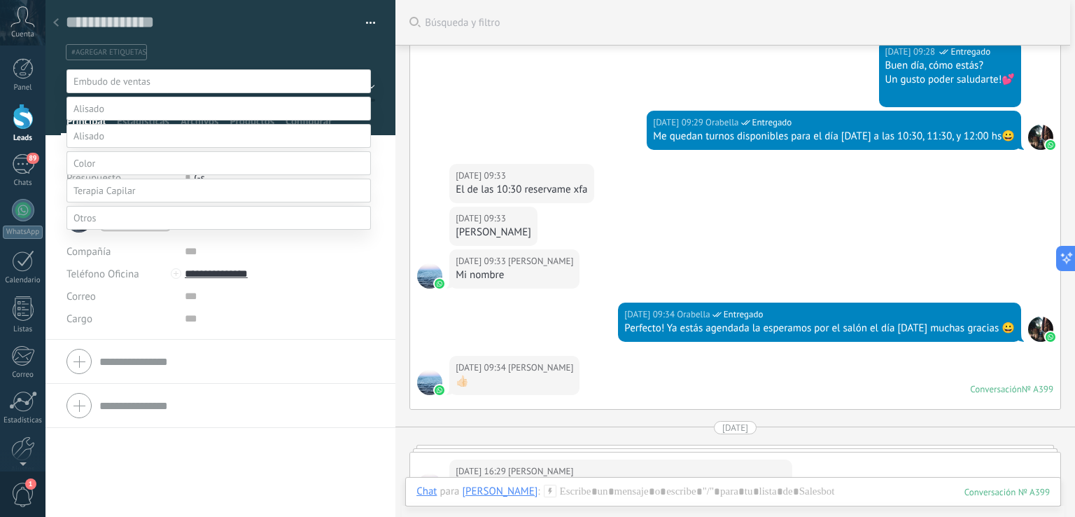
click at [0, 0] on label "Alisado confirmado" at bounding box center [0, 0] width 0 height 0
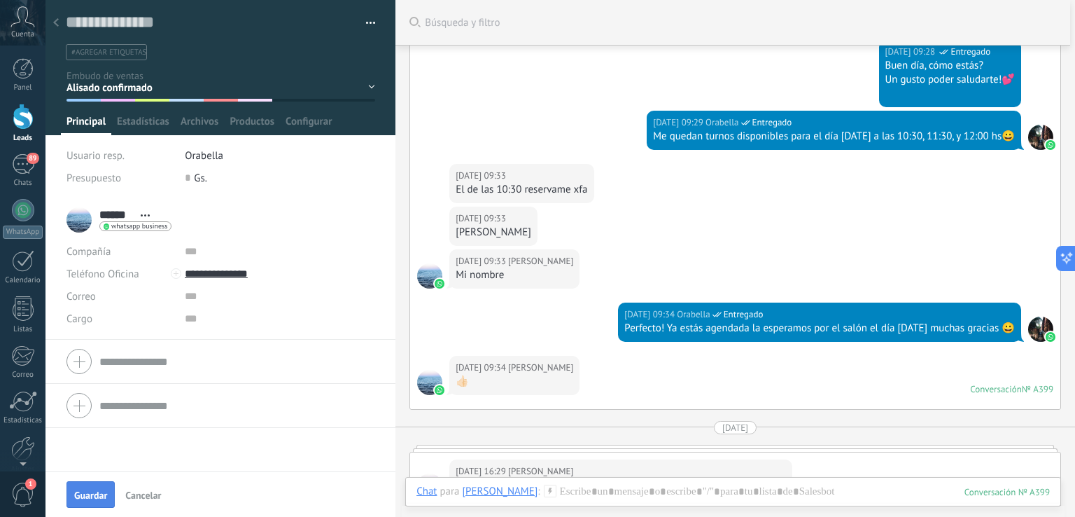
click at [83, 501] on button "Guardar" at bounding box center [91, 494] width 48 height 27
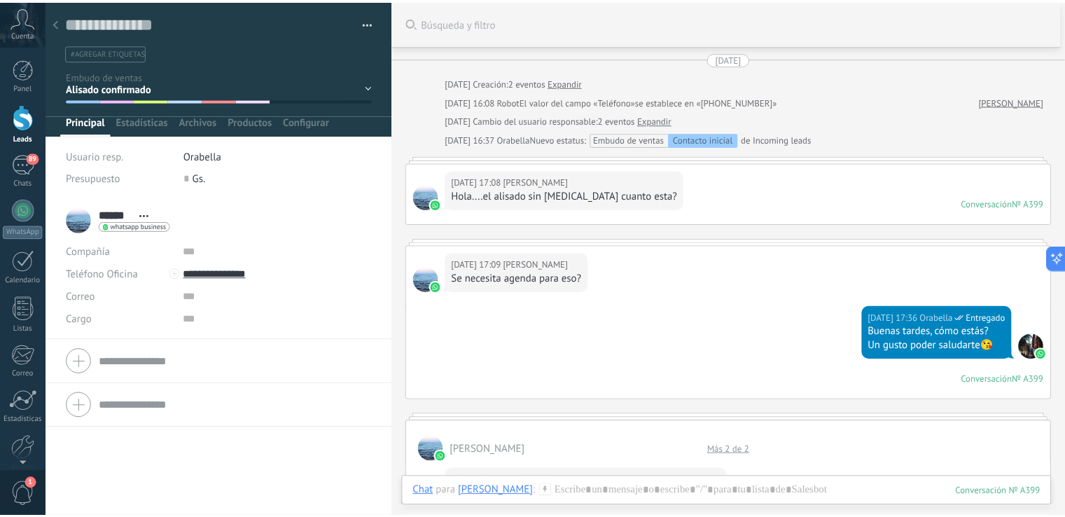
scroll to position [0, 0]
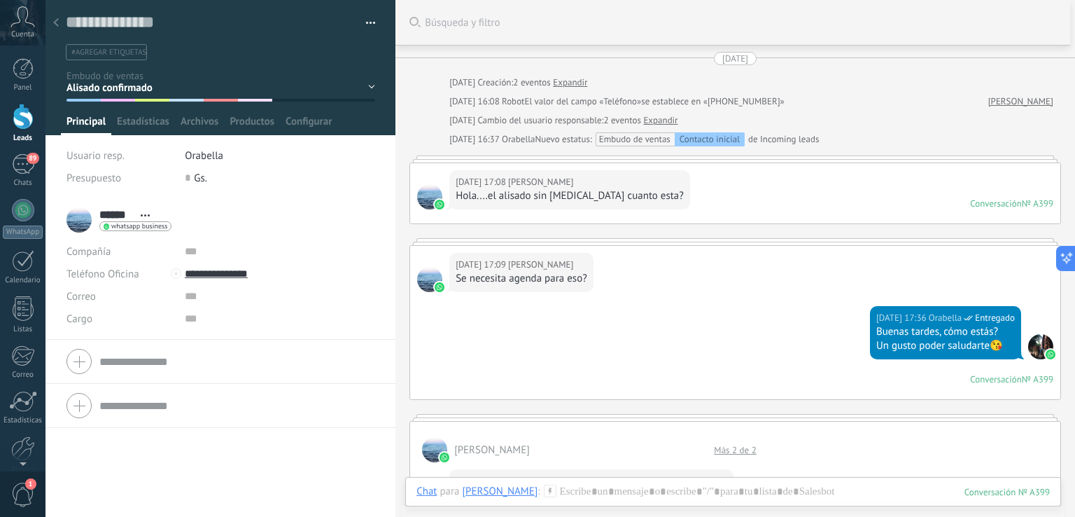
click at [59, 21] on div at bounding box center [56, 23] width 20 height 27
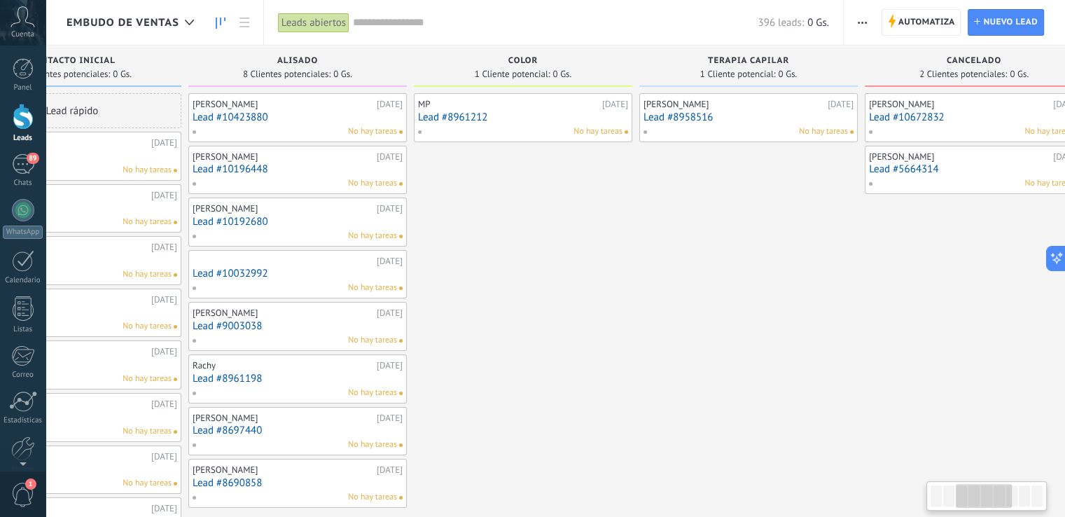
scroll to position [0, 10]
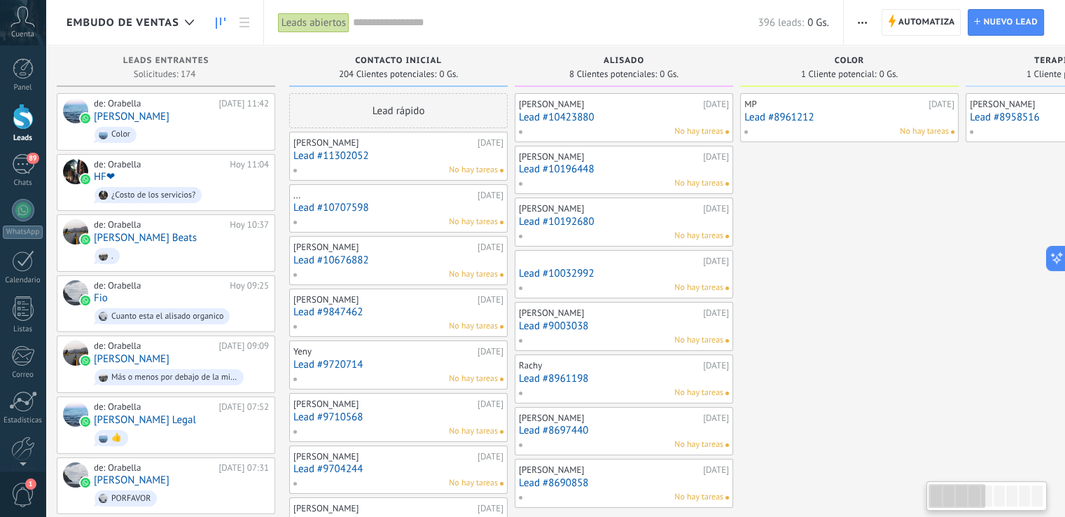
drag, startPoint x: 937, startPoint y: 496, endPoint x: 604, endPoint y: 348, distance: 364.2
click at [739, 435] on body ".abccls-1,.abccls-2{fill-rule:evenodd}.abccls-2{fill:#fff} .abfcls-1{fill:none}…" at bounding box center [532, 258] width 1065 height 517
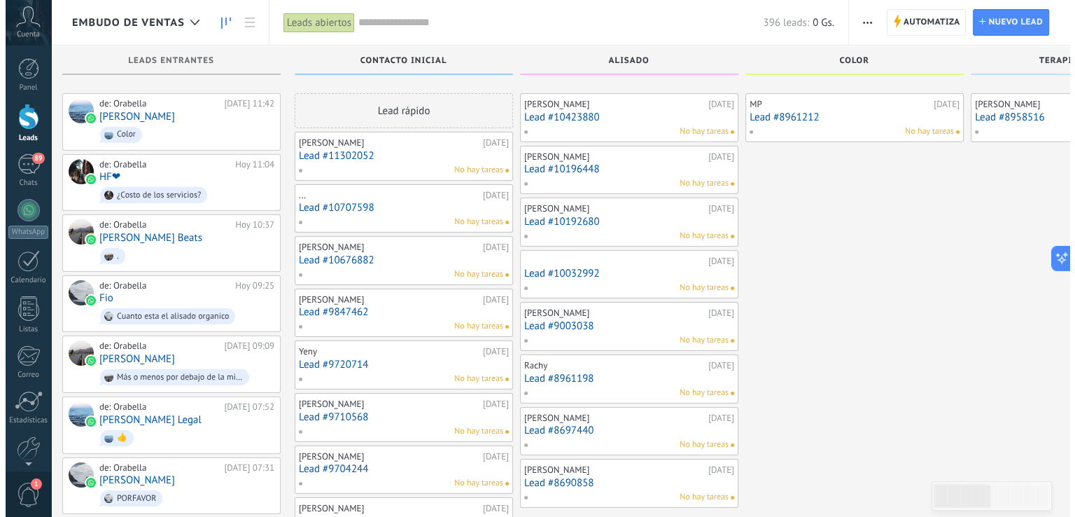
scroll to position [233, 0]
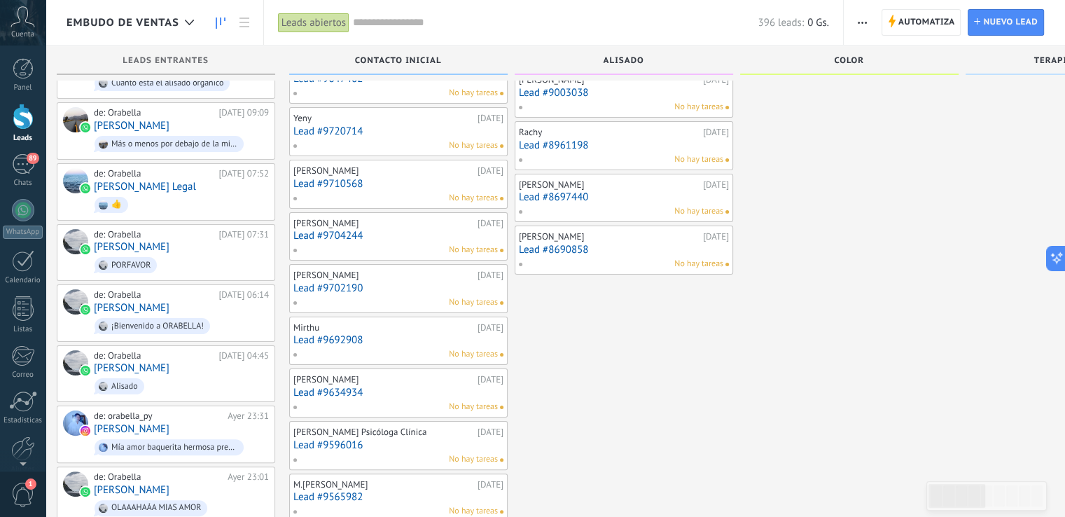
click at [315, 288] on link "Lead #9702190" at bounding box center [398, 288] width 210 height 12
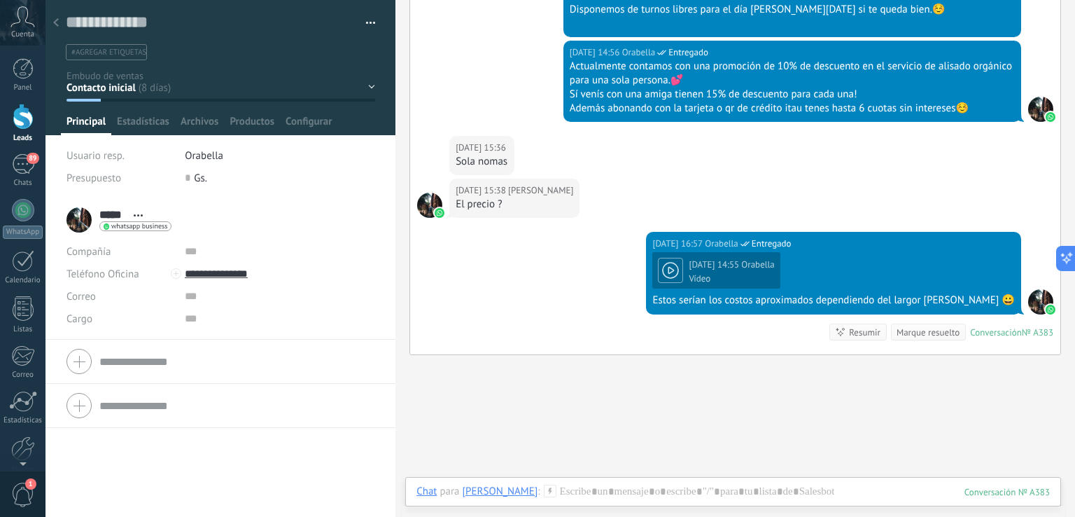
scroll to position [866, 0]
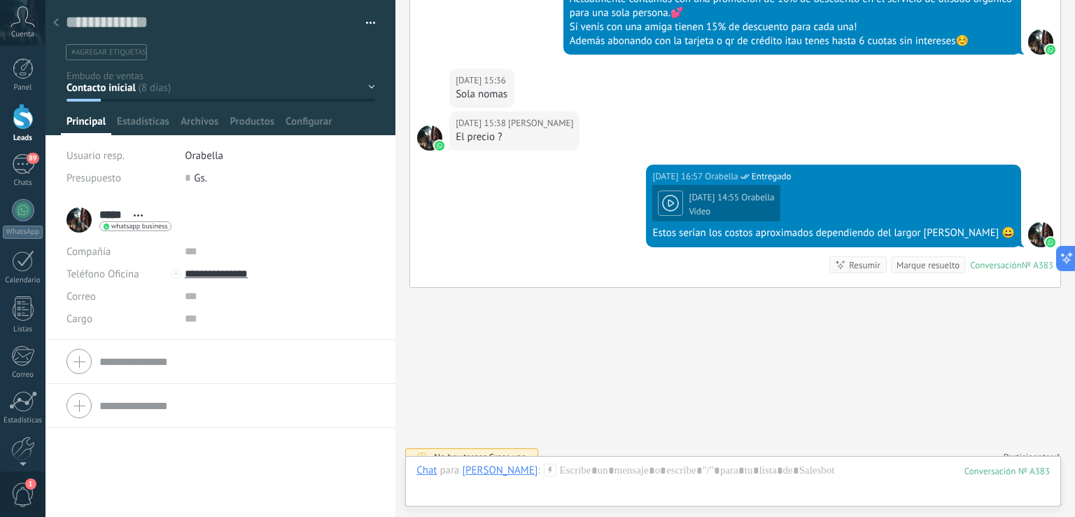
click at [372, 79] on div at bounding box center [221, 67] width 351 height 135
click at [0, 0] on div "Contacto inicial Alisado Color Terapia Capilar Cancelado Alisado confirmado Col…" at bounding box center [0, 0] width 0 height 0
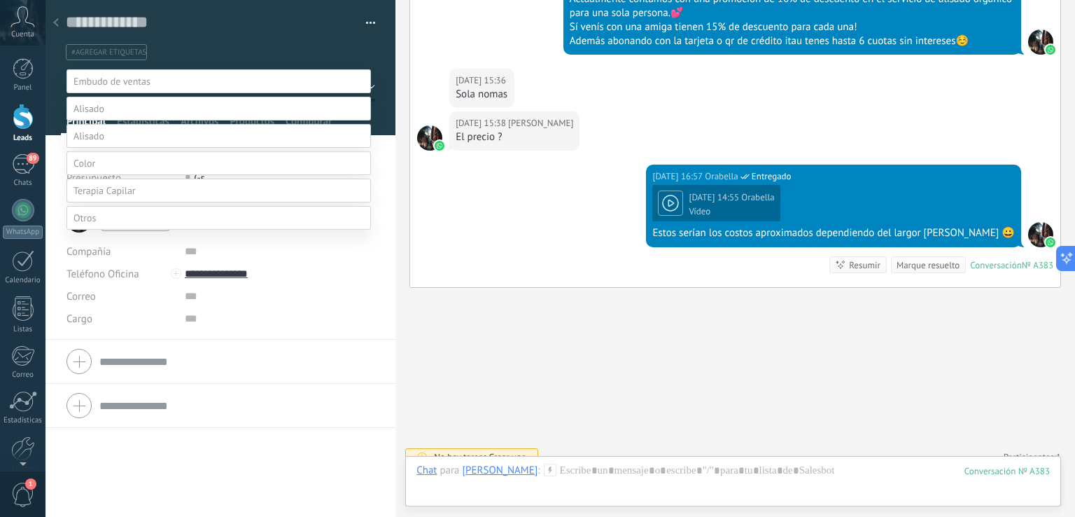
click at [0, 0] on label "Alisado" at bounding box center [0, 0] width 0 height 0
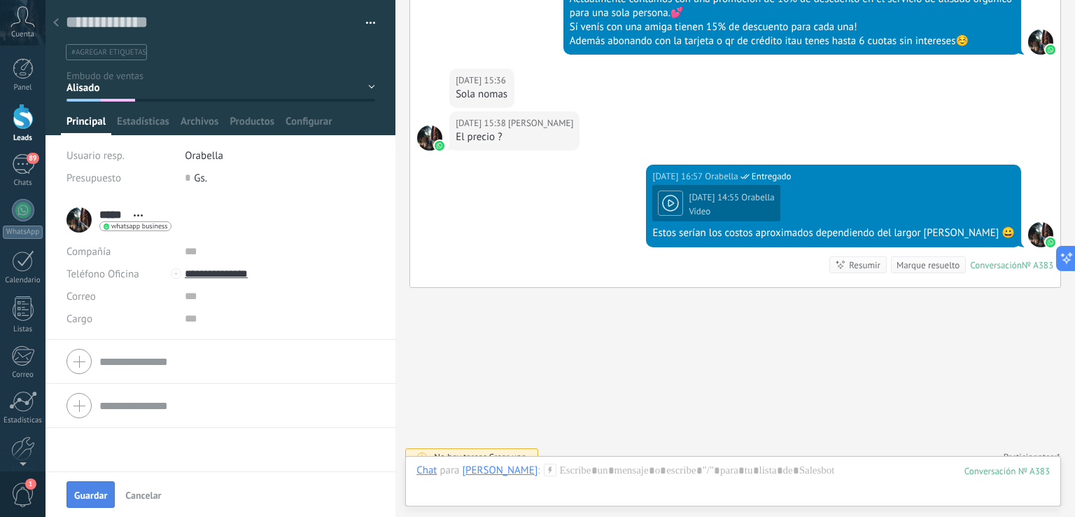
click at [75, 491] on button "Guardar" at bounding box center [91, 494] width 48 height 27
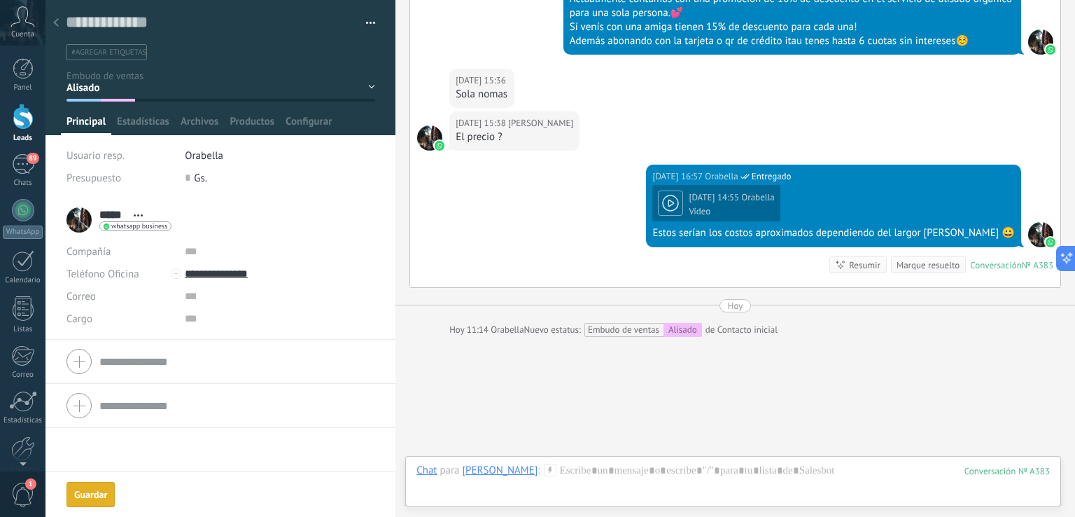
scroll to position [915, 0]
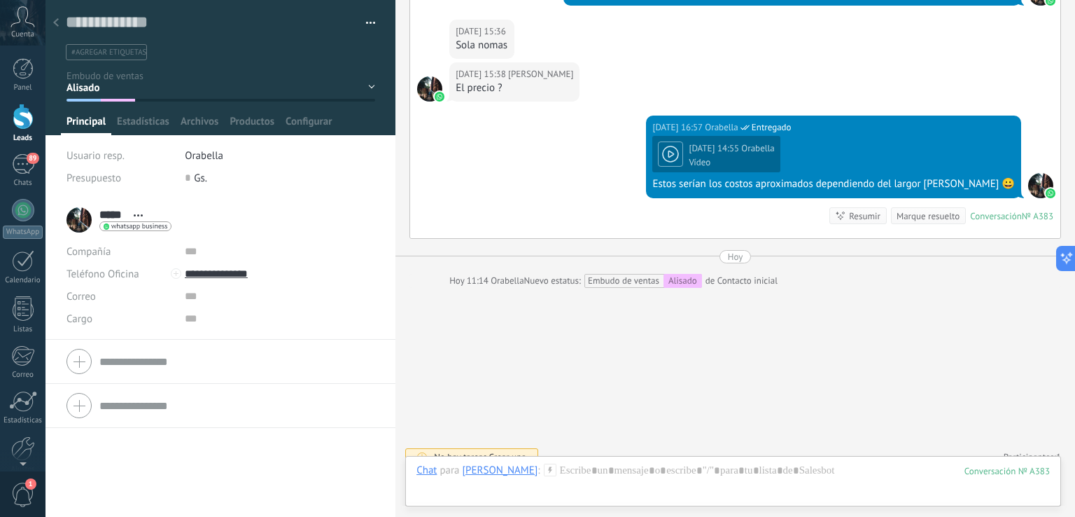
click at [57, 15] on div at bounding box center [56, 23] width 20 height 27
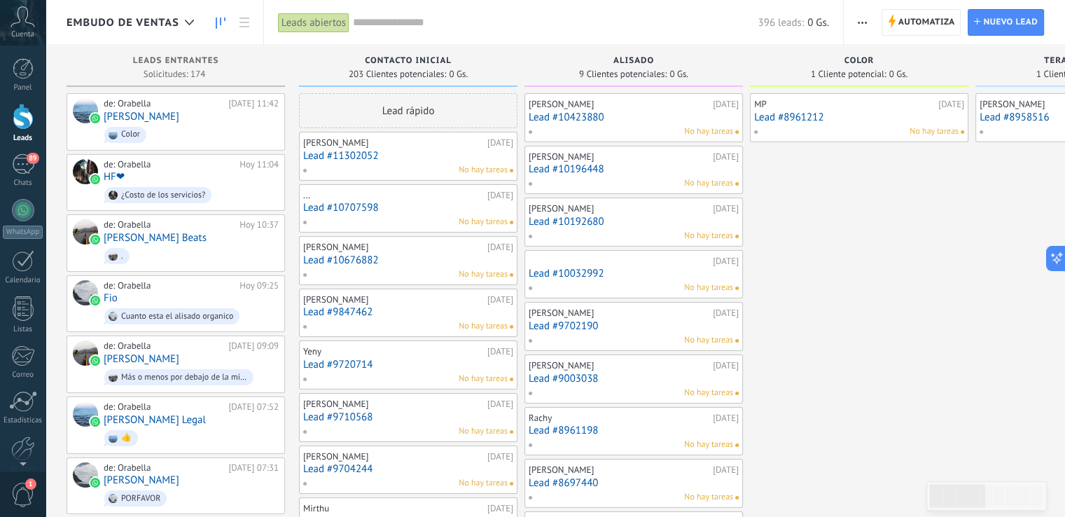
click at [336, 315] on link "Lead #9847462" at bounding box center [408, 312] width 210 height 12
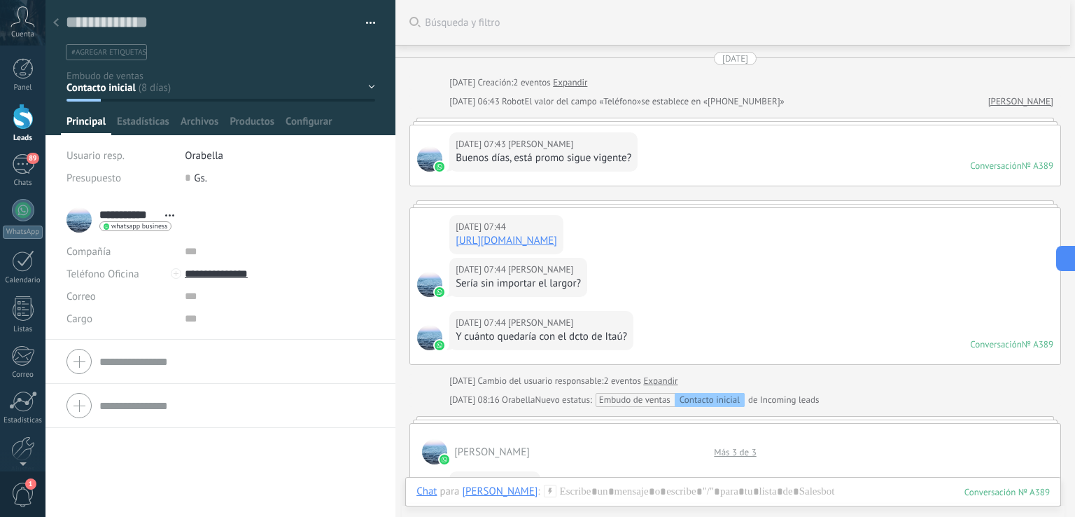
click at [674, 382] on link "Expandir" at bounding box center [660, 381] width 34 height 14
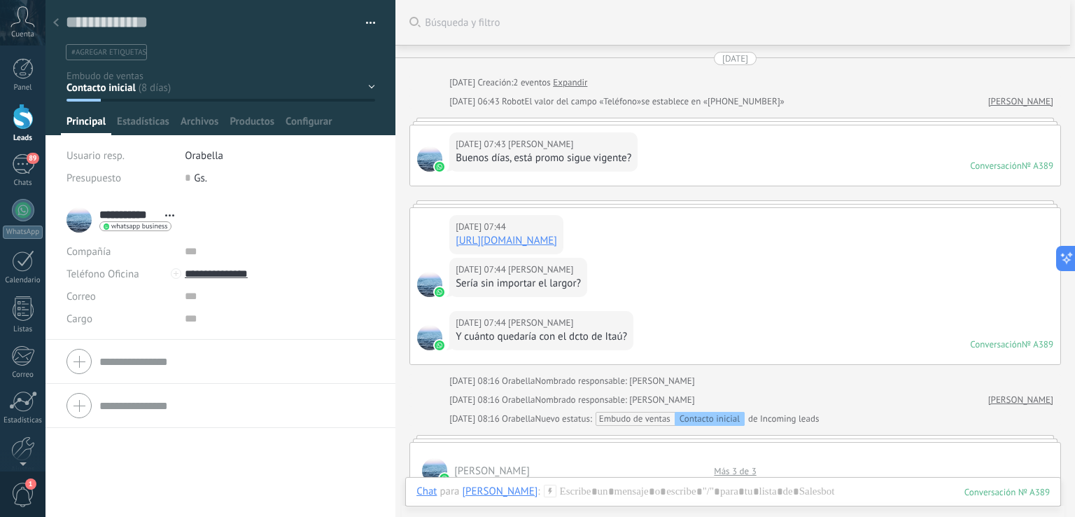
click at [557, 241] on link "[URL][DOMAIN_NAME]" at bounding box center [507, 240] width 102 height 13
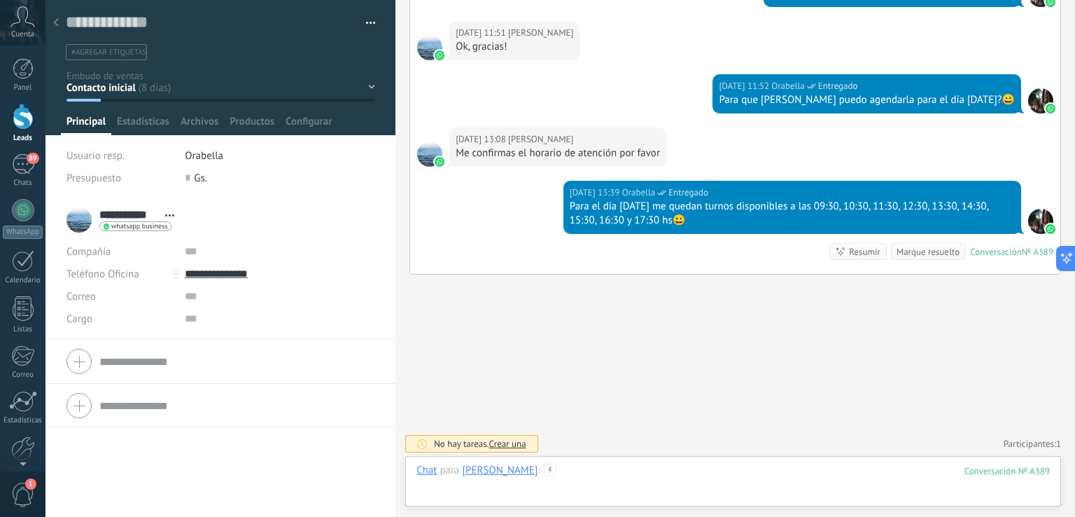
click at [824, 480] on div at bounding box center [734, 484] width 634 height 42
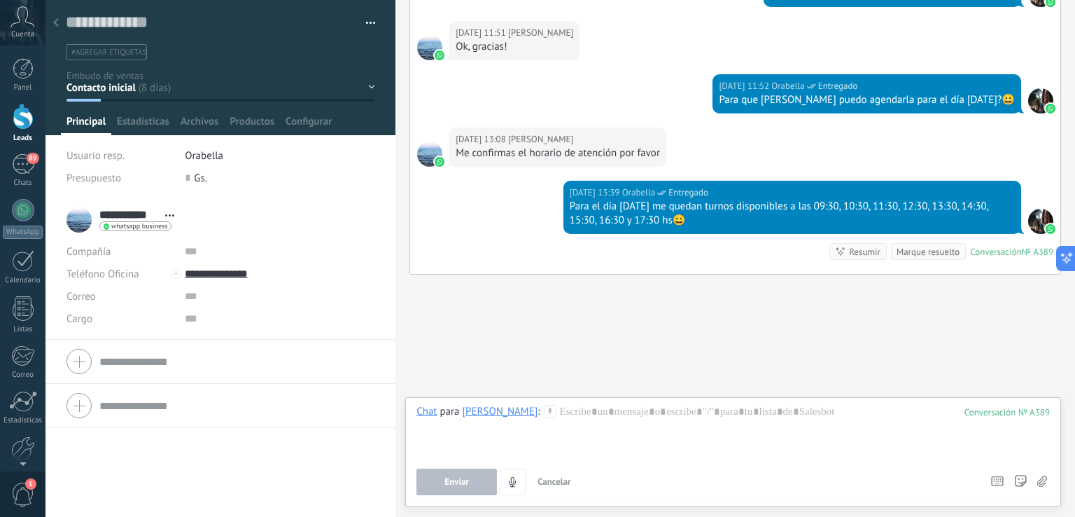
click at [559, 479] on span "Cancelar" at bounding box center [555, 481] width 34 height 12
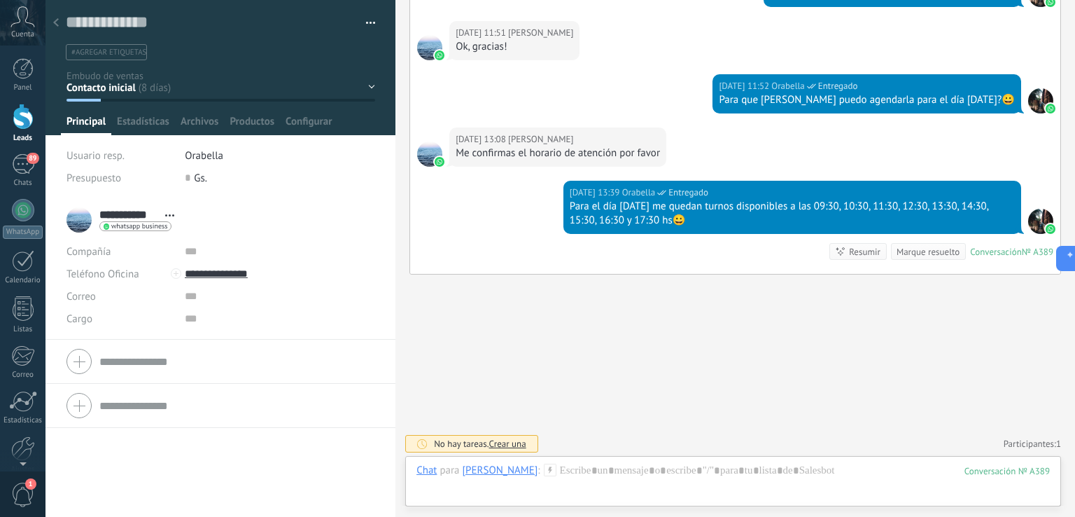
click at [0, 0] on div "Contacto inicial Alisado Color Terapia Capilar Cancelado Alisado confirmado Col…" at bounding box center [0, 0] width 0 height 0
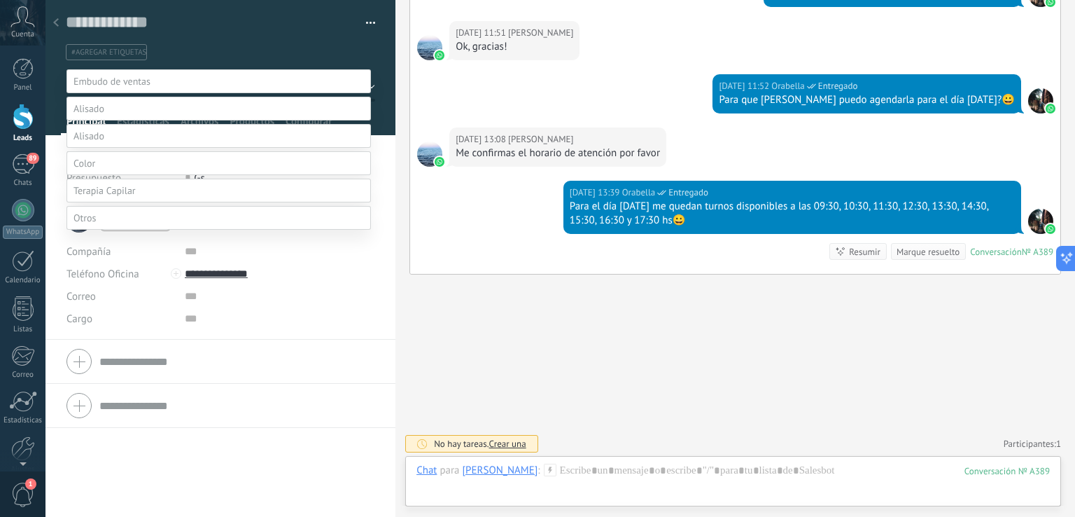
click at [0, 0] on label "Alisado" at bounding box center [0, 0] width 0 height 0
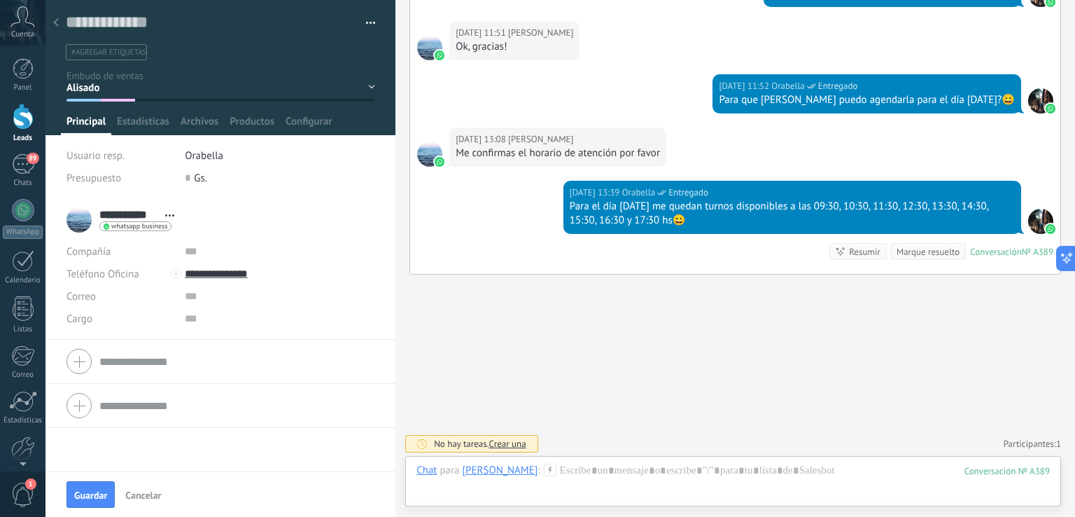
drag, startPoint x: 705, startPoint y: 384, endPoint x: 582, endPoint y: 367, distance: 123.7
click at [80, 492] on span "Guardar" at bounding box center [90, 495] width 33 height 10
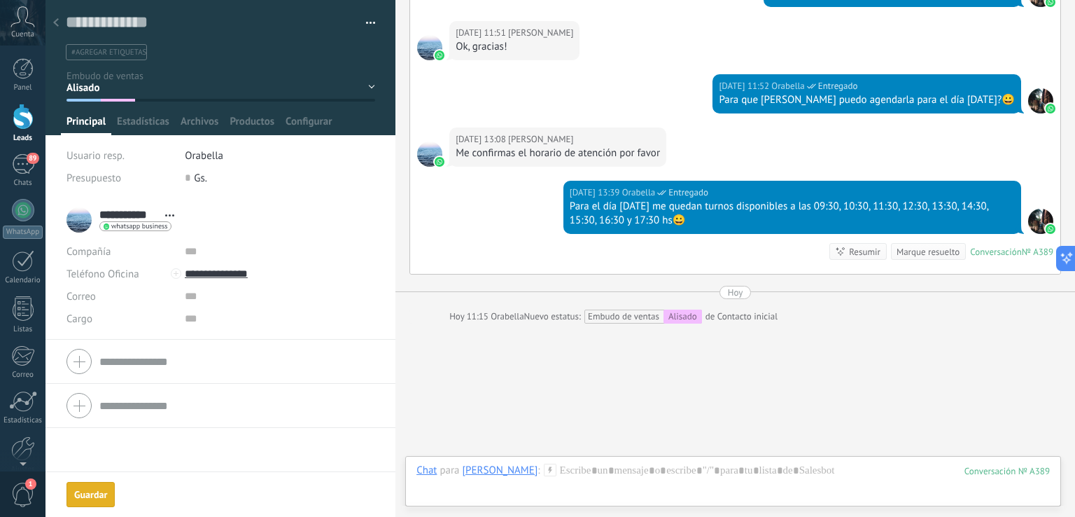
scroll to position [932, 0]
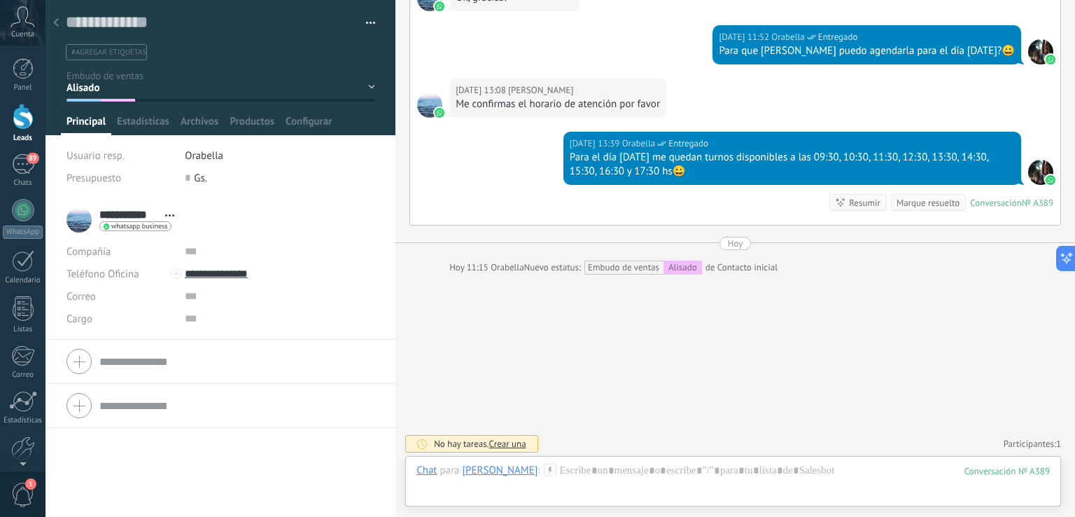
click at [56, 20] on icon at bounding box center [56, 22] width 6 height 8
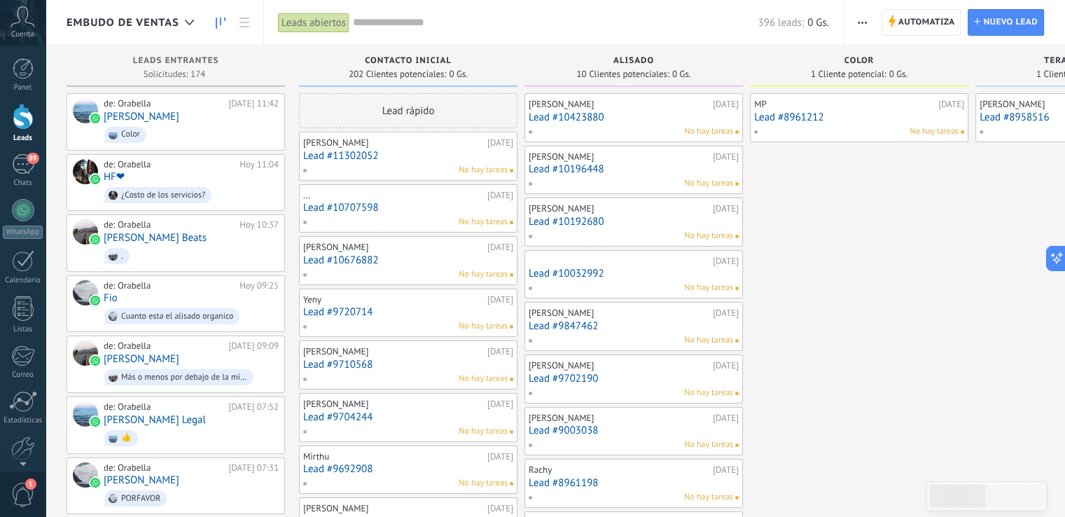
click at [343, 315] on link "Lead #9720714" at bounding box center [408, 312] width 210 height 12
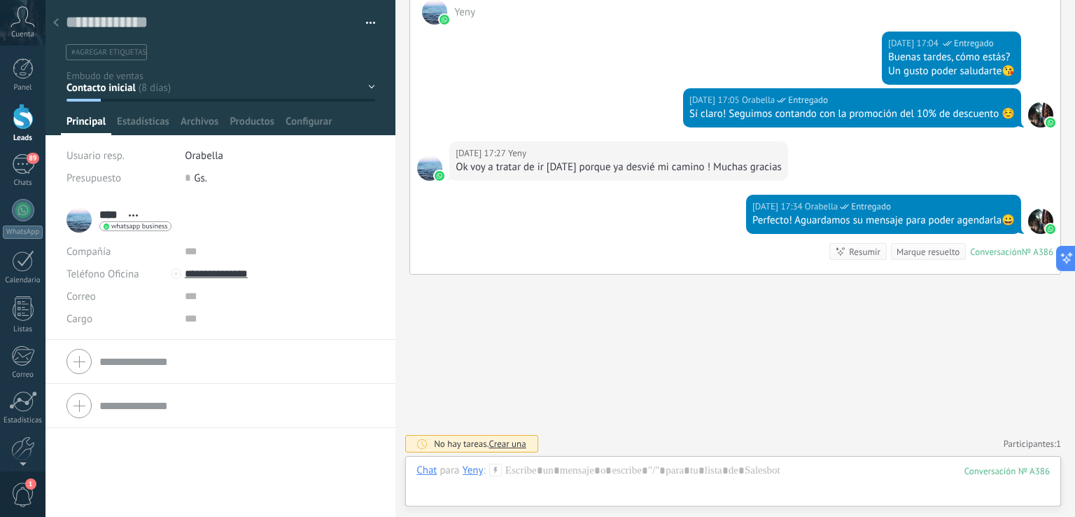
scroll to position [179, 0]
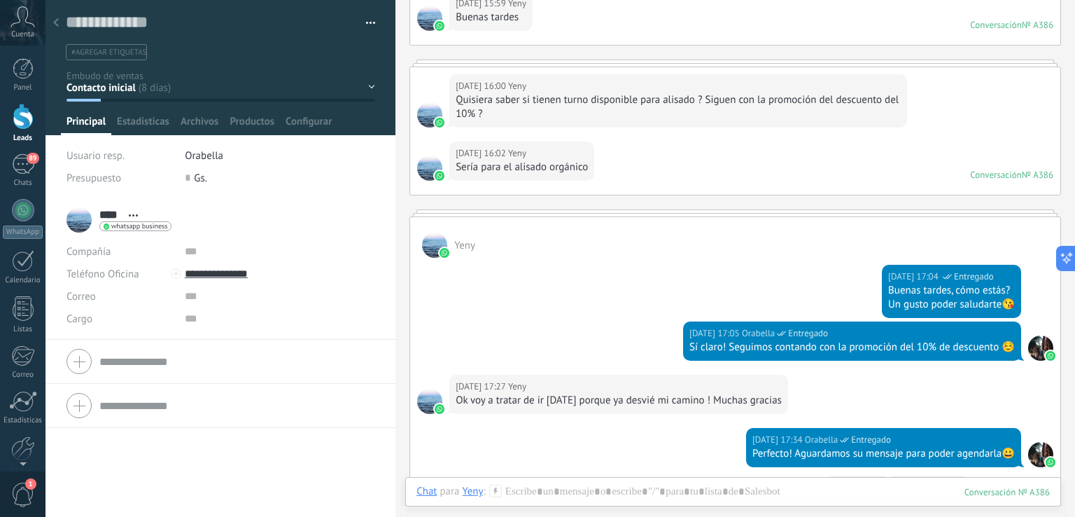
click at [0, 0] on div "Contacto inicial Alisado Color Terapia Capilar Cancelado Alisado confirmado Col…" at bounding box center [0, 0] width 0 height 0
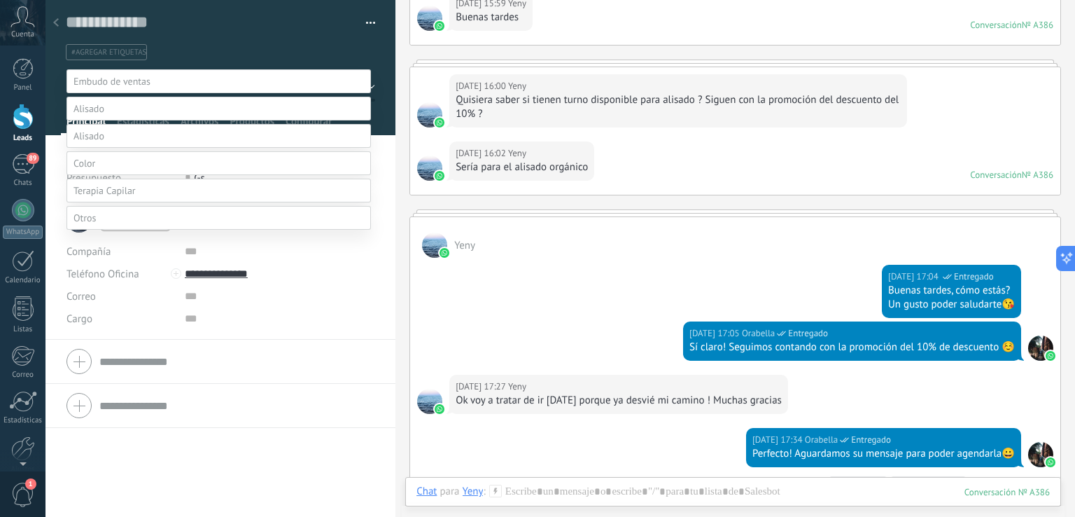
click at [0, 0] on label "Alisado" at bounding box center [0, 0] width 0 height 0
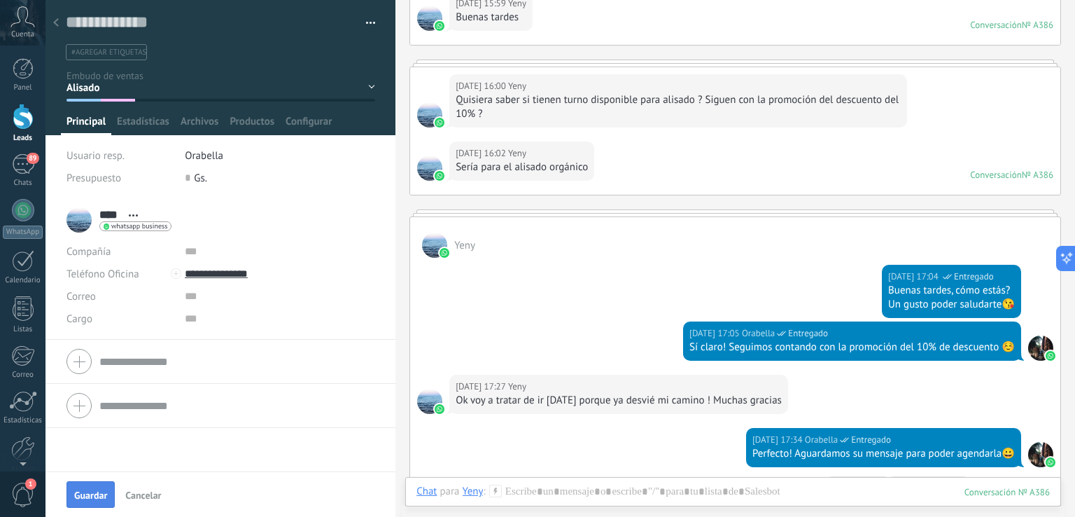
click at [90, 487] on button "Guardar" at bounding box center [91, 494] width 48 height 27
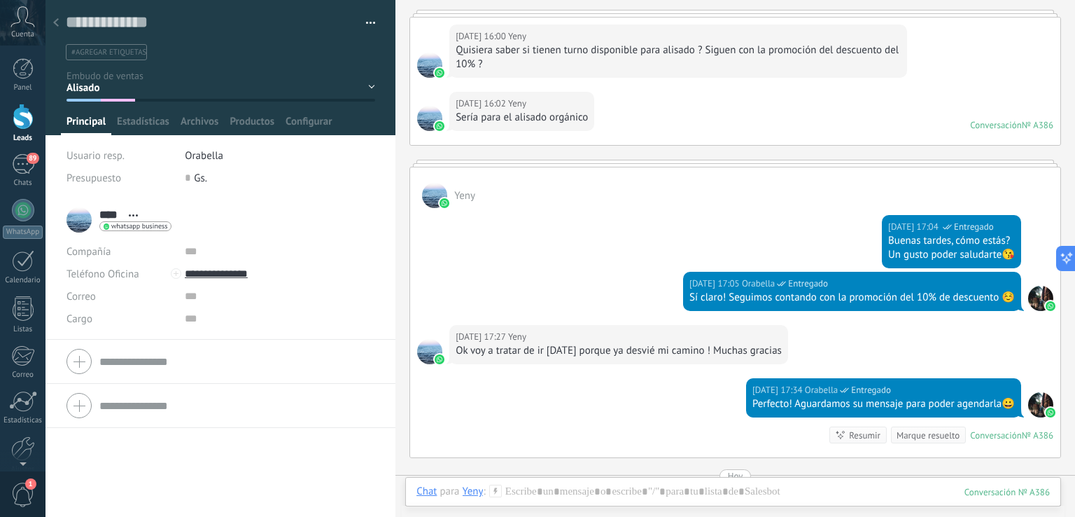
click at [59, 20] on div at bounding box center [56, 23] width 20 height 27
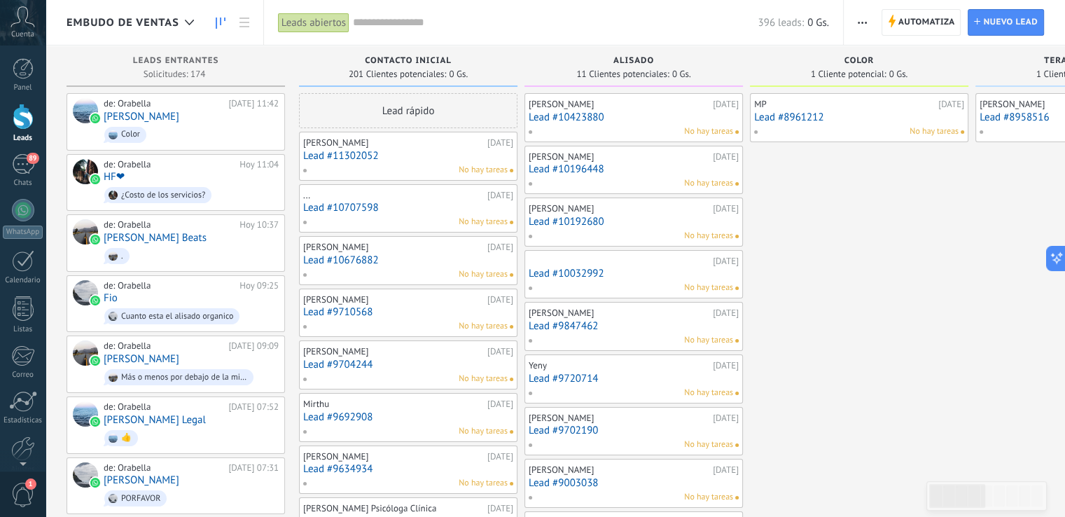
click at [312, 300] on div "[PERSON_NAME]" at bounding box center [393, 299] width 181 height 11
click at [313, 310] on link "Lead #9710568" at bounding box center [408, 312] width 210 height 12
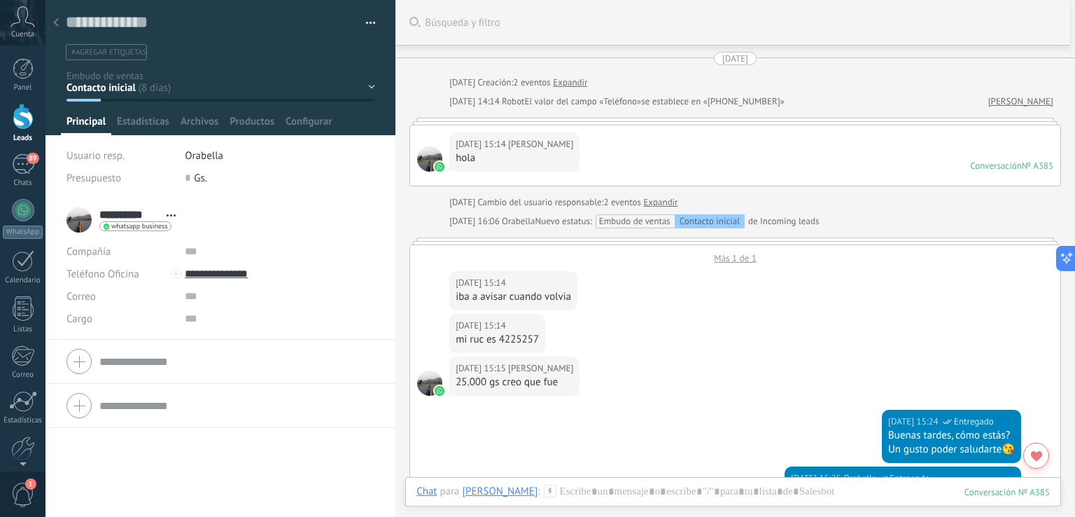
click at [671, 204] on link "Expandir" at bounding box center [660, 202] width 34 height 14
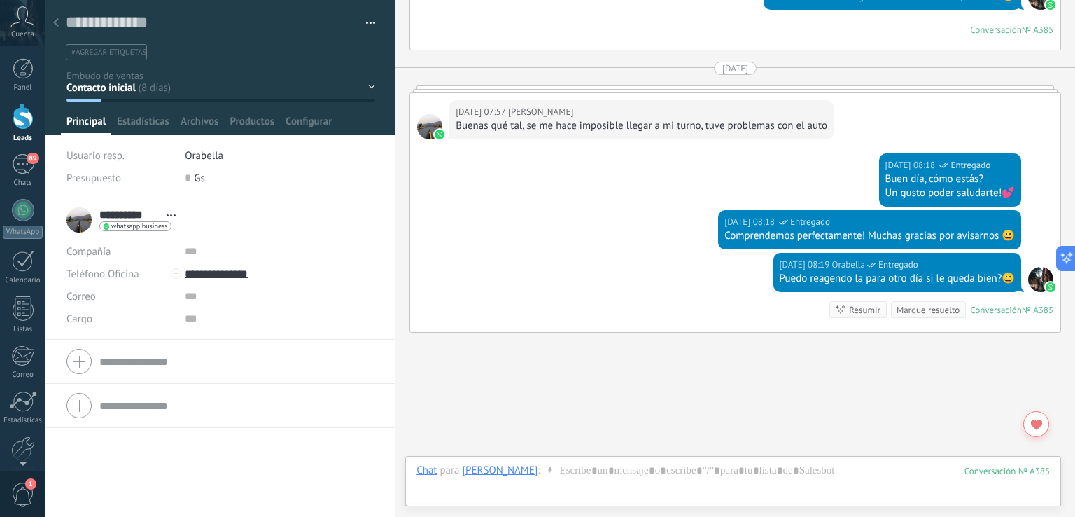
scroll to position [1717, 0]
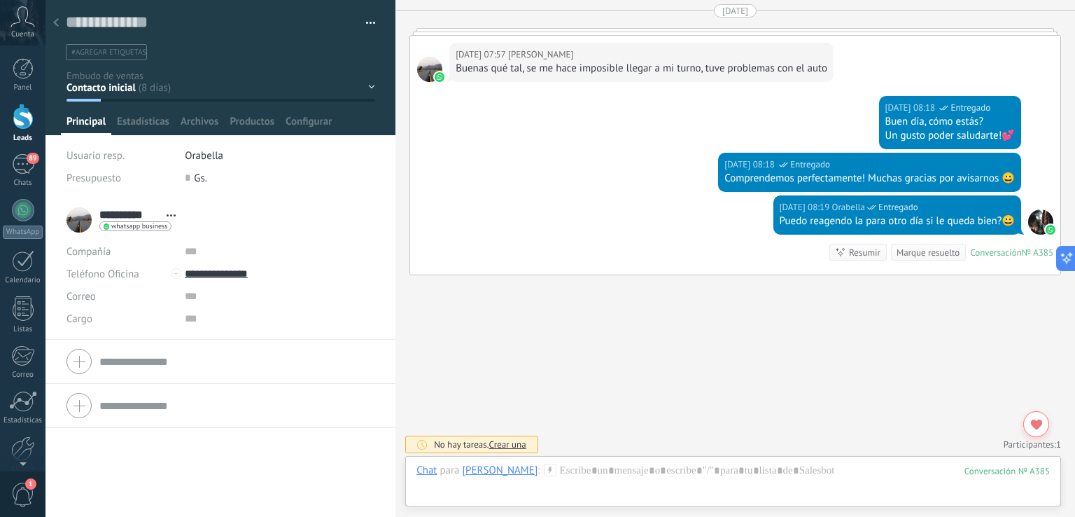
click at [0, 0] on div "Contacto inicial Alisado Color Terapia Capilar Cancelado Alisado confirmado Col…" at bounding box center [0, 0] width 0 height 0
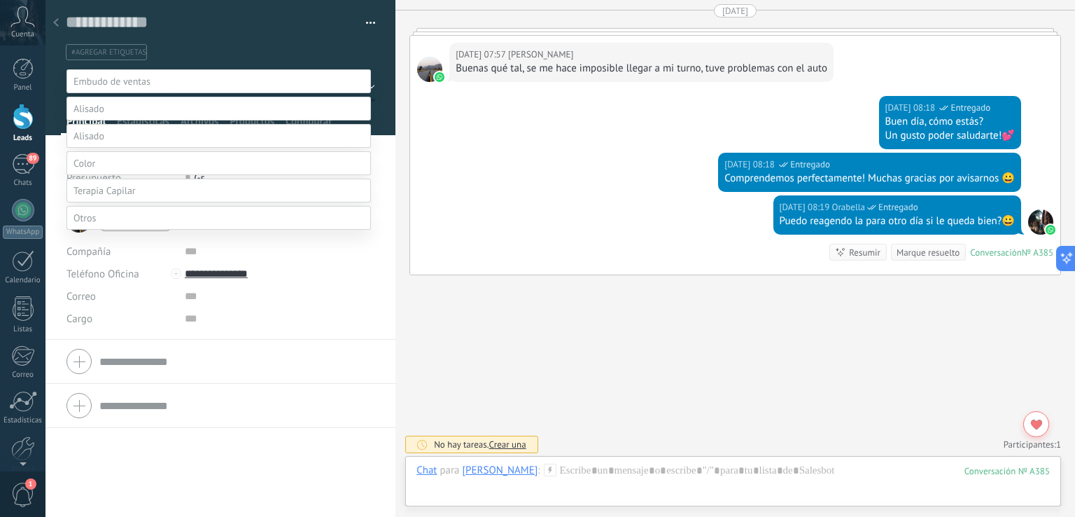
click at [0, 0] on label "Alisado confirmado" at bounding box center [0, 0] width 0 height 0
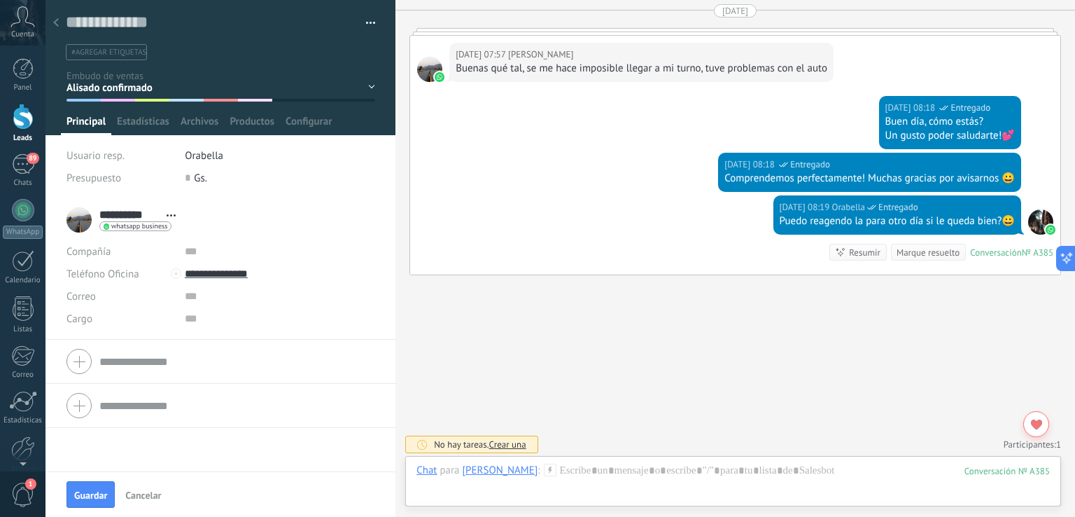
click at [92, 493] on span "Guardar" at bounding box center [90, 495] width 33 height 10
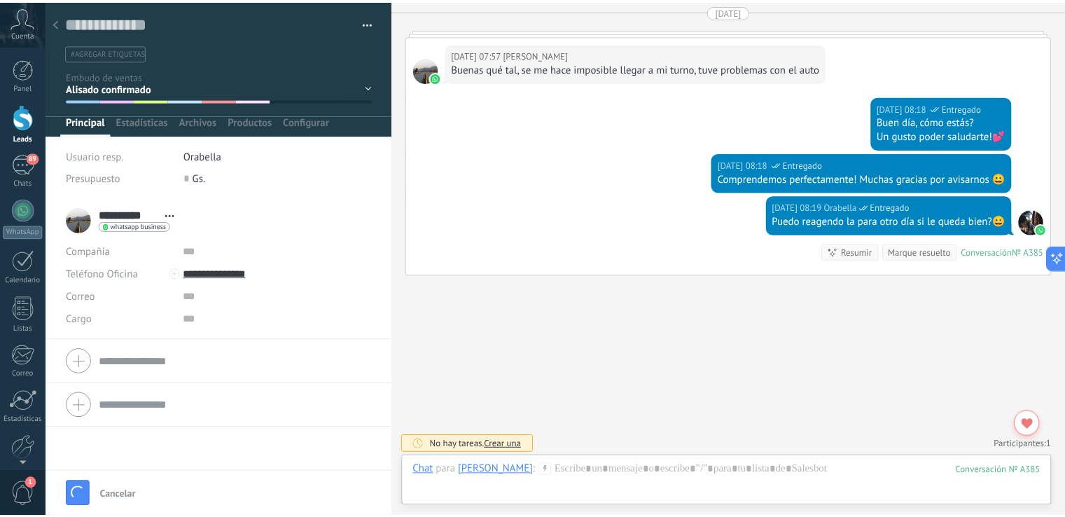
scroll to position [1765, 0]
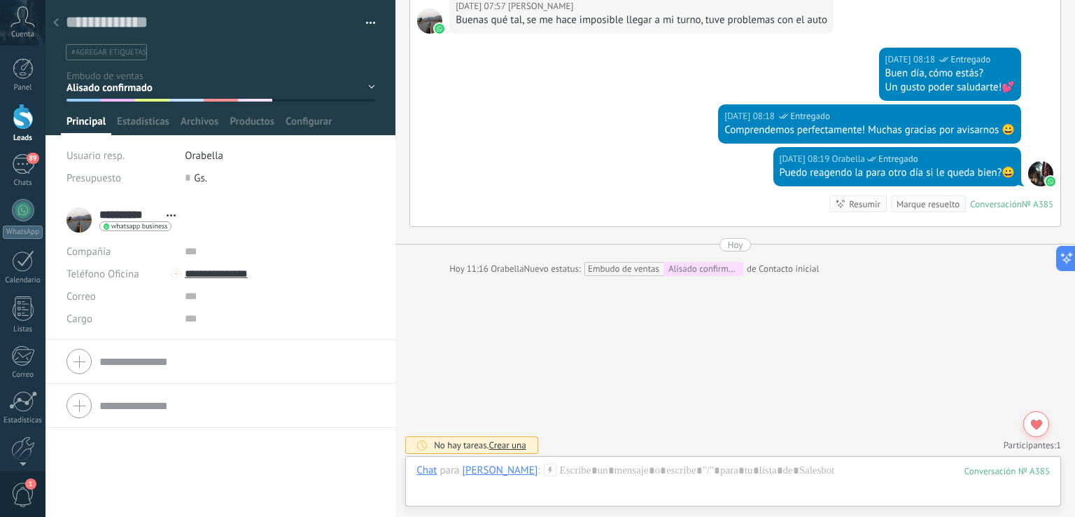
click at [57, 24] on icon at bounding box center [56, 22] width 6 height 8
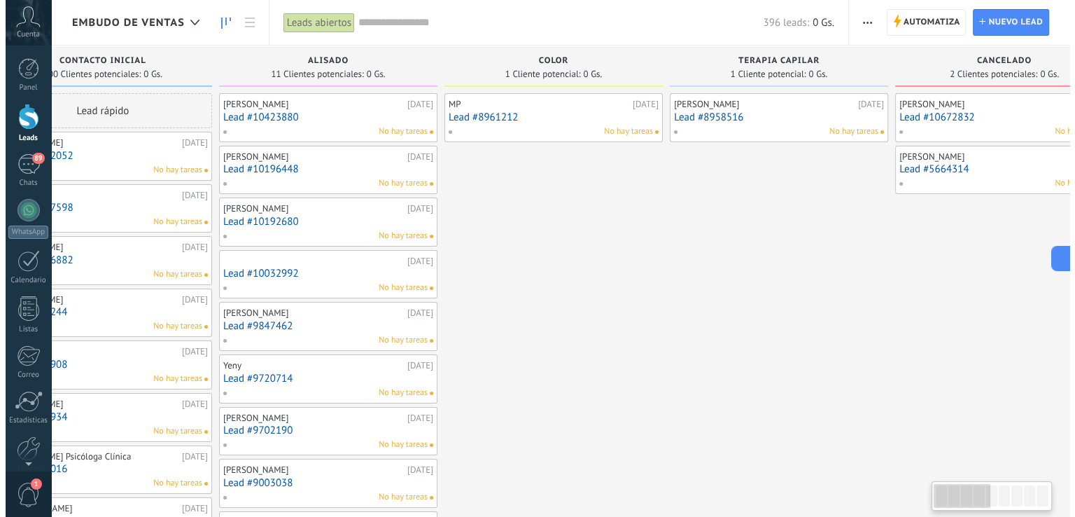
scroll to position [0, 10]
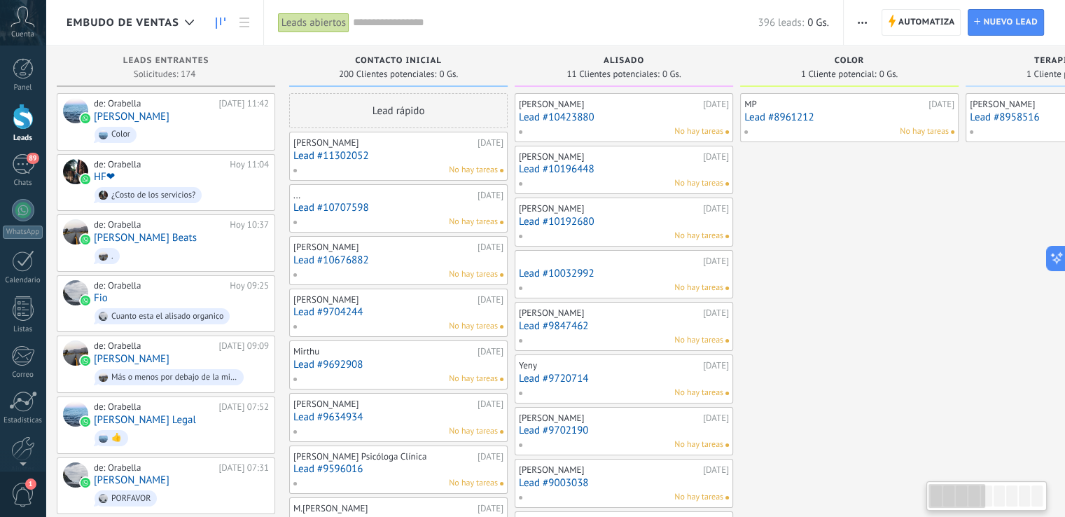
drag, startPoint x: 967, startPoint y: 494, endPoint x: 723, endPoint y: 384, distance: 267.9
click at [797, 408] on body ".abccls-1,.abccls-2{fill-rule:evenodd}.abccls-2{fill:#fff} .abfcls-1{fill:none}…" at bounding box center [532, 258] width 1065 height 517
click at [322, 303] on div "[PERSON_NAME]" at bounding box center [383, 299] width 181 height 11
click at [325, 314] on link "Lead #9704244" at bounding box center [398, 312] width 210 height 12
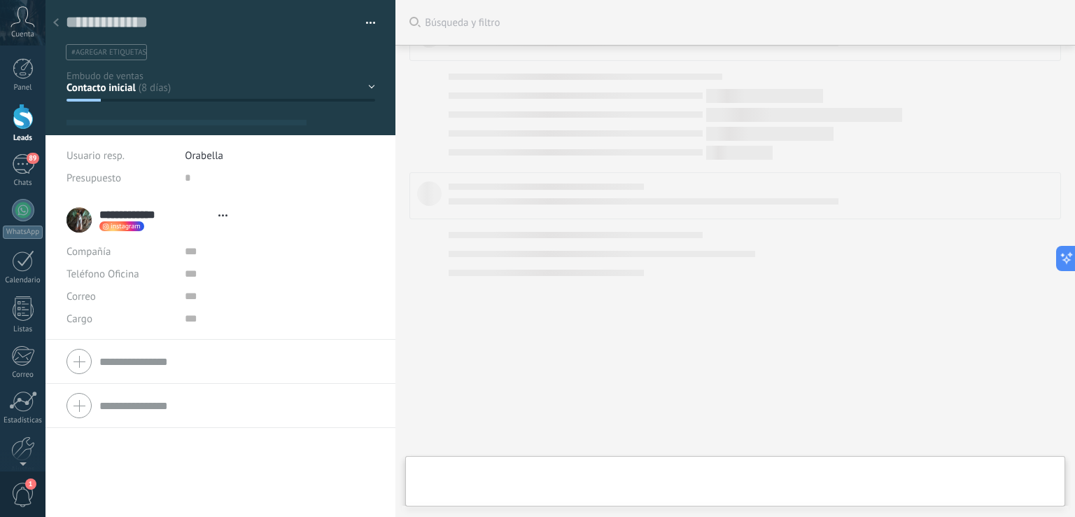
type textarea "**********"
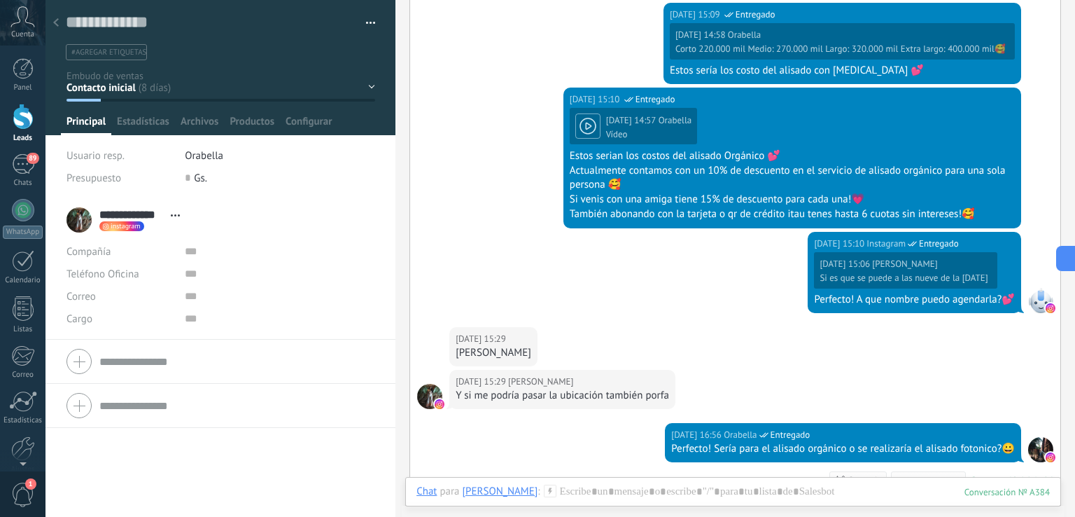
scroll to position [929, 0]
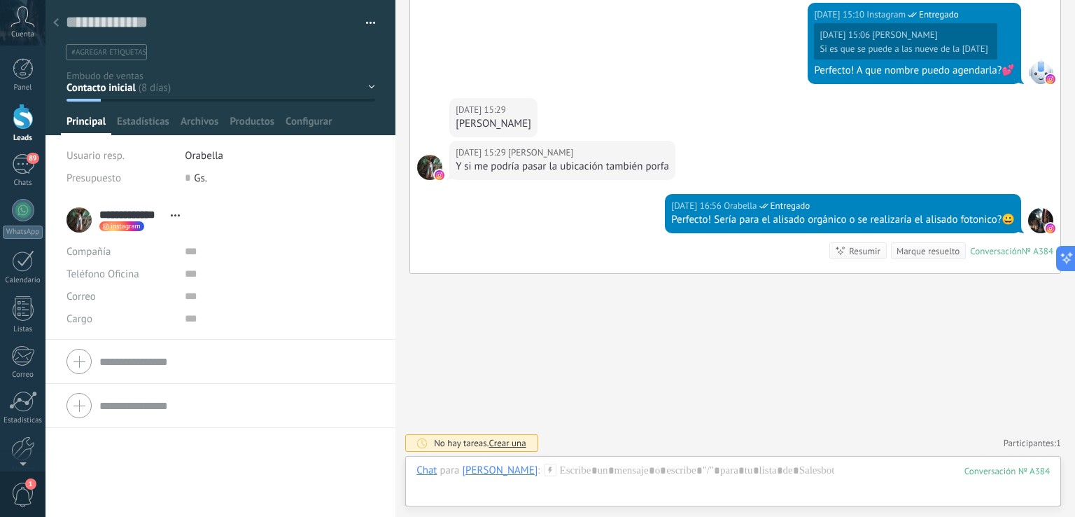
click at [373, 85] on div at bounding box center [221, 67] width 351 height 135
click at [0, 0] on div "Contacto inicial Alisado Color Terapia Capilar Cancelado Alisado confirmado Col…" at bounding box center [0, 0] width 0 height 0
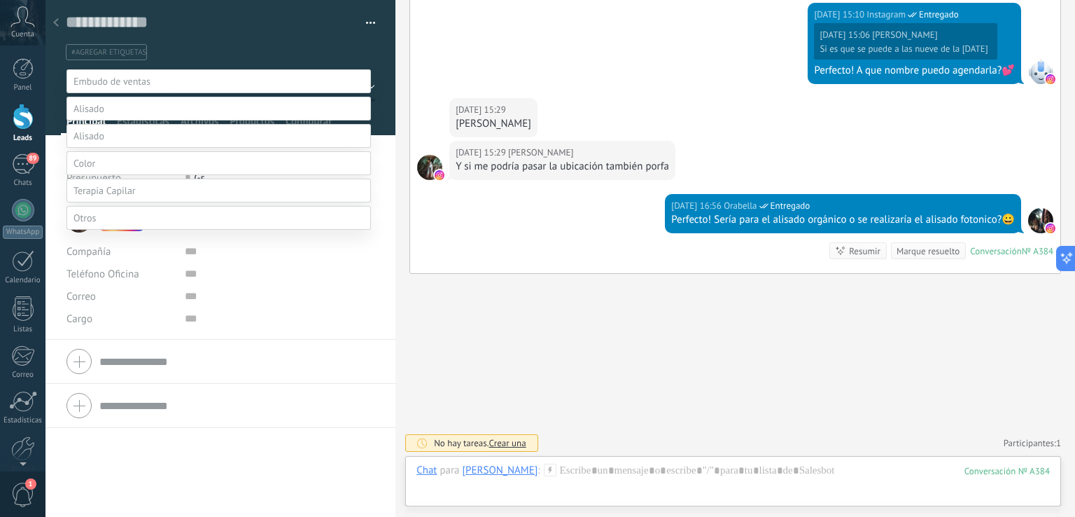
click at [0, 0] on label "Alisado" at bounding box center [0, 0] width 0 height 0
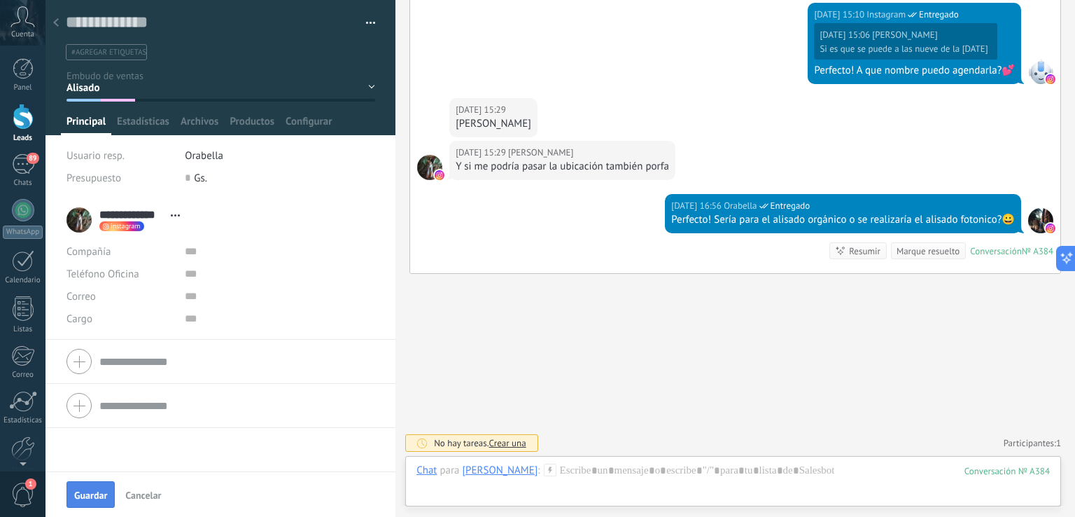
click at [81, 492] on span "Guardar" at bounding box center [90, 495] width 33 height 10
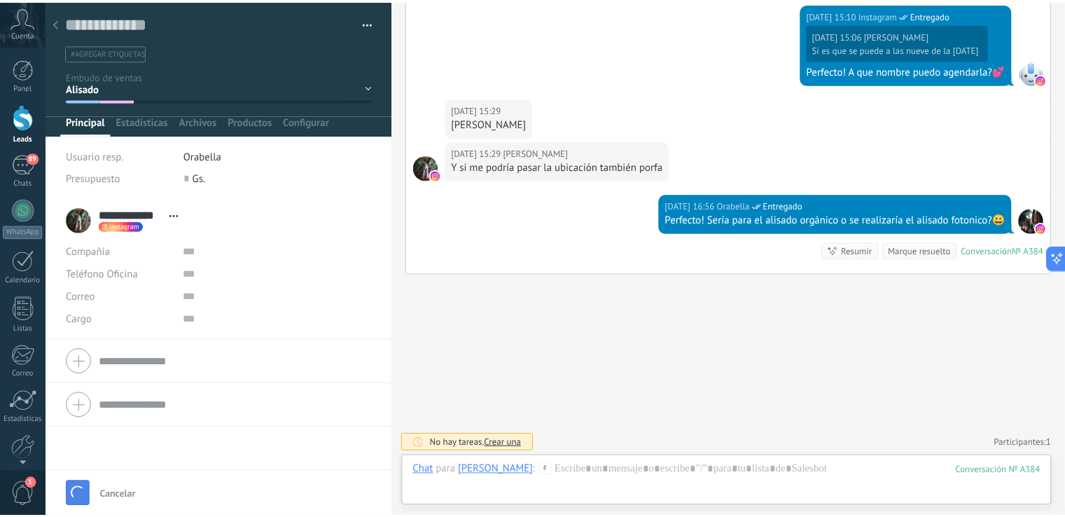
scroll to position [977, 0]
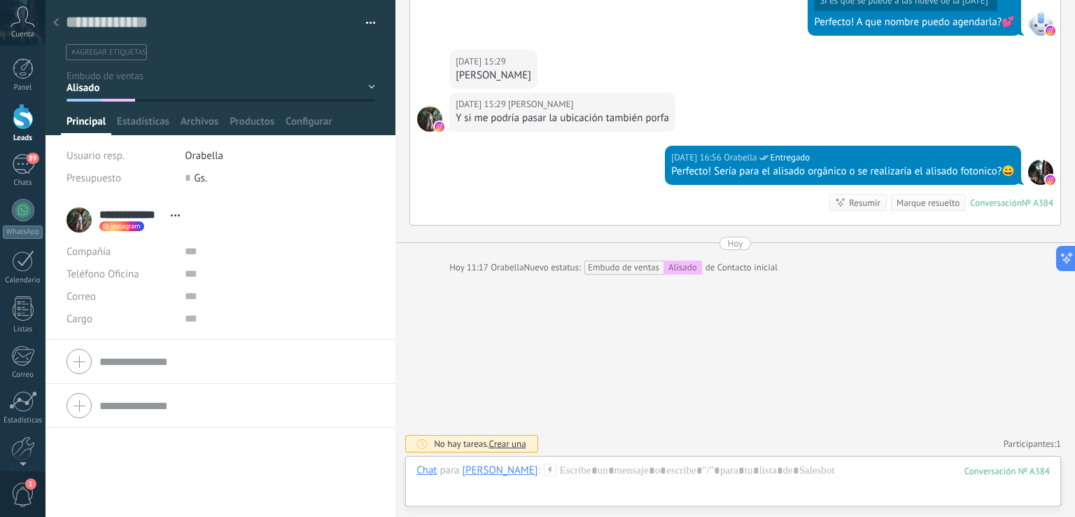
click at [55, 42] on div "Guardar y crear Imprimir Administrar etiquetas Exportar a excel" at bounding box center [221, 30] width 351 height 60
click at [50, 31] on div at bounding box center [56, 23] width 20 height 27
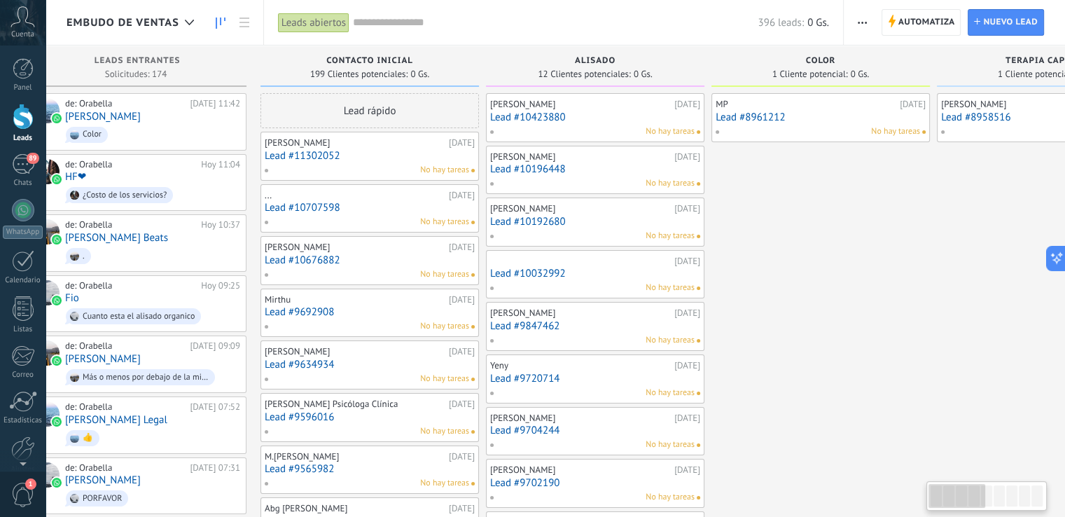
scroll to position [0, 10]
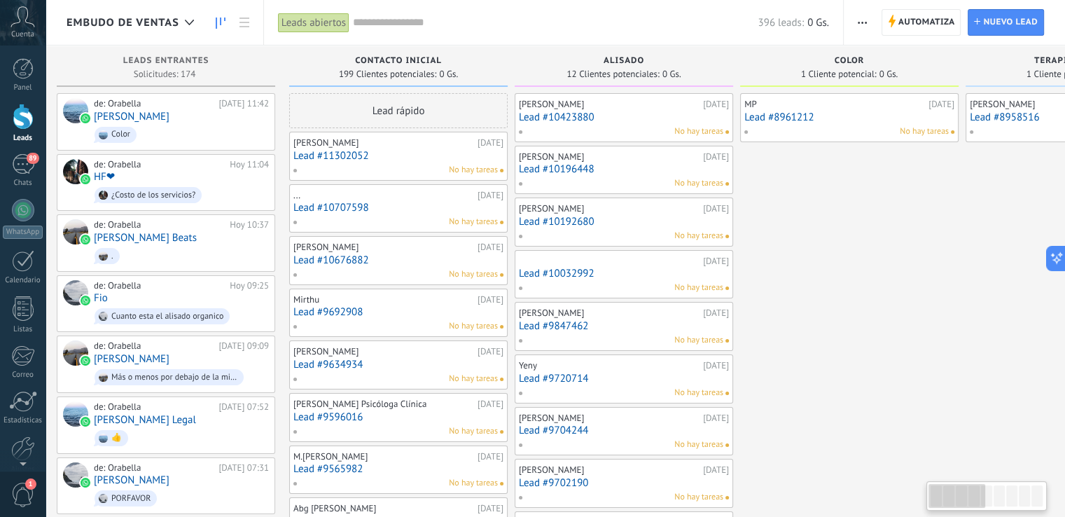
drag, startPoint x: 993, startPoint y: 499, endPoint x: 973, endPoint y: 491, distance: 21.1
click at [973, 491] on div at bounding box center [956, 496] width 56 height 24
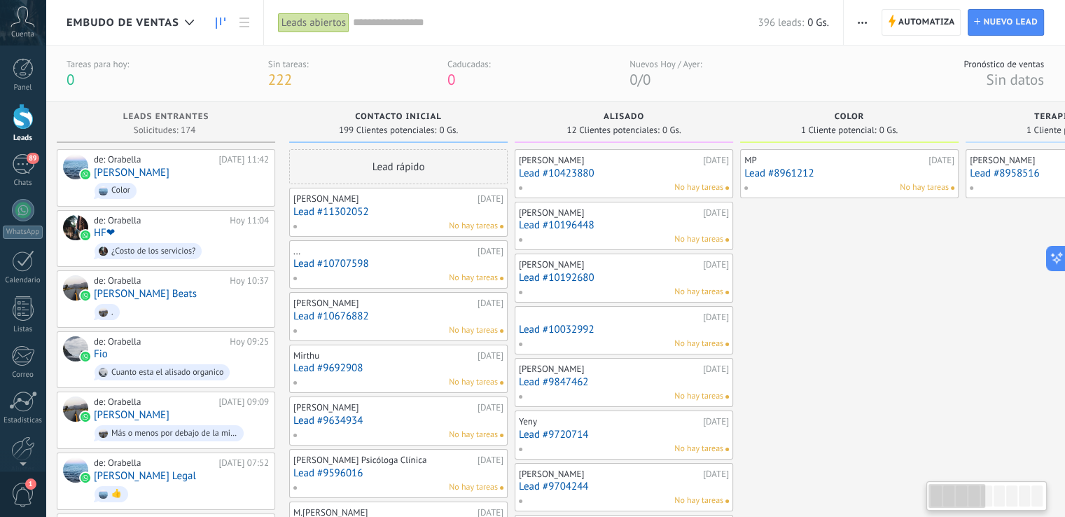
drag, startPoint x: 948, startPoint y: 492, endPoint x: 543, endPoint y: 392, distance: 417.5
click at [544, 393] on body ".abccls-1,.abccls-2{fill-rule:evenodd}.abccls-2{fill:#fff} .abfcls-1{fill:none}…" at bounding box center [532, 258] width 1065 height 517
